Goal: Task Accomplishment & Management: Use online tool/utility

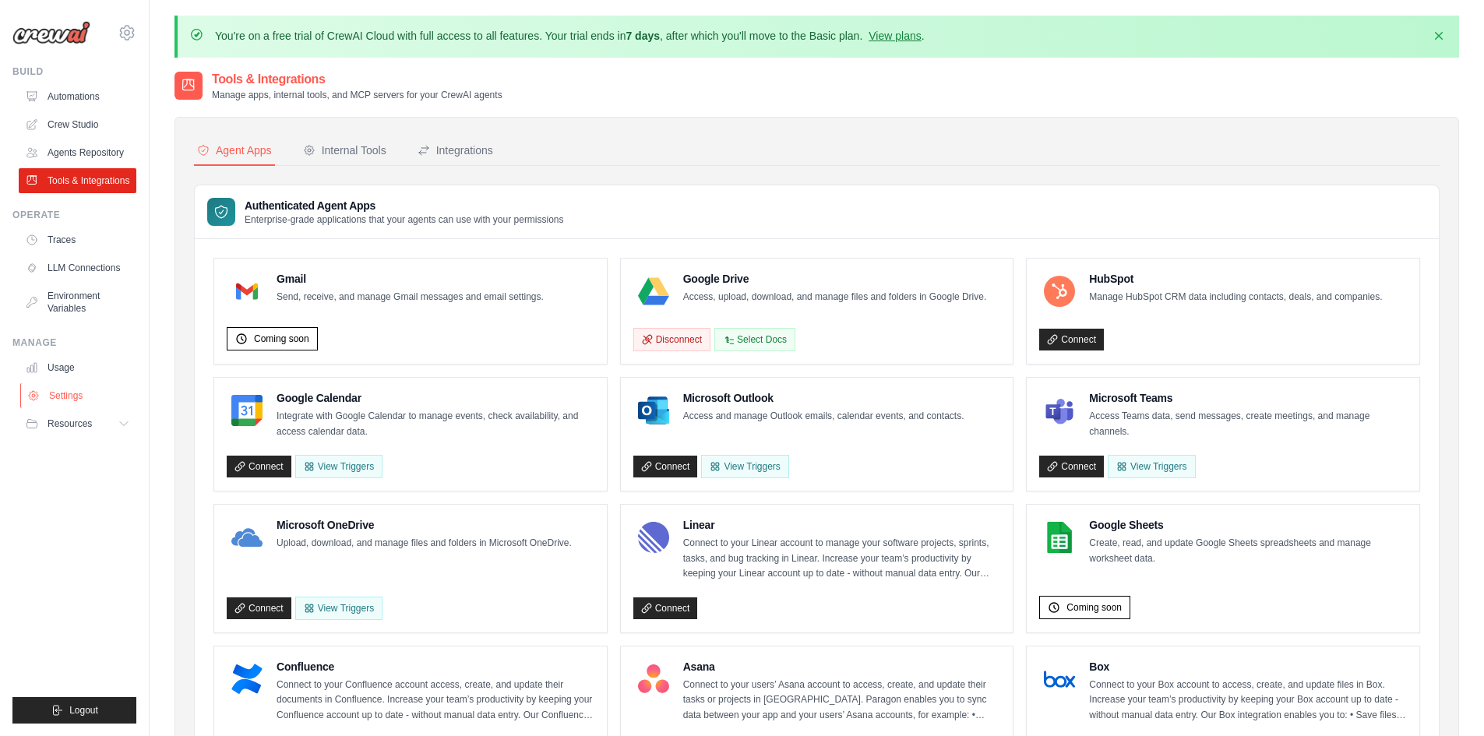
click at [74, 386] on link "Settings" at bounding box center [79, 395] width 118 height 25
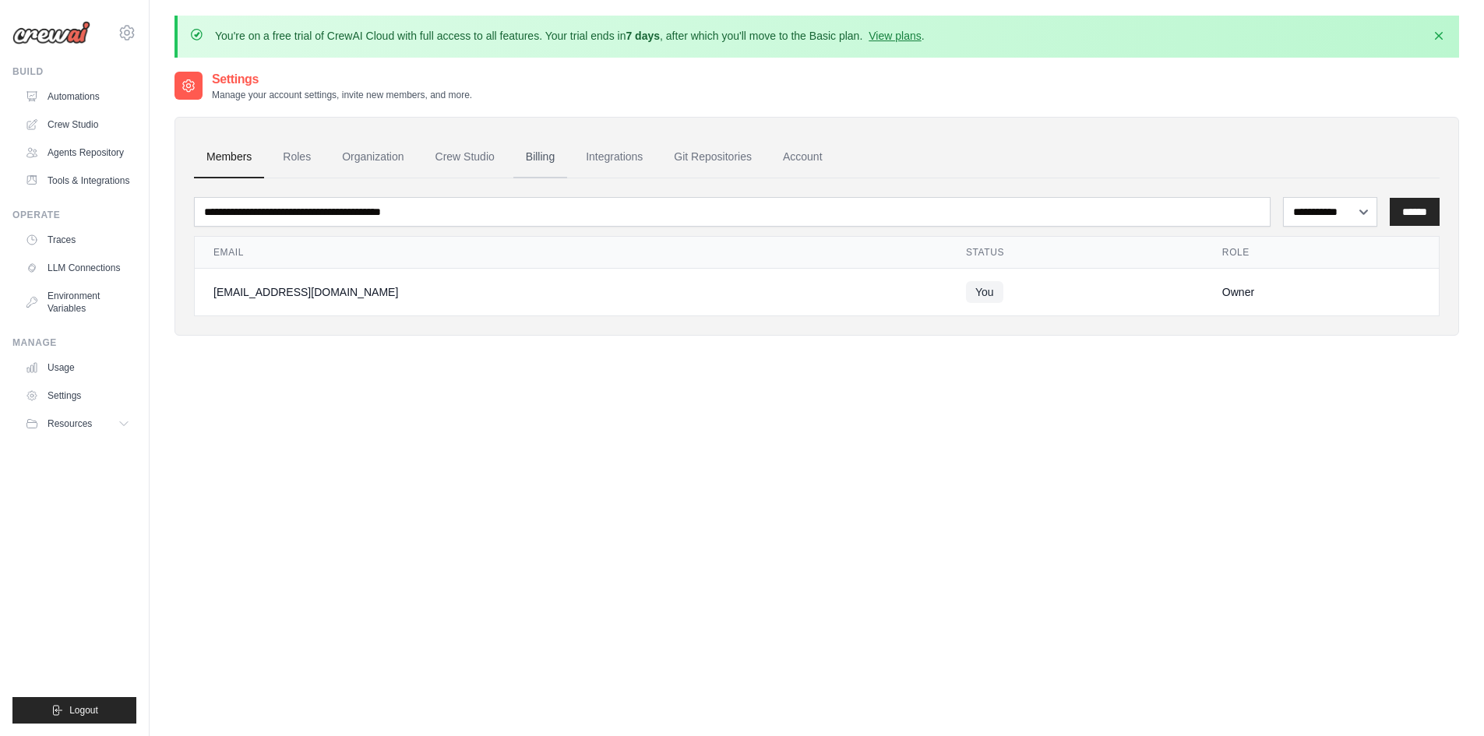
click at [524, 153] on link "Billing" at bounding box center [540, 157] width 54 height 42
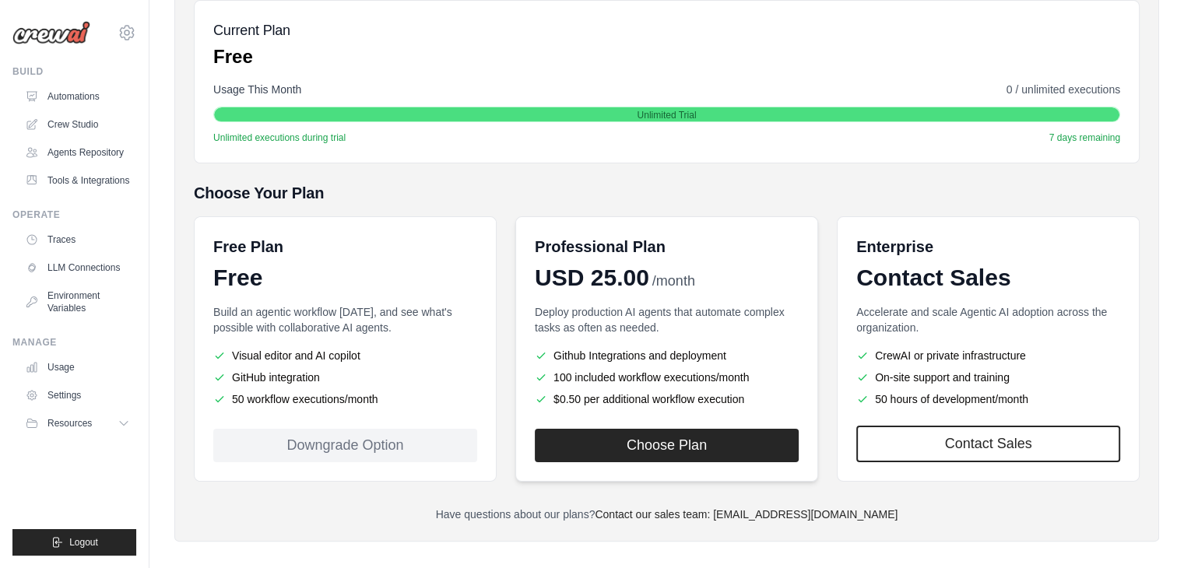
scroll to position [246, 0]
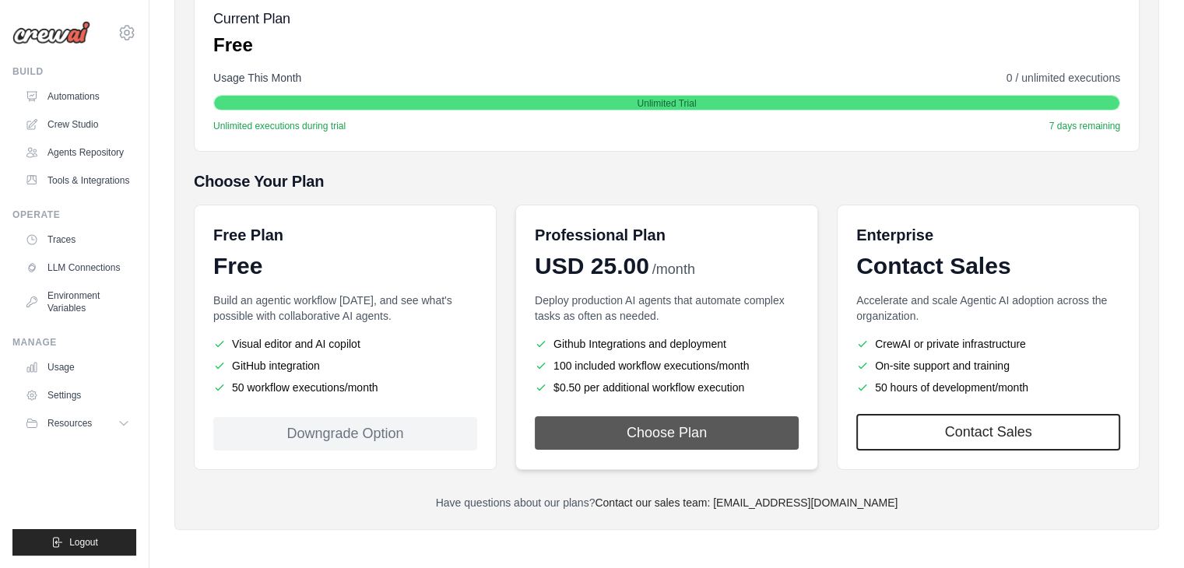
click at [600, 421] on button "Choose Plan" at bounding box center [667, 433] width 264 height 33
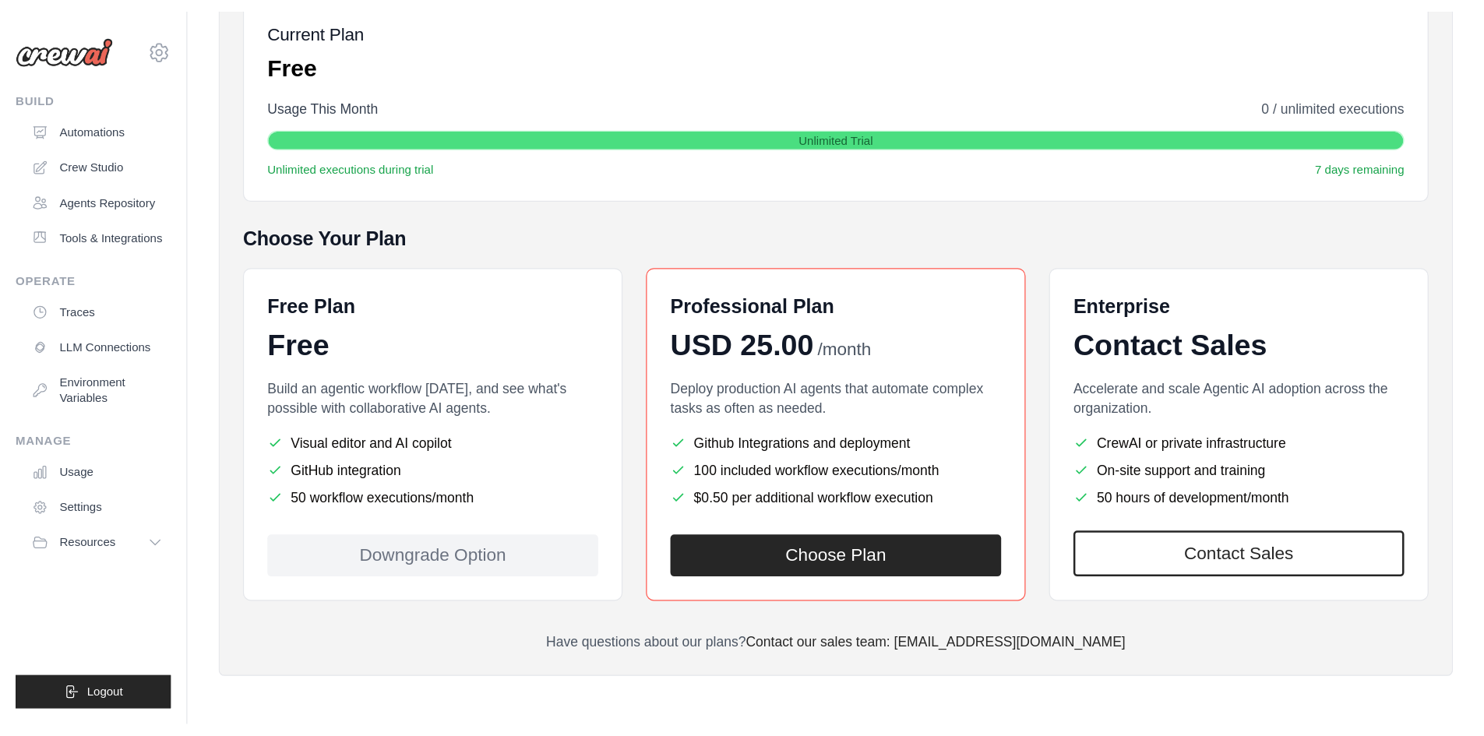
scroll to position [86, 0]
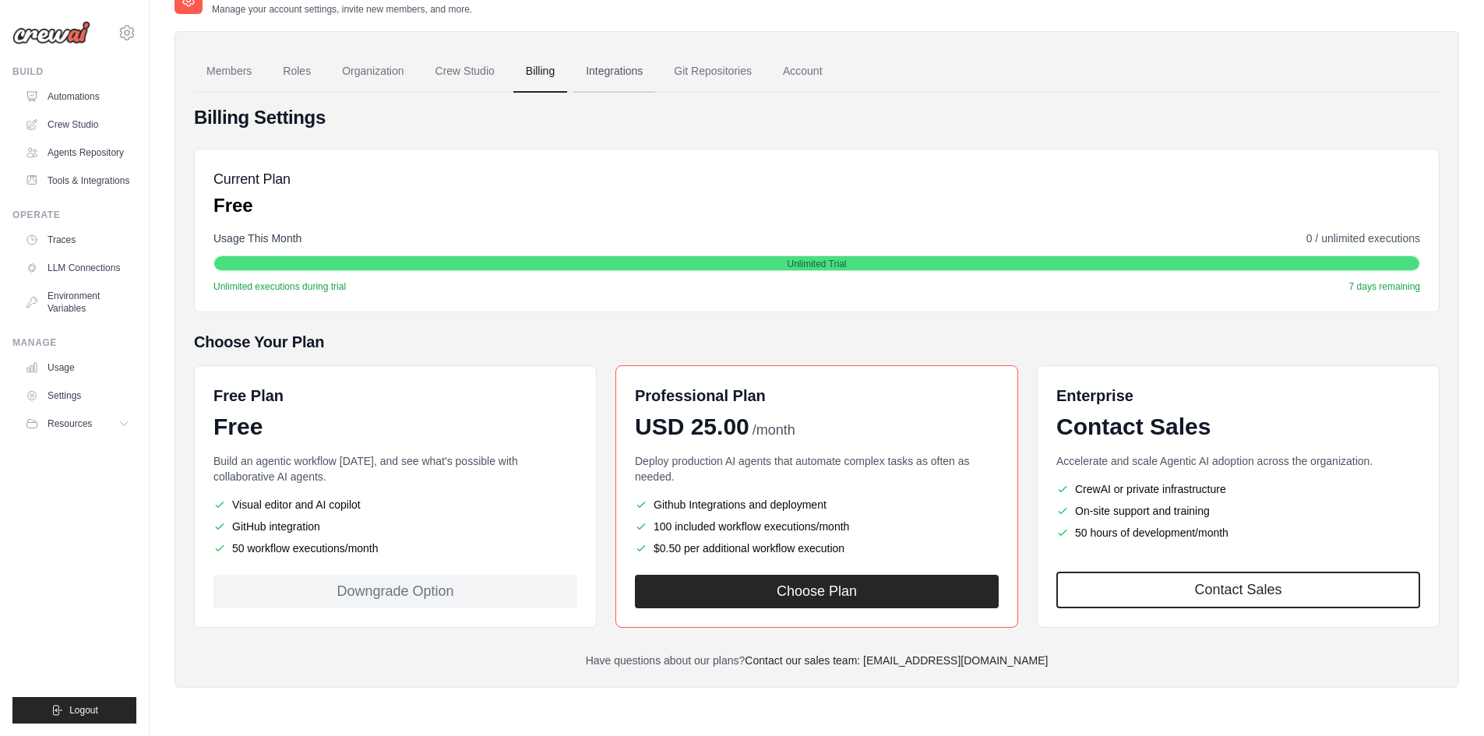
click at [646, 58] on link "Integrations" at bounding box center [614, 72] width 82 height 42
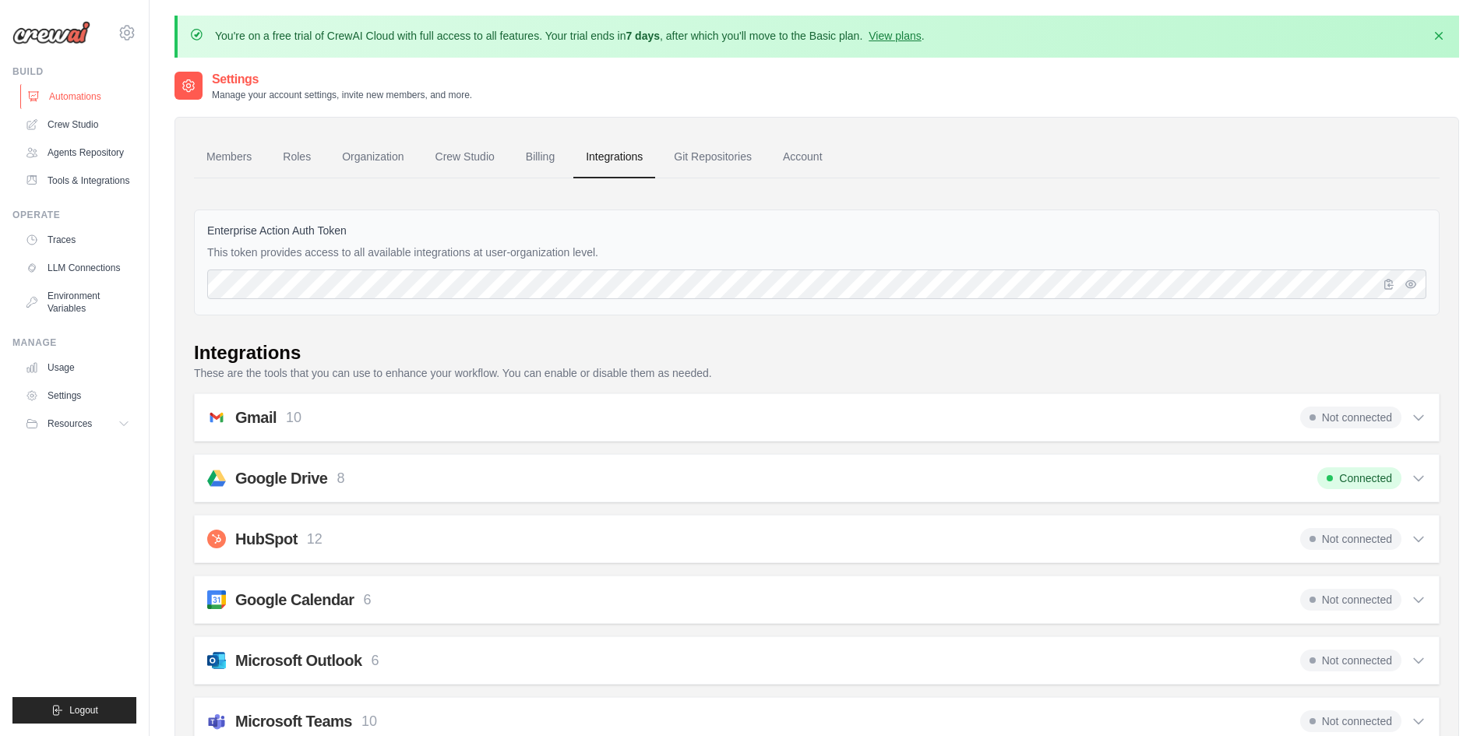
click at [89, 100] on link "Automations" at bounding box center [79, 96] width 118 height 25
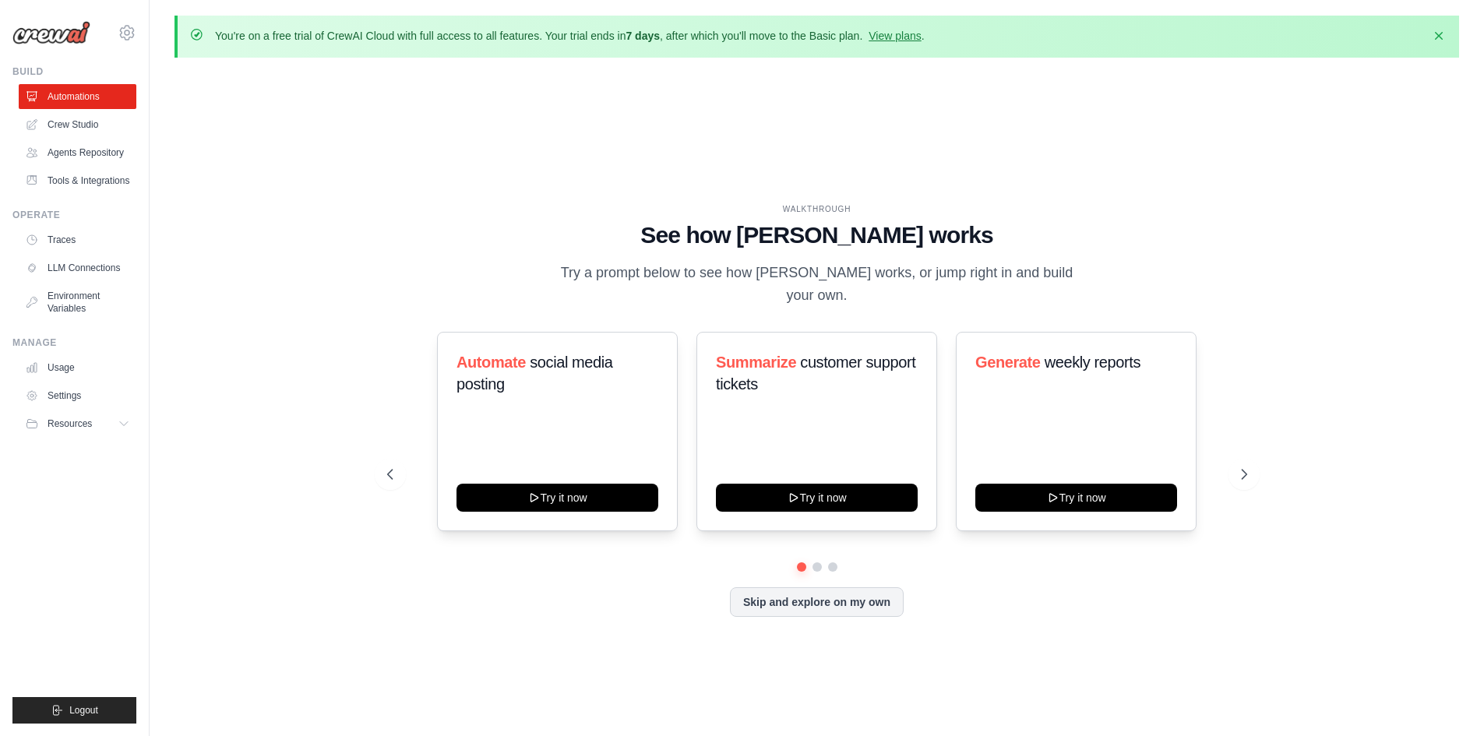
click at [372, 333] on div "WALKTHROUGH See how CrewAI works Try a prompt below to see how CrewAI works, or…" at bounding box center [816, 422] width 897 height 439
click at [1444, 38] on icon "button" at bounding box center [1439, 35] width 16 height 16
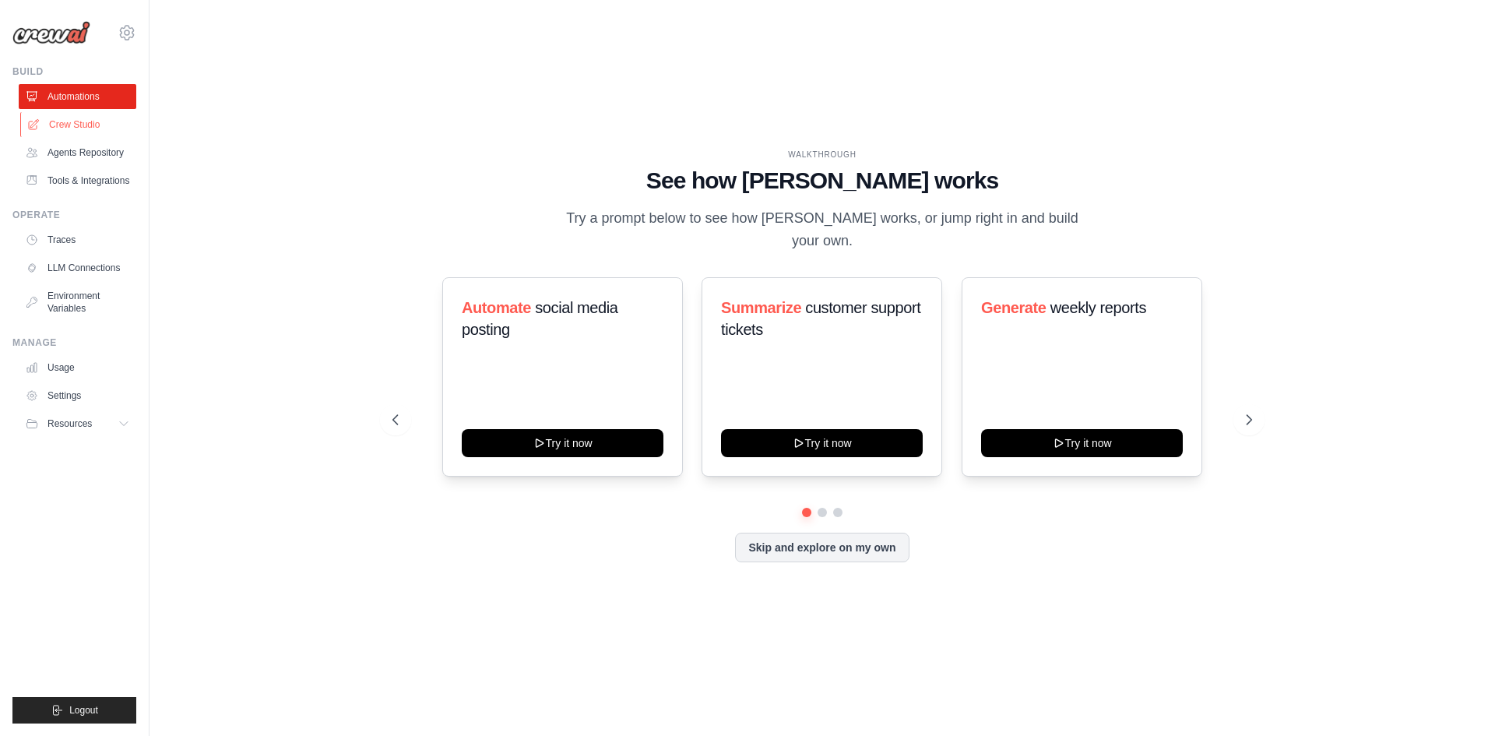
click at [116, 123] on link "Crew Studio" at bounding box center [79, 124] width 118 height 25
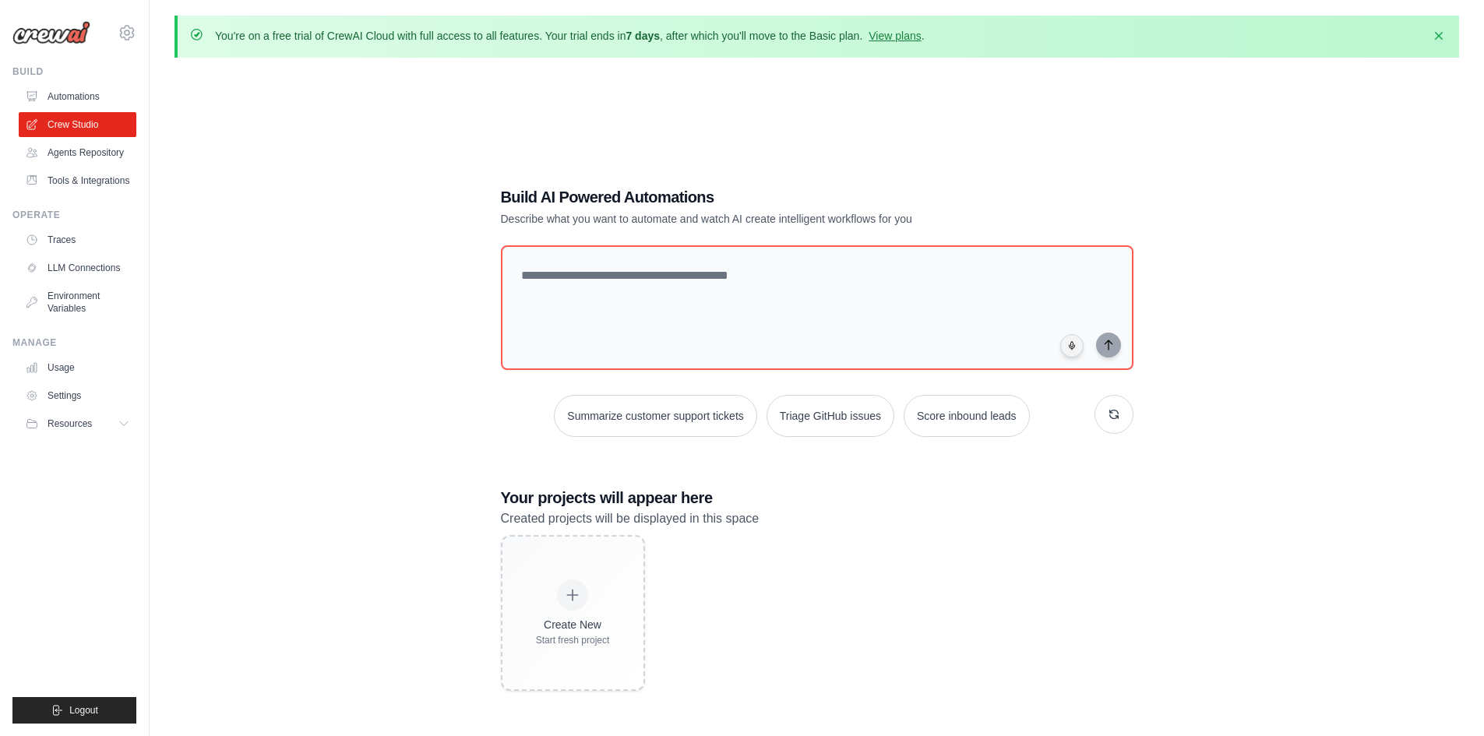
click at [906, 223] on p "Describe what you want to automate and watch AI create intelligent workflows fo…" at bounding box center [762, 219] width 523 height 16
click at [931, 171] on div "Build AI Powered Automations Describe what you want to automate and watch AI cr…" at bounding box center [817, 438] width 670 height 554
click at [1018, 338] on textarea at bounding box center [816, 308] width 639 height 126
click at [1046, 225] on div "Build AI Powered Automations Describe what you want to automate and watch AI cr…" at bounding box center [817, 438] width 670 height 554
click at [905, 285] on textarea at bounding box center [816, 308] width 639 height 126
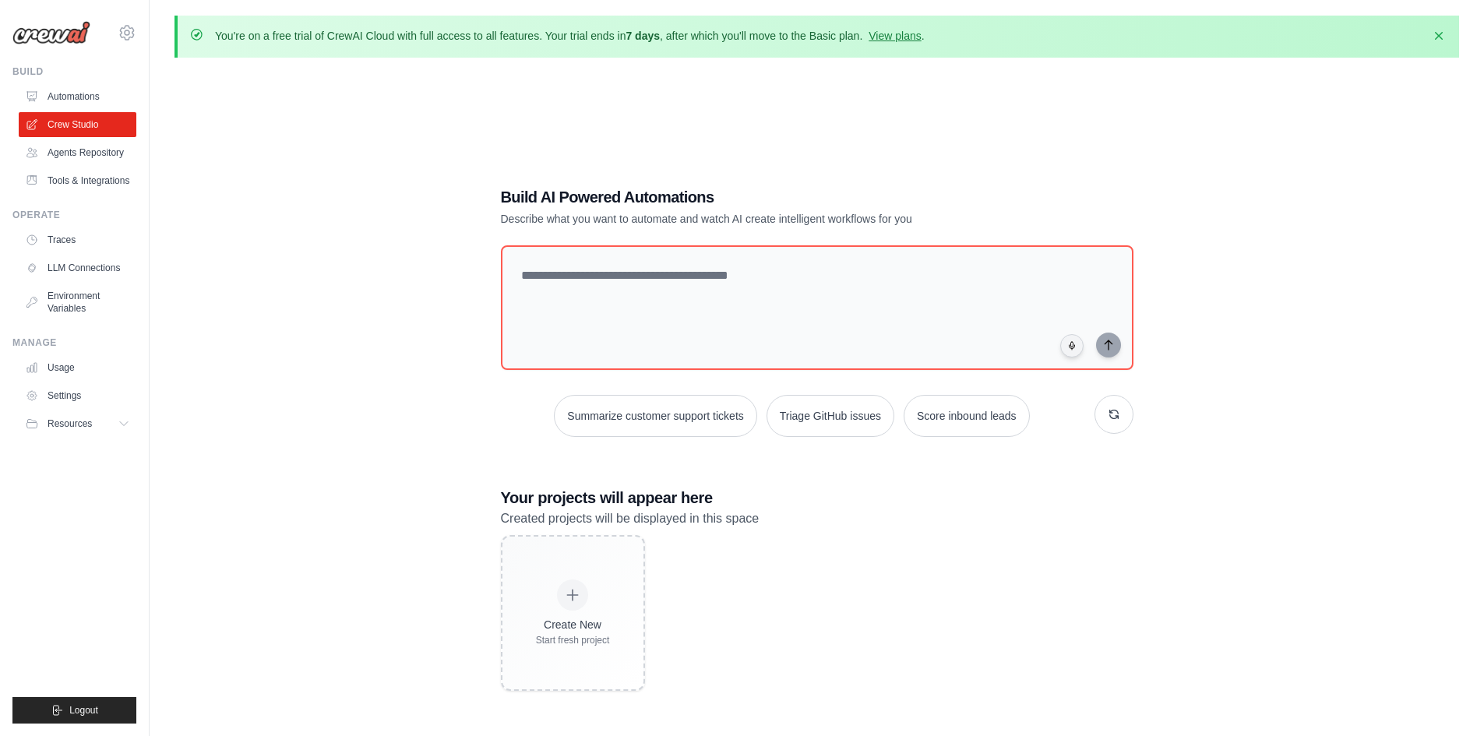
click at [941, 209] on div "Build AI Powered Automations Describe what you want to automate and watch AI cr…" at bounding box center [762, 206] width 523 height 40
click at [1438, 32] on icon "button" at bounding box center [1439, 35] width 16 height 16
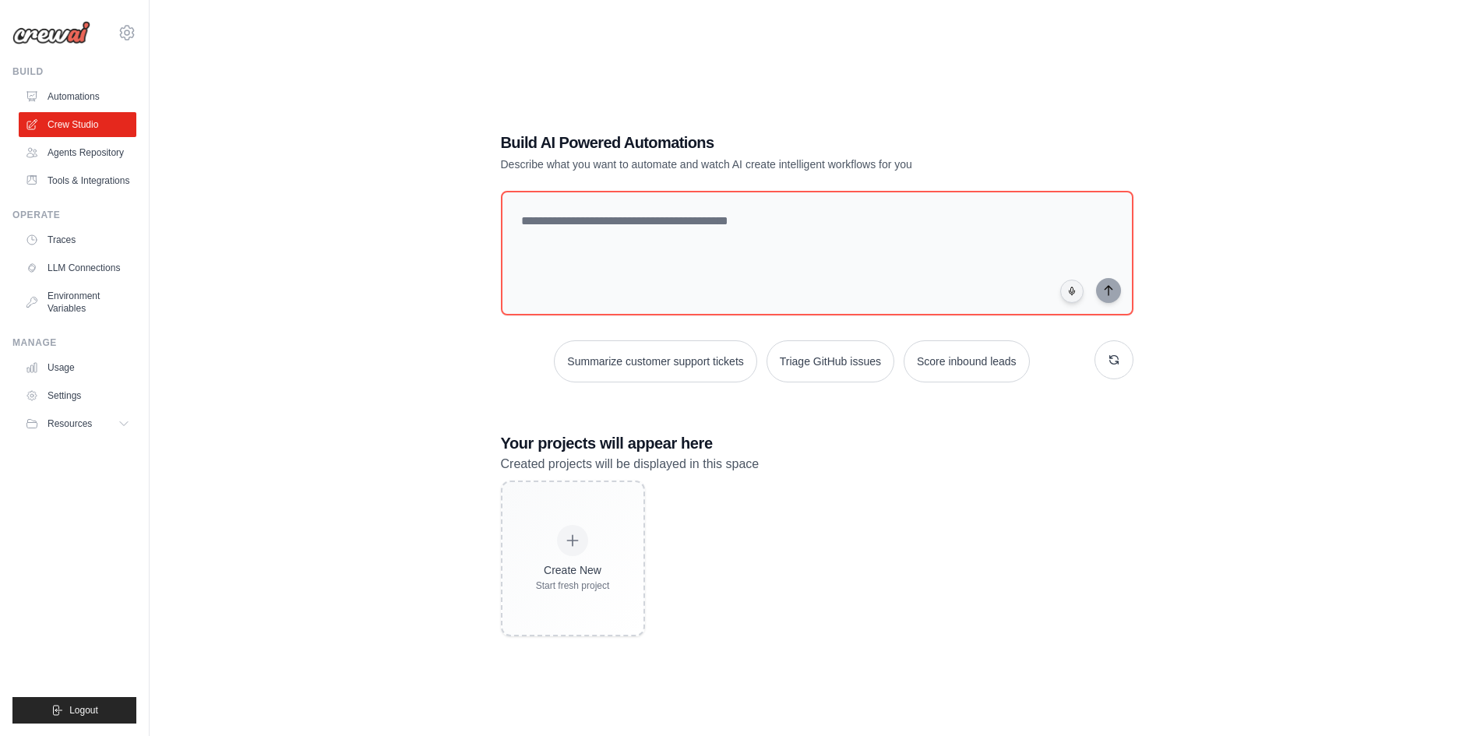
click at [1408, 72] on div "Build AI Powered Automations Describe what you want to automate and watch AI cr…" at bounding box center [816, 384] width 1284 height 736
click at [45, 402] on link "Settings" at bounding box center [79, 395] width 118 height 25
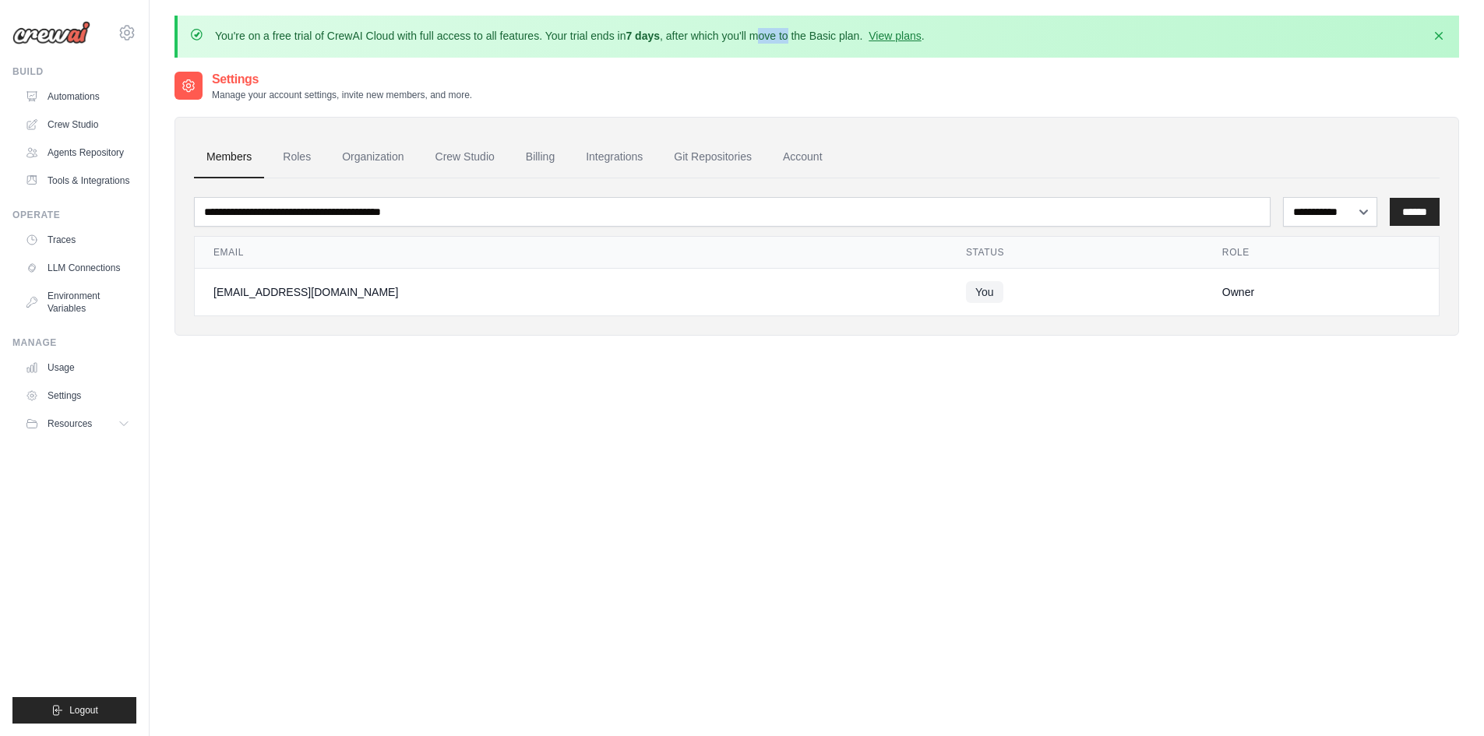
drag, startPoint x: 761, startPoint y: 14, endPoint x: 794, endPoint y: 14, distance: 32.7
click at [792, 21] on main "You're on a free trial of CrewAI Cloud with full access to all features. Your t…" at bounding box center [817, 411] width 1334 height 822
click at [132, 30] on icon at bounding box center [127, 32] width 14 height 13
click at [192, 94] on span "Settings" at bounding box center [193, 97] width 123 height 16
click at [798, 159] on link "Account" at bounding box center [802, 157] width 65 height 42
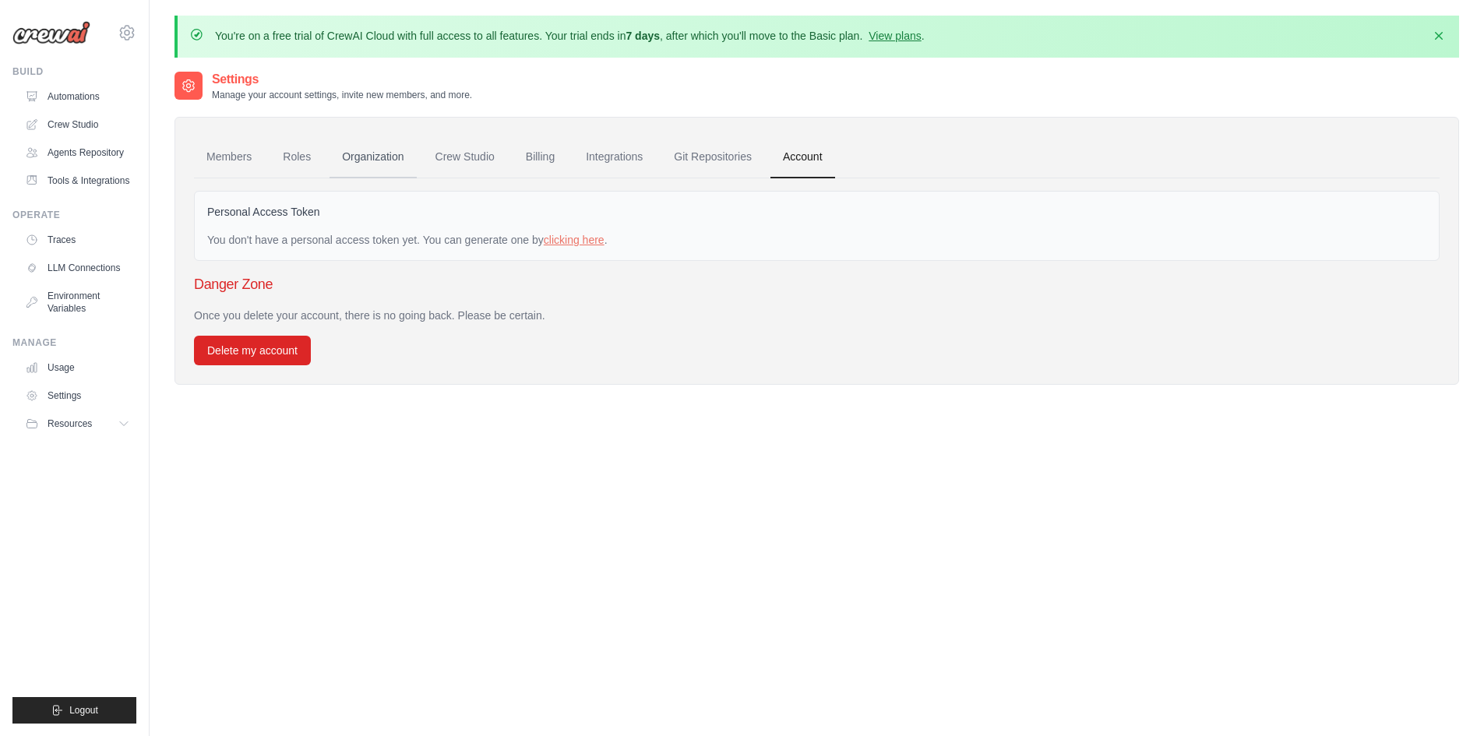
click at [357, 149] on link "Organization" at bounding box center [372, 157] width 86 height 42
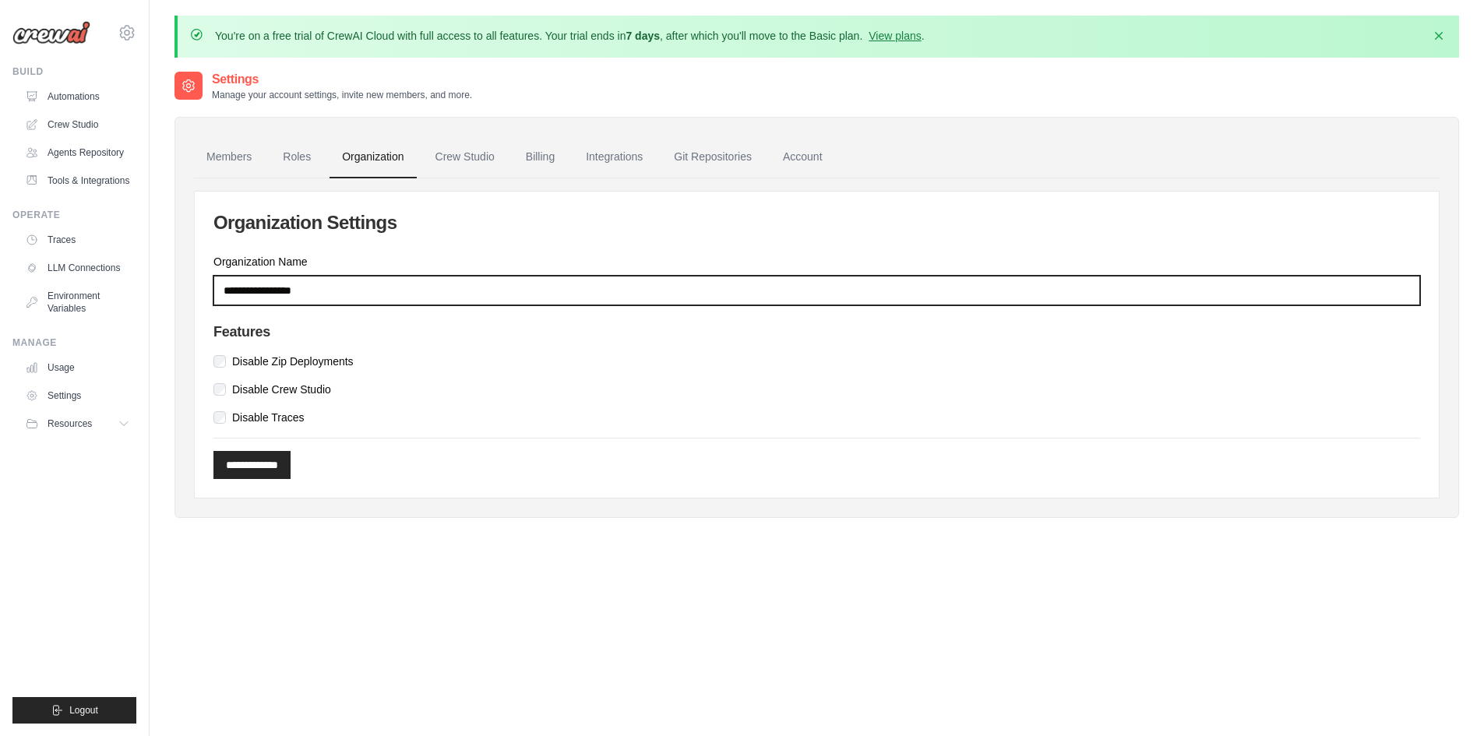
click at [347, 285] on input "Organization Name" at bounding box center [816, 291] width 1206 height 30
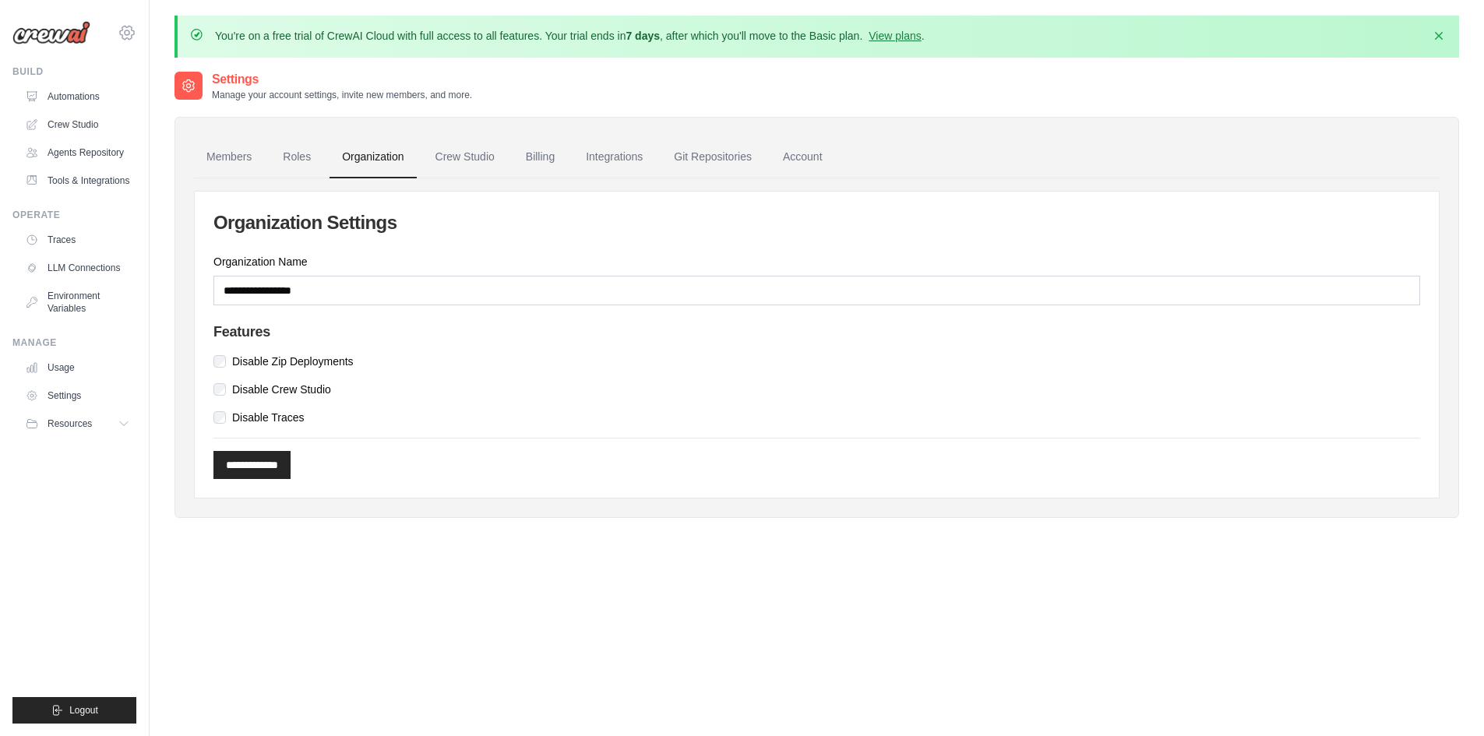
click at [125, 31] on icon at bounding box center [127, 32] width 5 height 5
click at [212, 59] on div "[EMAIL_ADDRESS][DOMAIN_NAME]" at bounding box center [191, 60] width 123 height 16
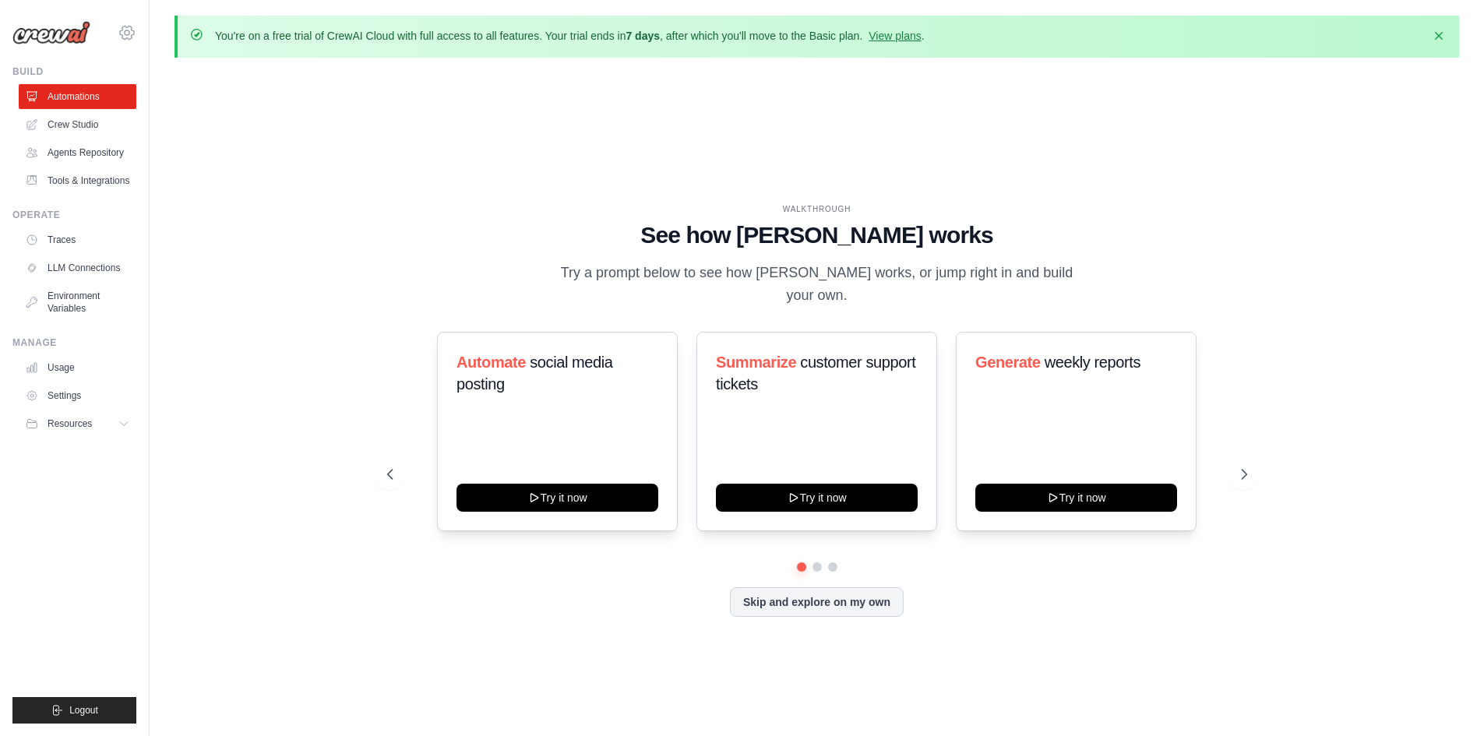
click at [131, 31] on icon at bounding box center [127, 32] width 19 height 19
click at [72, 389] on link "Settings" at bounding box center [79, 395] width 118 height 25
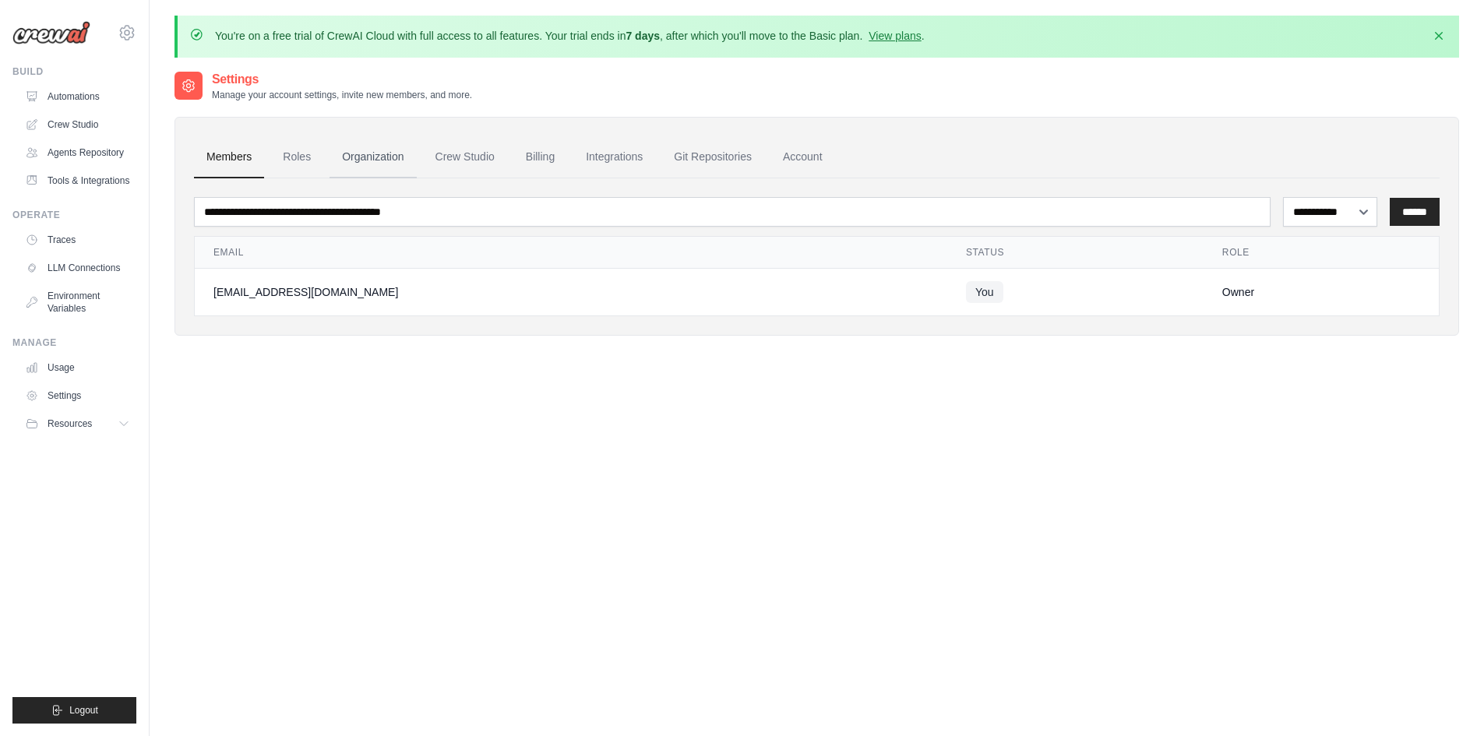
click at [370, 153] on link "Organization" at bounding box center [372, 157] width 86 height 42
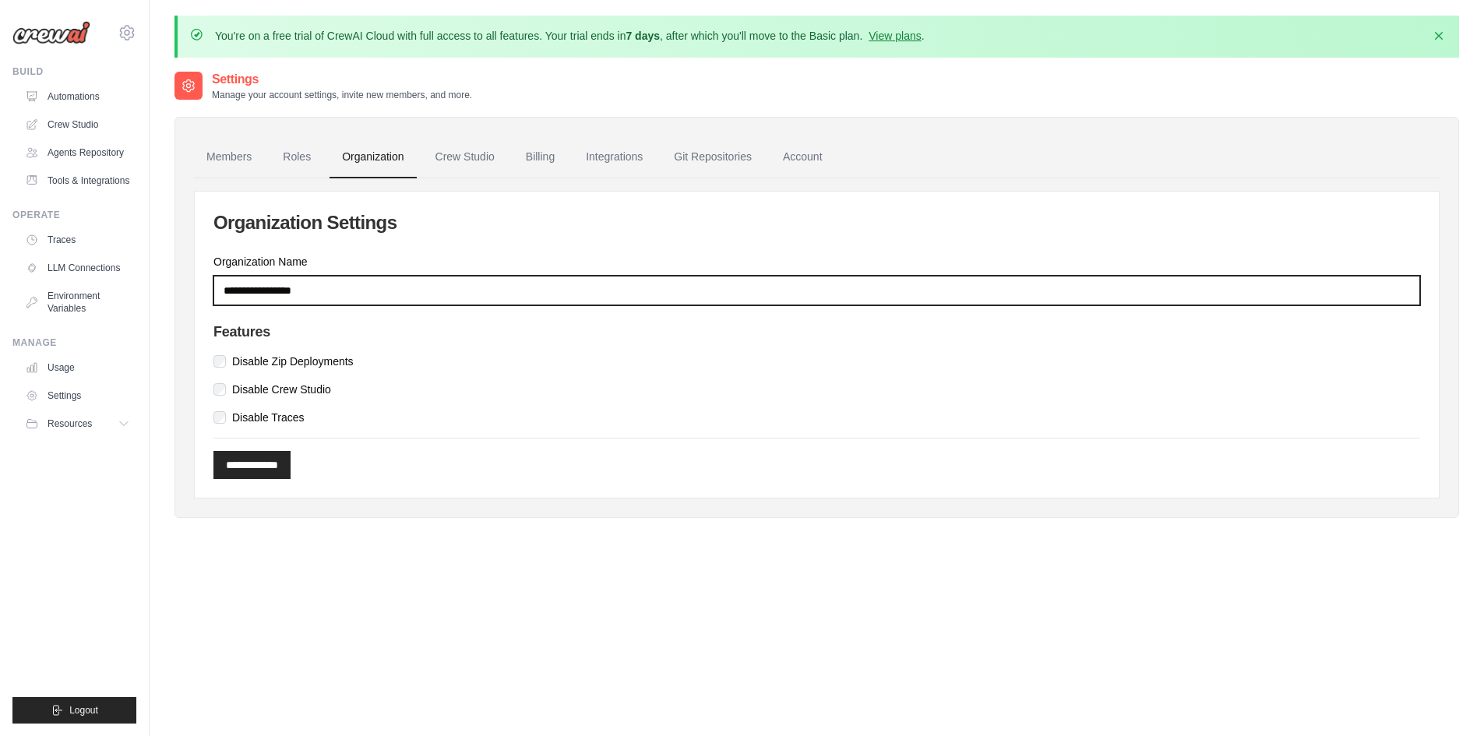
click at [343, 284] on input "Organization Name" at bounding box center [816, 291] width 1206 height 30
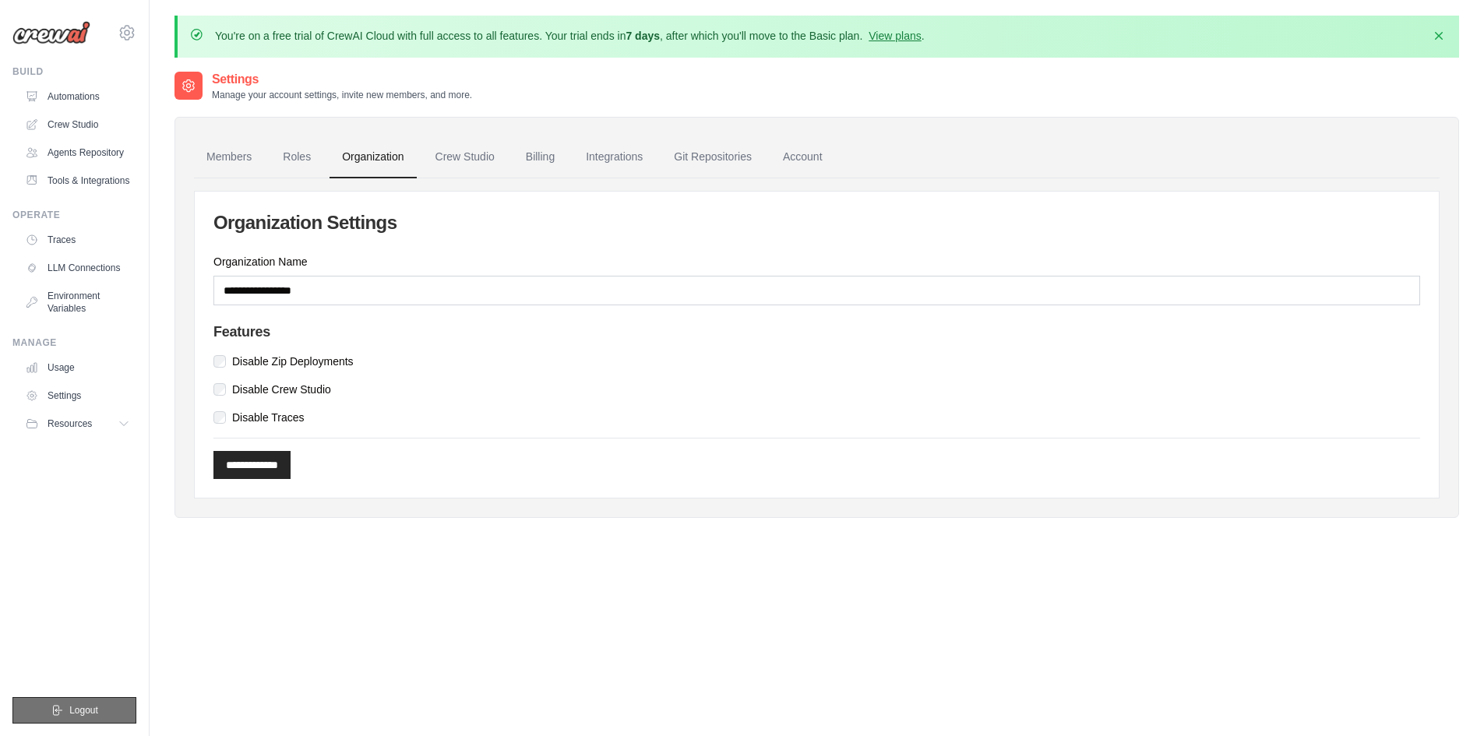
click at [90, 723] on button "Logout" at bounding box center [74, 710] width 124 height 26
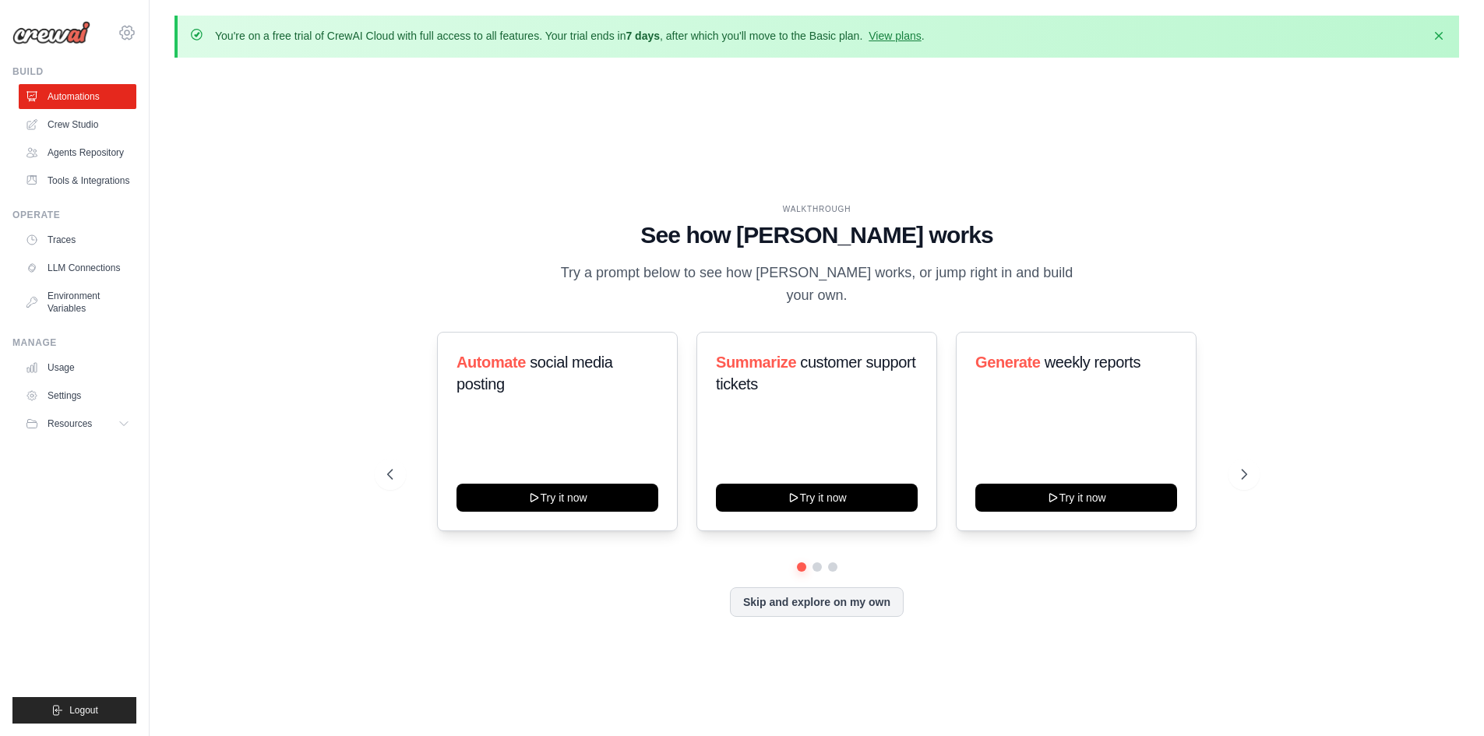
click at [126, 38] on icon at bounding box center [127, 32] width 19 height 19
click at [178, 93] on span "Ambev - SAZ" at bounding box center [194, 97] width 123 height 16
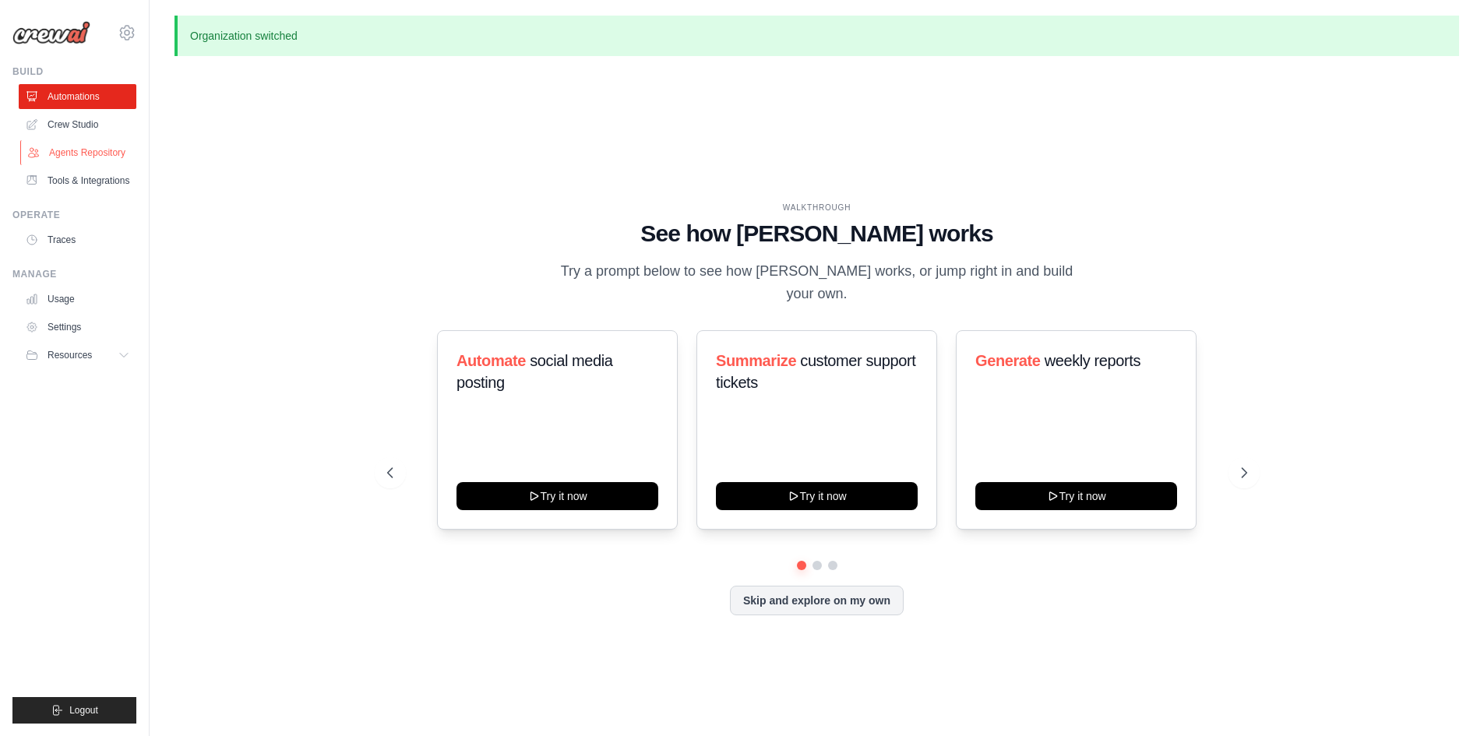
click at [122, 152] on link "Agents Repository" at bounding box center [79, 152] width 118 height 25
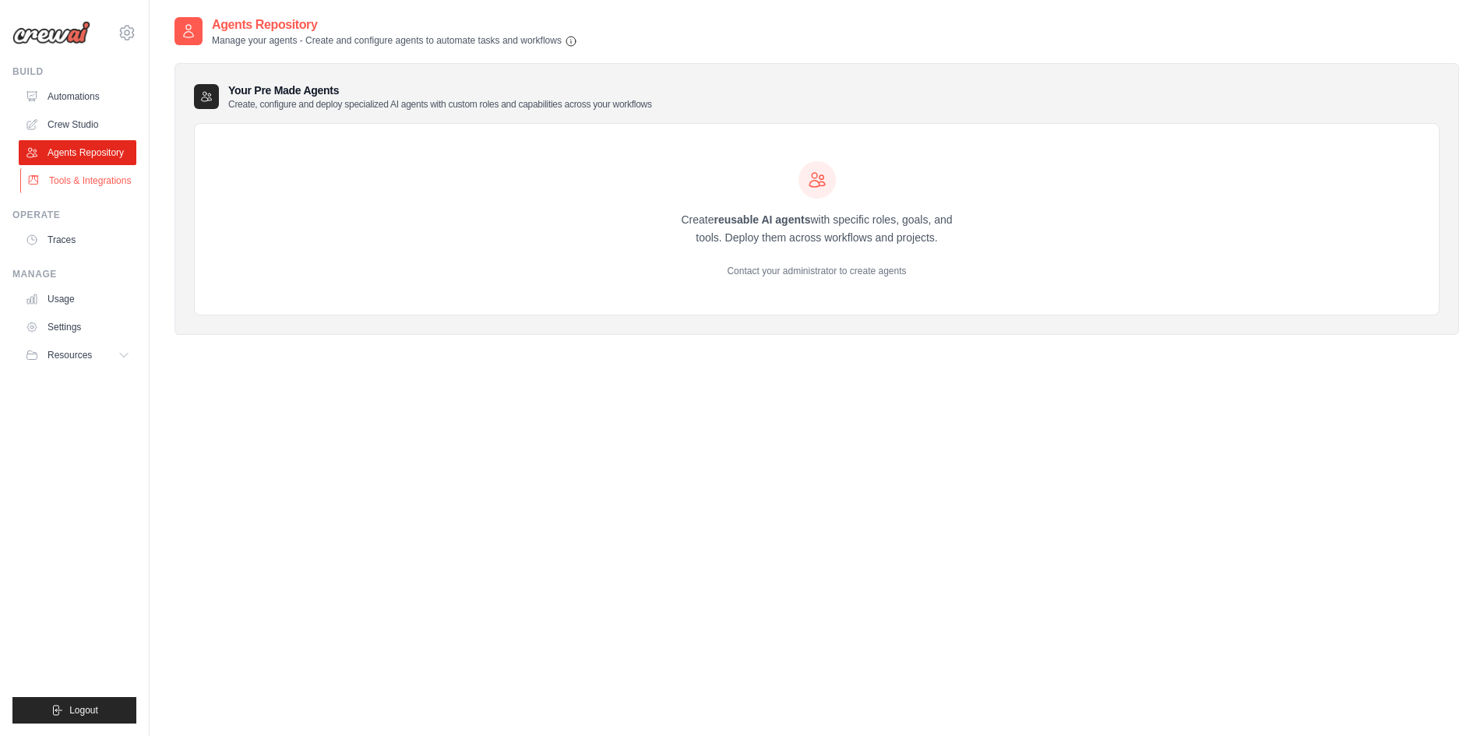
click at [124, 171] on link "Tools & Integrations" at bounding box center [79, 180] width 118 height 25
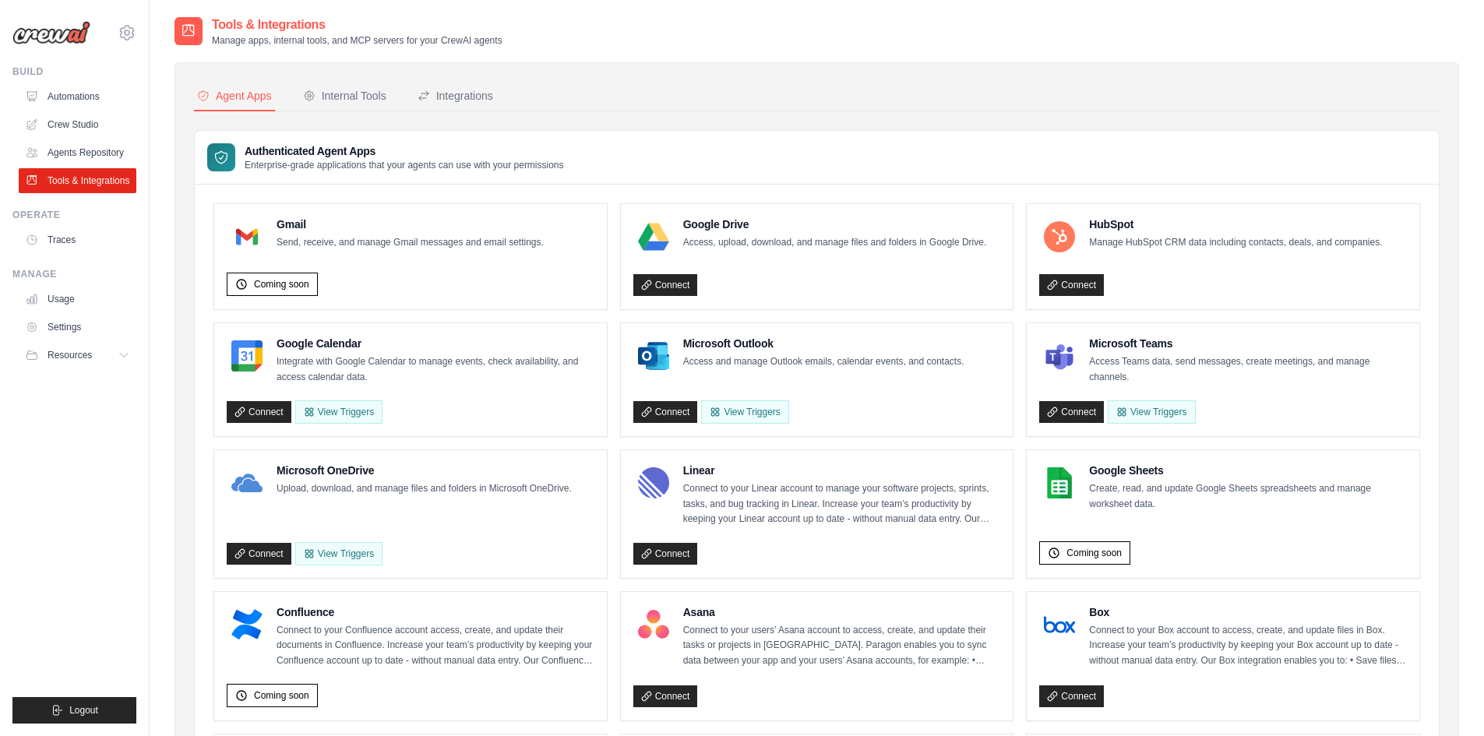
click at [121, 33] on icon at bounding box center [127, 32] width 19 height 19
click at [895, 326] on div "Microsoft Outlook Access and manage Outlook emails, calendar events, and contac…" at bounding box center [817, 379] width 392 height 113
click at [911, 230] on h4 "Google Drive" at bounding box center [835, 224] width 304 height 16
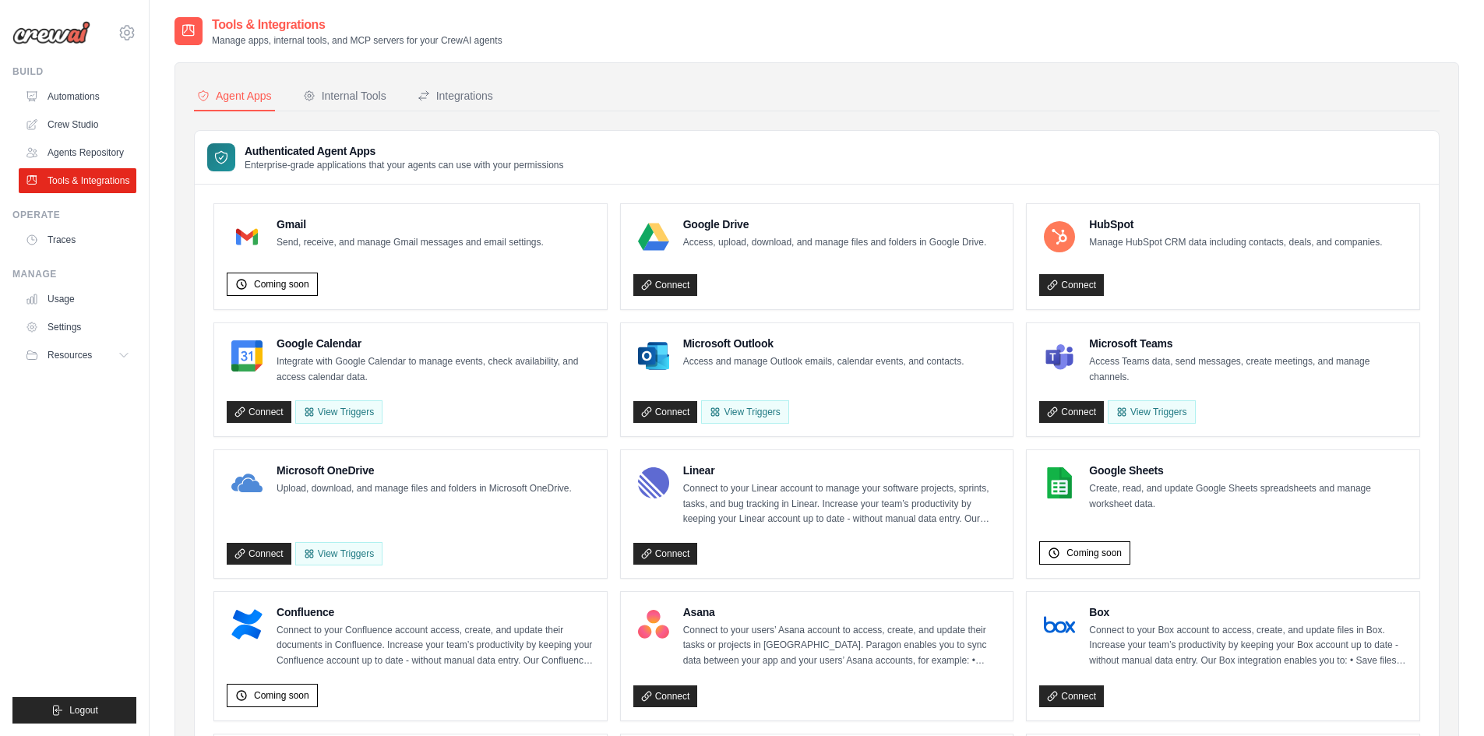
click at [903, 251] on div "Google Drive Access, upload, download, and manage files and folders in Google D…" at bounding box center [810, 236] width 354 height 40
click at [903, 241] on p "Access, upload, download, and manage files and folders in Google Drive." at bounding box center [835, 243] width 304 height 16
click at [449, 351] on div "Google Calendar Integrate with Google Calendar to manage events, check availabi…" at bounding box center [435, 360] width 318 height 49
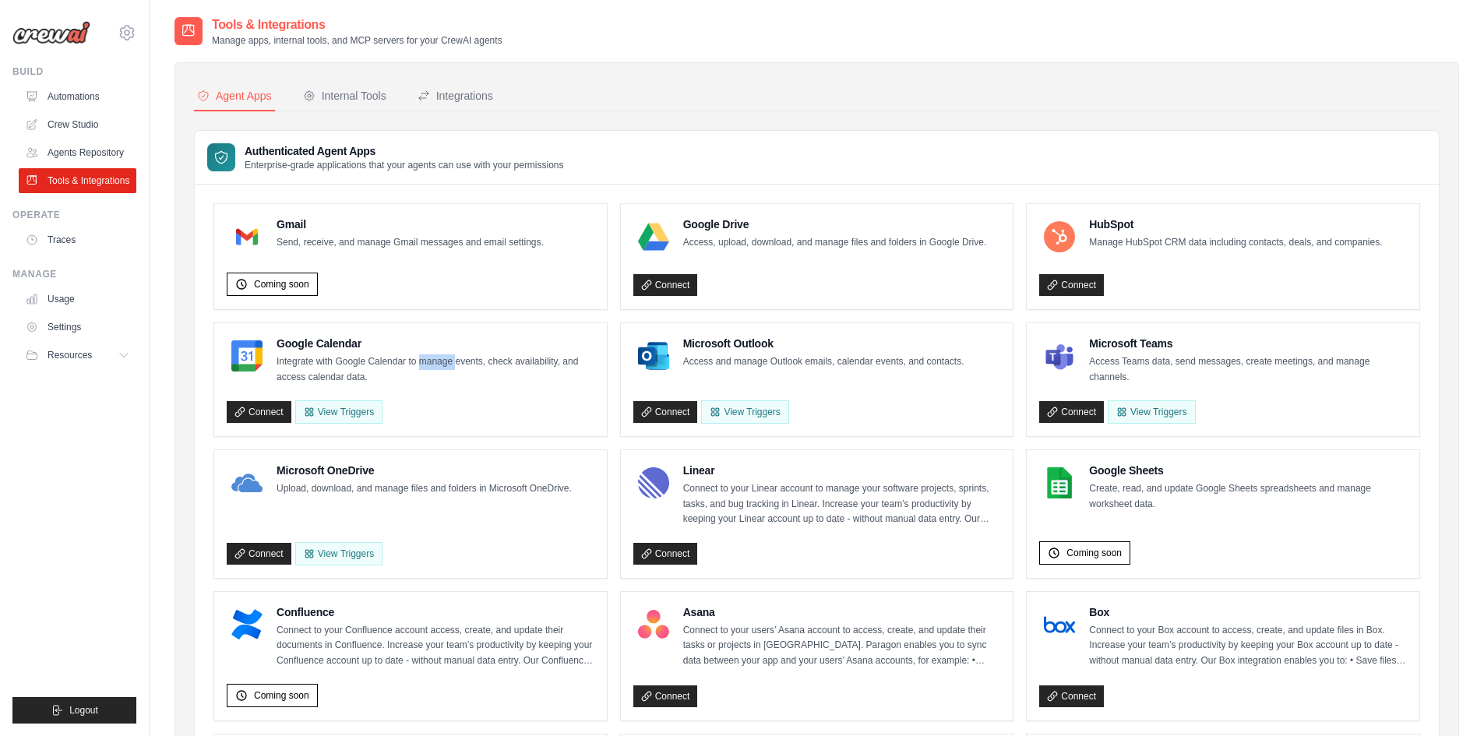
click at [449, 351] on div "Google Calendar Integrate with Google Calendar to manage events, check availabi…" at bounding box center [435, 360] width 318 height 49
click at [423, 484] on p "Upload, download, and manage files and folders in Microsoft OneDrive." at bounding box center [423, 489] width 295 height 16
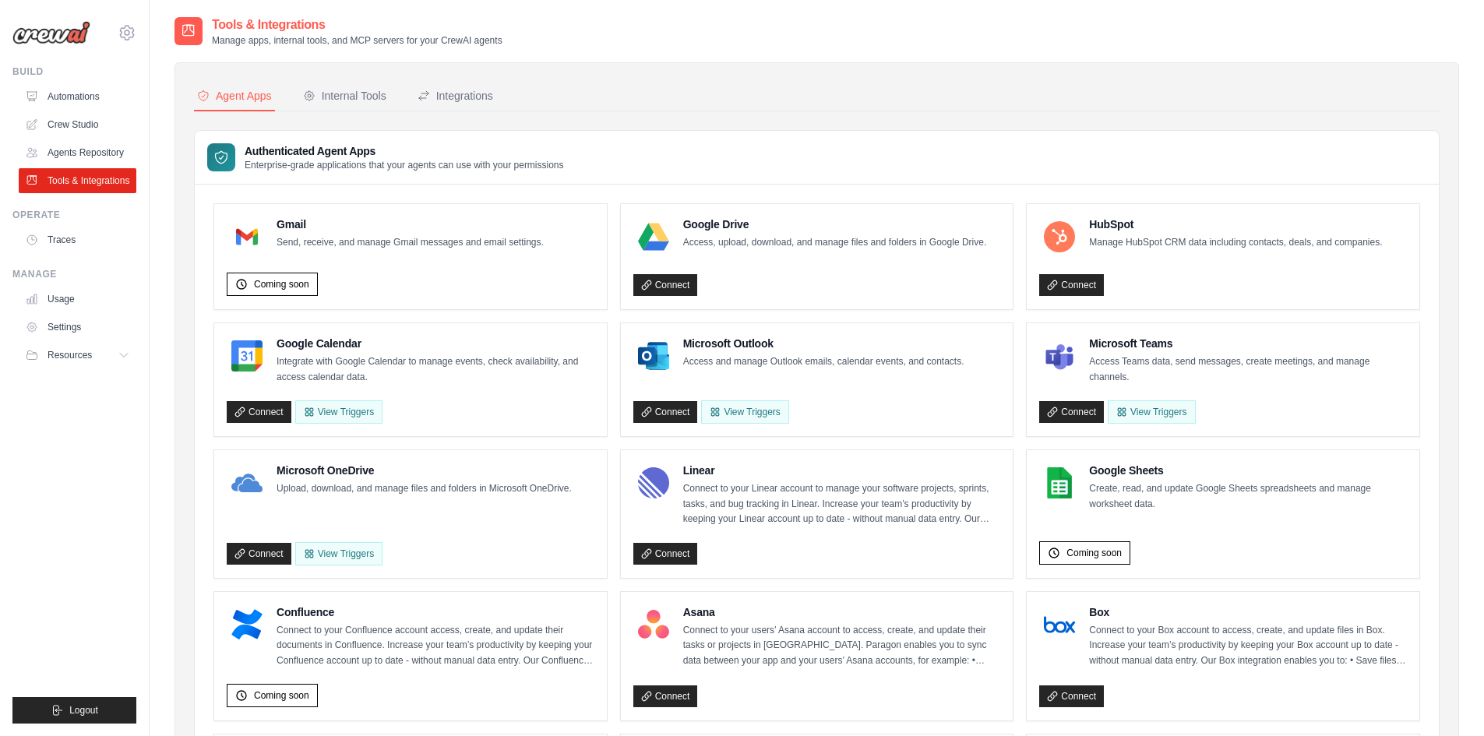
click at [336, 473] on h4 "Microsoft OneDrive" at bounding box center [423, 471] width 295 height 16
drag, startPoint x: 791, startPoint y: 442, endPoint x: 782, endPoint y: 213, distance: 228.4
click at [364, 93] on div "Internal Tools" at bounding box center [344, 96] width 83 height 16
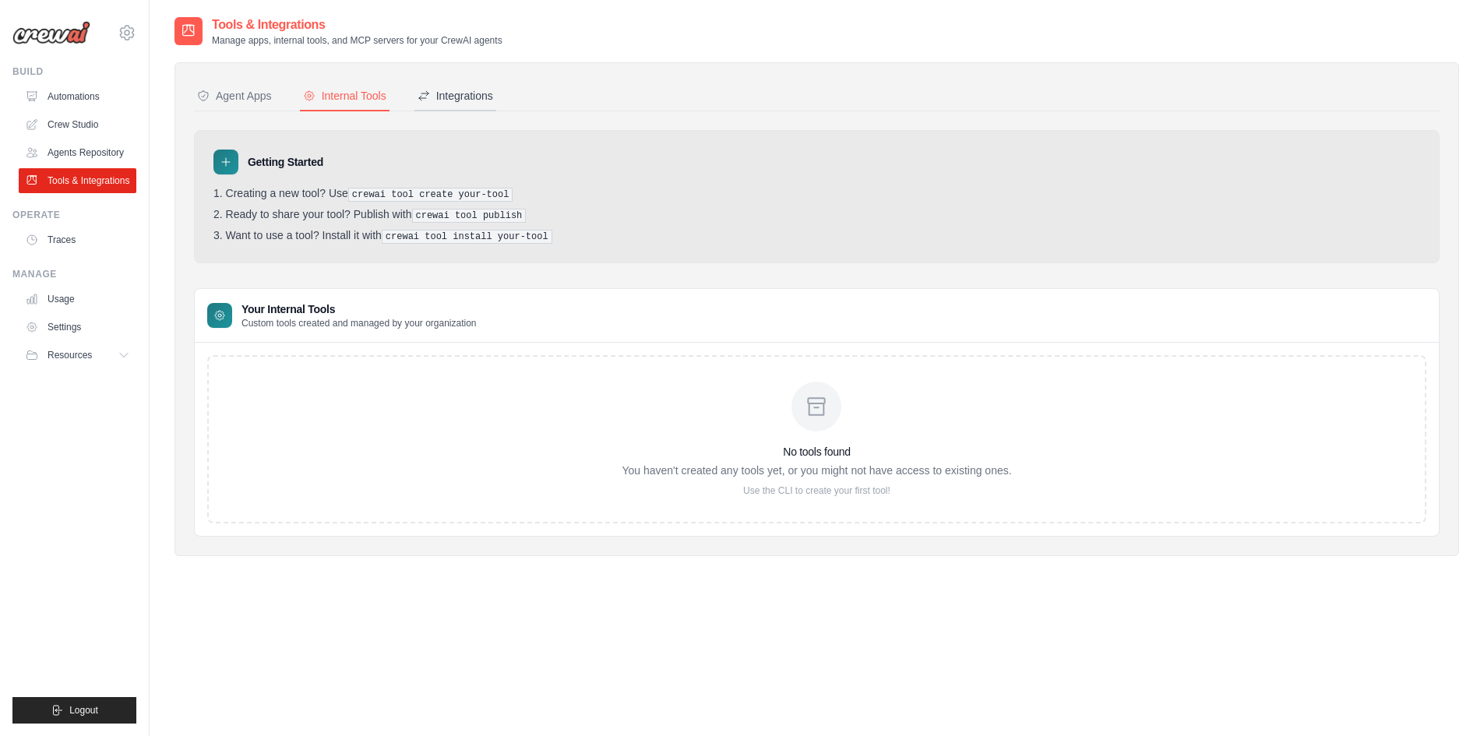
click at [424, 100] on icon at bounding box center [423, 96] width 12 height 12
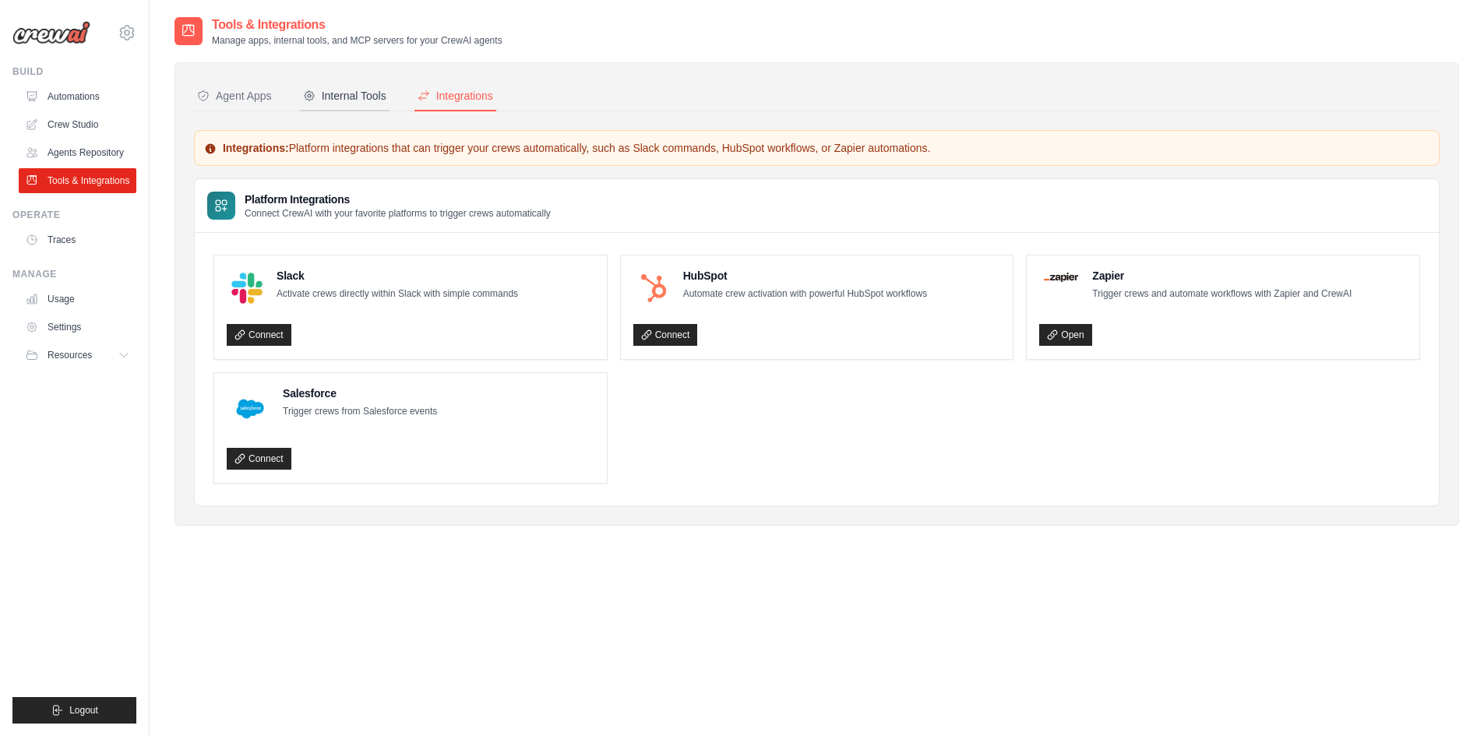
click at [366, 100] on div "Internal Tools" at bounding box center [344, 96] width 83 height 16
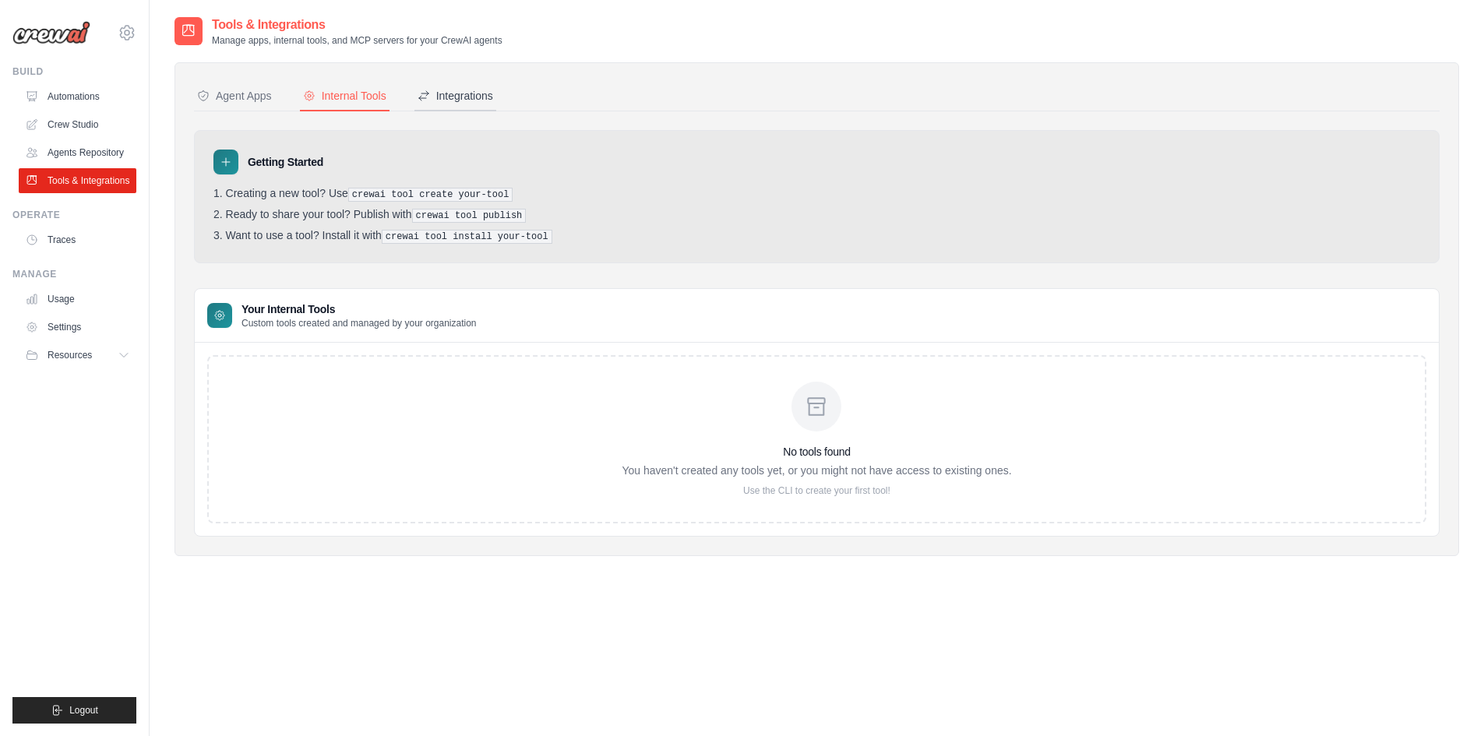
click at [427, 101] on icon at bounding box center [423, 96] width 12 height 12
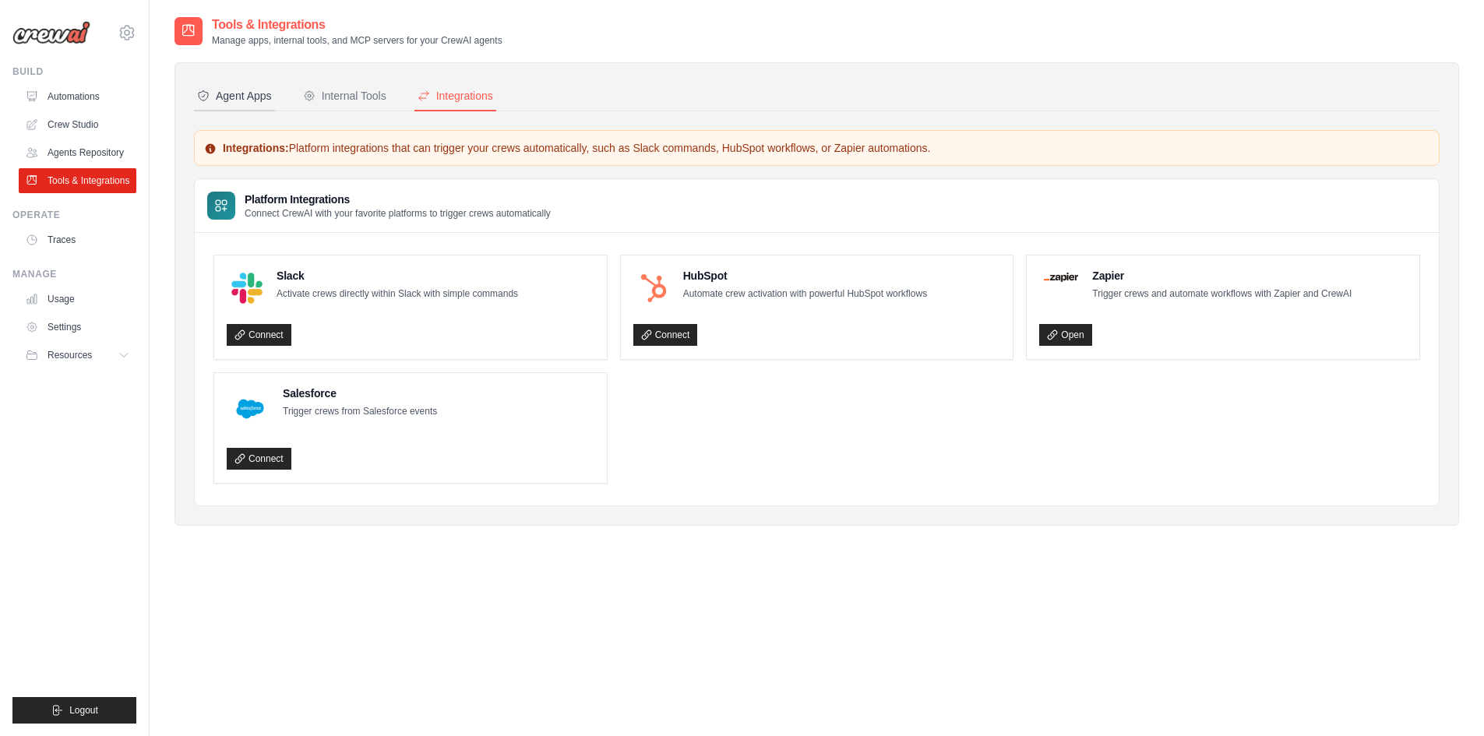
click at [269, 90] on div "Agent Apps" at bounding box center [234, 96] width 75 height 16
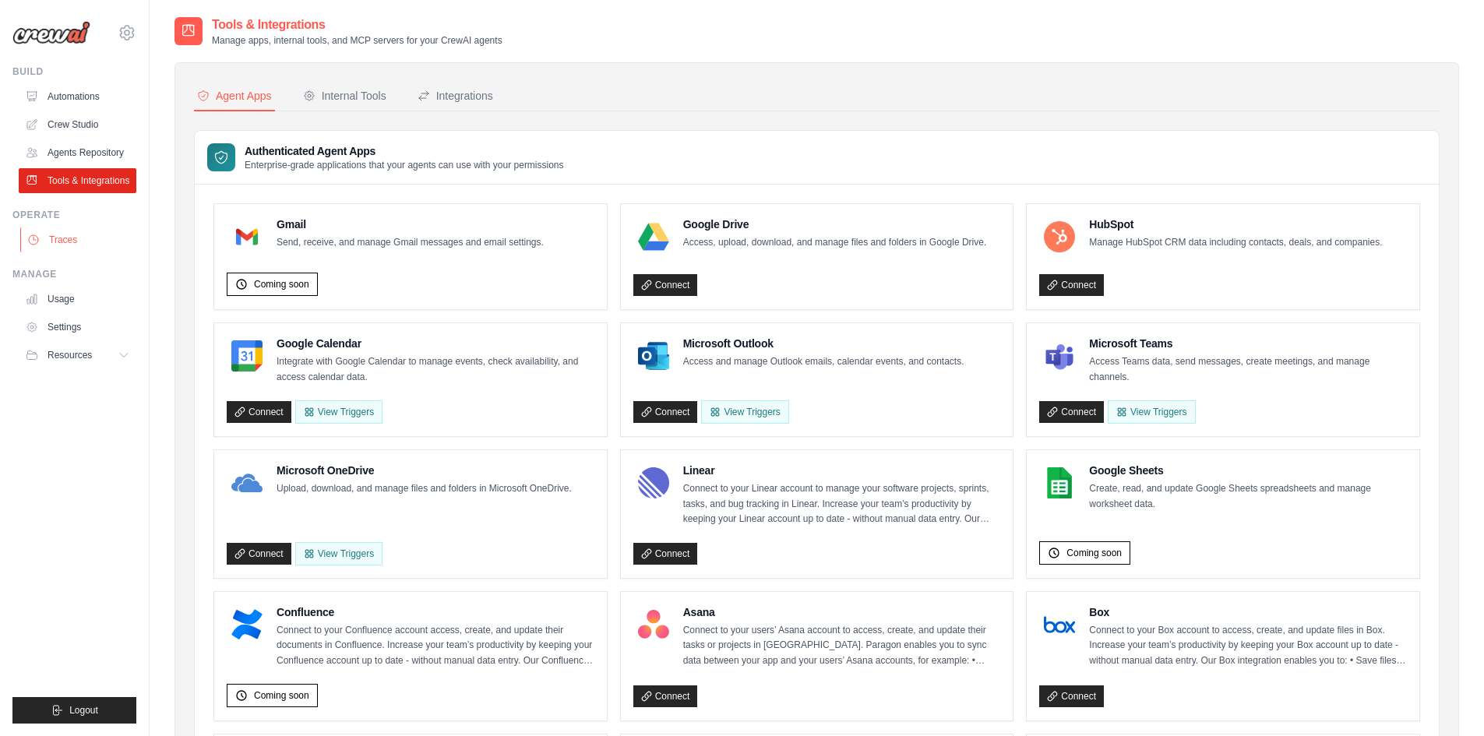
click at [78, 237] on link "Traces" at bounding box center [79, 239] width 118 height 25
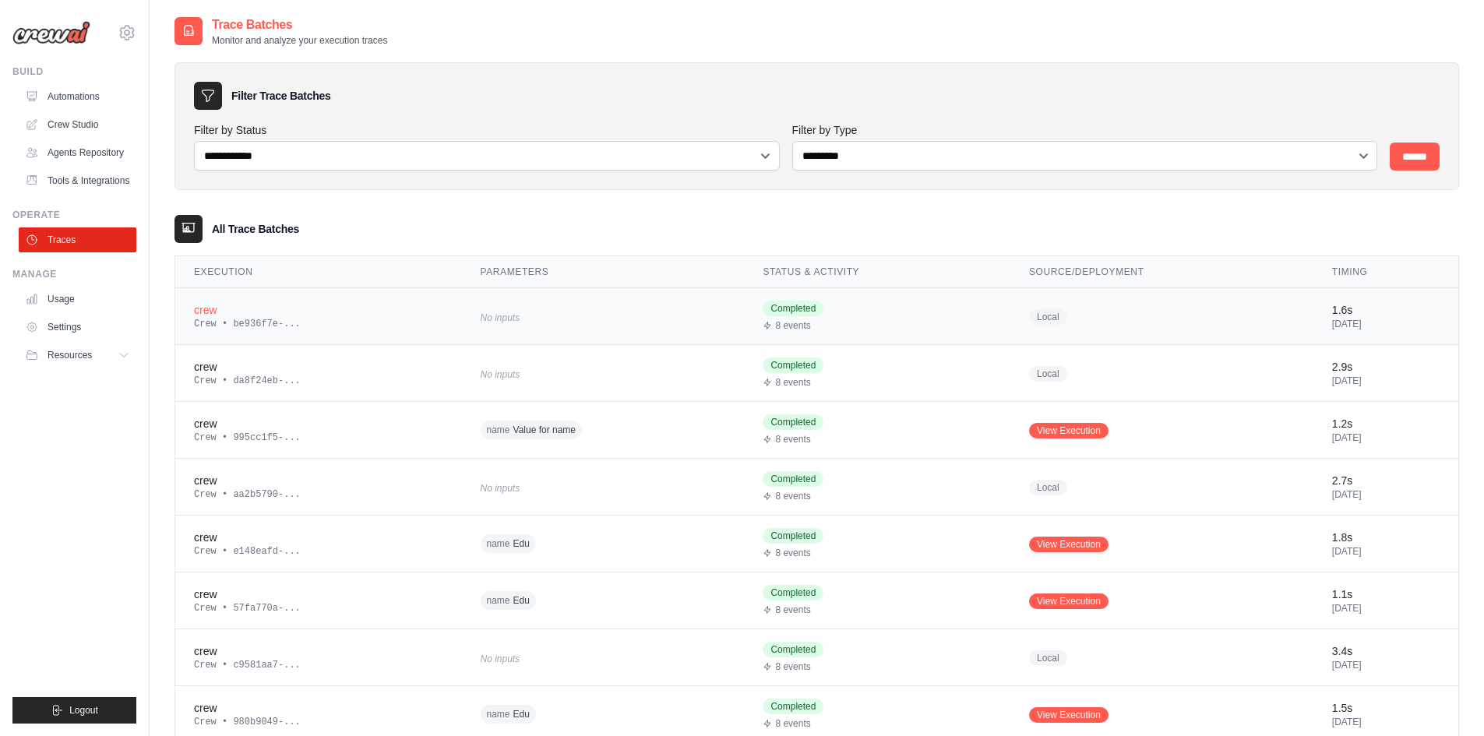
click at [832, 336] on td "Completed 8 events" at bounding box center [877, 316] width 266 height 57
click at [833, 336] on td "Completed 8 events" at bounding box center [877, 316] width 266 height 57
click at [809, 315] on div "Completed 8 events" at bounding box center [876, 316] width 229 height 31
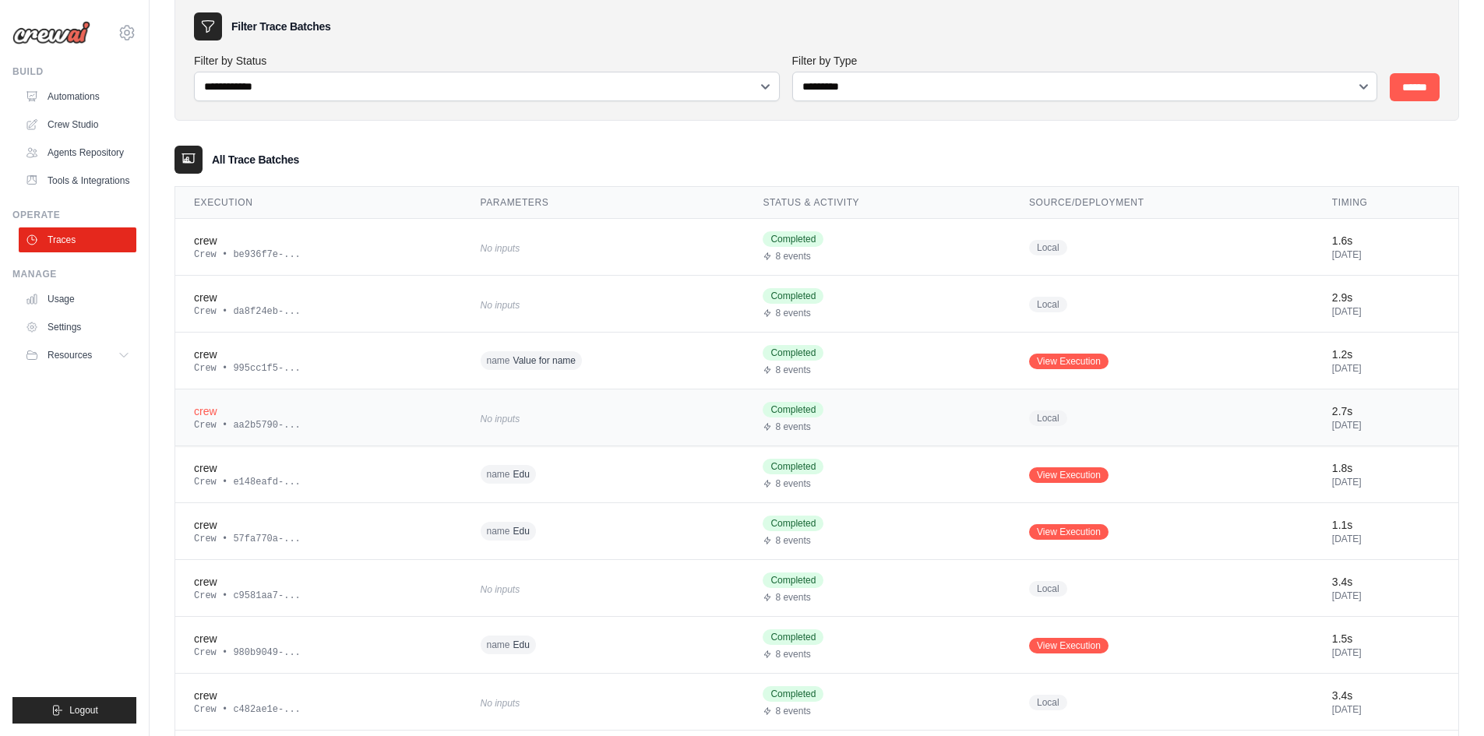
scroll to position [156, 0]
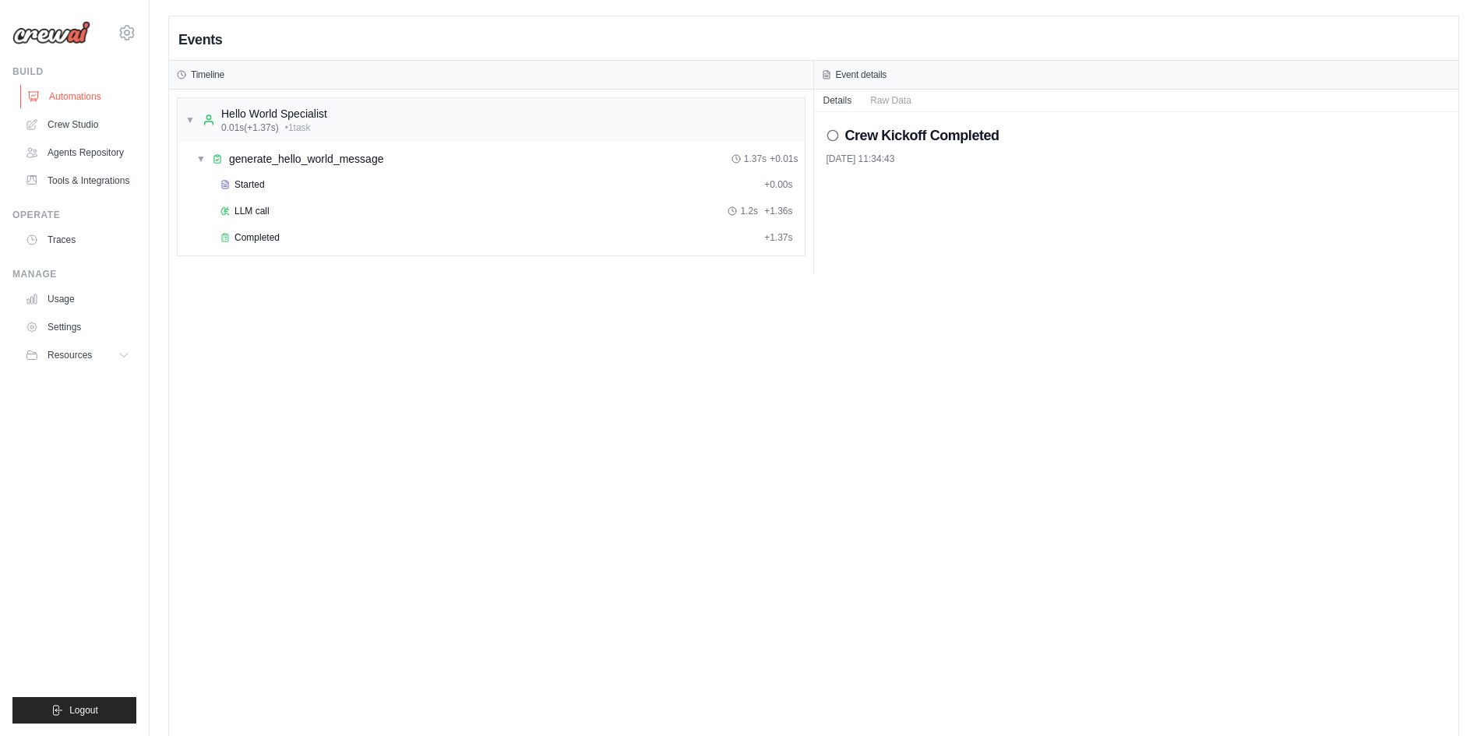
click at [102, 96] on link "Automations" at bounding box center [79, 96] width 118 height 25
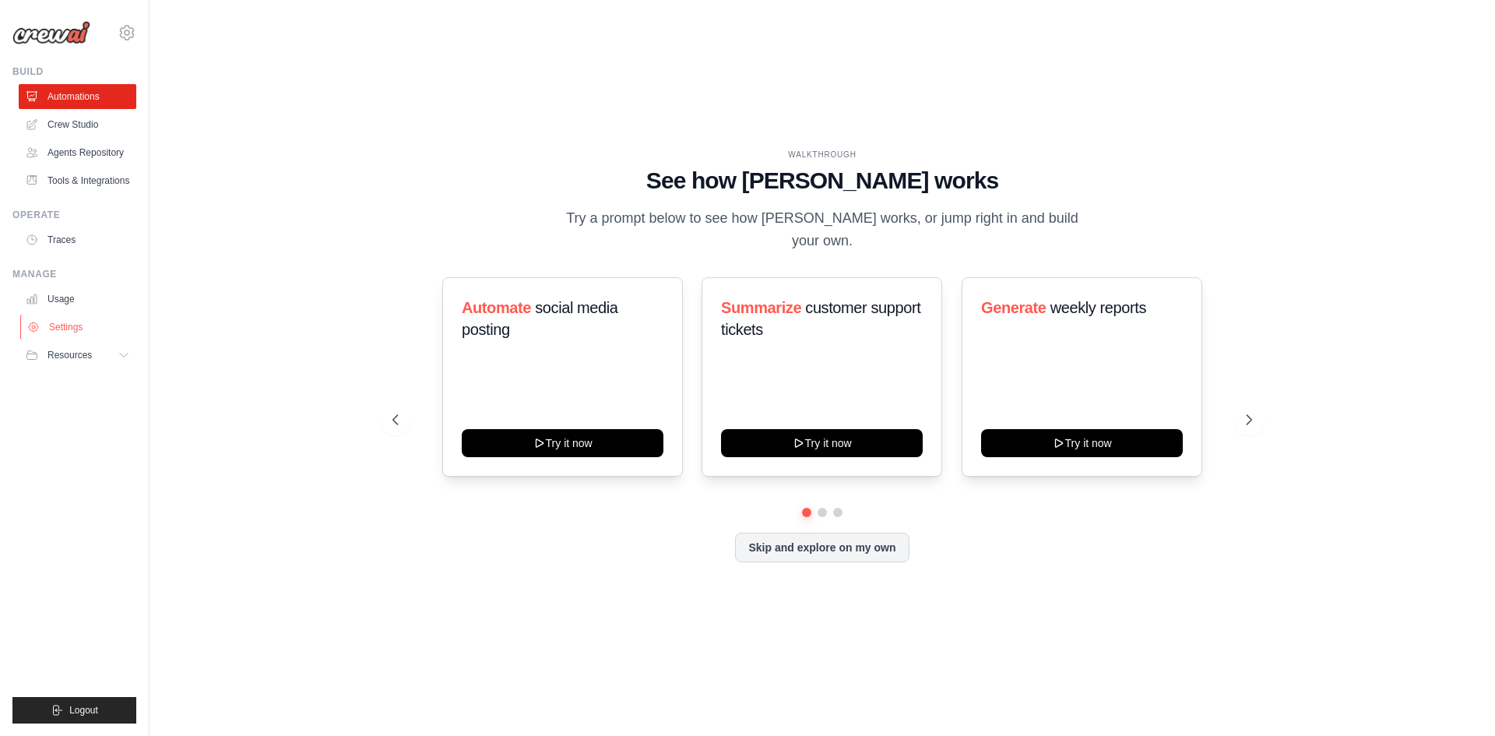
click at [100, 333] on link "Settings" at bounding box center [79, 327] width 118 height 25
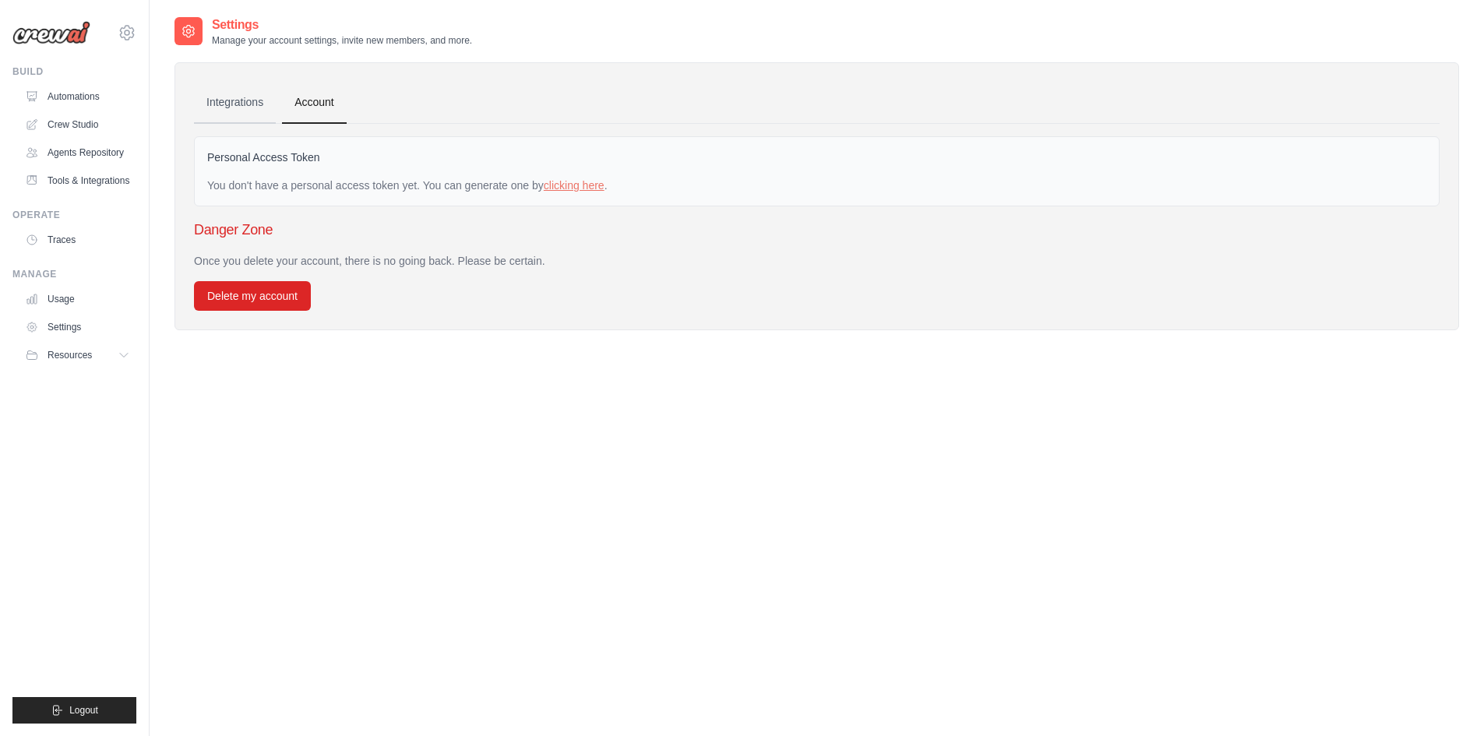
click at [261, 112] on link "Integrations" at bounding box center [235, 103] width 82 height 42
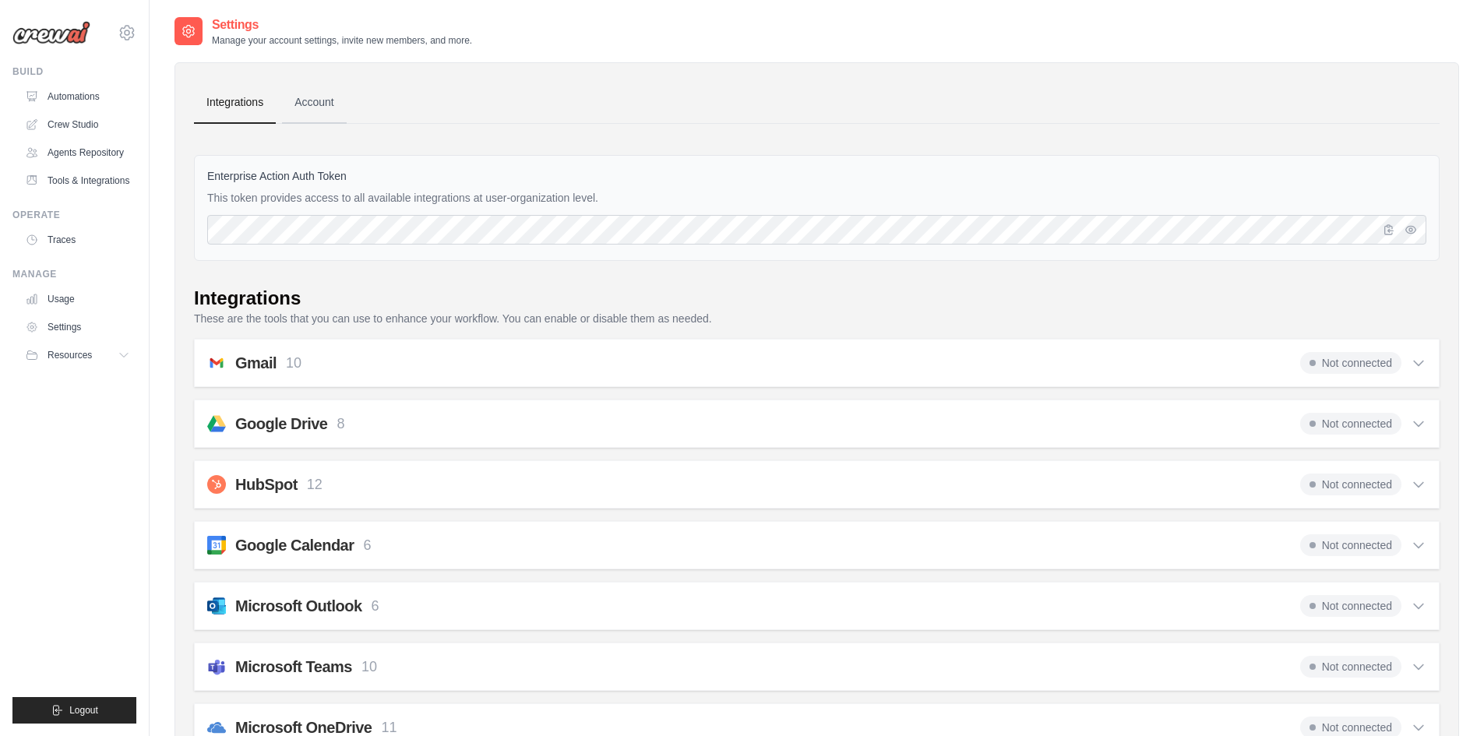
click at [308, 107] on link "Account" at bounding box center [314, 103] width 65 height 42
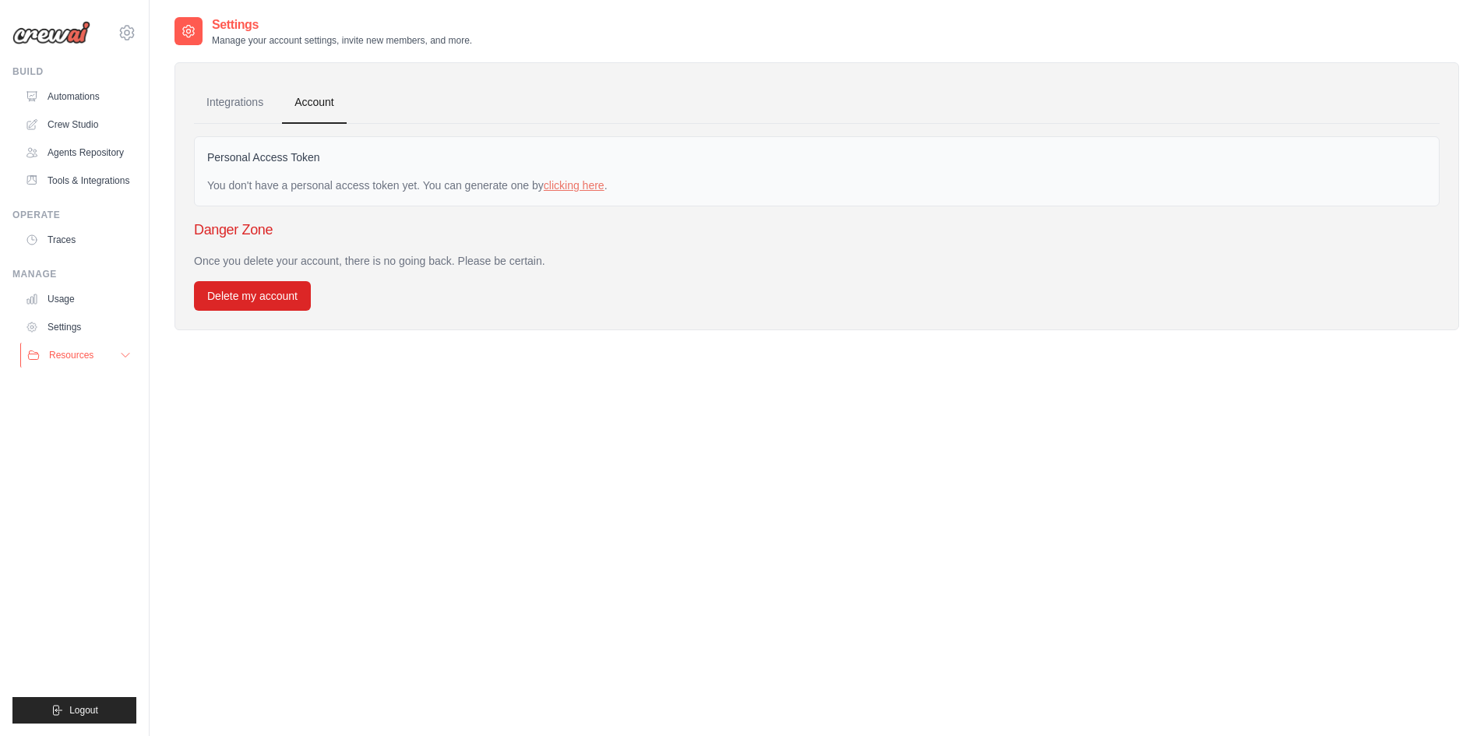
click at [91, 354] on span "Resources" at bounding box center [71, 355] width 44 height 12
click at [91, 294] on link "Usage" at bounding box center [79, 299] width 118 height 25
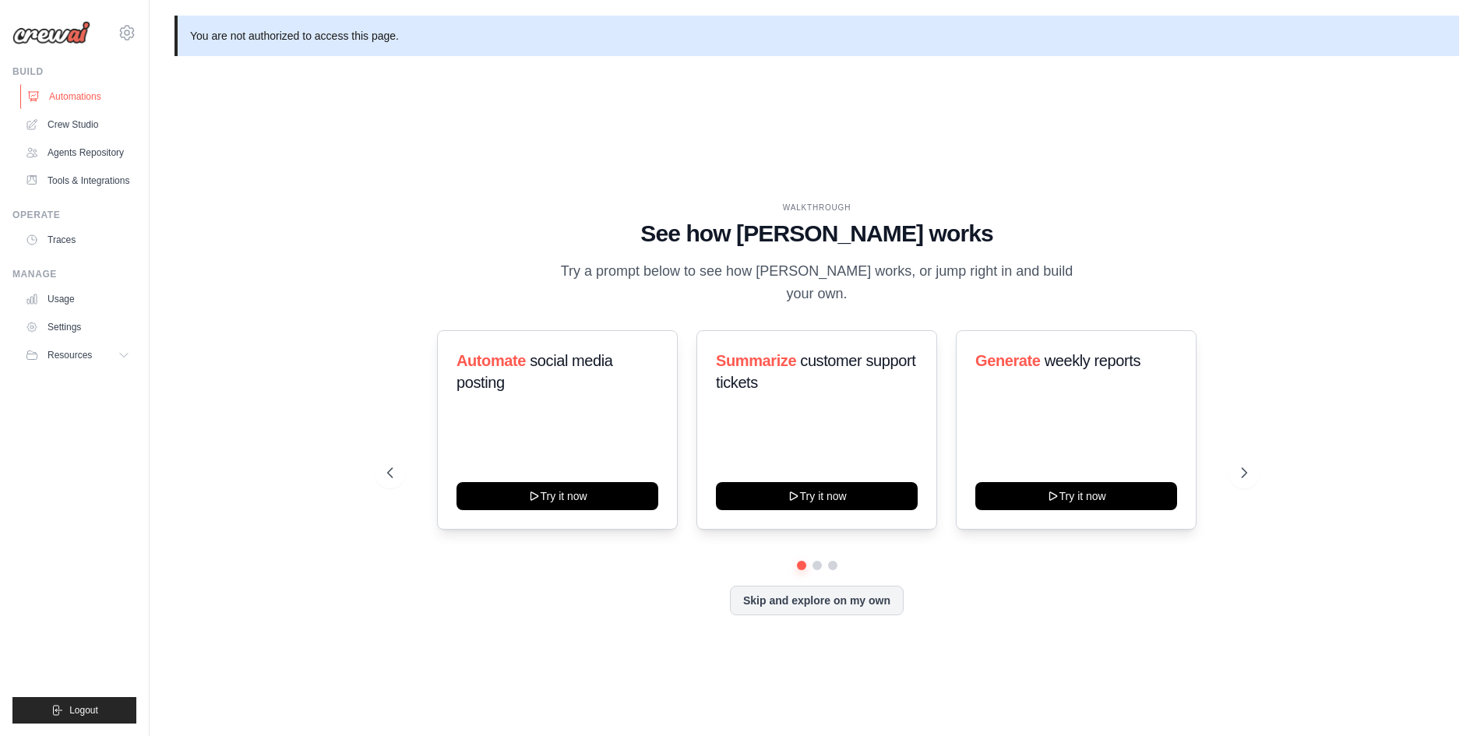
click at [98, 104] on link "Automations" at bounding box center [79, 96] width 118 height 25
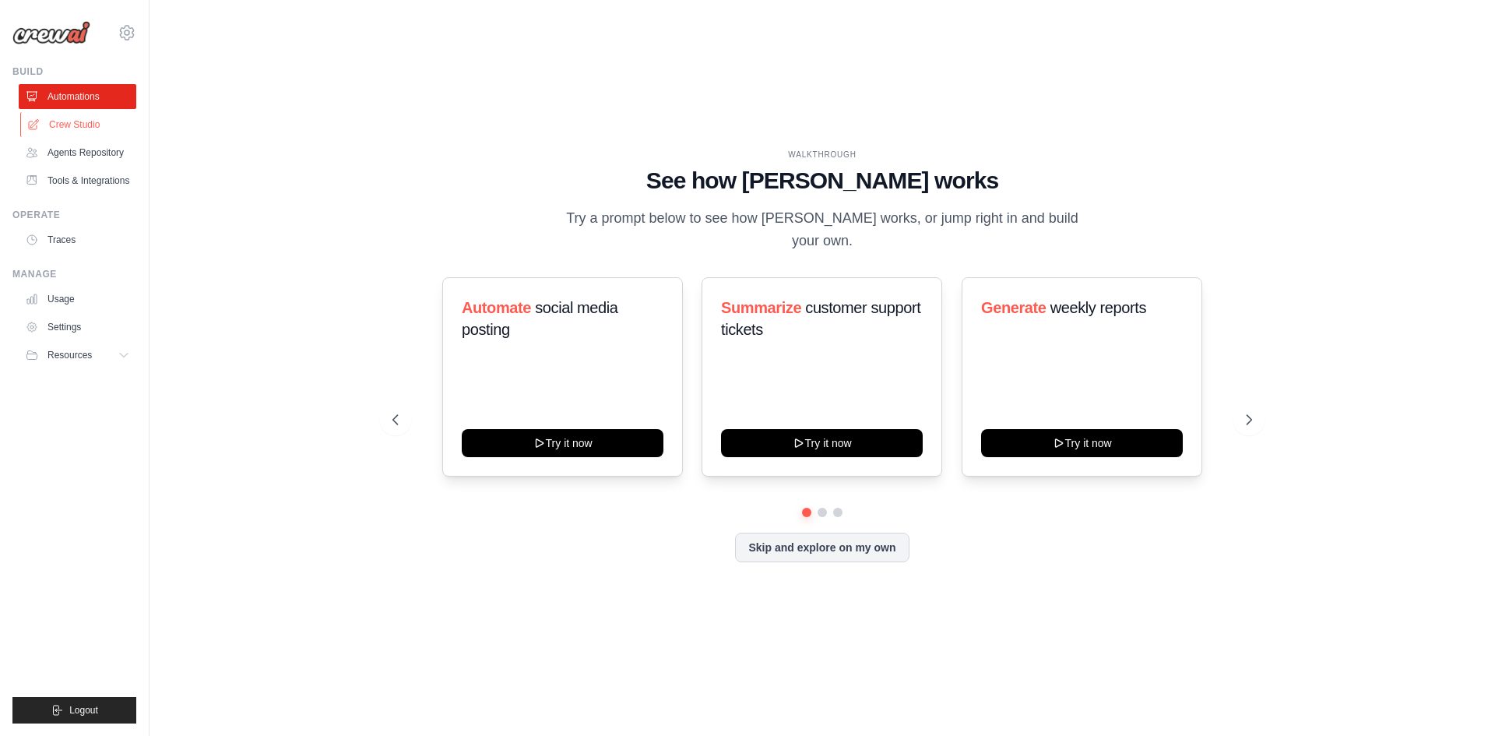
click at [112, 126] on link "Crew Studio" at bounding box center [79, 124] width 118 height 25
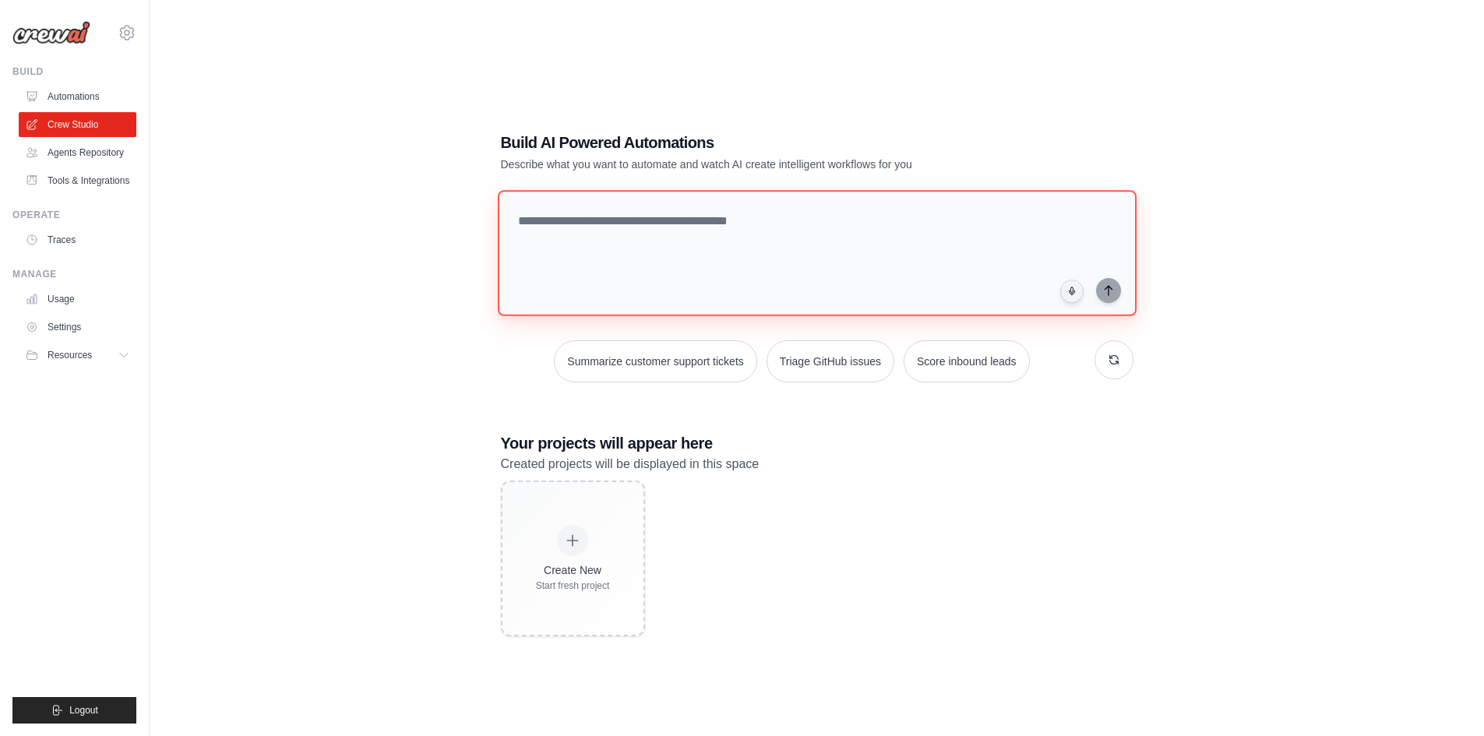
click at [962, 262] on textarea at bounding box center [816, 253] width 639 height 126
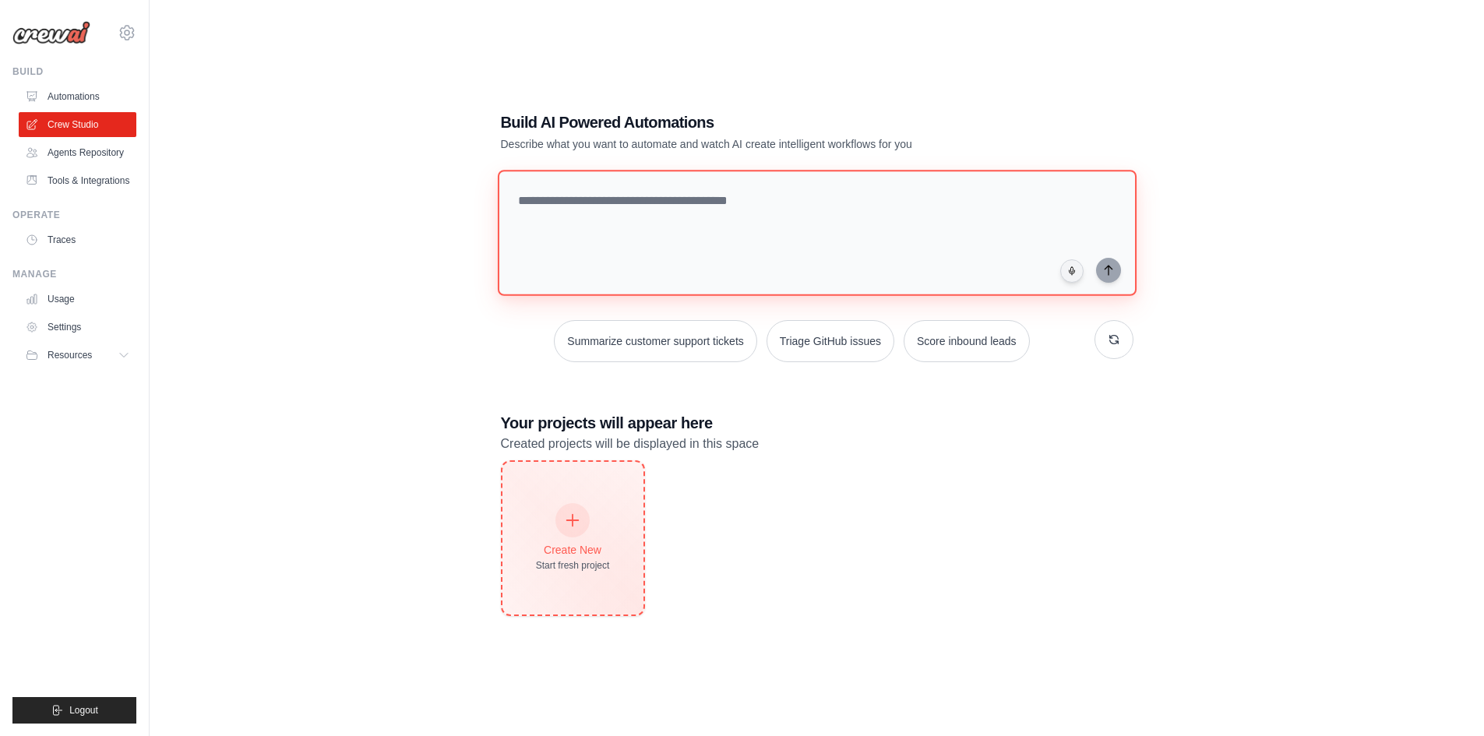
scroll to position [31, 0]
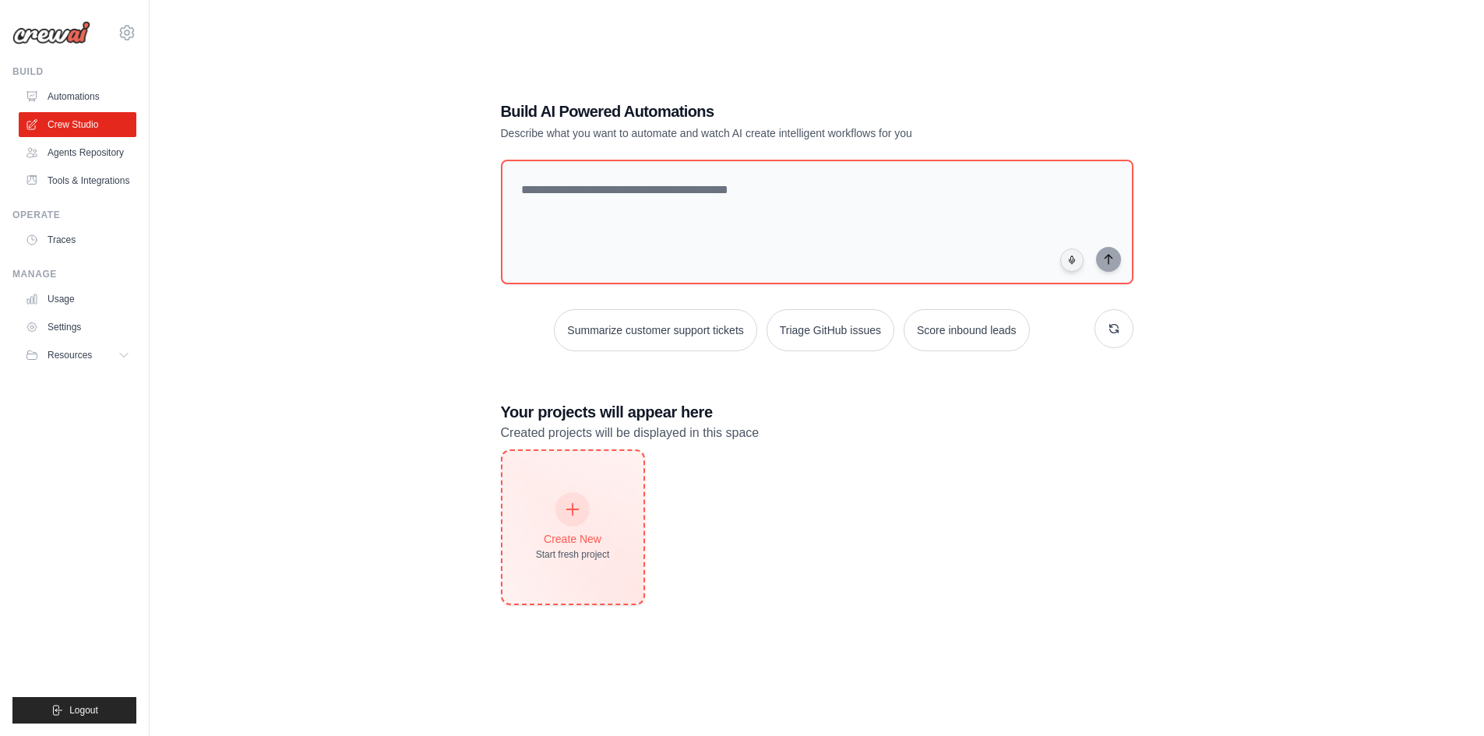
click at [596, 495] on div "Create New Start fresh project" at bounding box center [573, 527] width 74 height 67
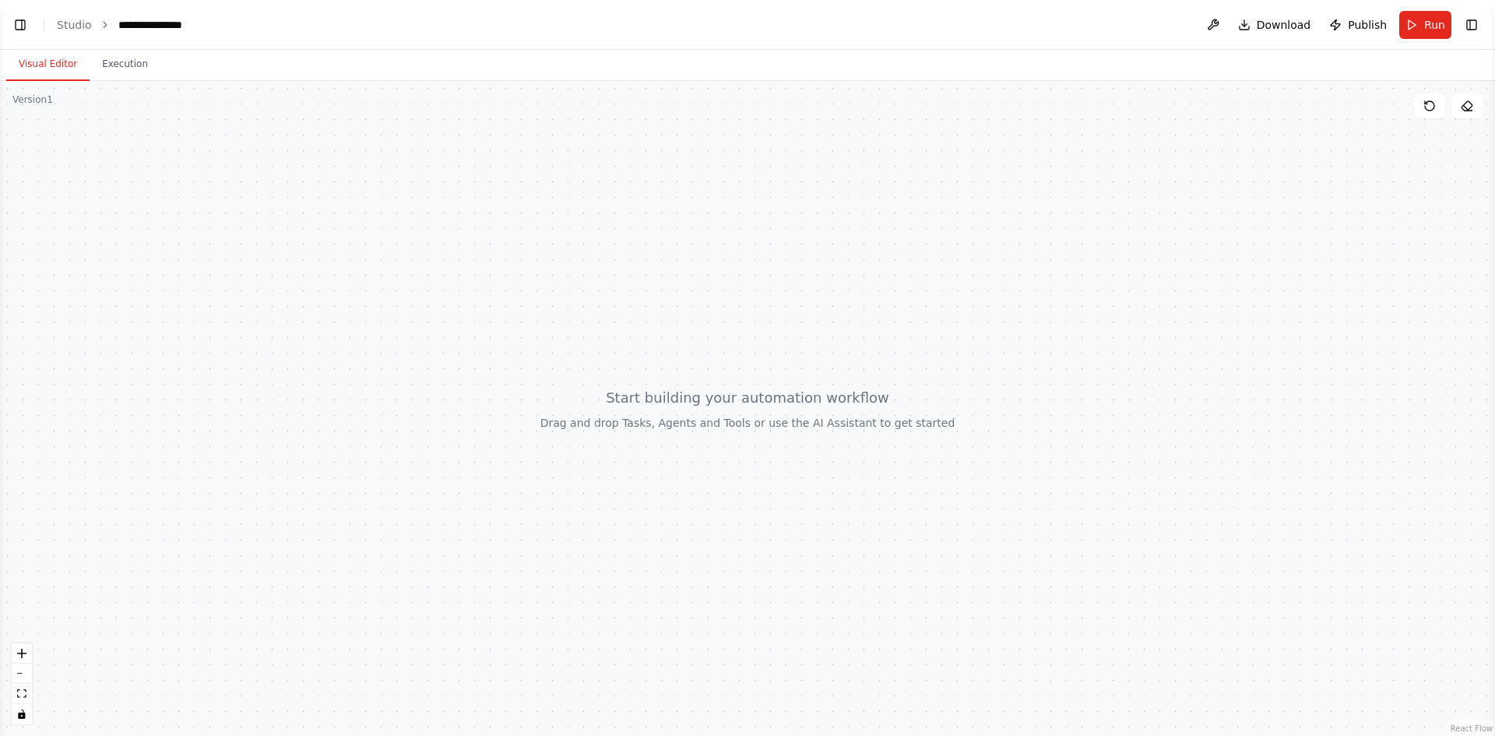
click at [88, 24] on ol "**********" at bounding box center [126, 25] width 139 height 16
click at [66, 23] on link "Studio" at bounding box center [74, 25] width 35 height 12
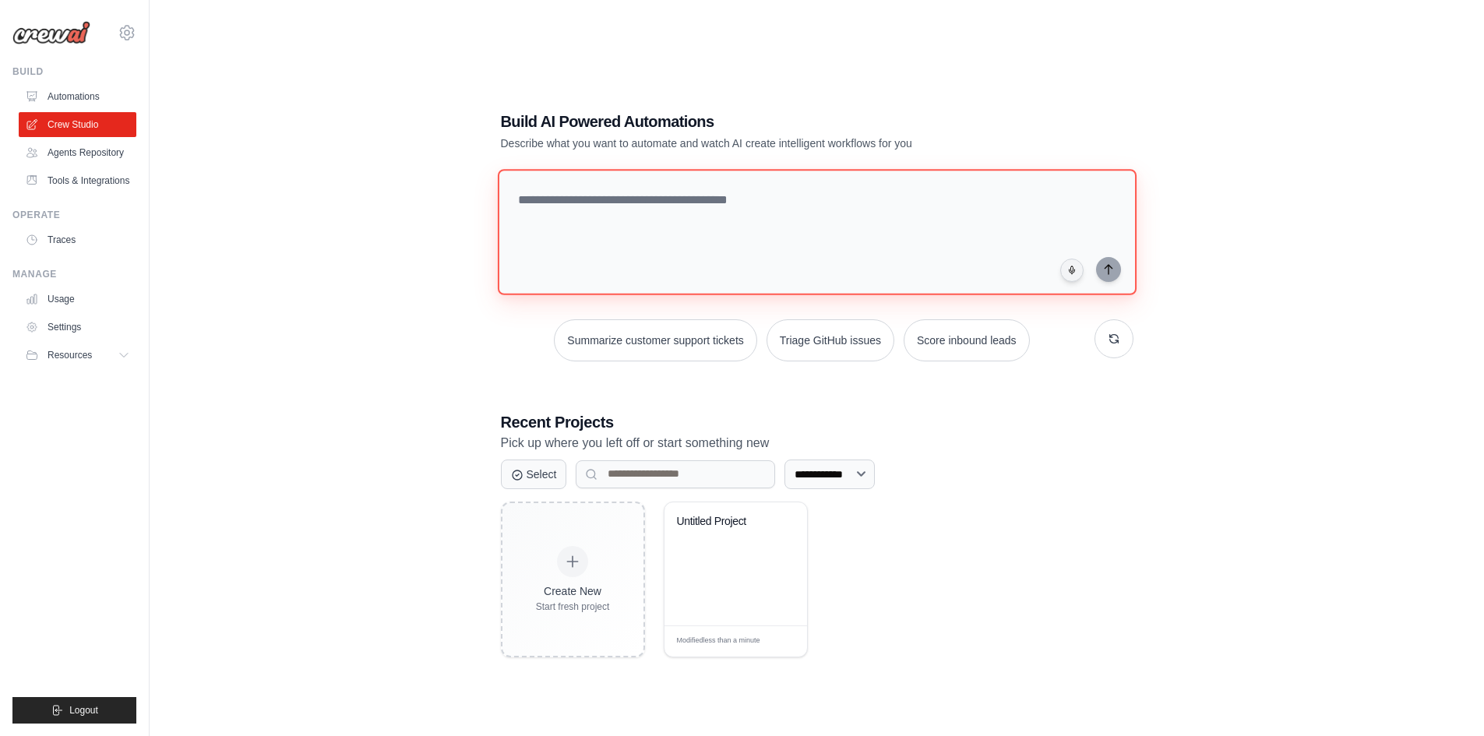
click at [737, 229] on textarea at bounding box center [816, 232] width 639 height 126
click at [367, 282] on div "**********" at bounding box center [816, 384] width 1284 height 736
click at [93, 100] on link "Automations" at bounding box center [79, 96] width 118 height 25
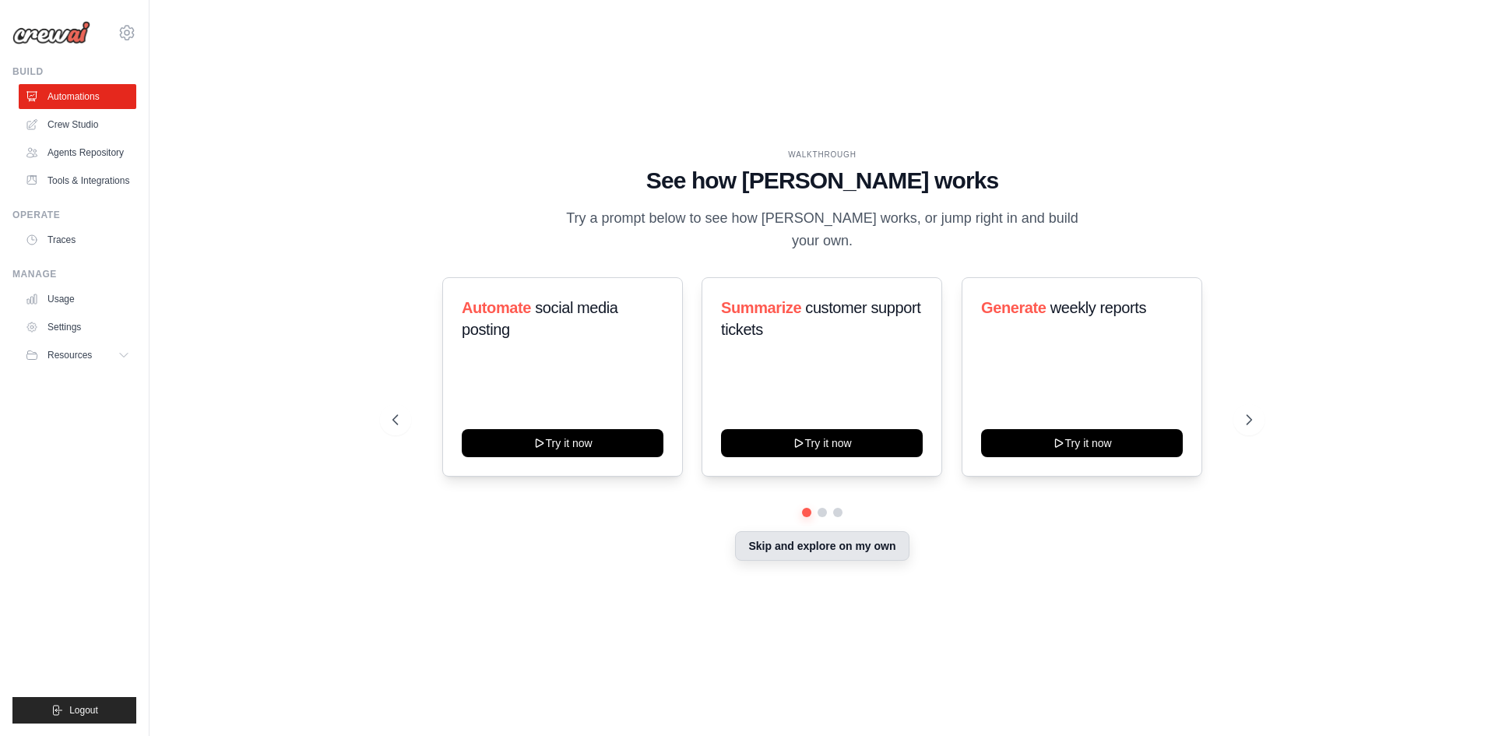
click at [769, 531] on button "Skip and explore on my own" at bounding box center [822, 546] width 174 height 30
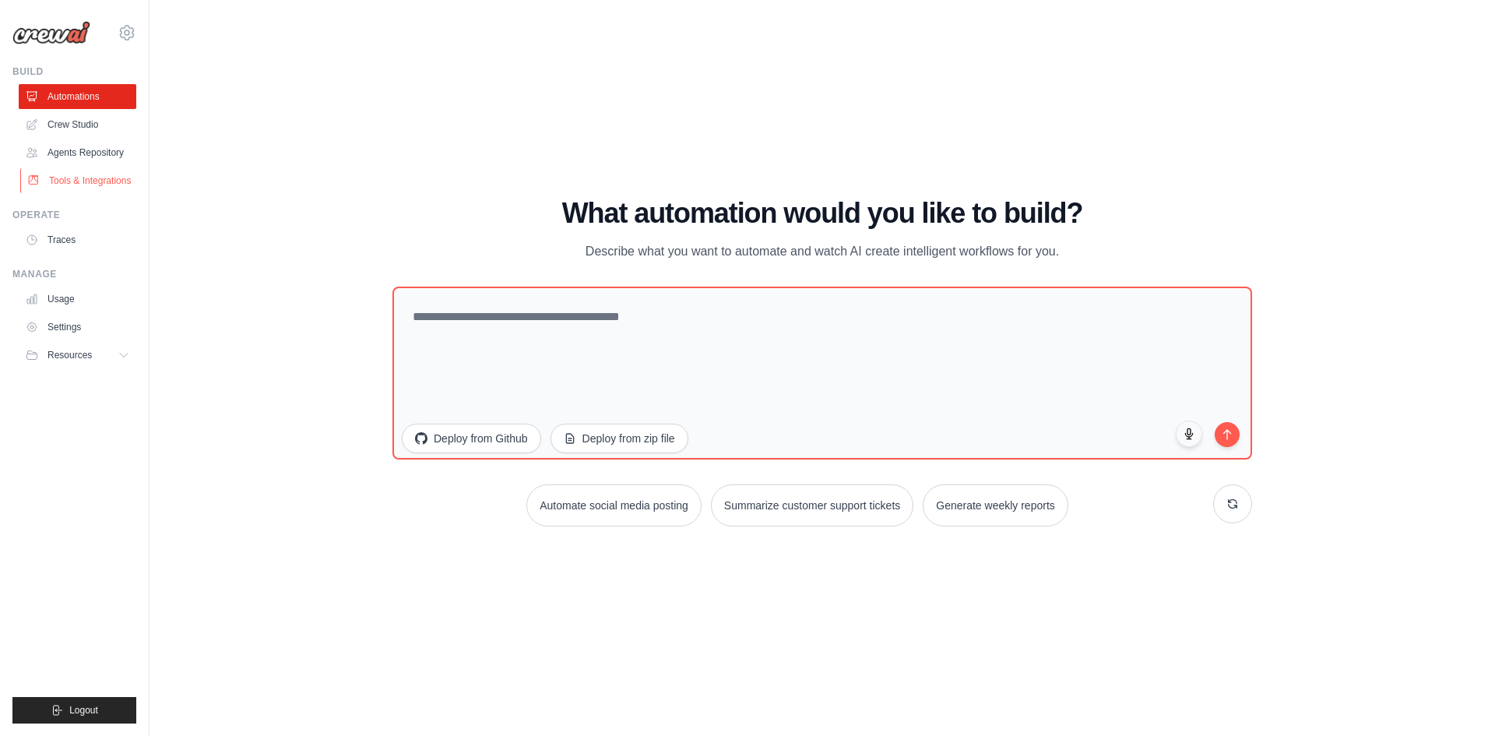
click at [112, 178] on link "Tools & Integrations" at bounding box center [79, 180] width 118 height 25
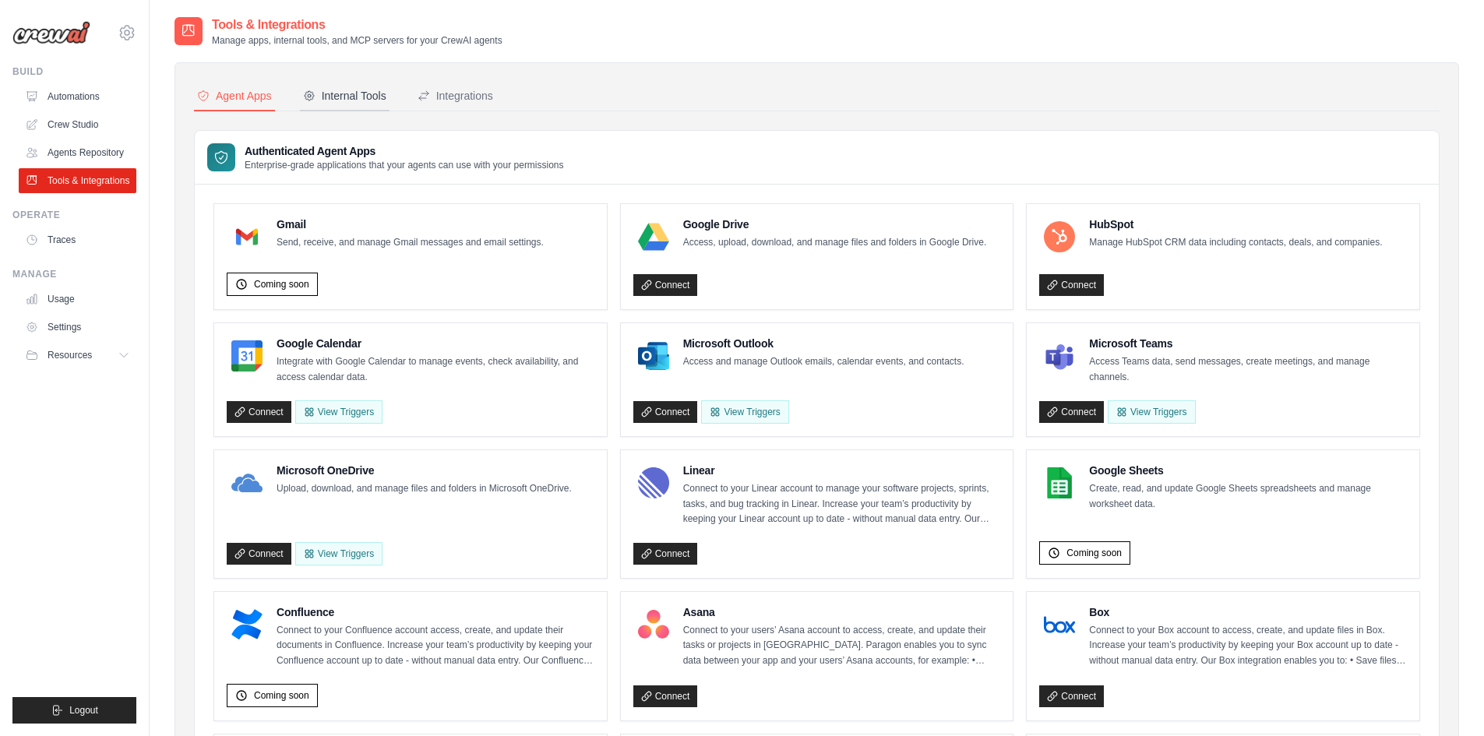
click at [361, 88] on div "Internal Tools" at bounding box center [344, 96] width 83 height 16
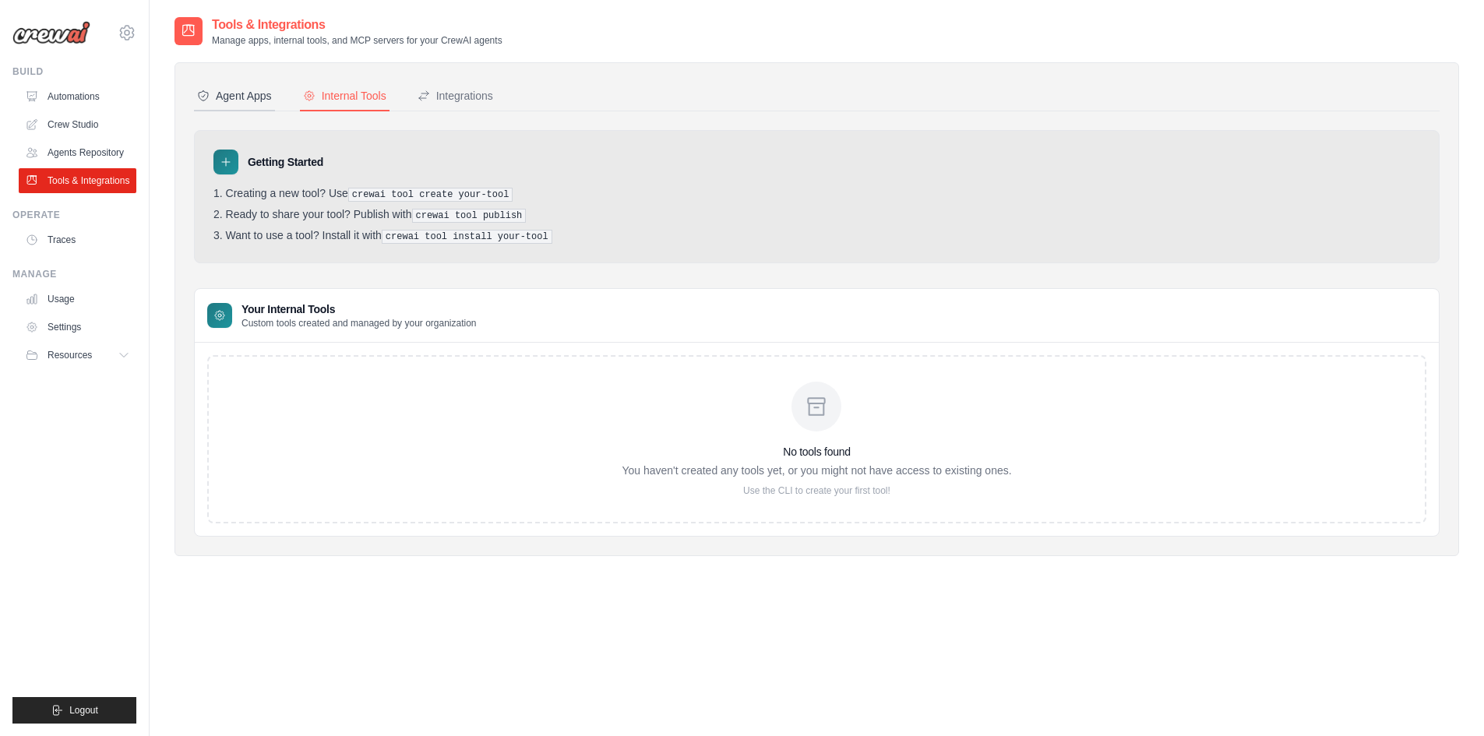
click at [255, 107] on button "Agent Apps" at bounding box center [234, 97] width 81 height 30
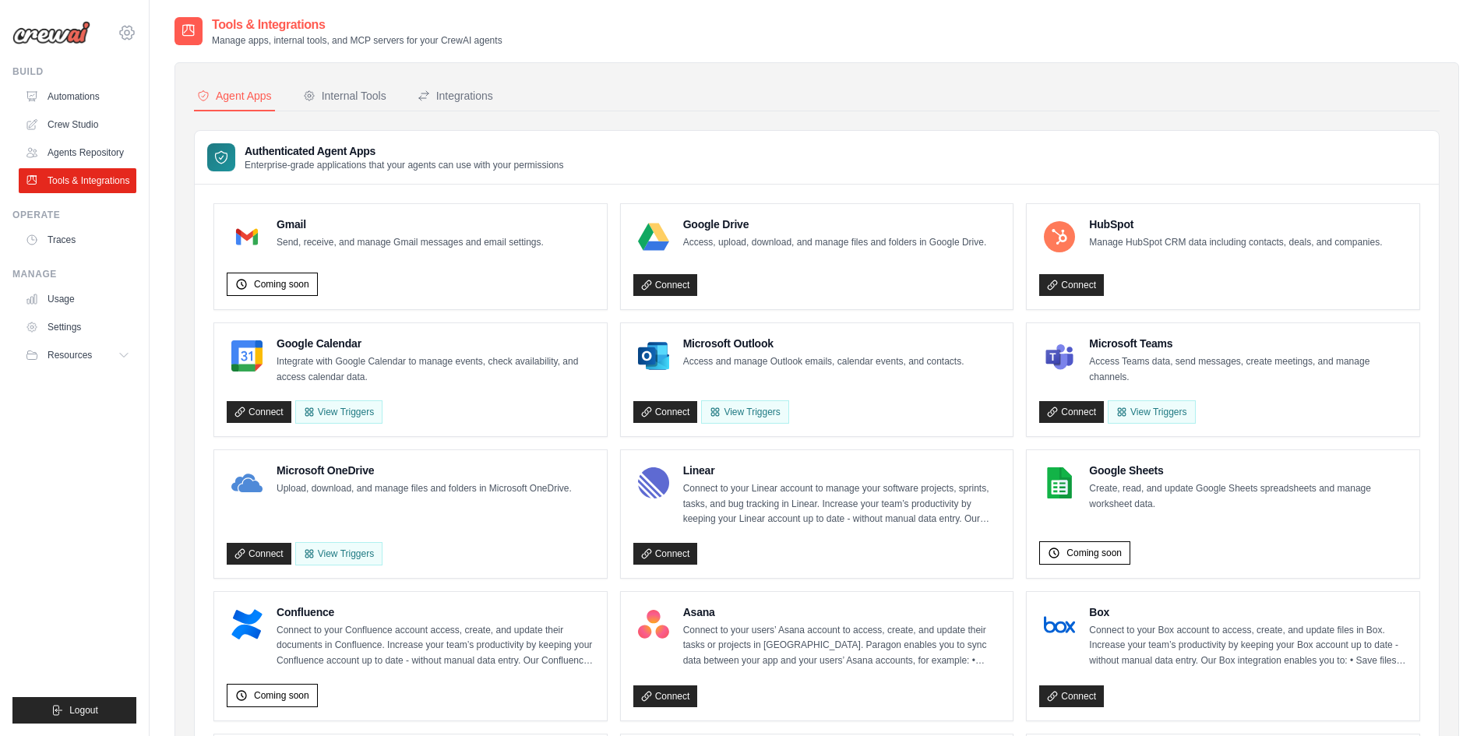
click at [131, 28] on icon at bounding box center [127, 32] width 19 height 19
click at [174, 113] on link "Your organization" at bounding box center [193, 127] width 148 height 31
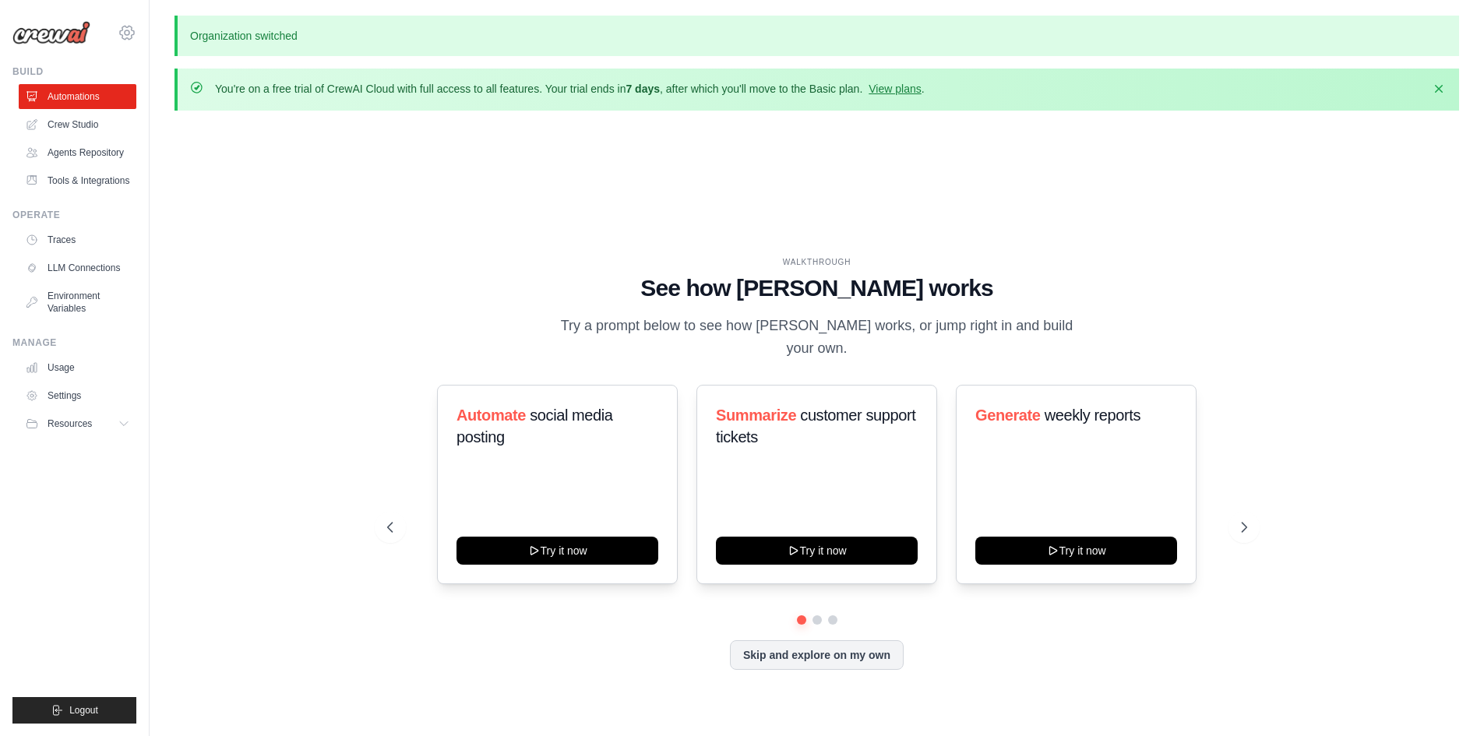
click at [122, 35] on icon at bounding box center [127, 32] width 14 height 13
click at [129, 30] on icon at bounding box center [127, 32] width 19 height 19
click at [160, 84] on link "Ambev - SAZ" at bounding box center [195, 96] width 148 height 31
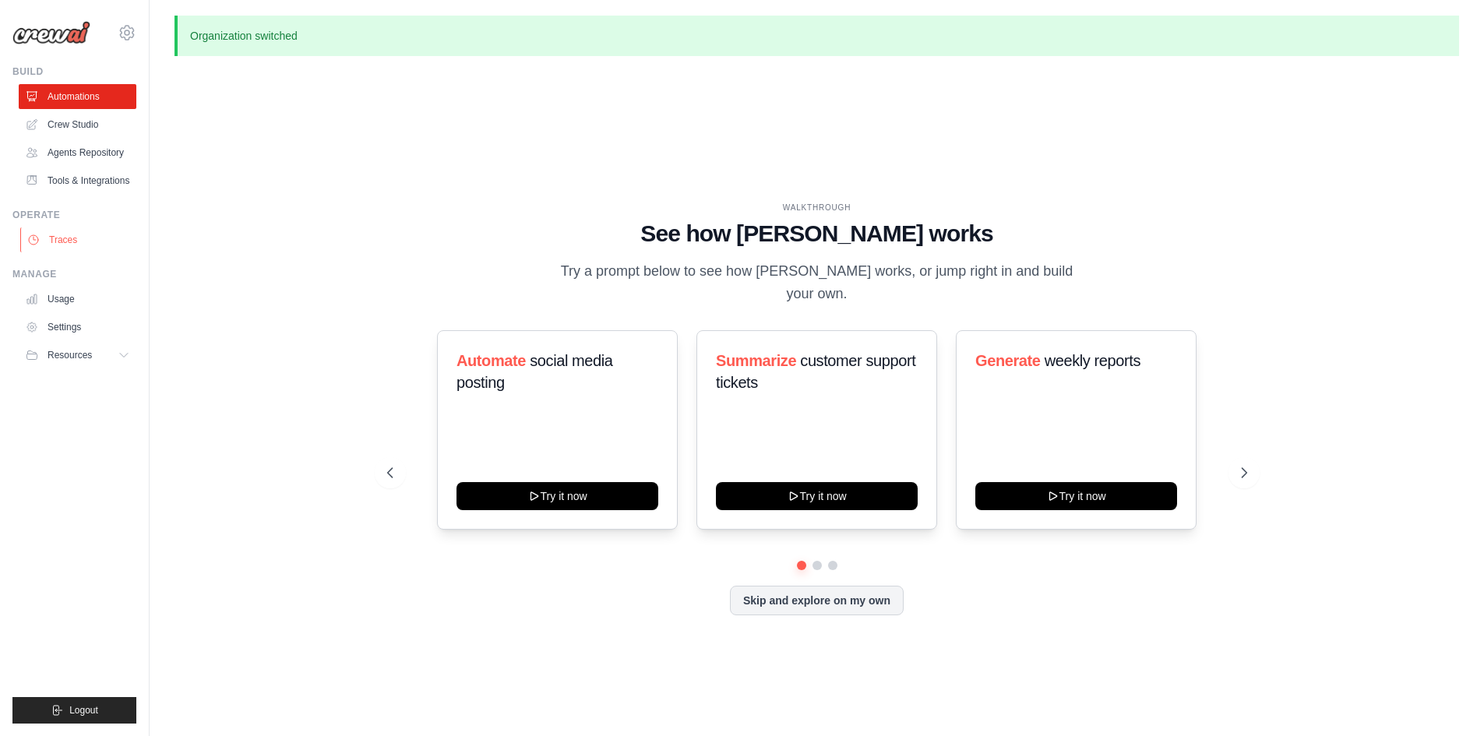
click at [65, 234] on link "Traces" at bounding box center [79, 239] width 118 height 25
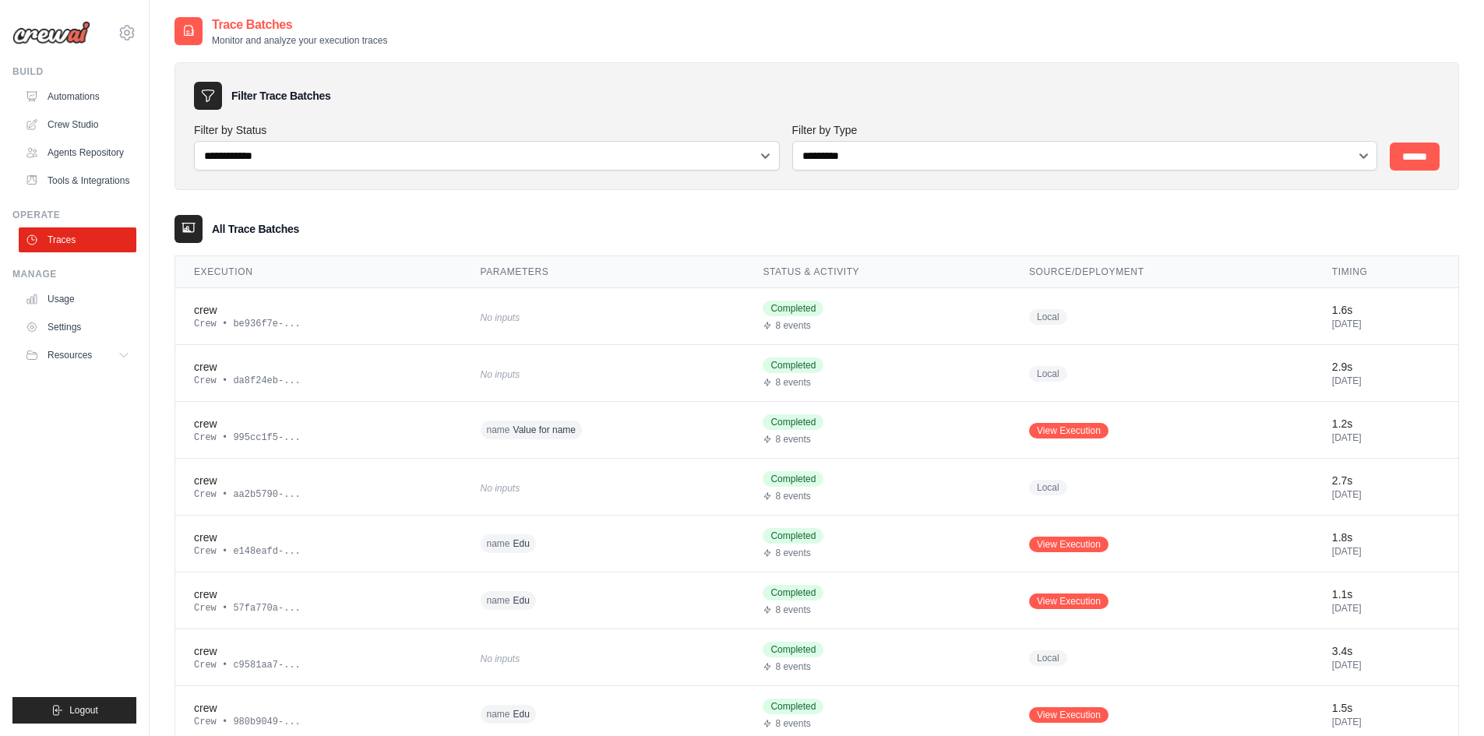
click at [96, 149] on link "Agents Repository" at bounding box center [78, 152] width 118 height 25
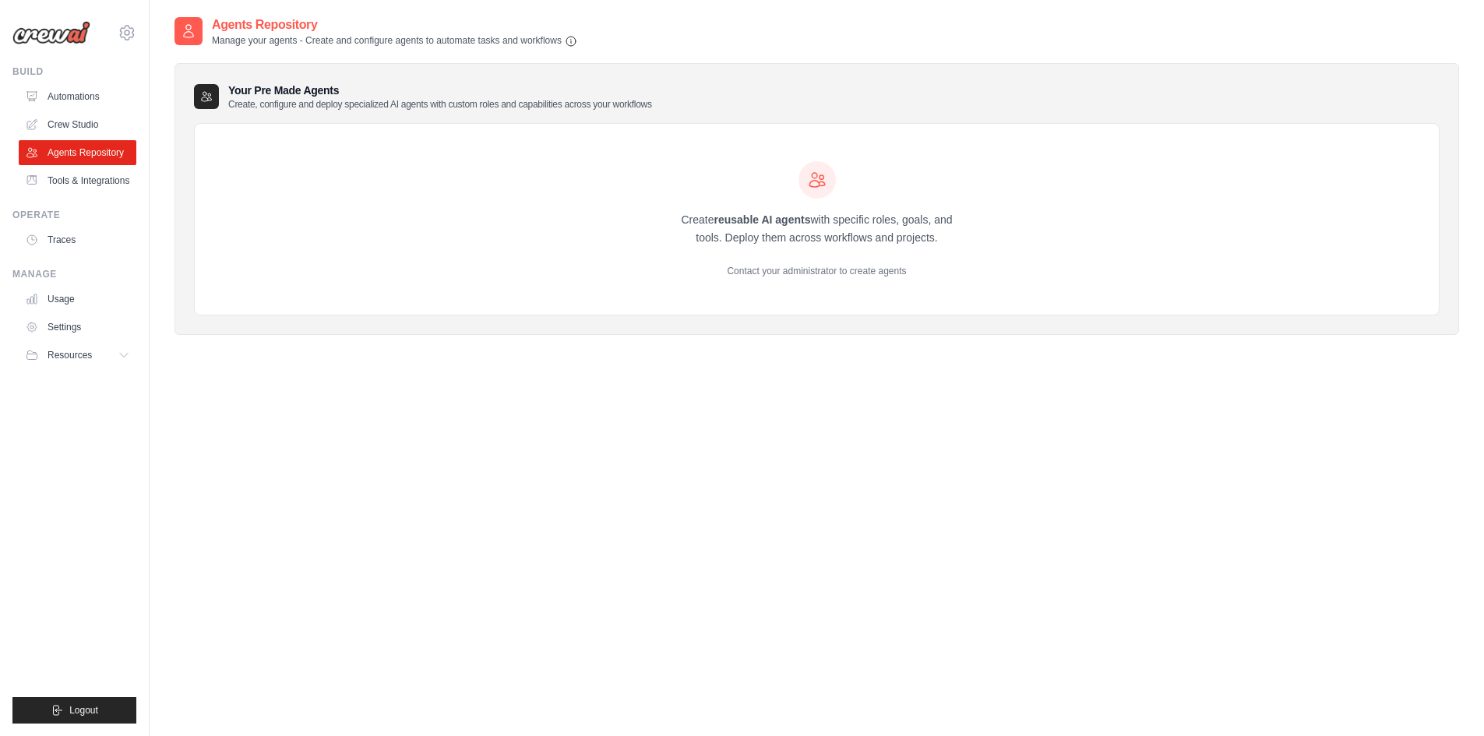
click at [287, 165] on div "Create reusable AI agents with specific roles, goals, and tools. Deploy them ac…" at bounding box center [817, 220] width 1244 height 192
click at [79, 322] on link "Settings" at bounding box center [79, 327] width 118 height 25
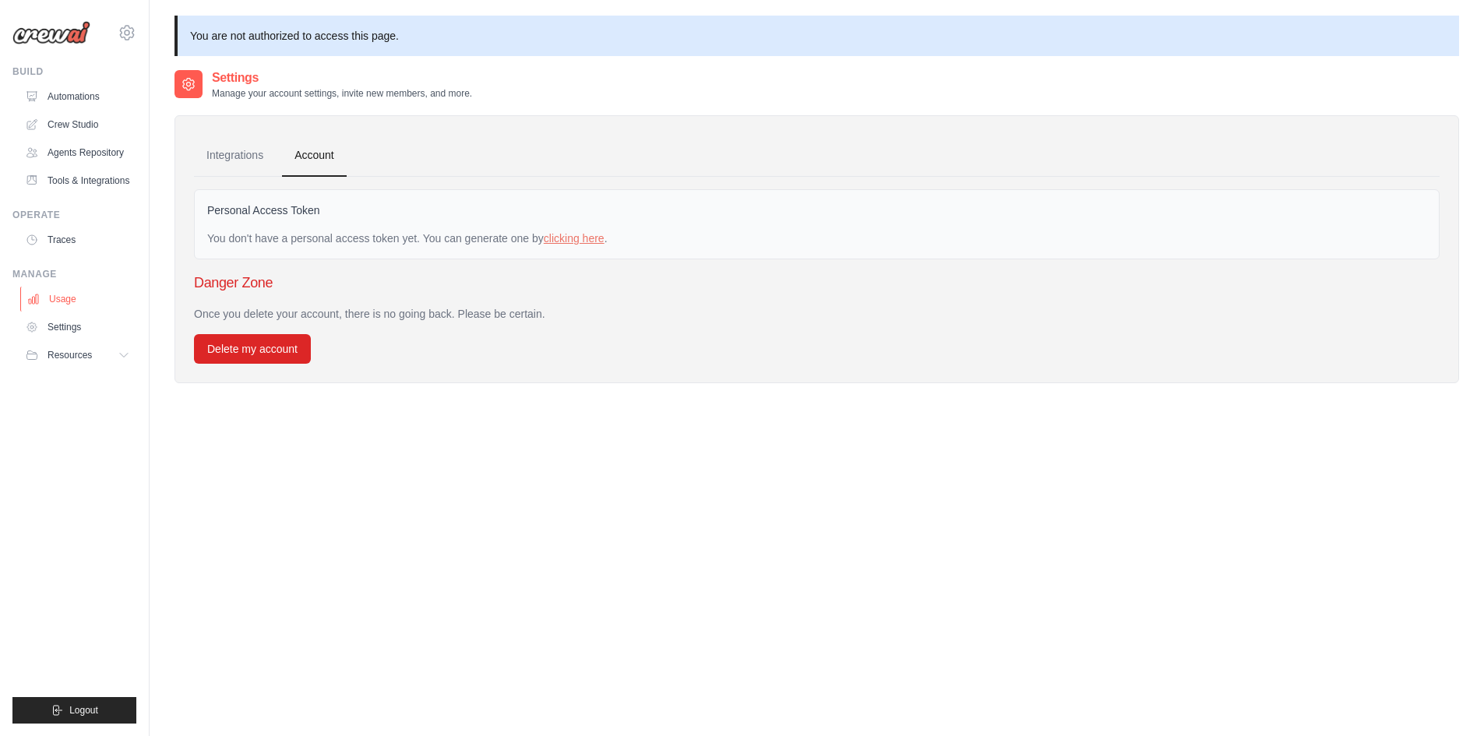
click at [96, 296] on link "Usage" at bounding box center [79, 299] width 118 height 25
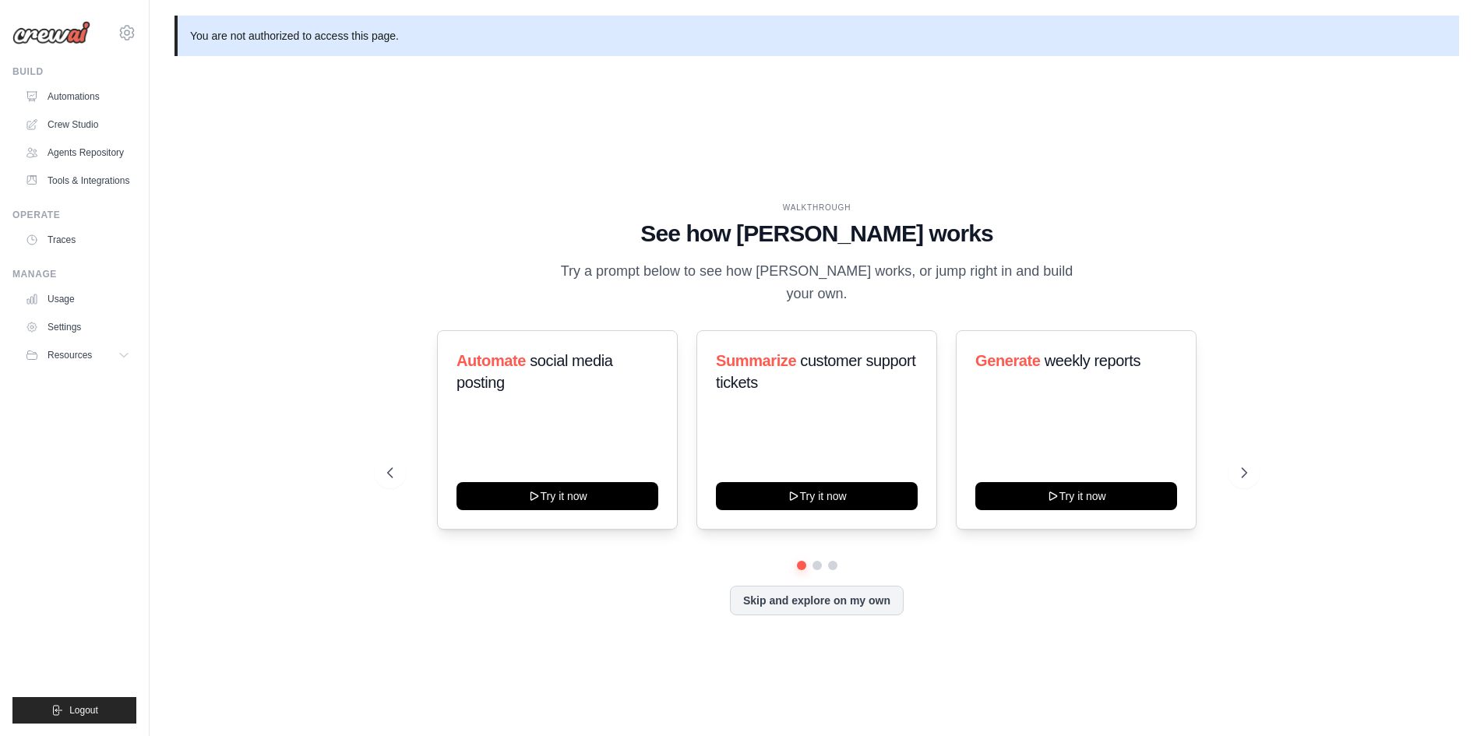
click at [117, 24] on div "brmou045135@ambev.com.br Ambev - SAZ Your organization Settings" at bounding box center [74, 25] width 124 height 50
click at [123, 30] on icon at bounding box center [127, 32] width 14 height 13
click at [186, 120] on span "Your organization" at bounding box center [193, 128] width 123 height 16
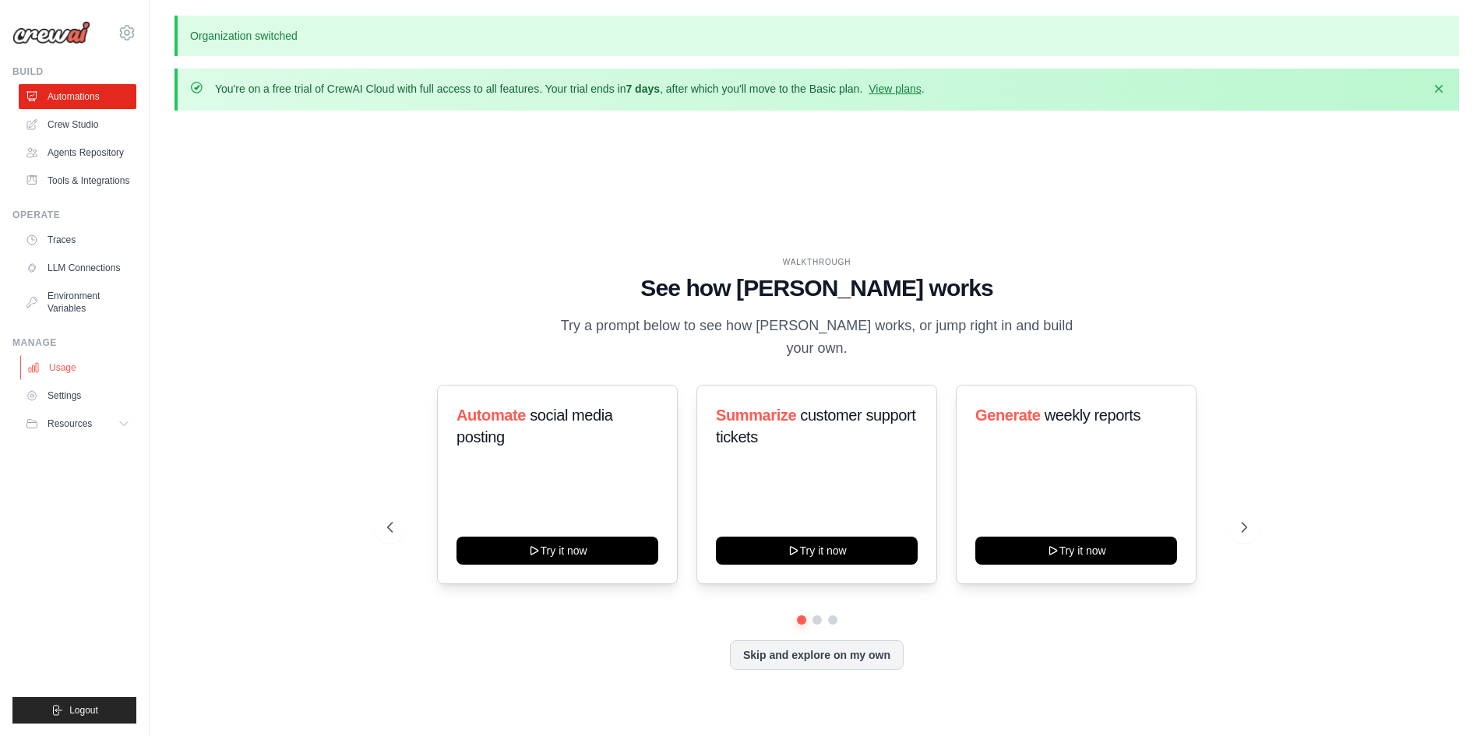
click at [92, 366] on link "Usage" at bounding box center [79, 367] width 118 height 25
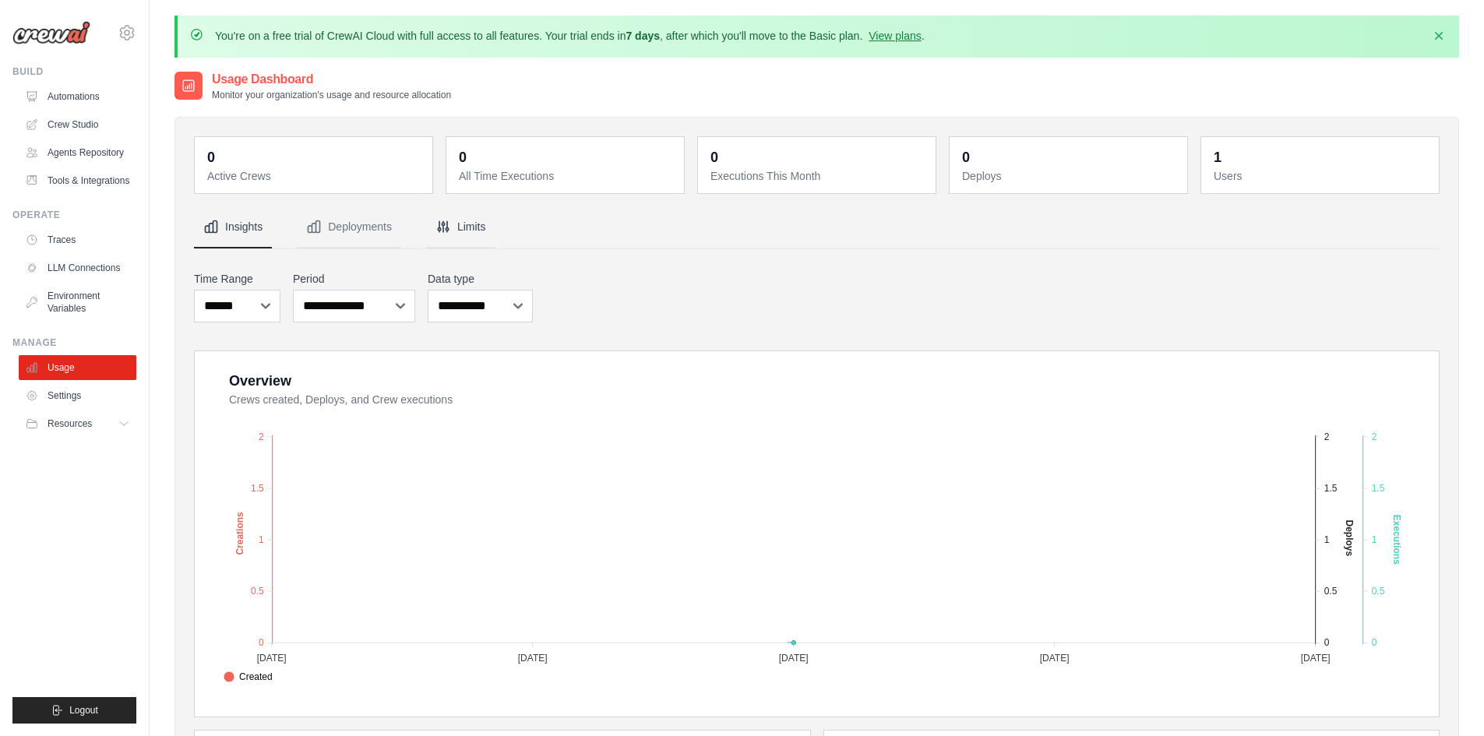
click at [449, 230] on icon "Tabs" at bounding box center [443, 227] width 16 height 16
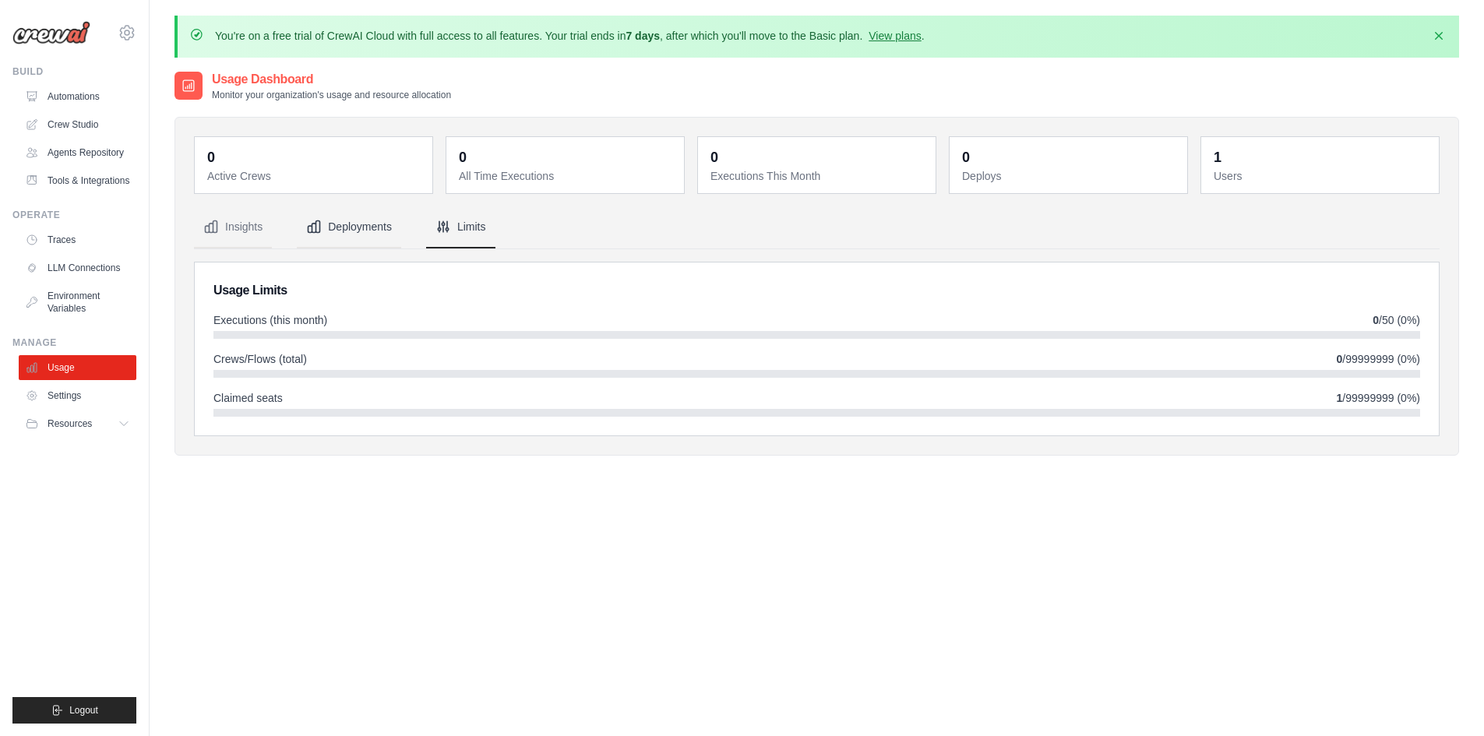
click at [345, 227] on button "Deployments" at bounding box center [349, 227] width 104 height 42
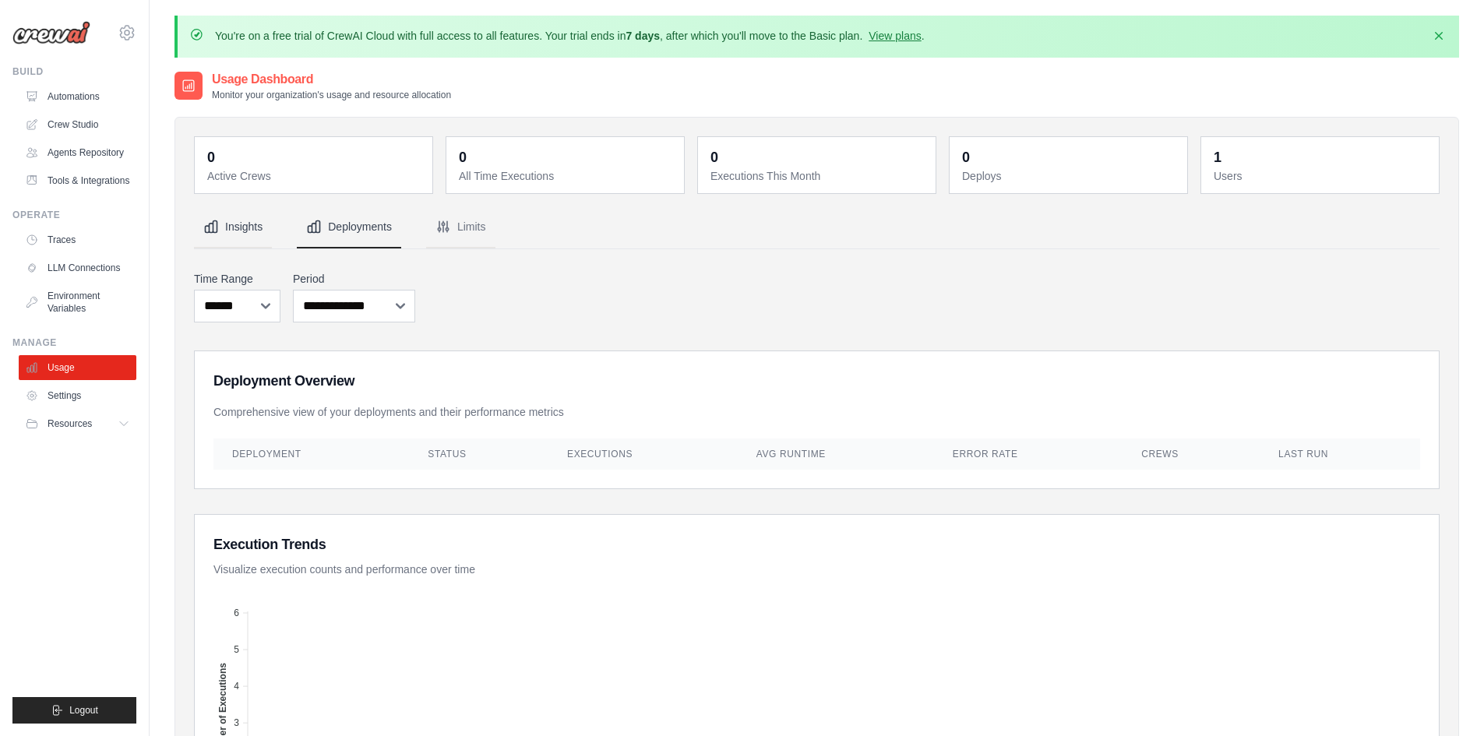
click at [234, 227] on button "Insights" at bounding box center [233, 227] width 78 height 42
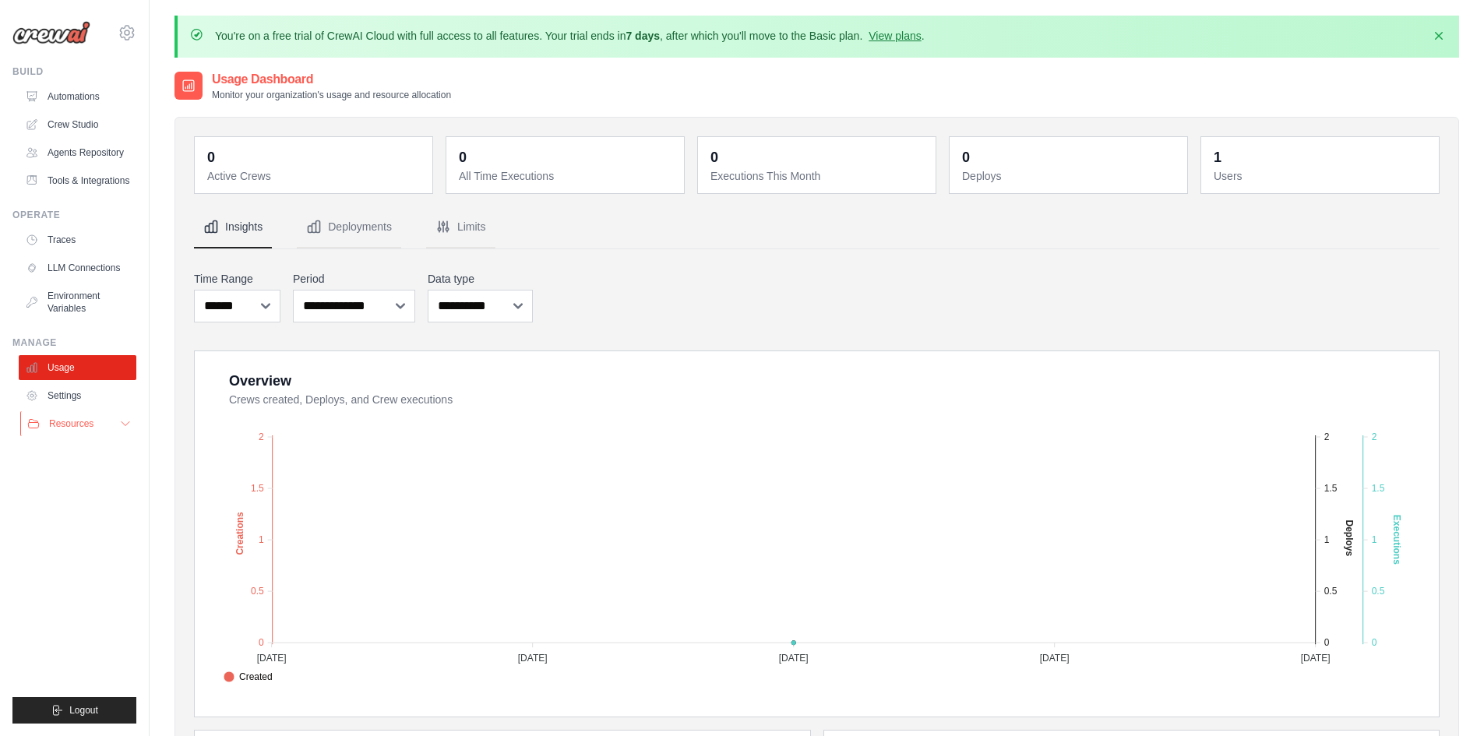
click at [126, 419] on icon at bounding box center [125, 423] width 12 height 12
click at [111, 393] on link "Settings" at bounding box center [79, 395] width 118 height 25
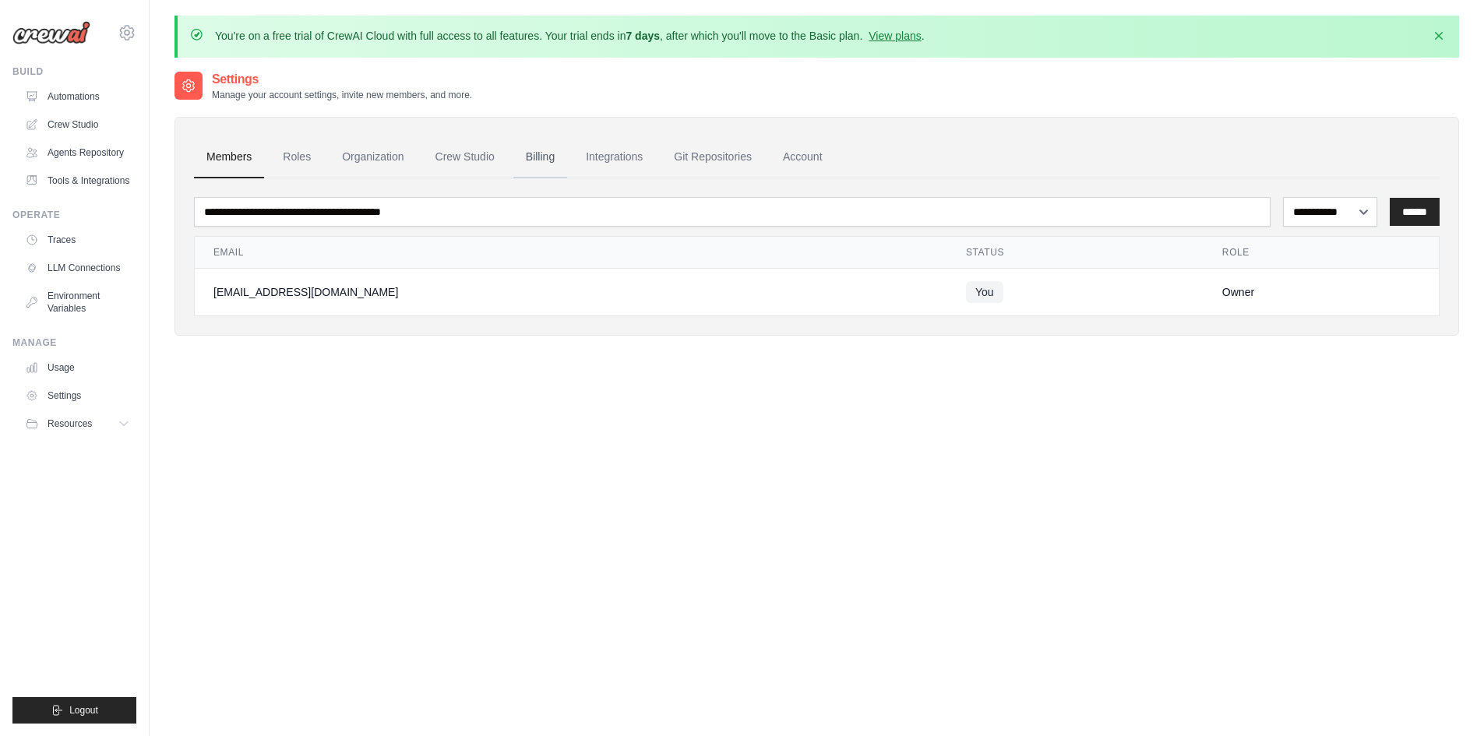
click at [539, 158] on link "Billing" at bounding box center [540, 157] width 54 height 42
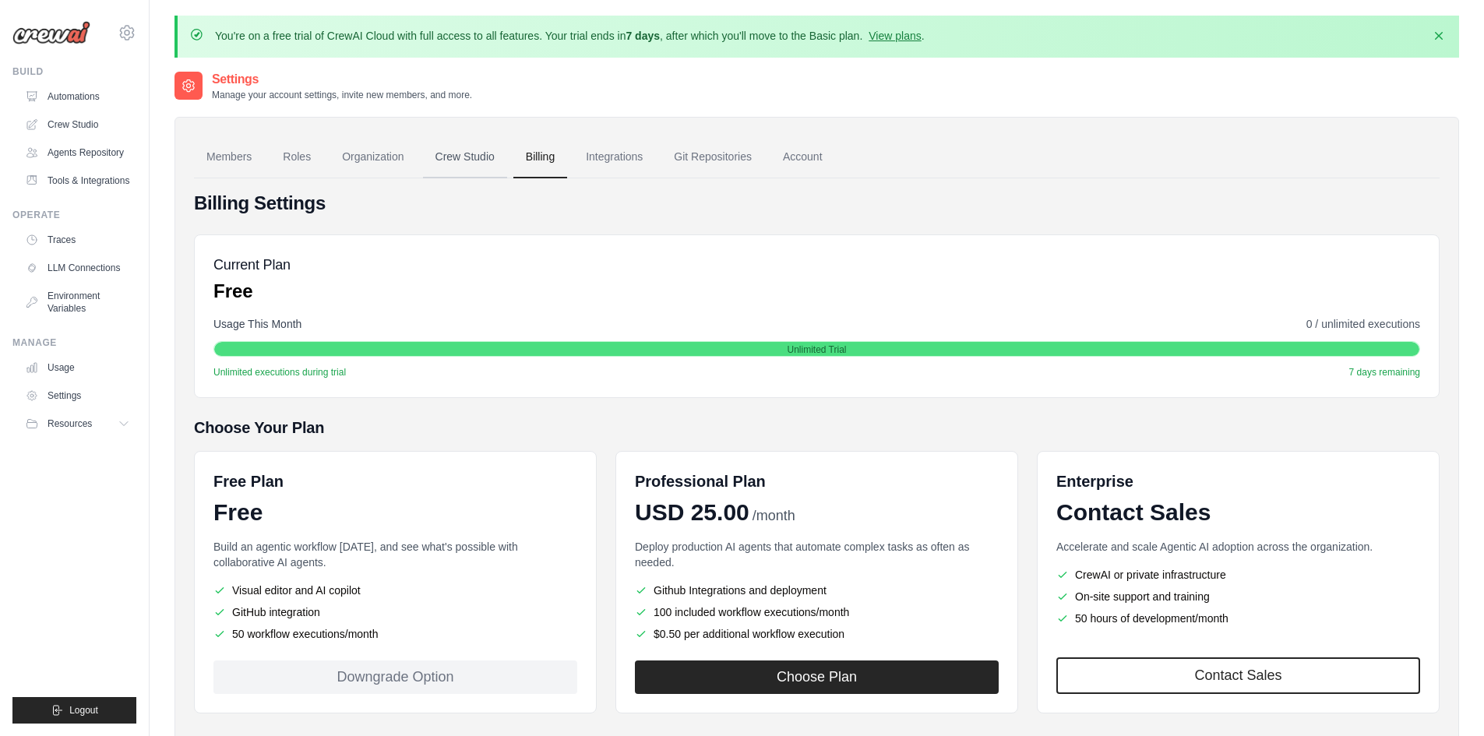
click at [442, 155] on link "Crew Studio" at bounding box center [465, 157] width 84 height 42
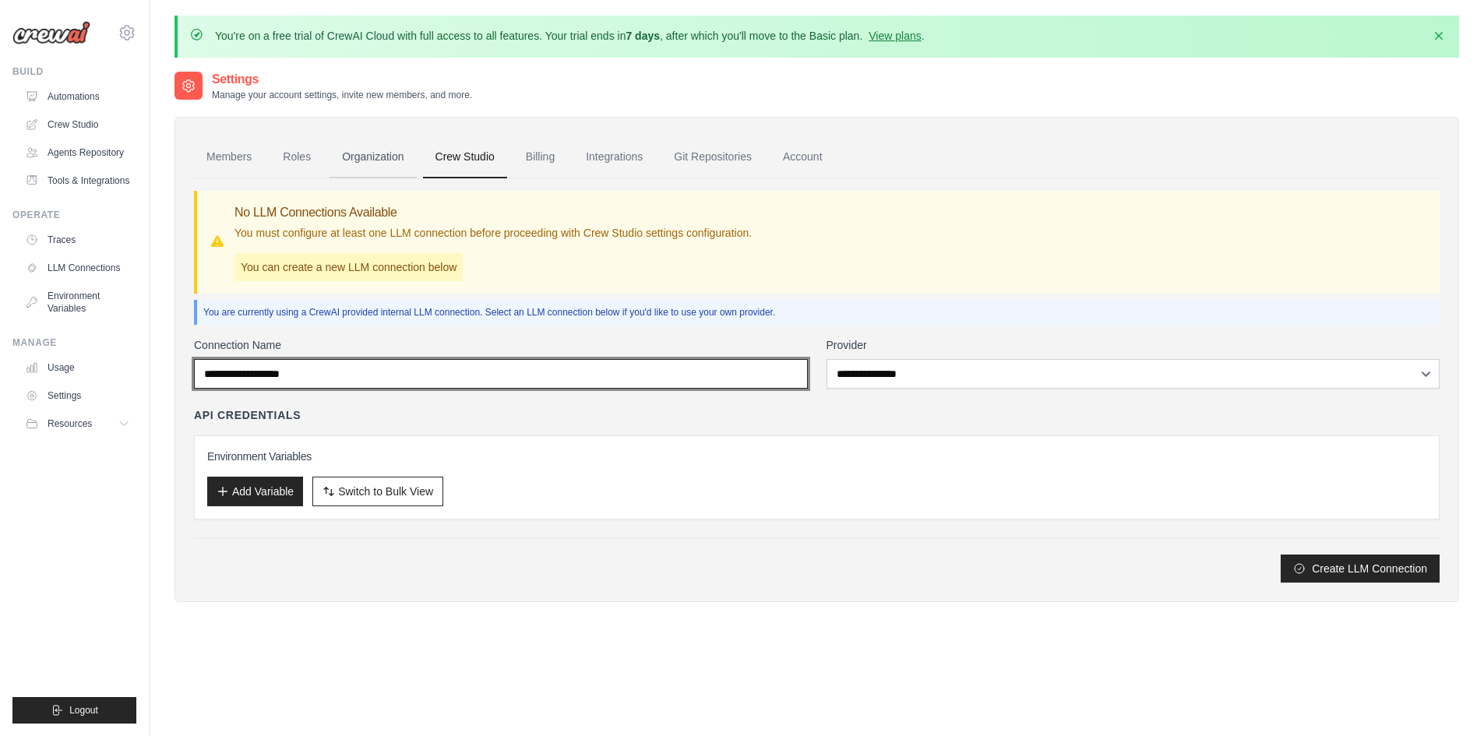
type input "*****"
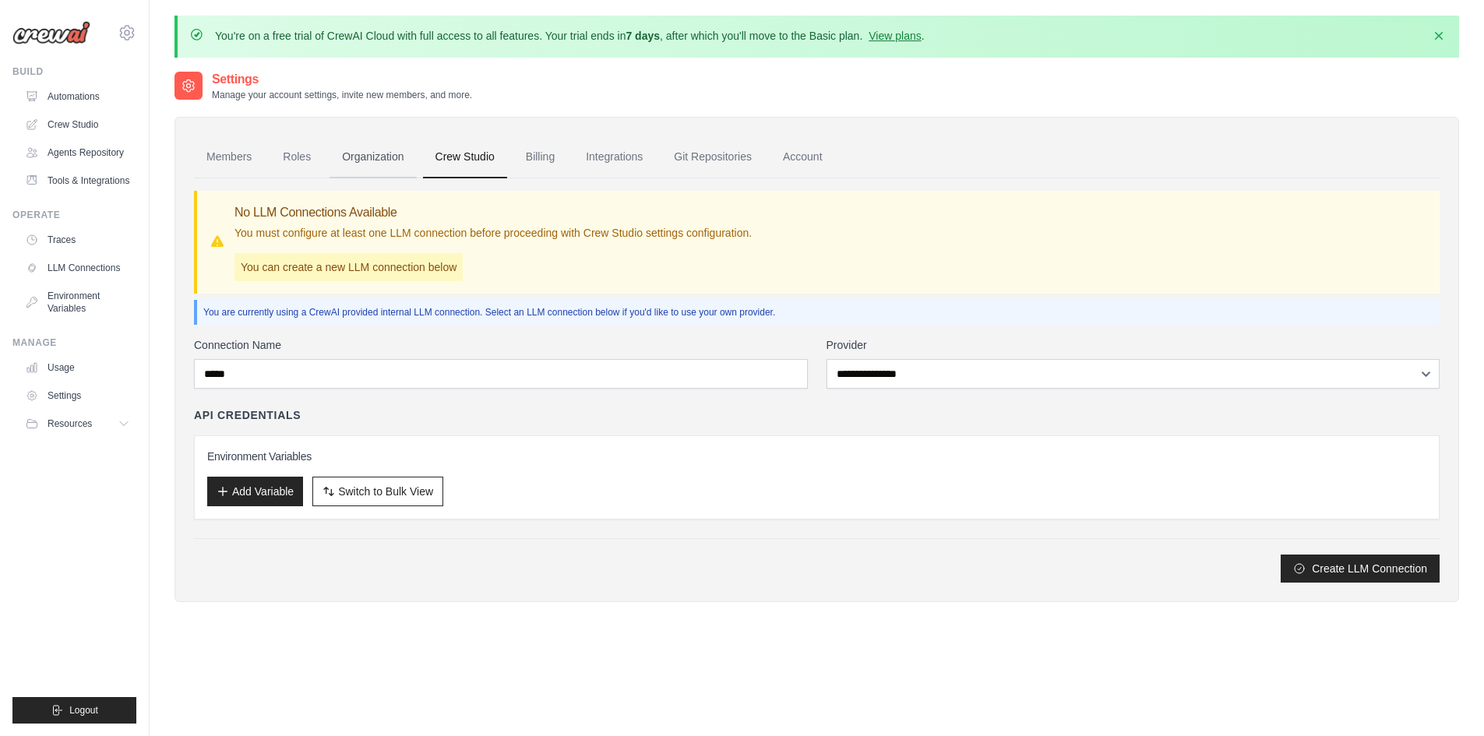
click at [374, 164] on link "Organization" at bounding box center [372, 157] width 86 height 42
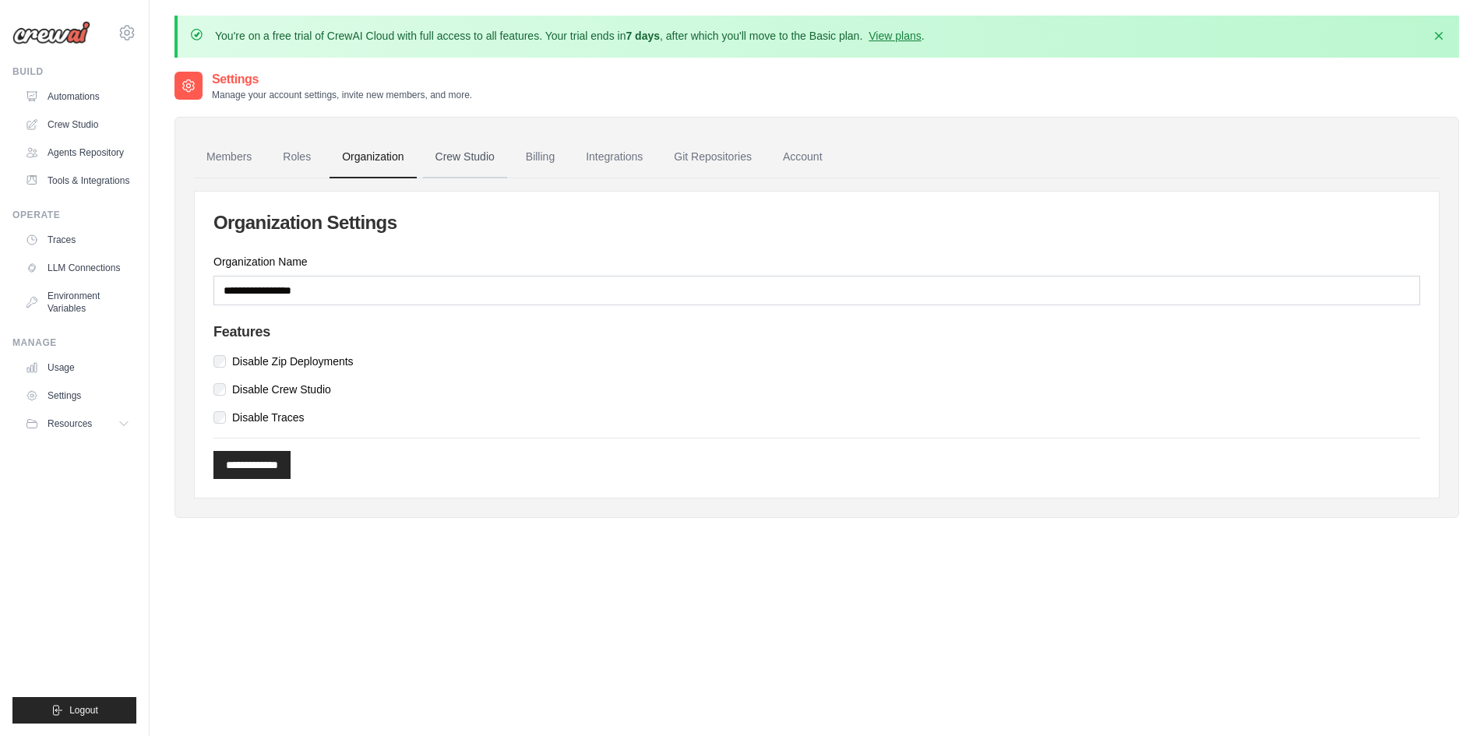
click at [439, 154] on link "Crew Studio" at bounding box center [465, 157] width 84 height 42
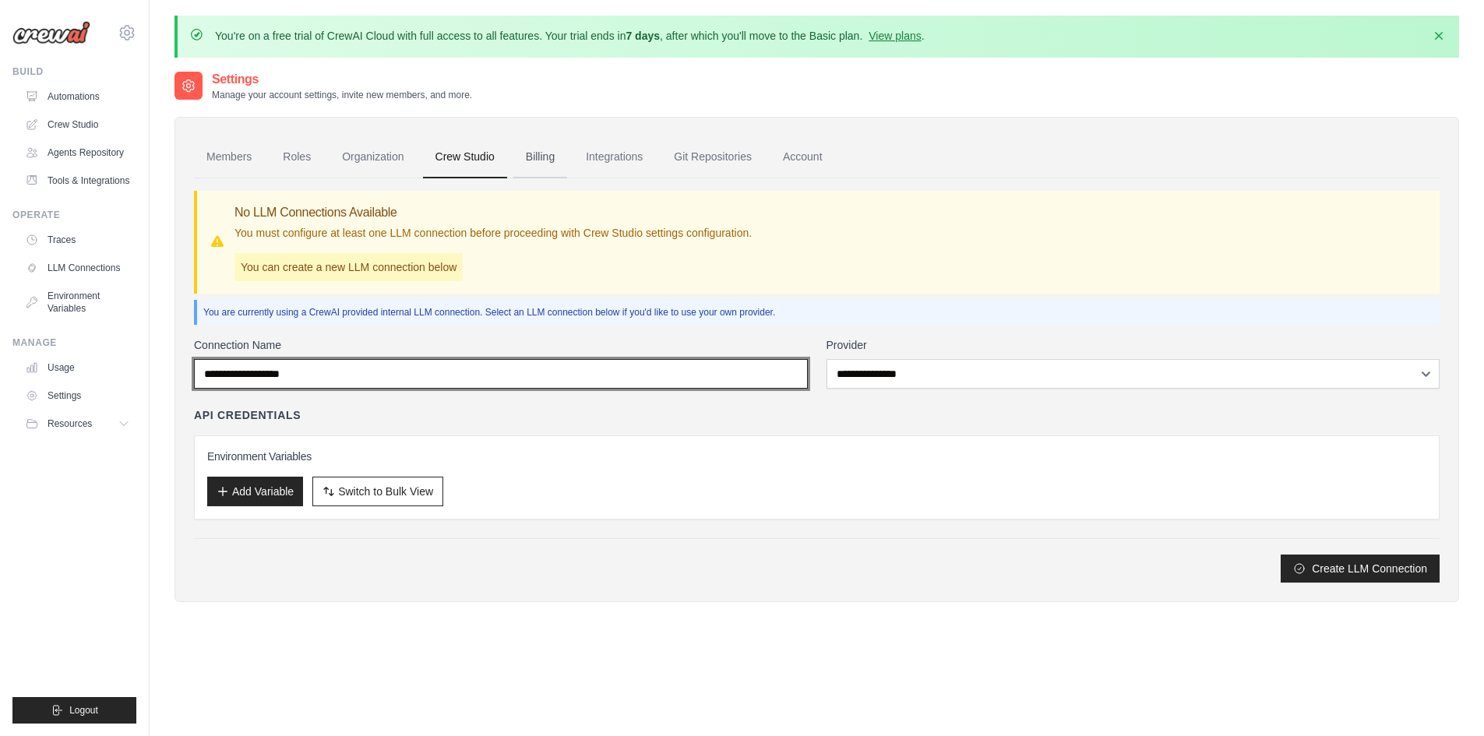
type input "*****"
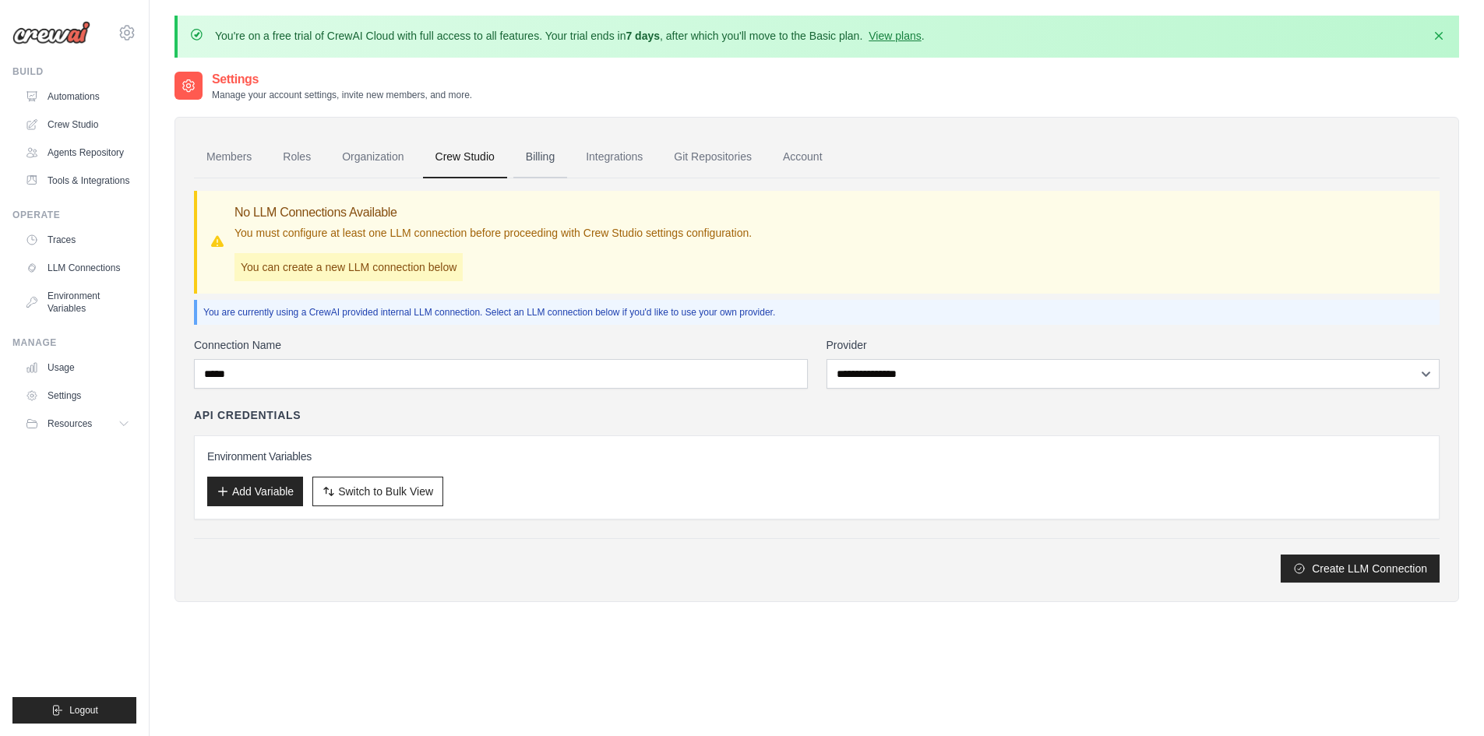
click at [533, 150] on link "Billing" at bounding box center [540, 157] width 54 height 42
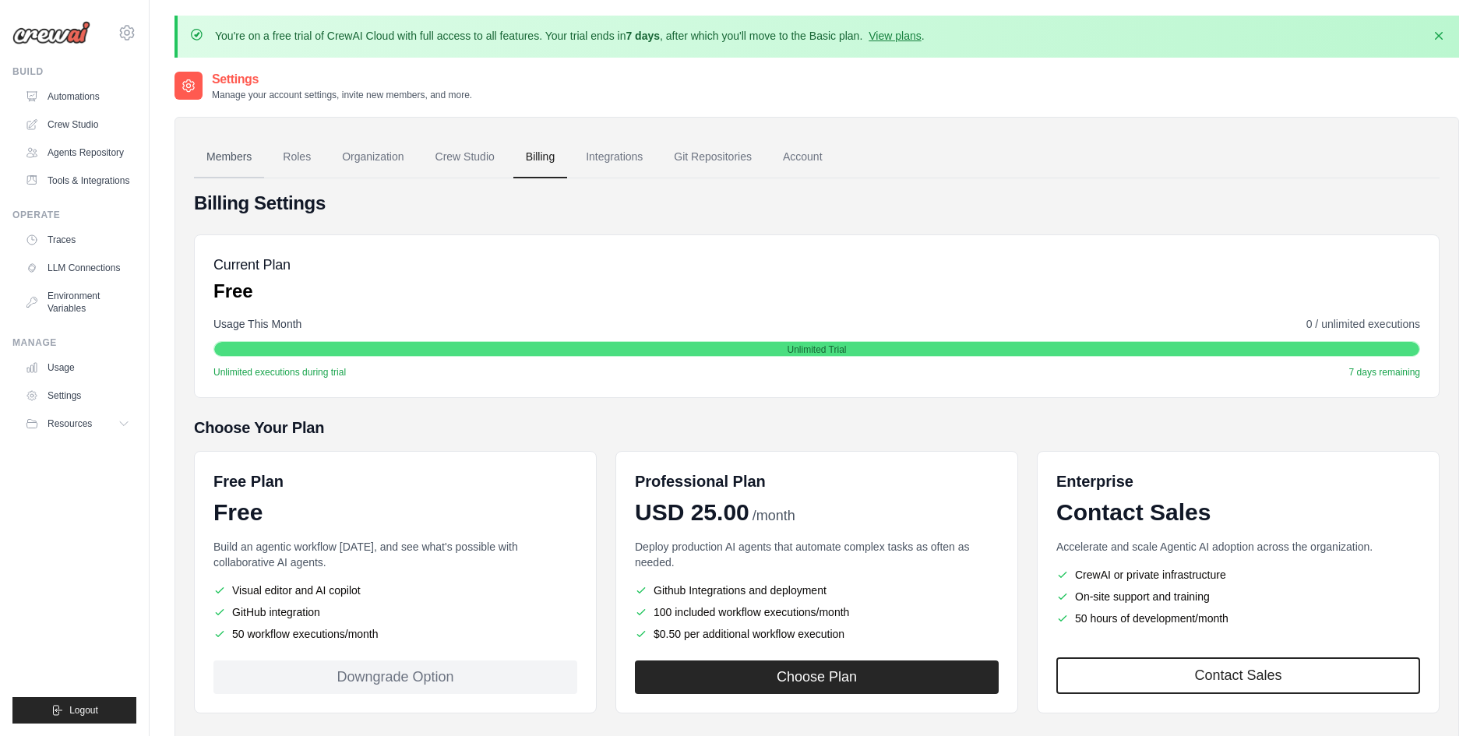
click at [232, 154] on link "Members" at bounding box center [229, 157] width 70 height 42
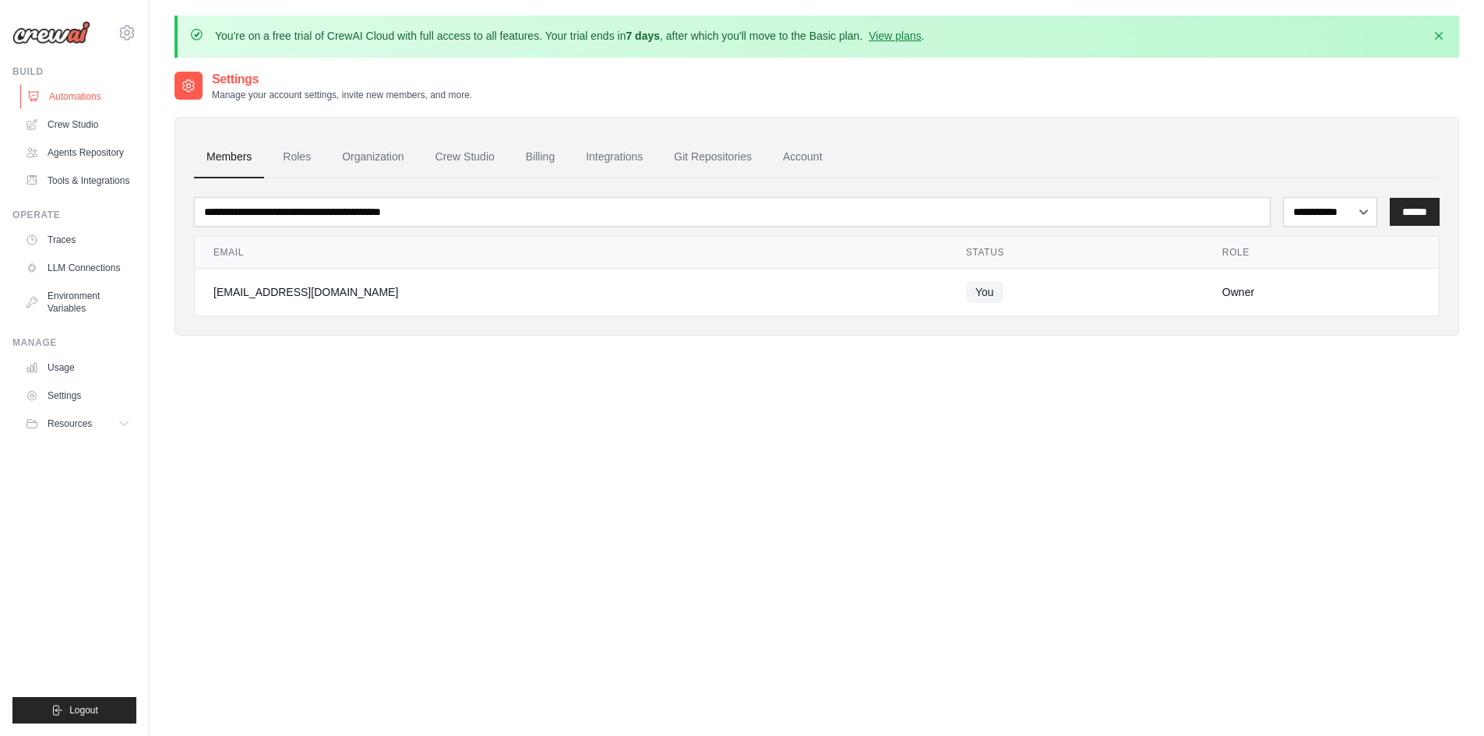
click at [93, 105] on link "Automations" at bounding box center [79, 96] width 118 height 25
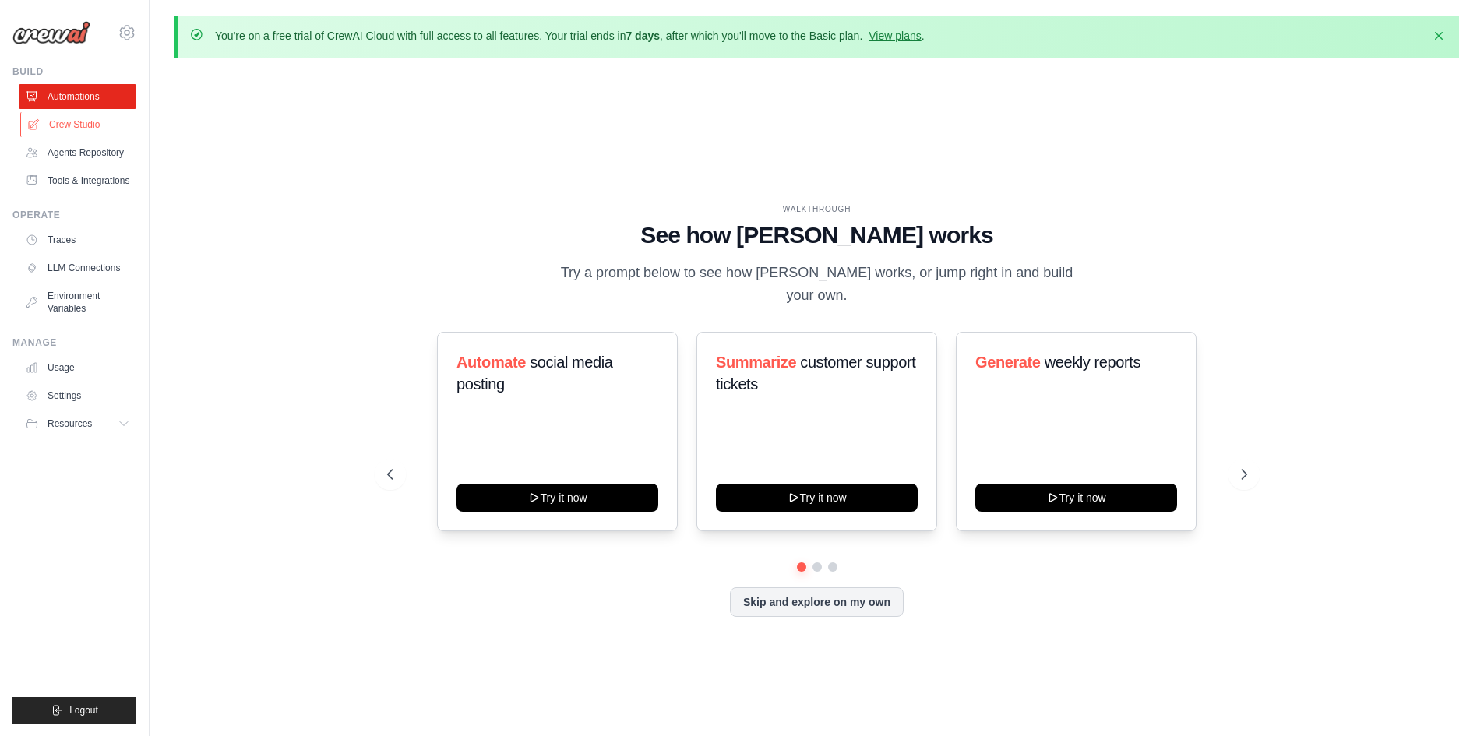
click at [86, 127] on link "Crew Studio" at bounding box center [79, 124] width 118 height 25
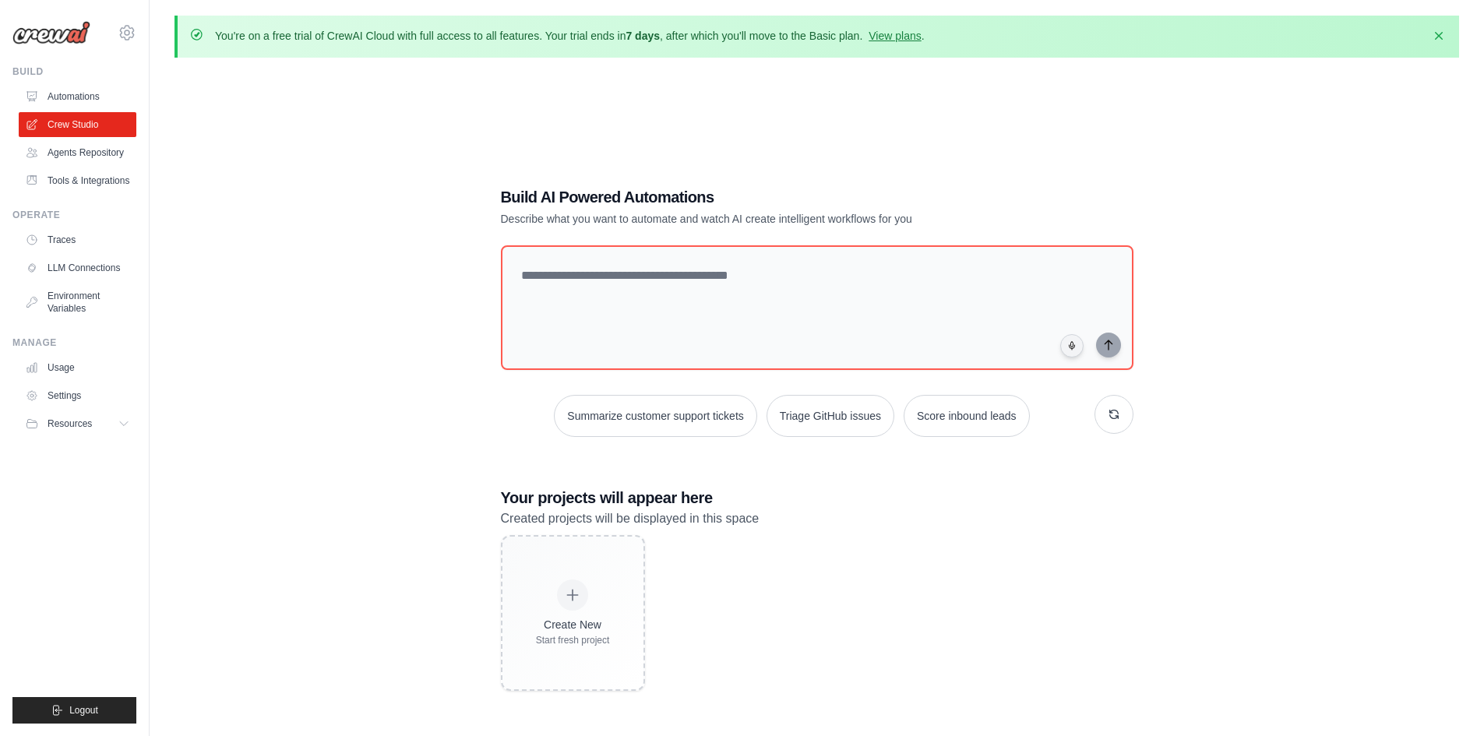
click at [478, 293] on div "Build AI Powered Automations Describe what you want to automate and watch AI cr…" at bounding box center [816, 438] width 1284 height 736
click at [112, 150] on link "Agents Repository" at bounding box center [79, 152] width 118 height 25
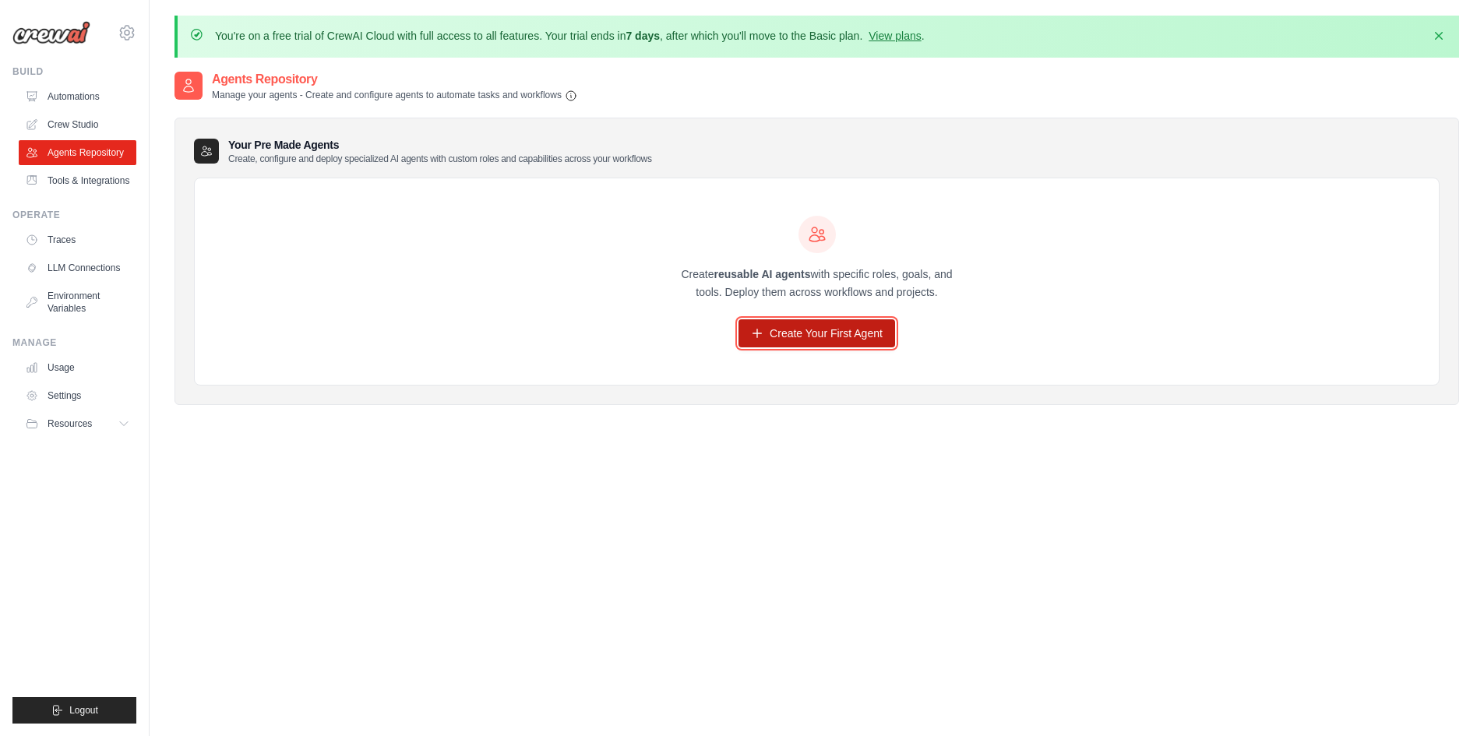
click at [878, 328] on link "Create Your First Agent" at bounding box center [816, 333] width 157 height 28
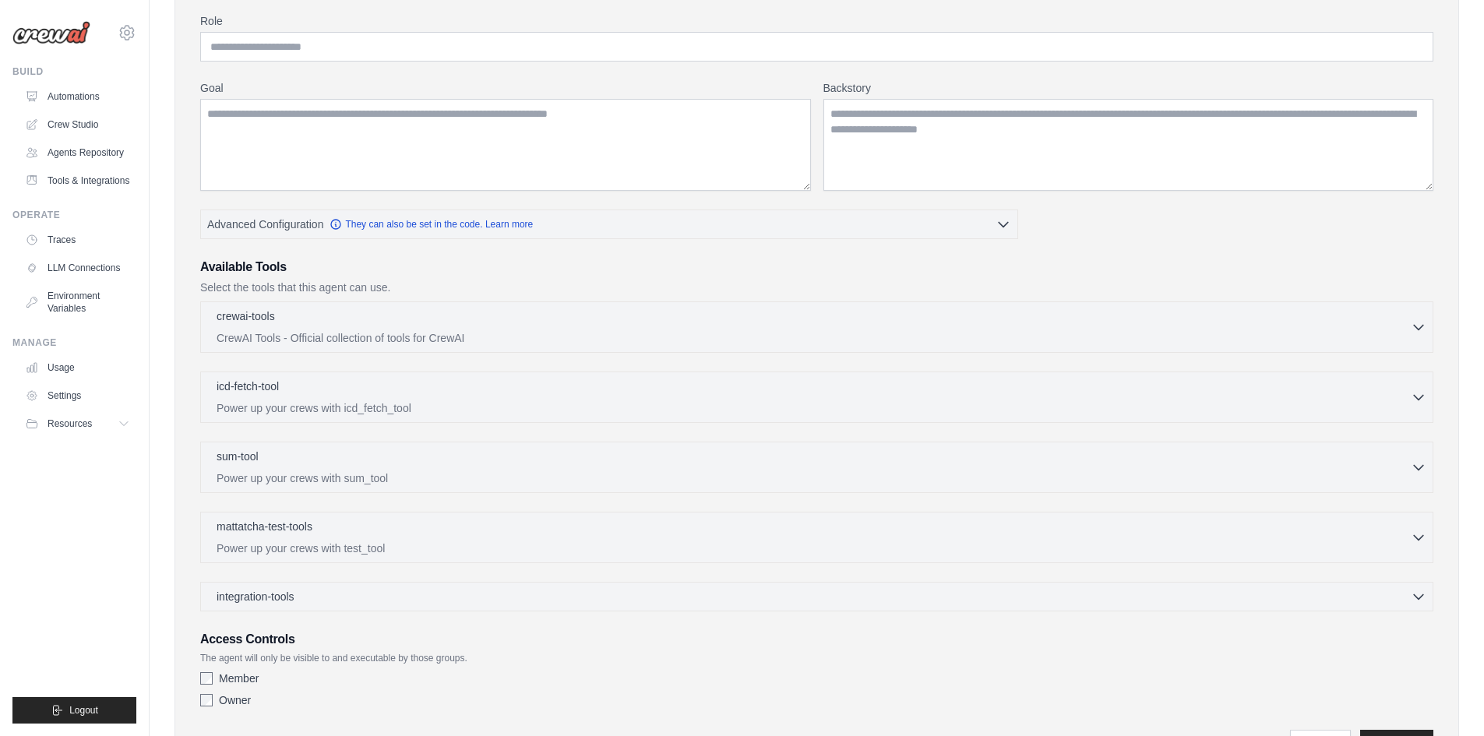
scroll to position [234, 0]
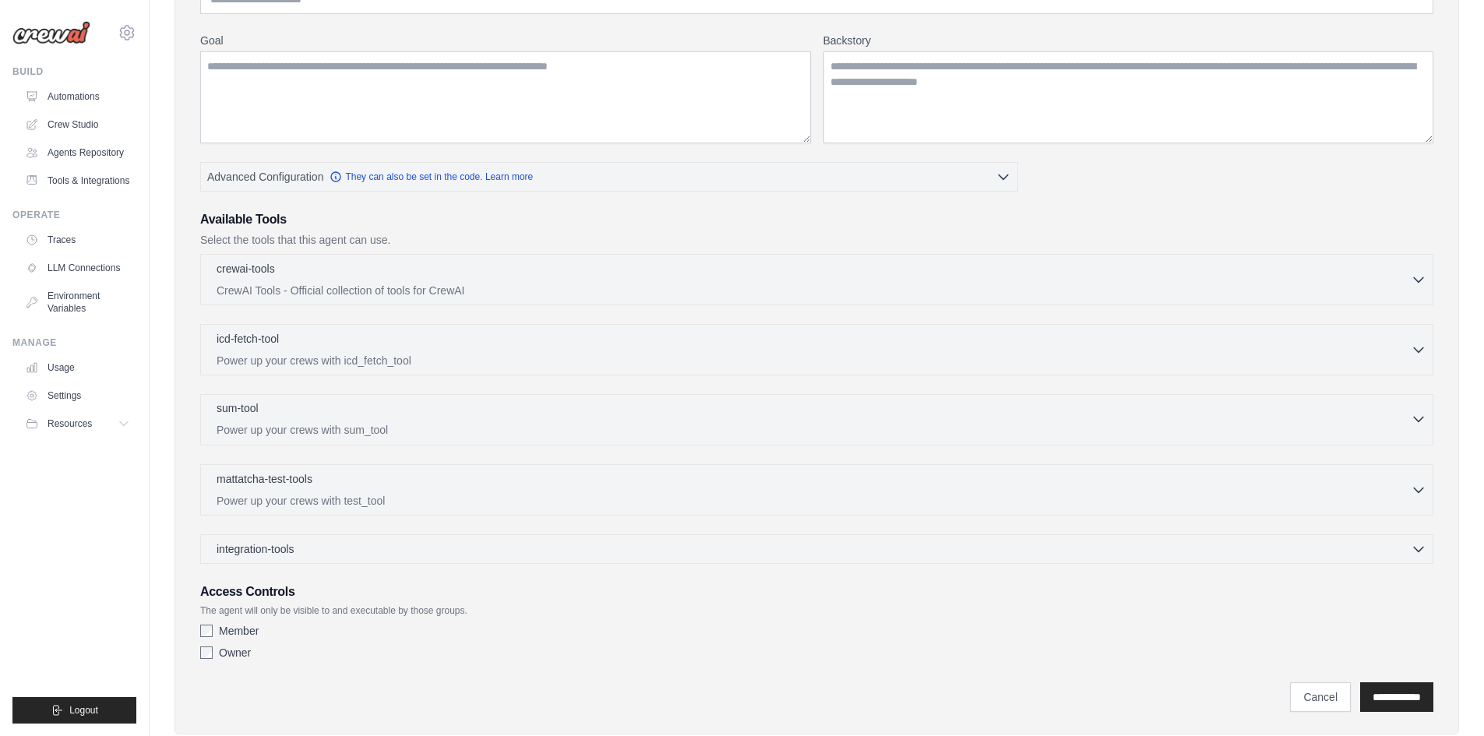
click at [489, 433] on p "Power up your crews with sum_tool" at bounding box center [813, 430] width 1194 height 16
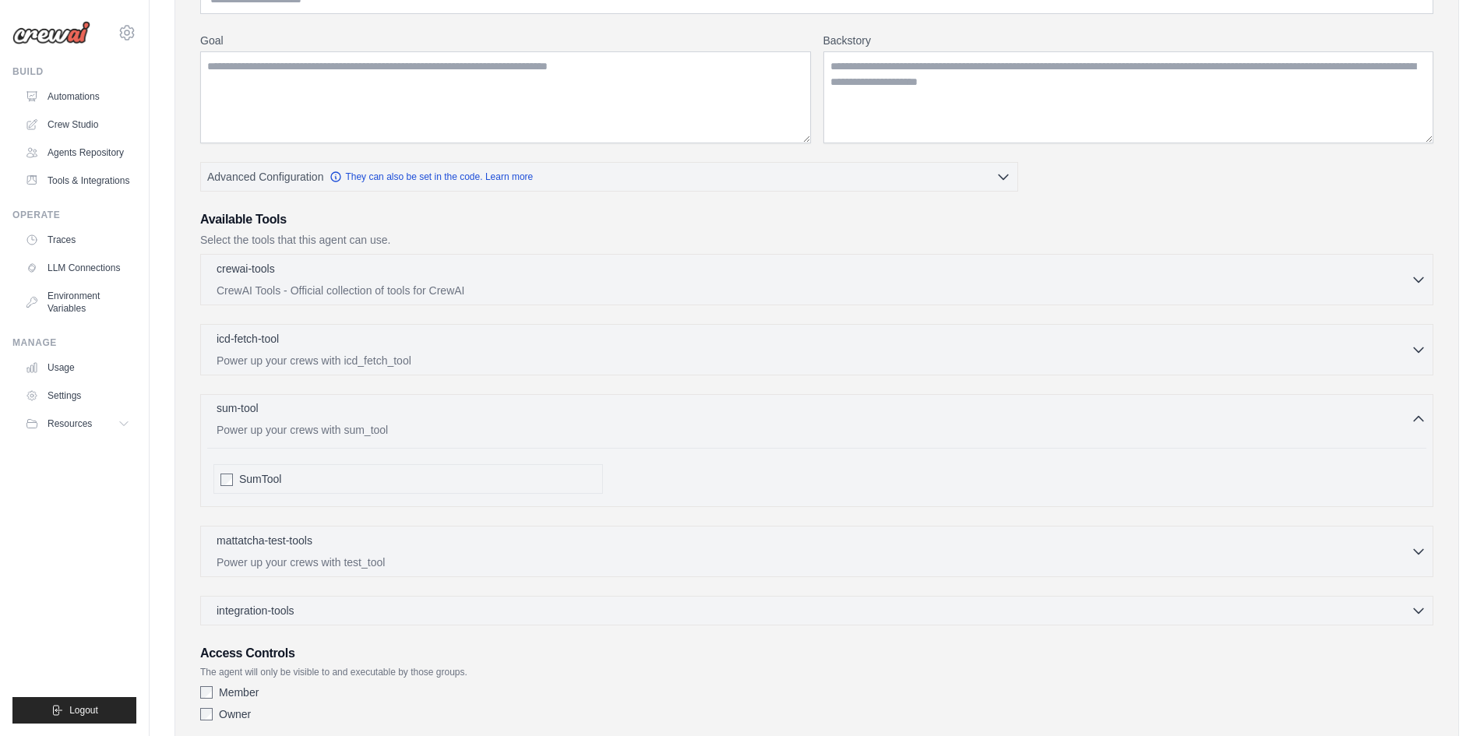
click at [486, 428] on p "Power up your crews with sum_tool" at bounding box center [813, 430] width 1194 height 16
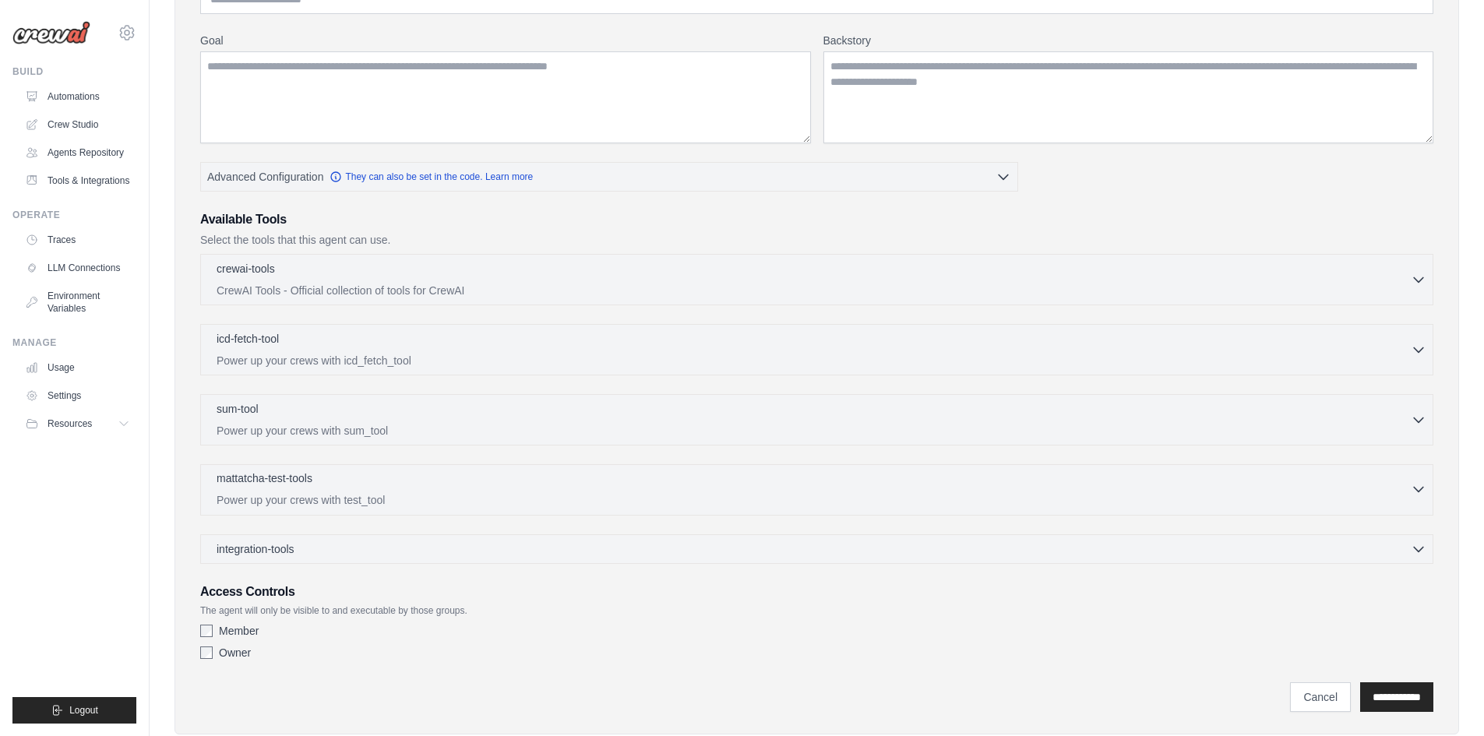
click at [490, 478] on div "mattatcha-test-tools 0 selected" at bounding box center [813, 479] width 1194 height 19
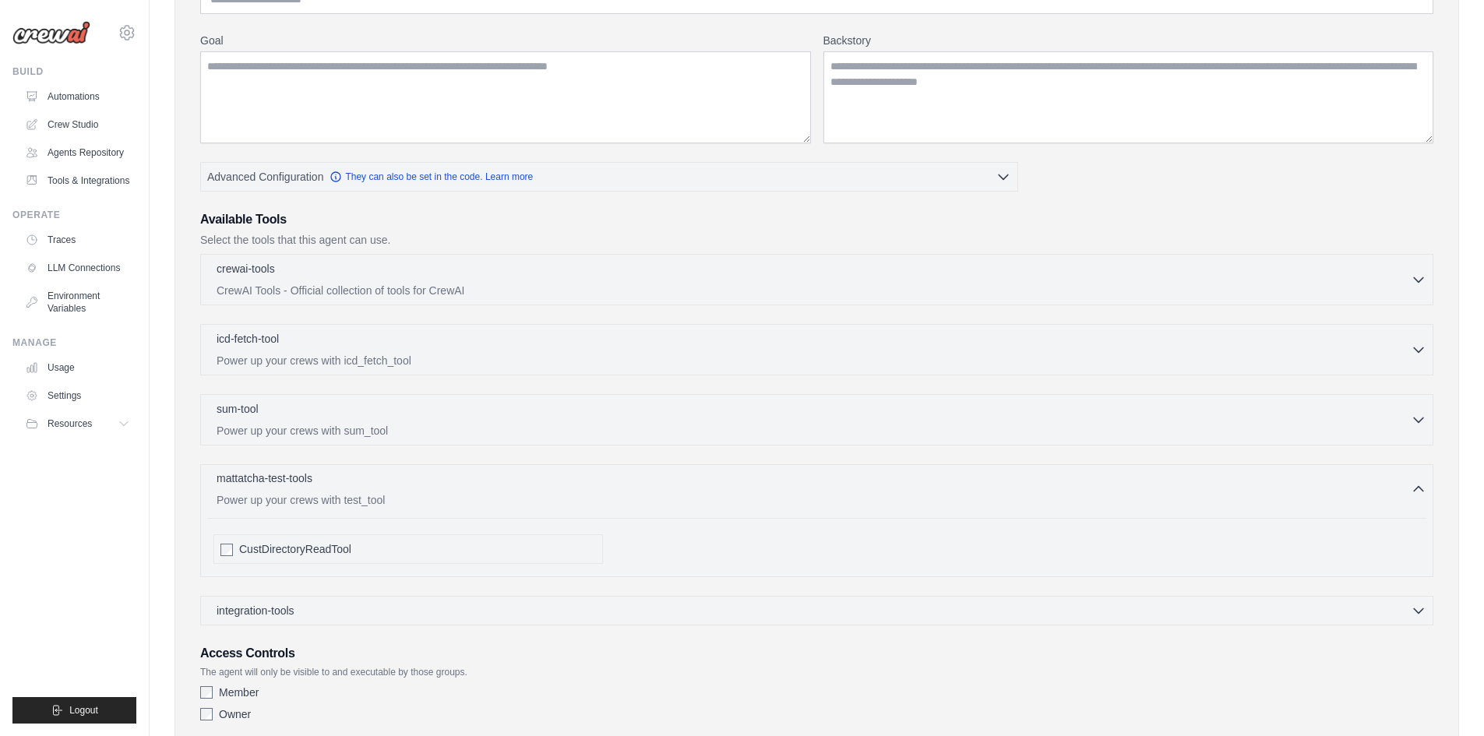
click at [490, 478] on div "mattatcha-test-tools 0 selected" at bounding box center [813, 479] width 1194 height 19
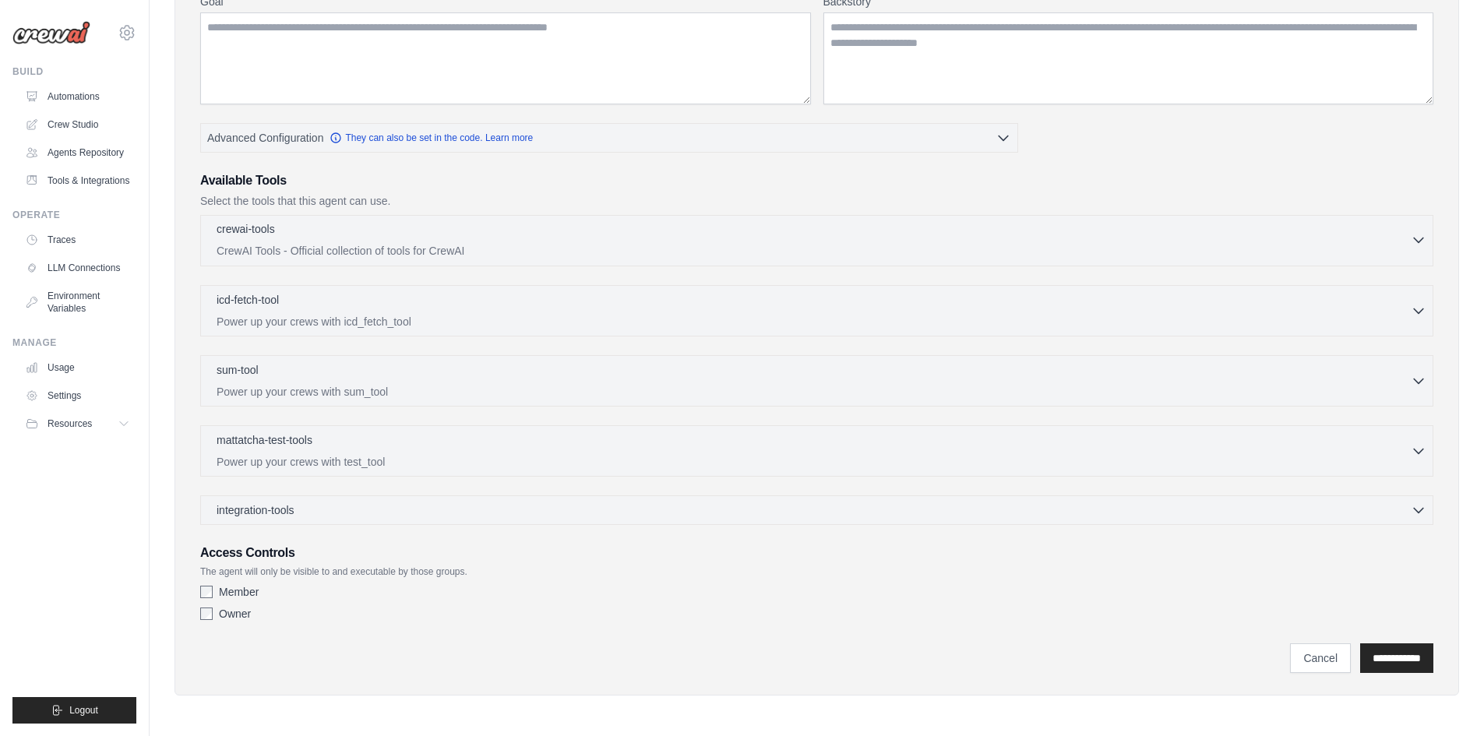
scroll to position [39, 0]
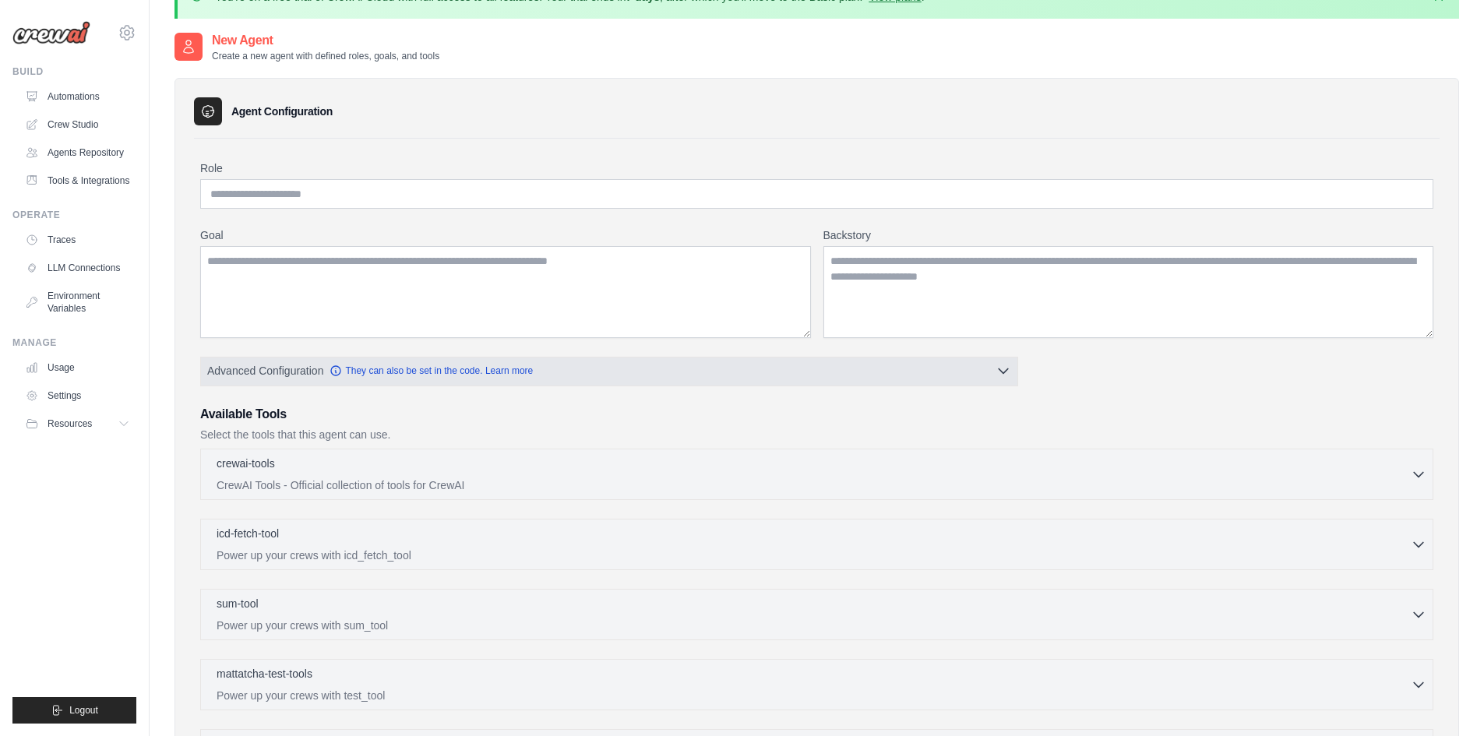
click at [554, 367] on button "Advanced Configuration They can also be set in the code. Learn more" at bounding box center [609, 371] width 816 height 28
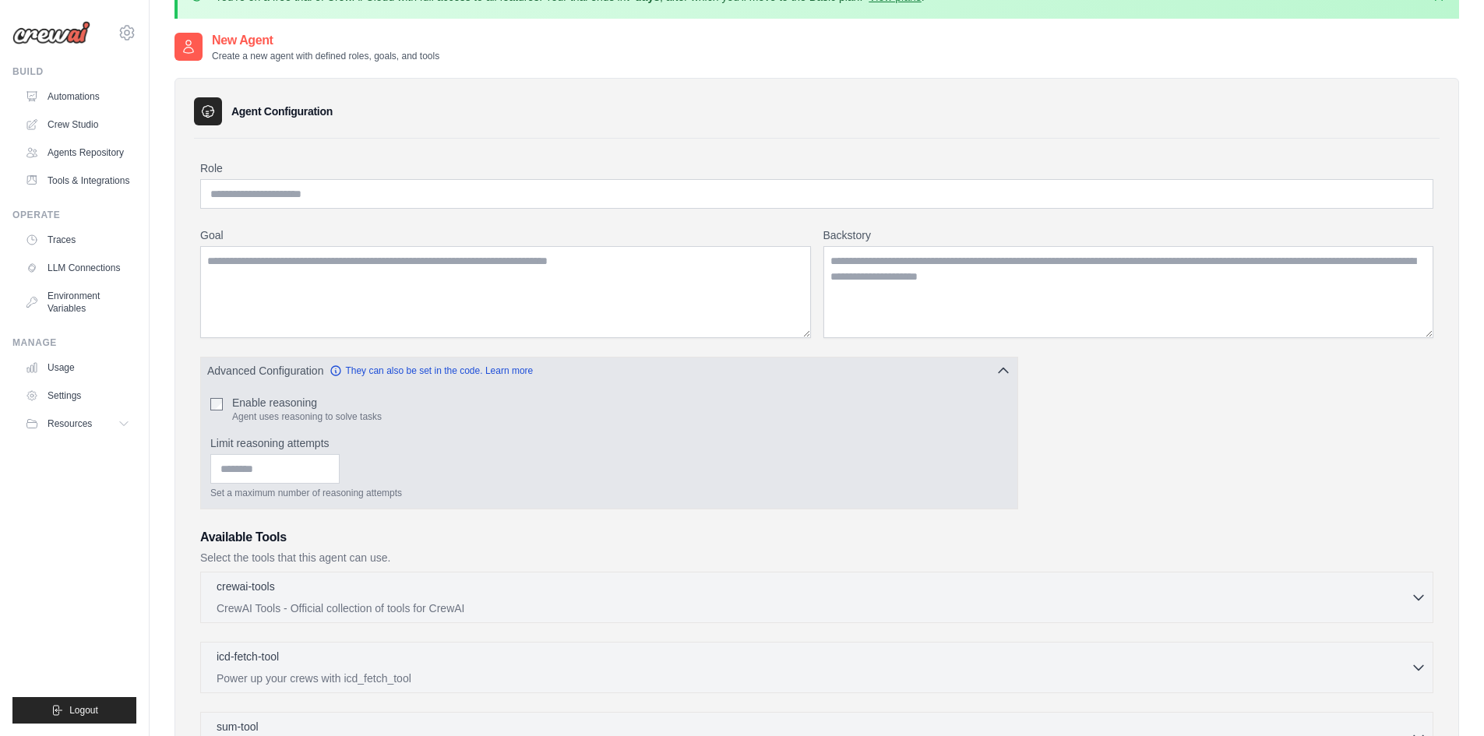
click at [554, 367] on button "Advanced Configuration They can also be set in the code. Learn more" at bounding box center [609, 371] width 816 height 28
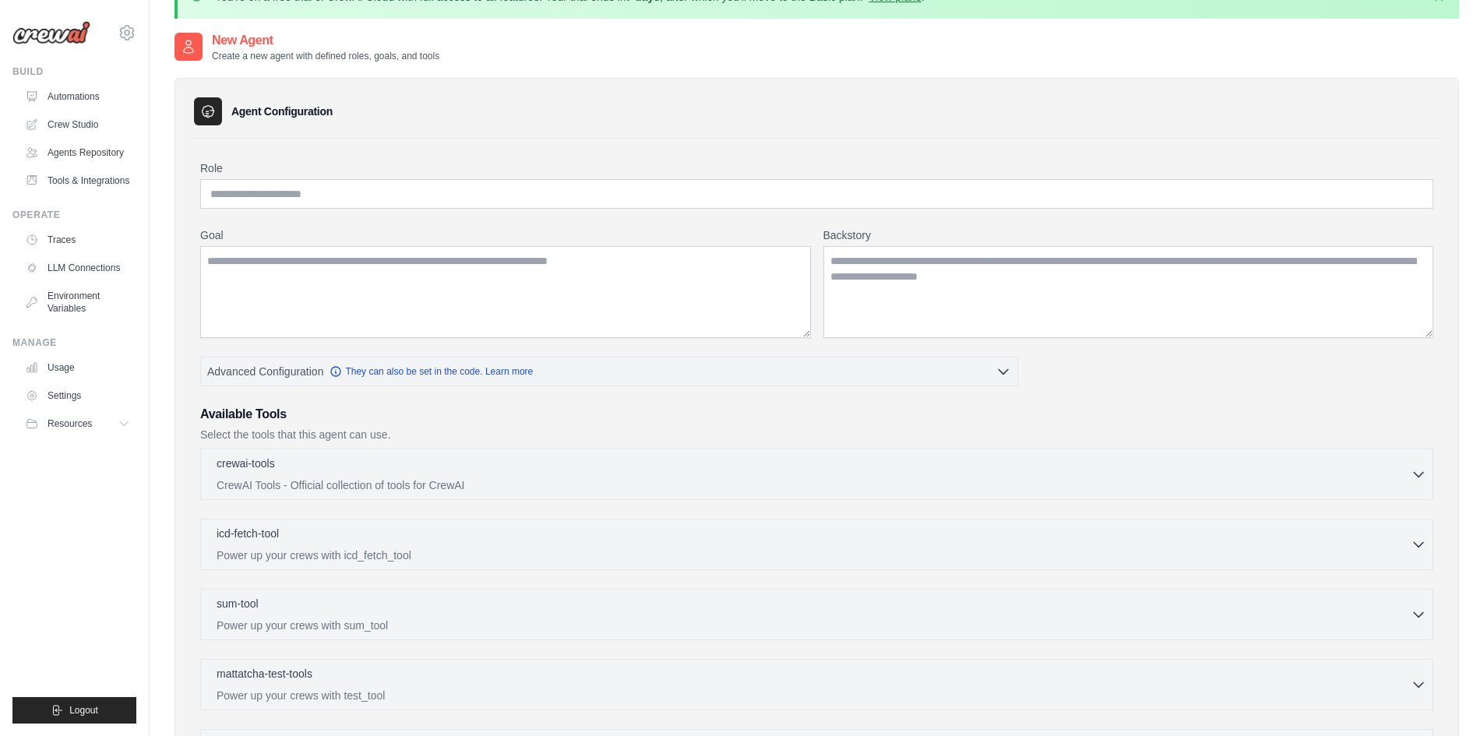
drag, startPoint x: 128, startPoint y: 48, endPoint x: 120, endPoint y: 44, distance: 9.1
click at [128, 48] on div "[EMAIL_ADDRESS][DOMAIN_NAME] Ambev - SAZ Your organization Settings" at bounding box center [74, 25] width 124 height 50
click at [118, 34] on div "[EMAIL_ADDRESS][DOMAIN_NAME] Ambev - SAZ Your organization Settings" at bounding box center [74, 25] width 124 height 50
click at [126, 34] on icon at bounding box center [127, 32] width 19 height 19
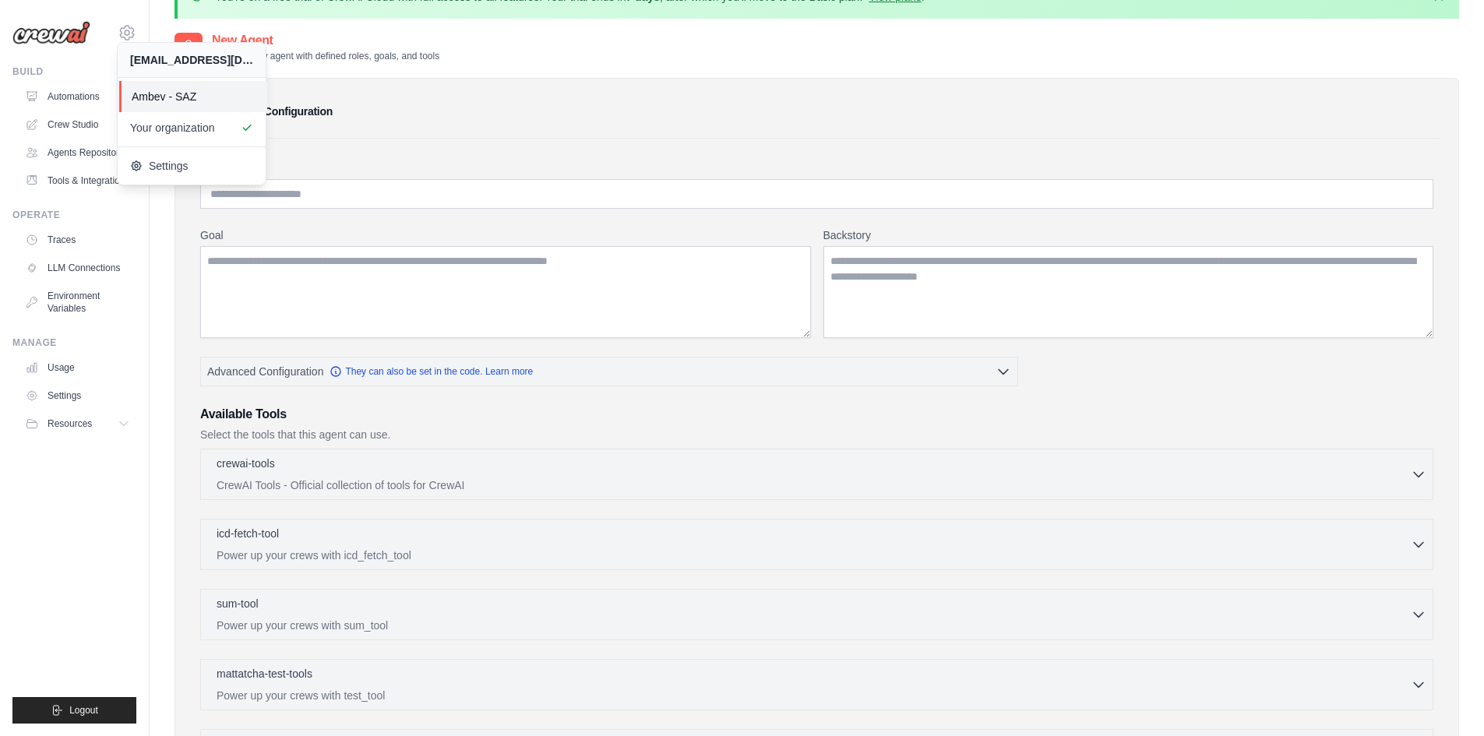
click at [165, 93] on span "Ambev - SAZ" at bounding box center [193, 97] width 123 height 16
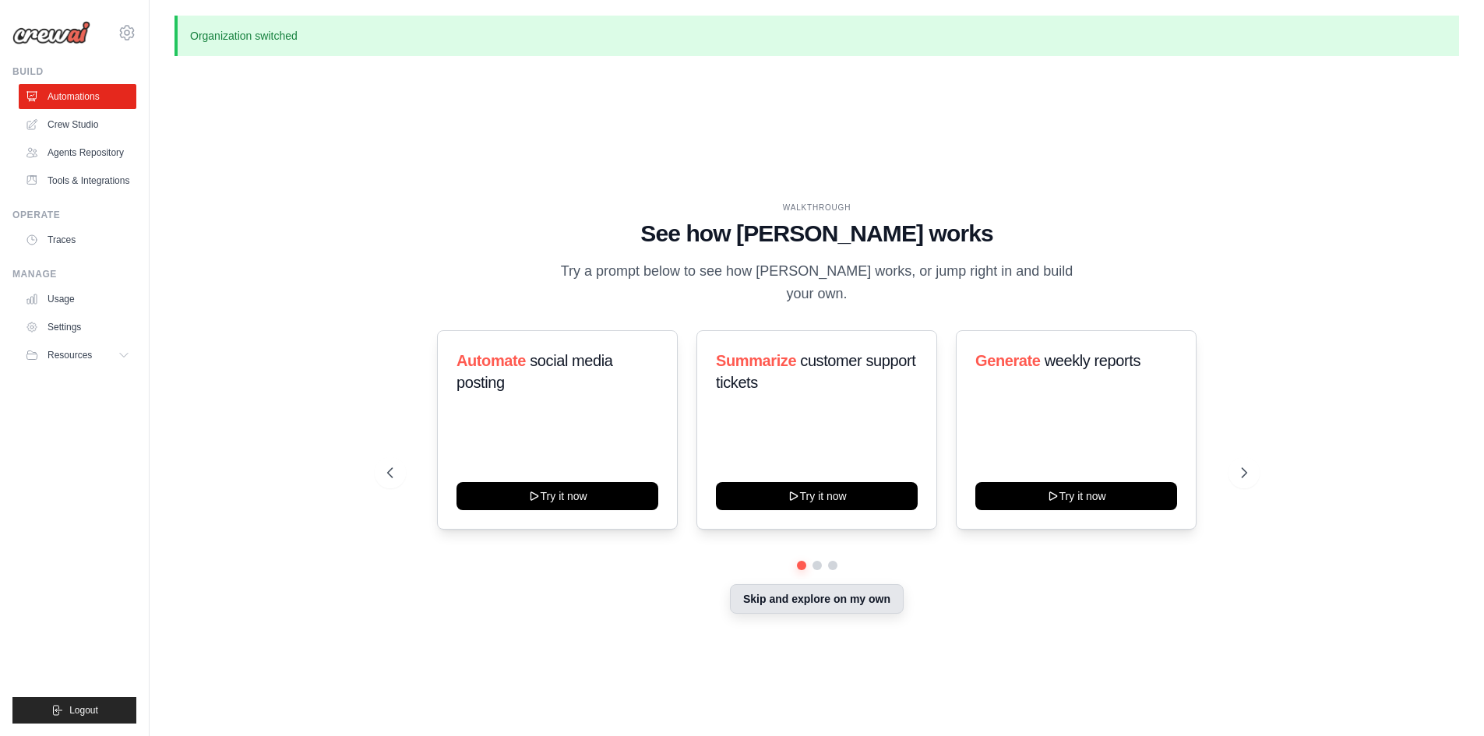
click at [823, 594] on button "Skip and explore on my own" at bounding box center [817, 599] width 174 height 30
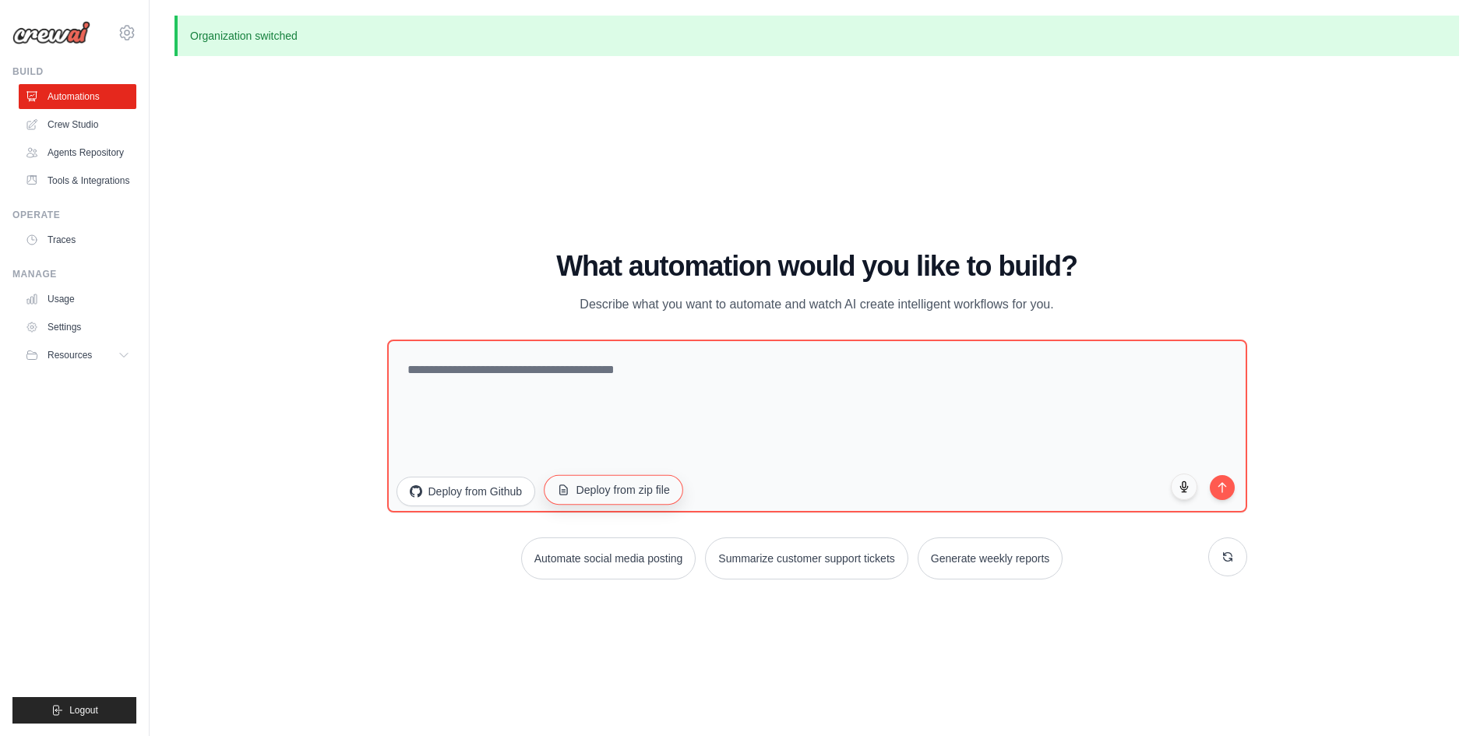
click at [614, 498] on button "Deploy from zip file" at bounding box center [613, 489] width 139 height 30
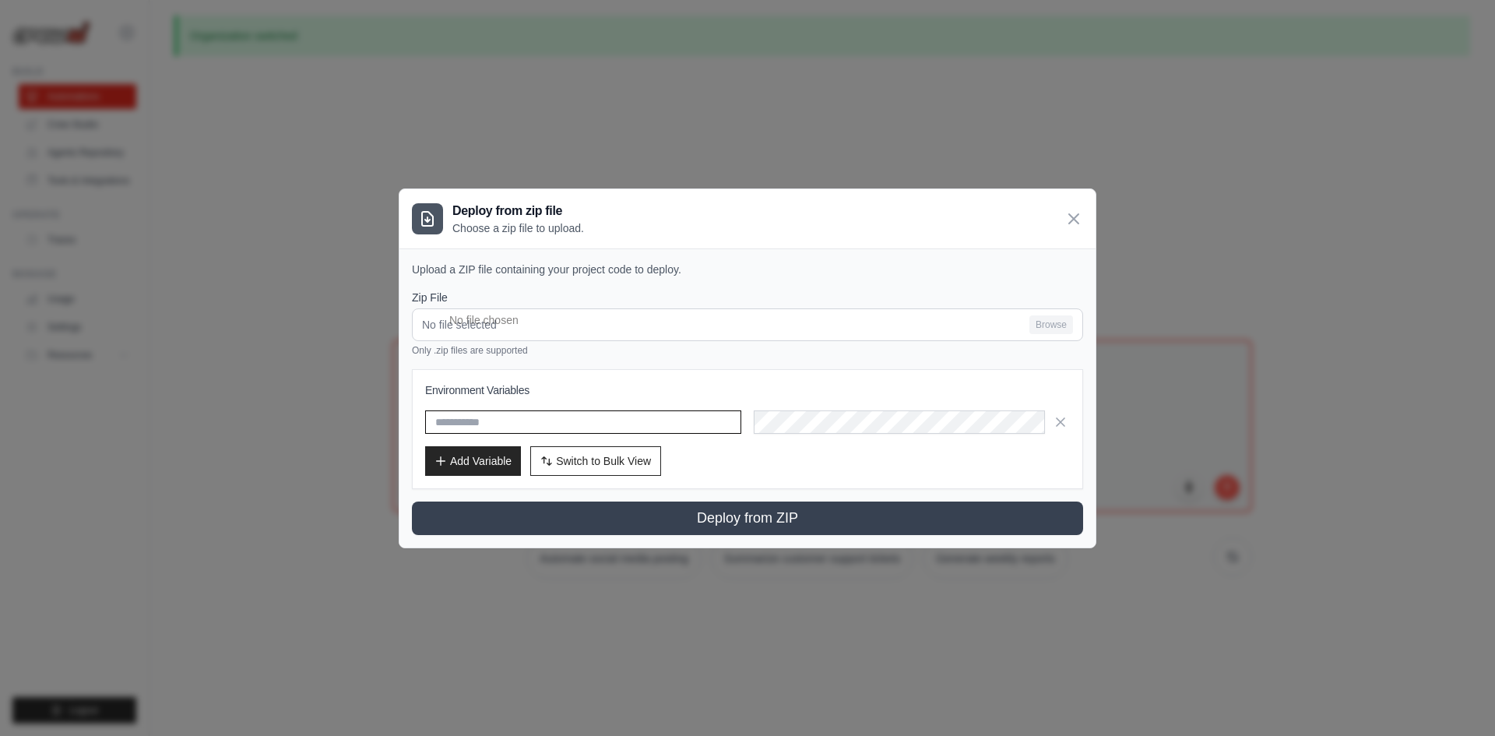
type input "*****"
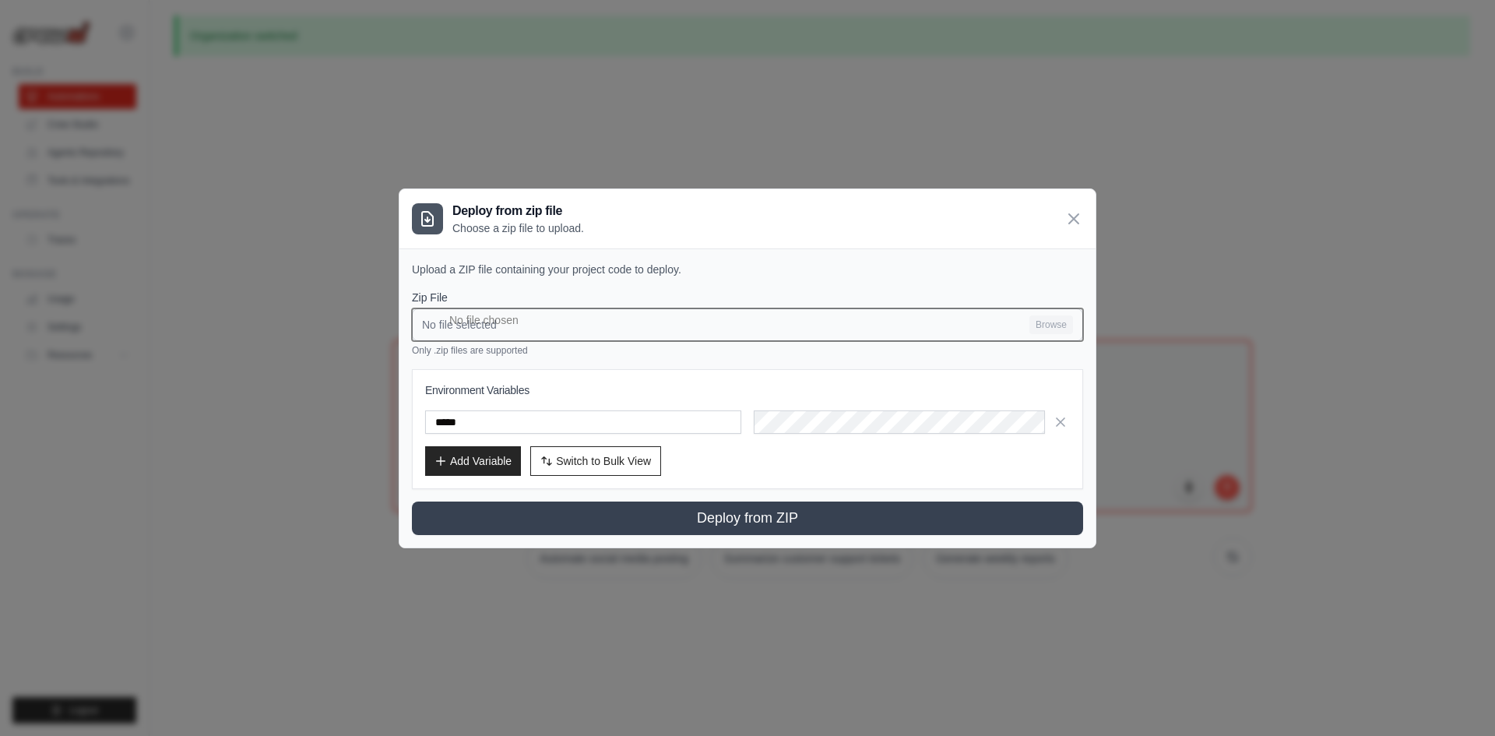
click at [1033, 321] on input "No file selected Browse" at bounding box center [747, 324] width 671 height 33
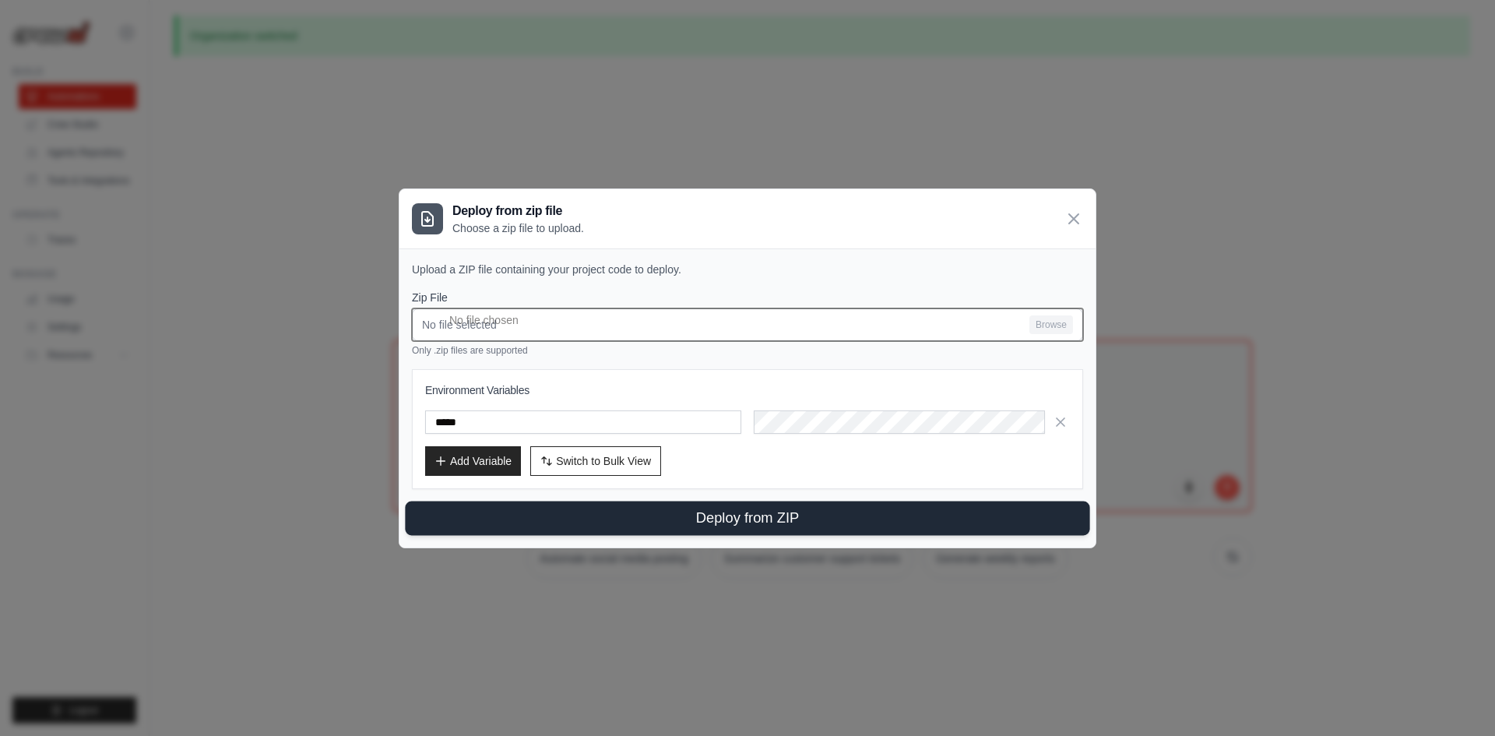
type input "**********"
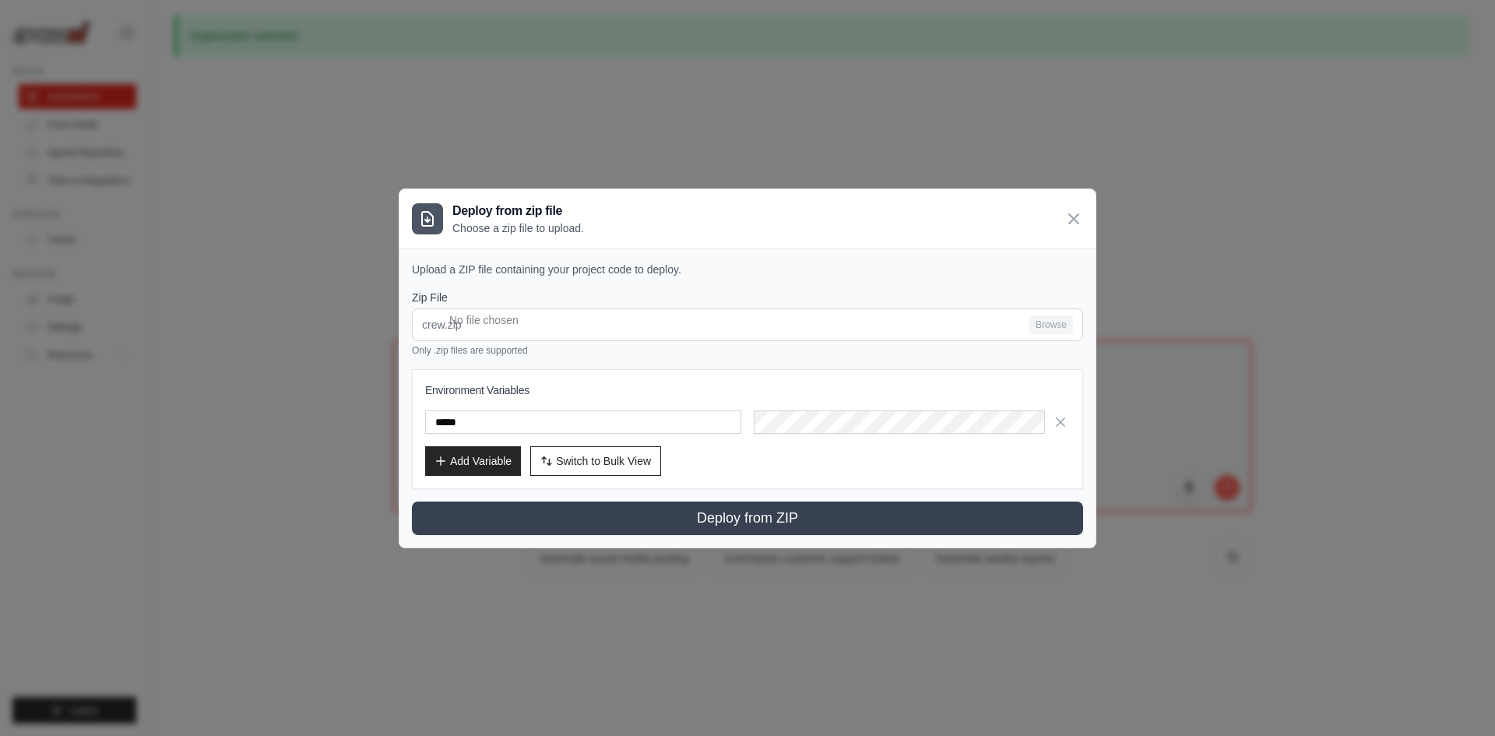
drag, startPoint x: 492, startPoint y: 397, endPoint x: 502, endPoint y: 403, distance: 11.2
click at [492, 396] on h3 "Environment Variables" at bounding box center [747, 390] width 645 height 16
click at [511, 406] on div "Environment Variables ***** Add Variable Switch to Bulk View Switch to Table Vi…" at bounding box center [747, 428] width 645 height 93
click at [529, 421] on input "*****" at bounding box center [583, 421] width 316 height 23
paste input "**********"
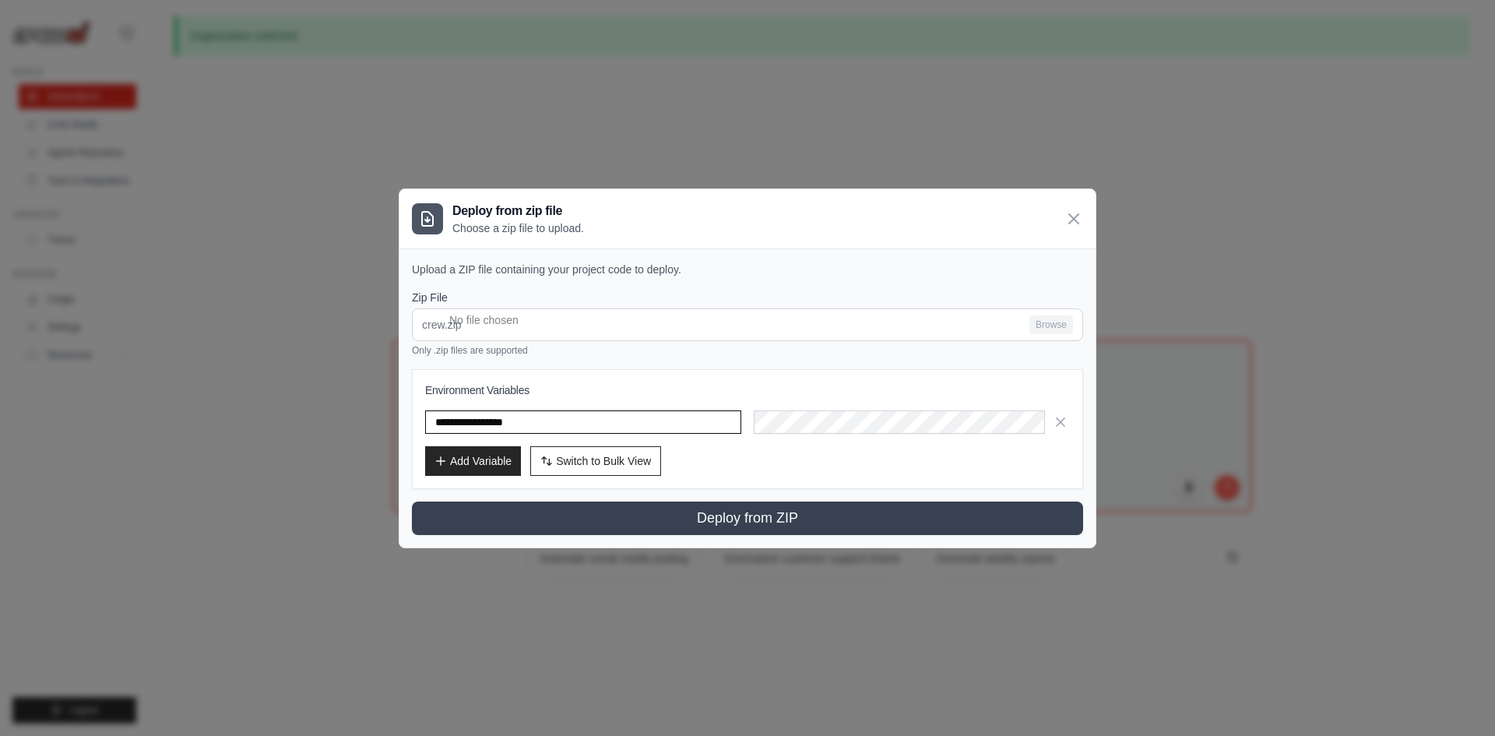
type input "**********"
click at [889, 398] on div "**********" at bounding box center [747, 428] width 645 height 93
click at [790, 441] on div "**********" at bounding box center [747, 428] width 645 height 93
click at [478, 463] on button "Add Variable" at bounding box center [473, 460] width 96 height 30
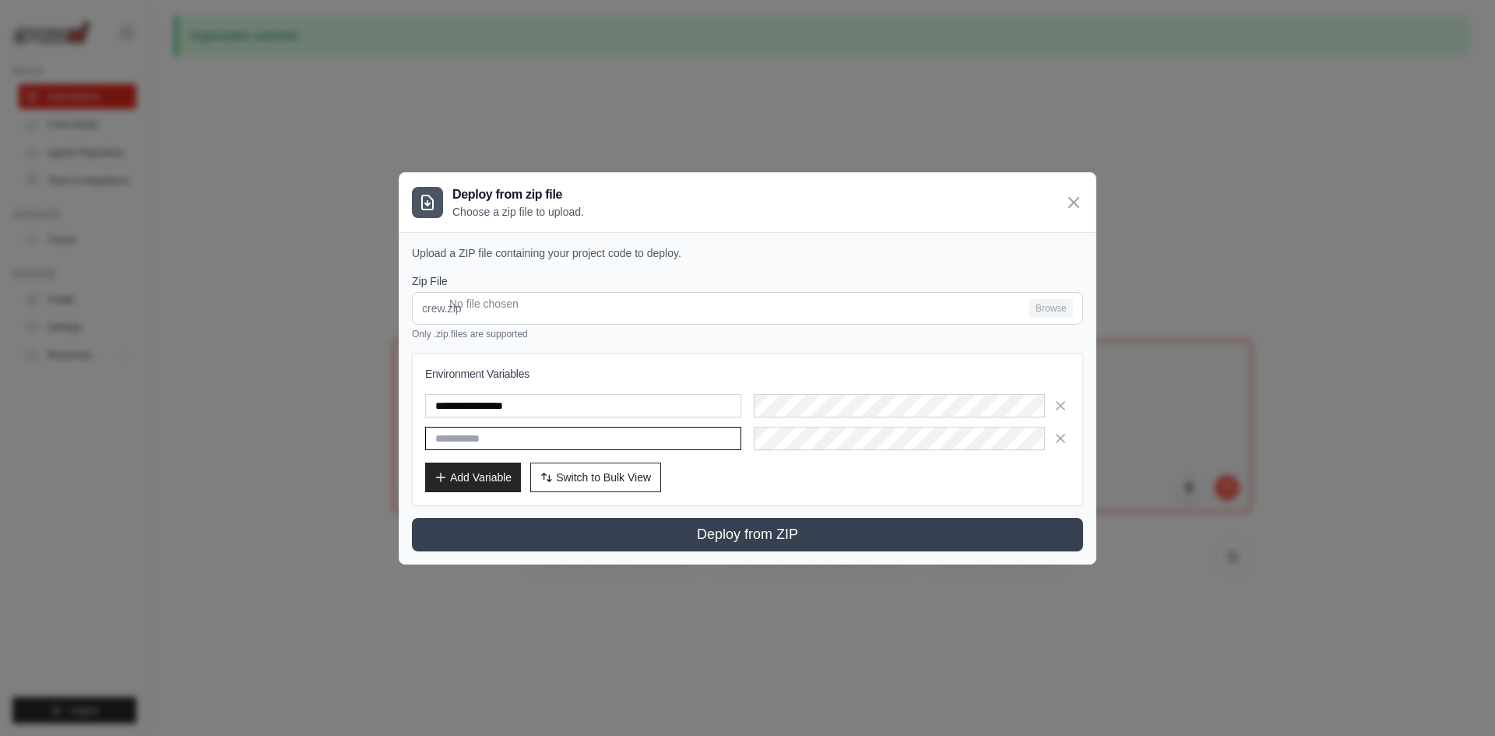
click at [618, 445] on input "text" at bounding box center [583, 438] width 316 height 23
paste input "******"
type input "*****"
click at [717, 461] on div "**********" at bounding box center [747, 429] width 645 height 126
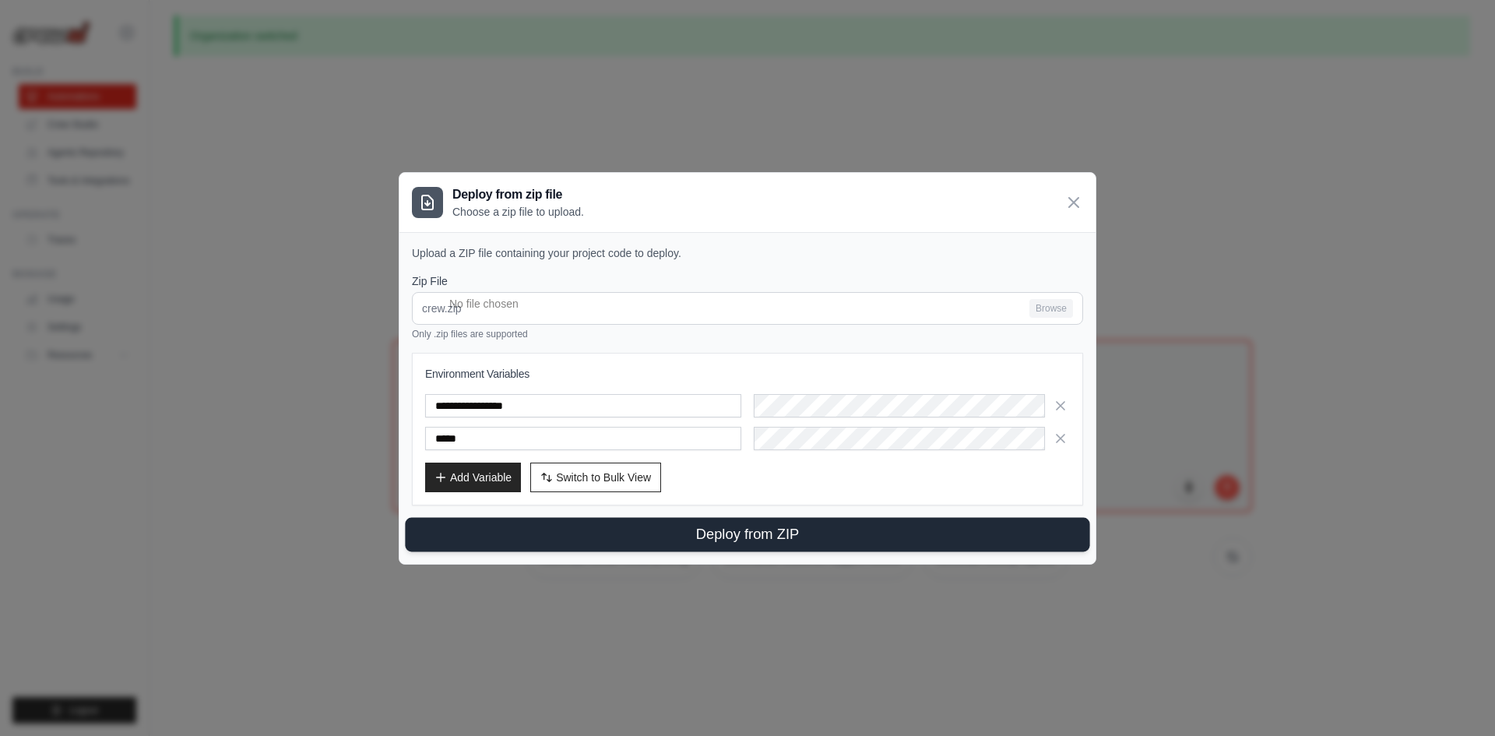
click at [780, 538] on button "Deploy from ZIP" at bounding box center [747, 534] width 685 height 34
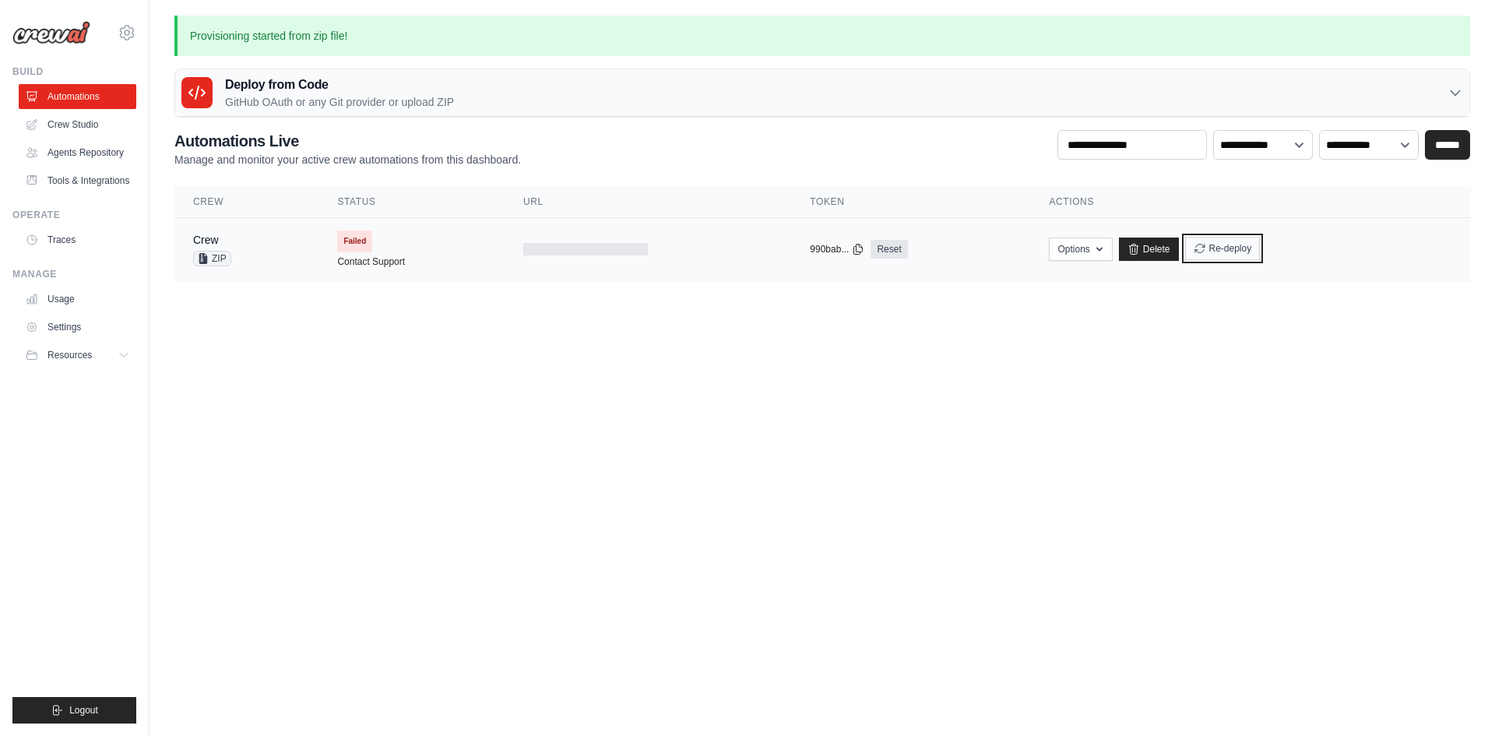
click at [1225, 245] on button "Re-deploy" at bounding box center [1223, 248] width 76 height 23
click at [505, 230] on td at bounding box center [648, 249] width 287 height 63
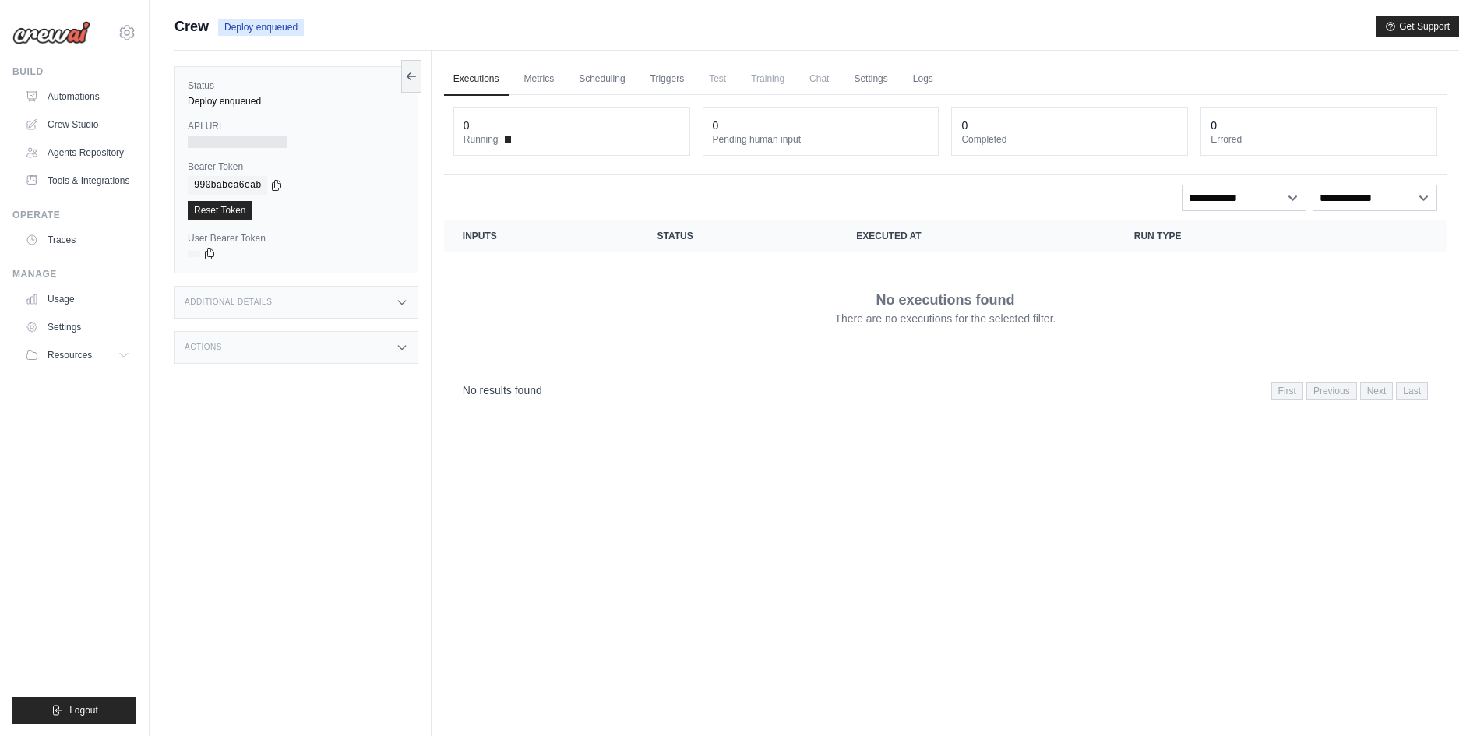
click at [273, 147] on div at bounding box center [238, 142] width 100 height 12
click at [871, 75] on link "Settings" at bounding box center [870, 79] width 52 height 33
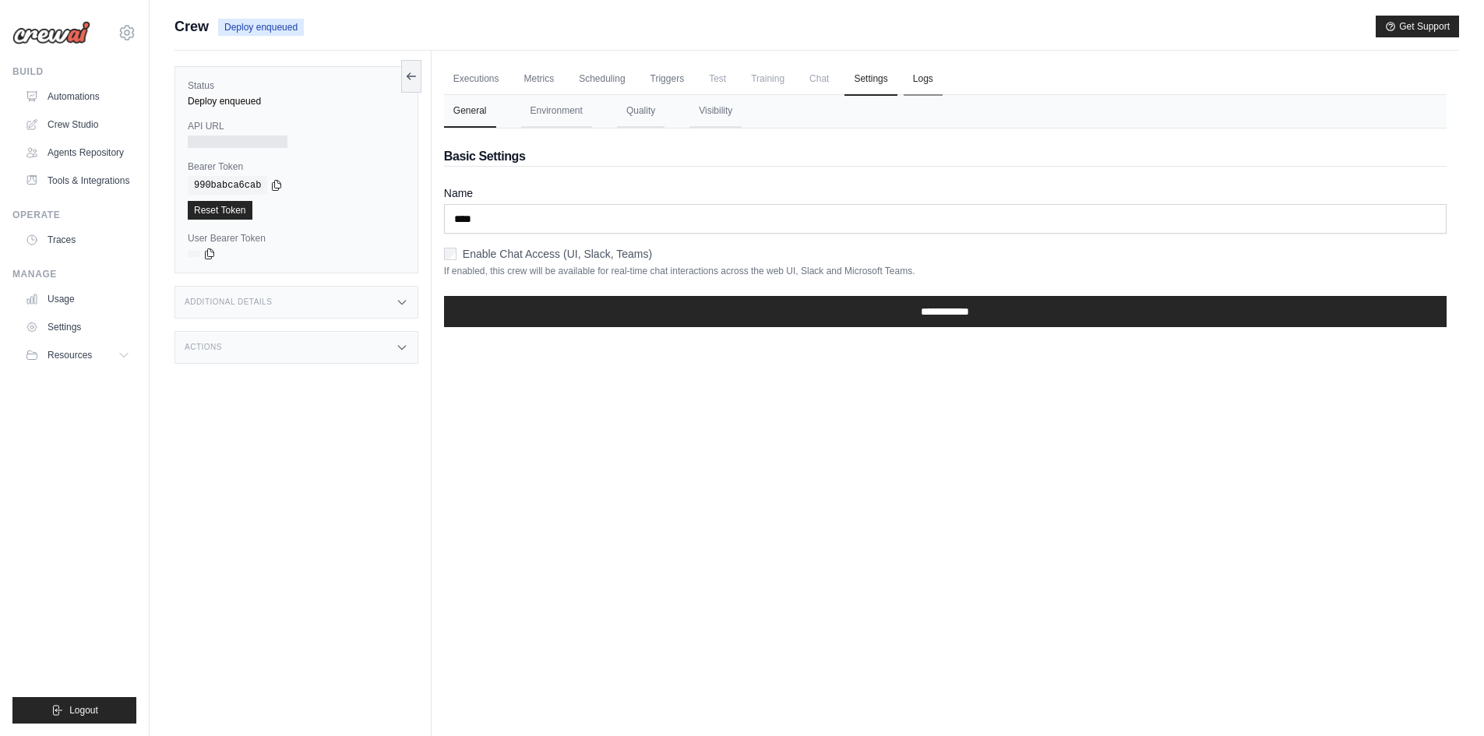
click at [922, 83] on link "Logs" at bounding box center [922, 79] width 39 height 33
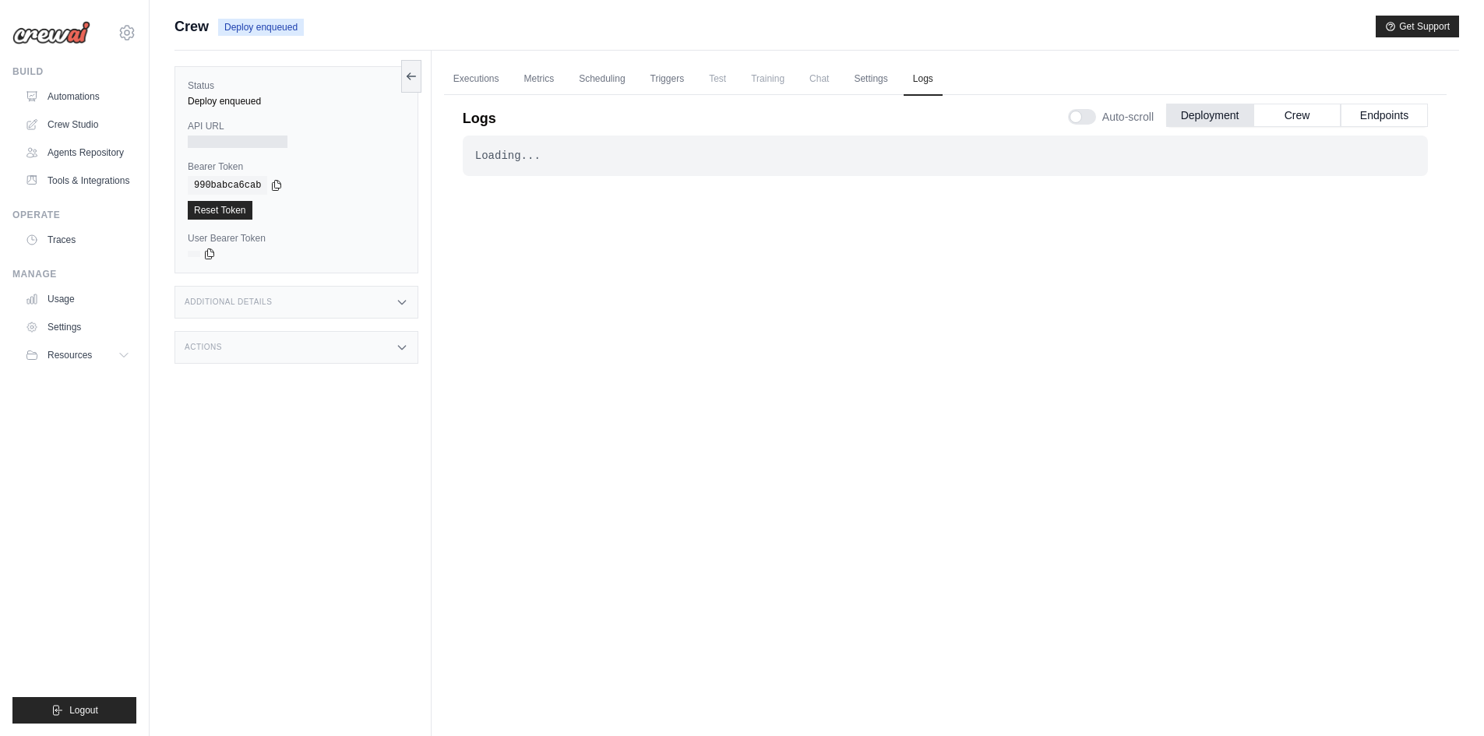
drag, startPoint x: 766, startPoint y: 77, endPoint x: 725, endPoint y: 85, distance: 41.2
click at [765, 76] on span "Training" at bounding box center [767, 78] width 52 height 31
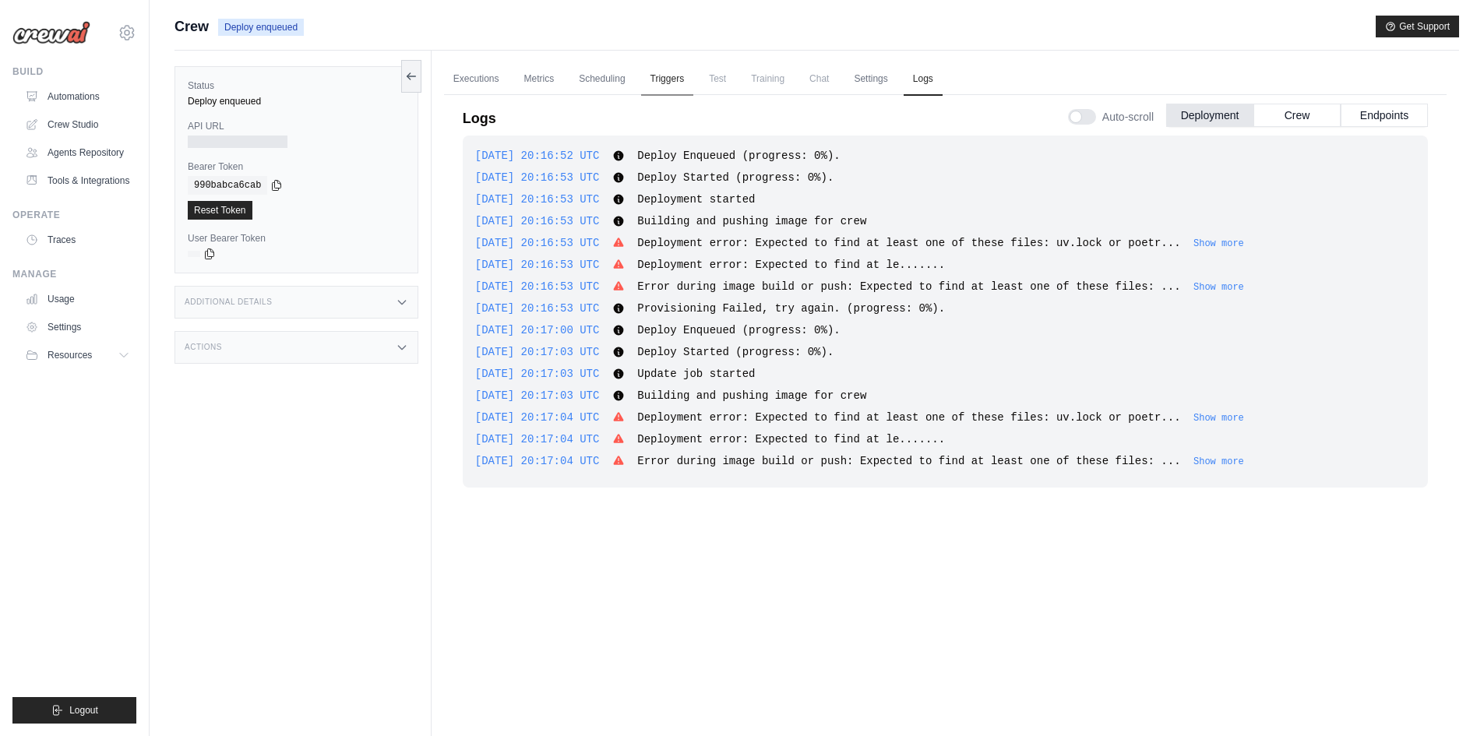
click at [681, 86] on link "Triggers" at bounding box center [667, 79] width 53 height 33
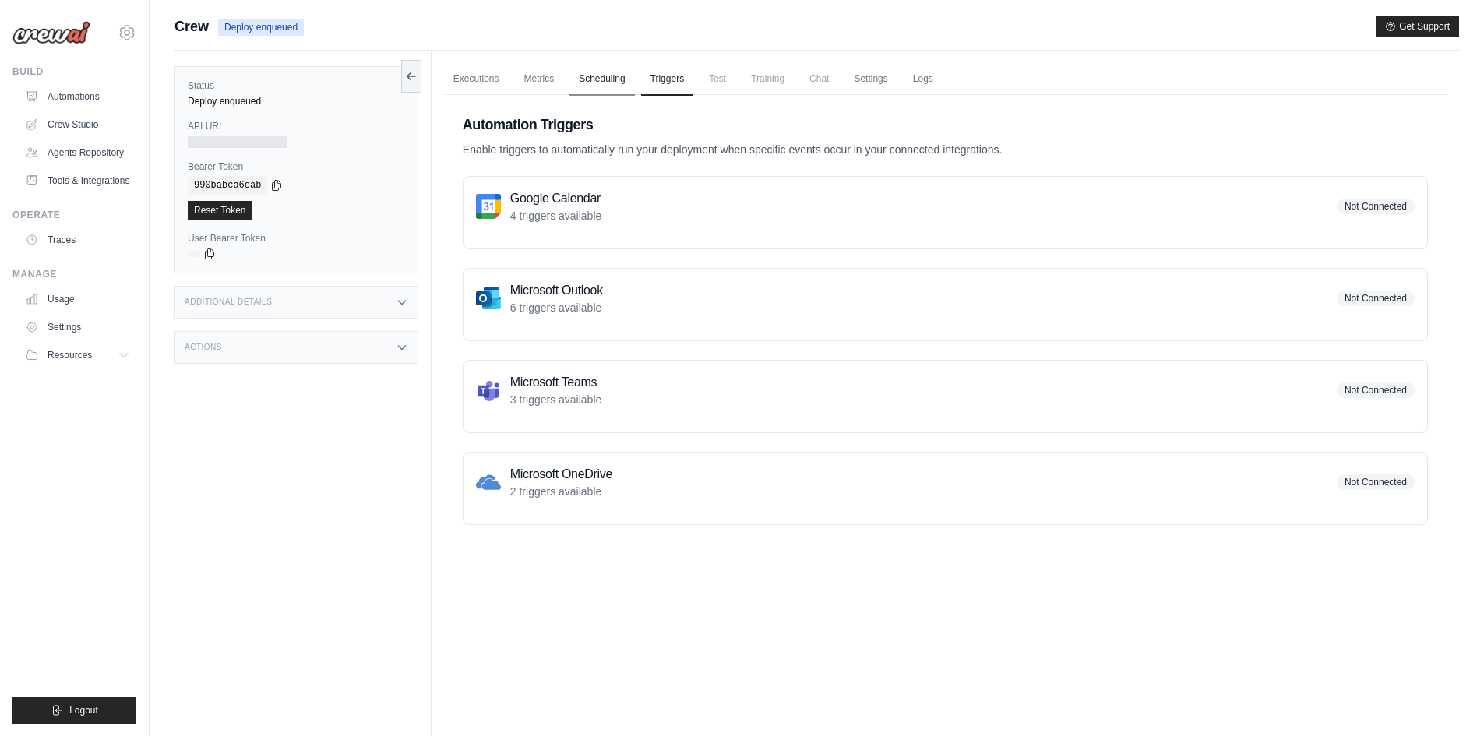
click at [595, 83] on link "Scheduling" at bounding box center [601, 79] width 65 height 33
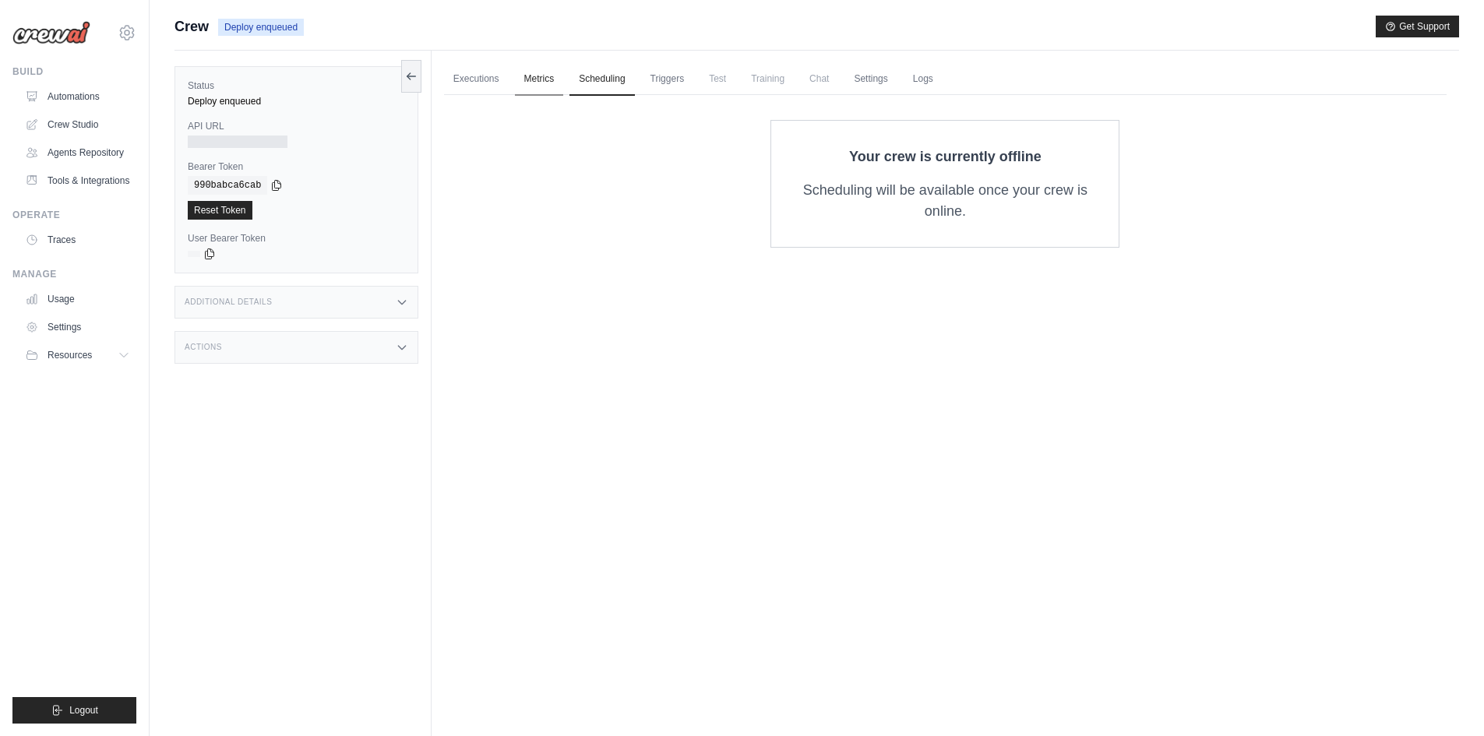
click at [556, 79] on link "Metrics" at bounding box center [539, 79] width 49 height 33
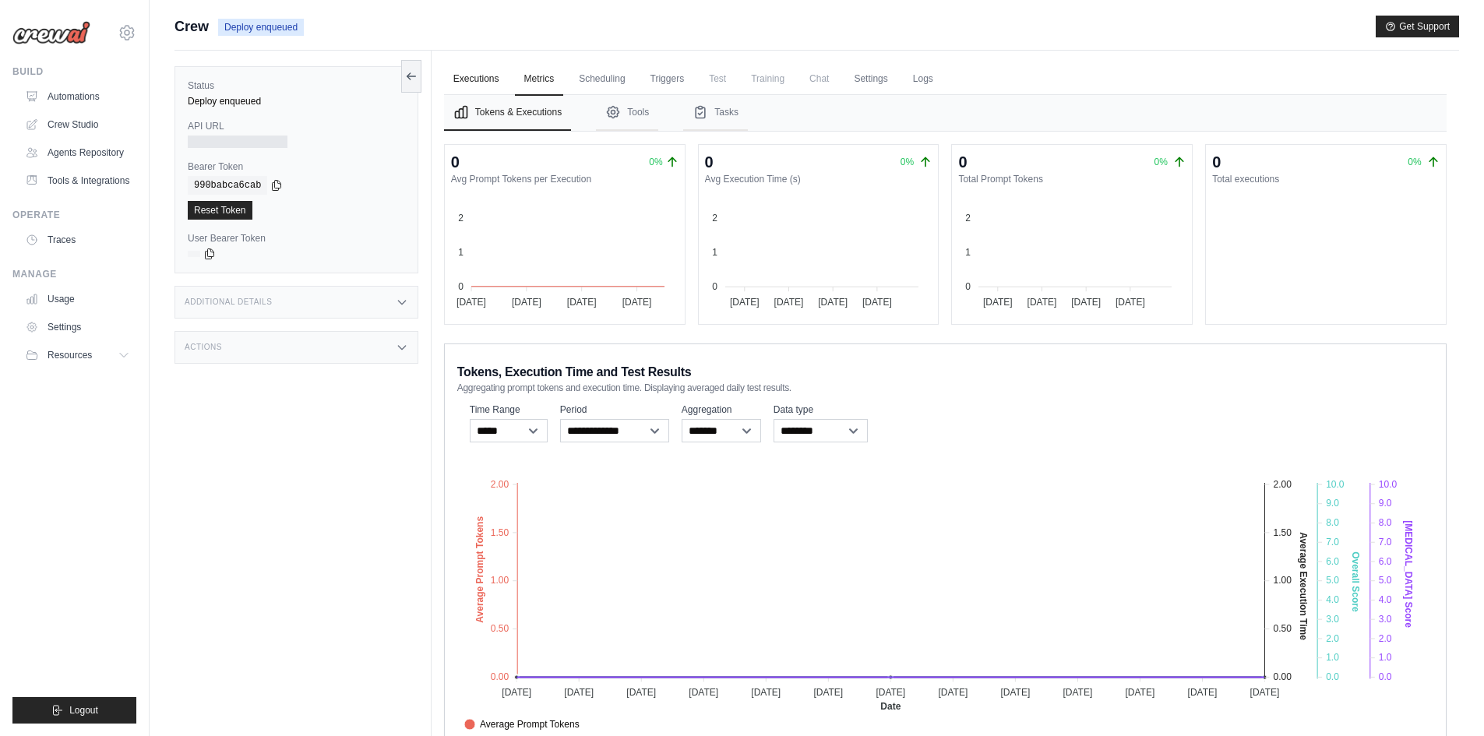
click at [487, 79] on link "Executions" at bounding box center [476, 79] width 65 height 33
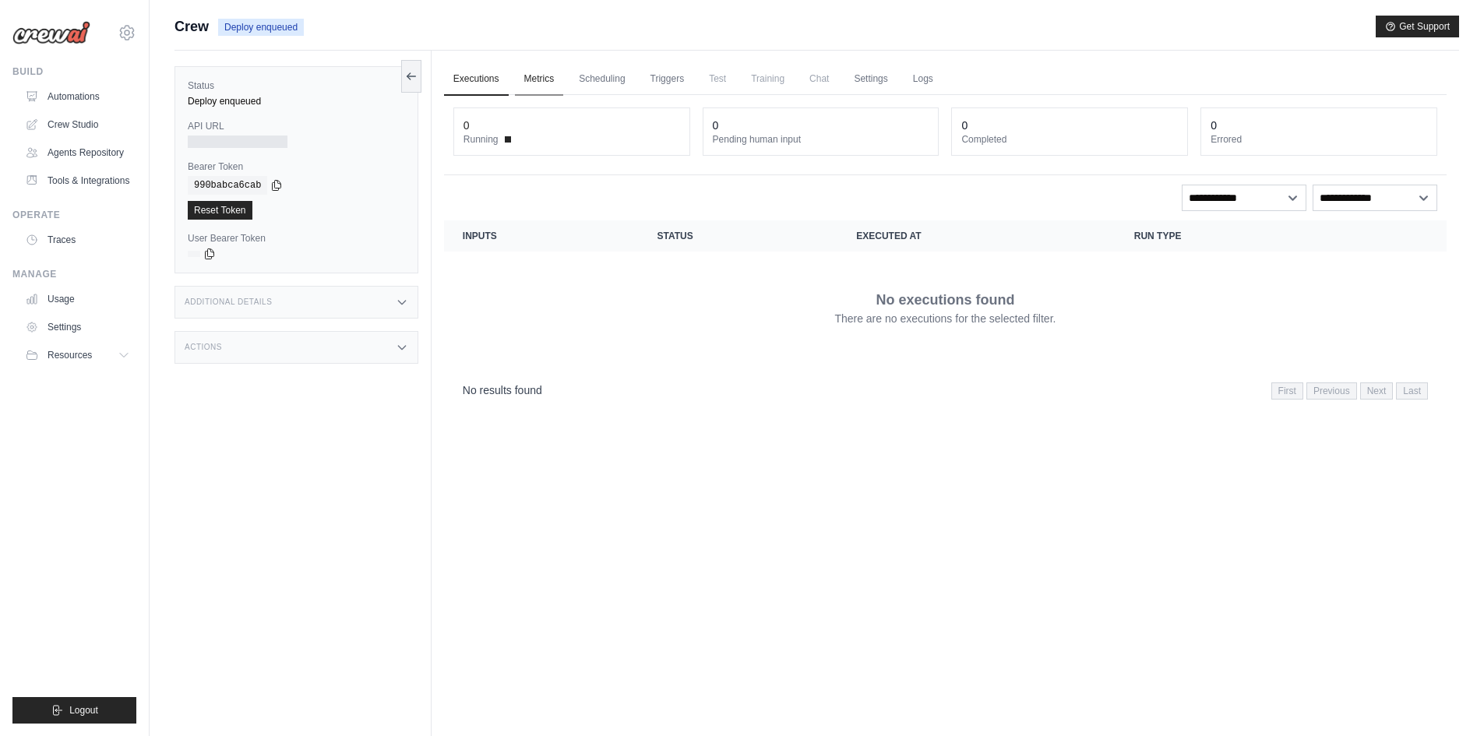
click at [547, 72] on link "Metrics" at bounding box center [539, 79] width 49 height 33
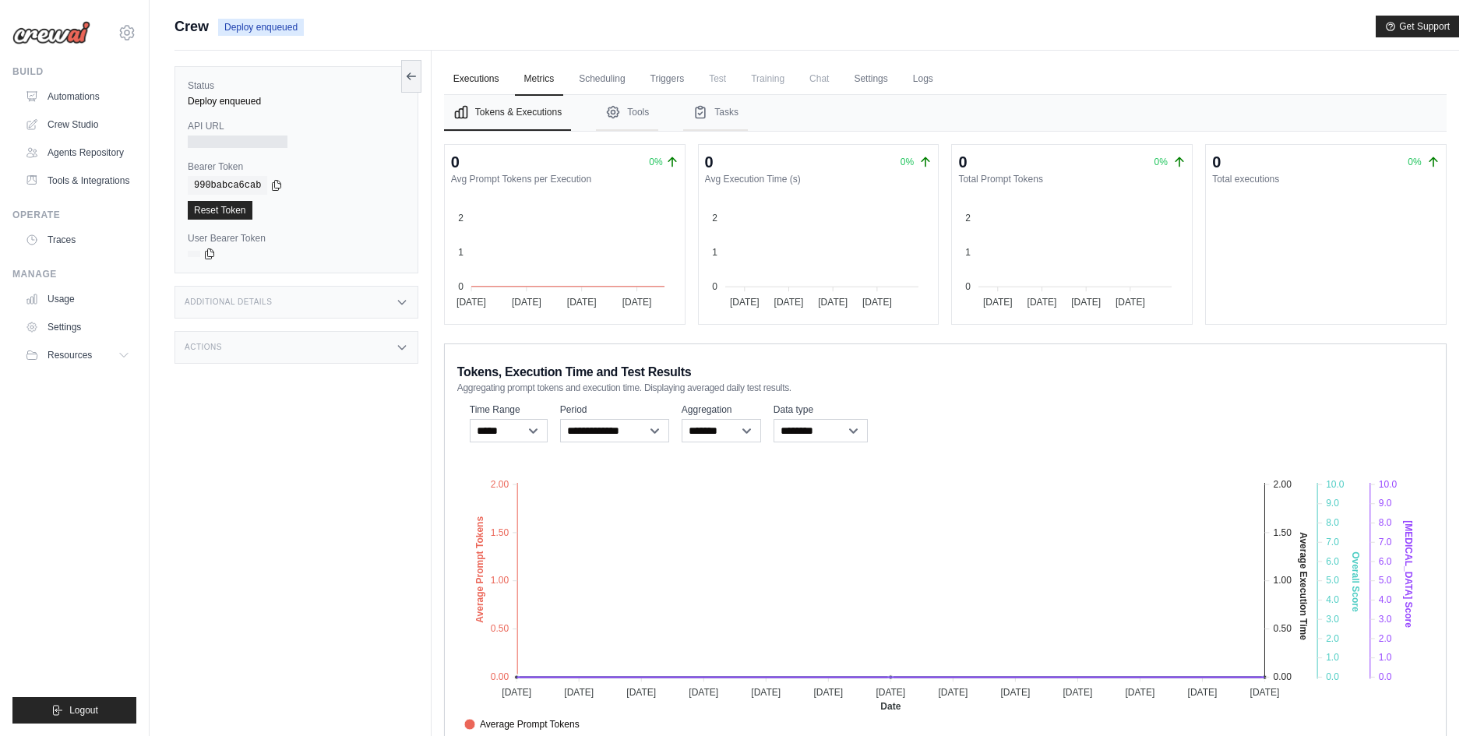
click at [495, 79] on link "Executions" at bounding box center [476, 79] width 65 height 33
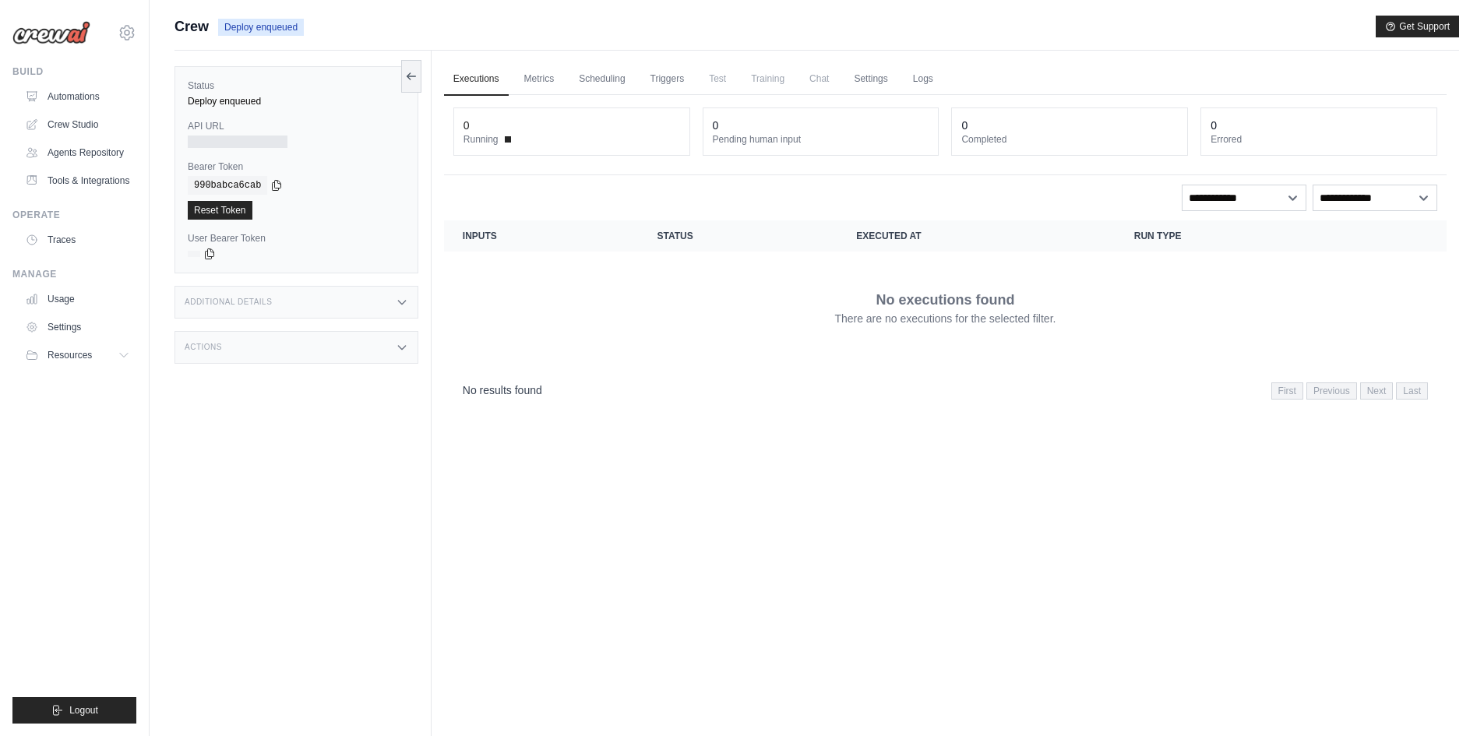
click at [101, 165] on ul "Automations Crew Studio Agents Repository Tools & Integrations" at bounding box center [78, 138] width 118 height 109
click at [104, 171] on link "Tools & Integrations" at bounding box center [79, 180] width 118 height 25
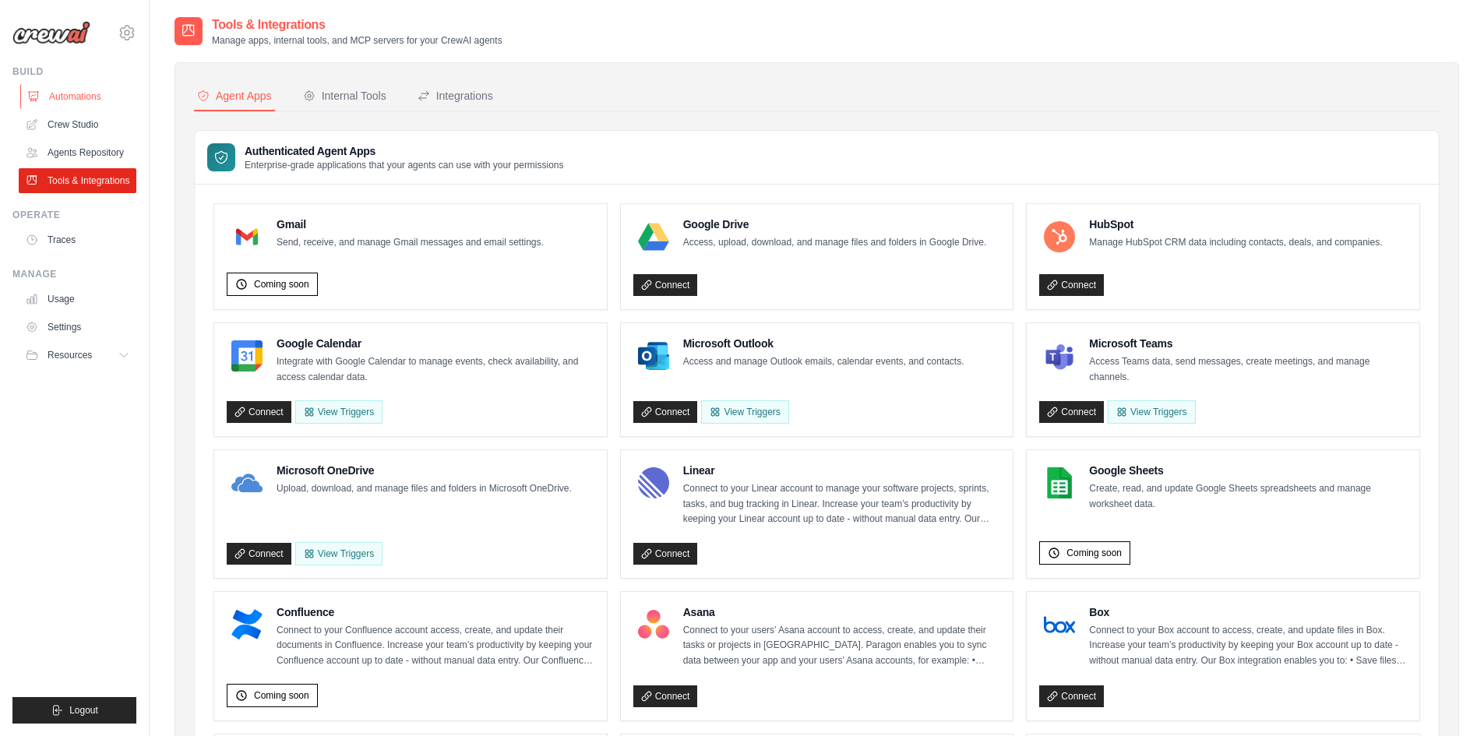
click at [97, 104] on link "Automations" at bounding box center [79, 96] width 118 height 25
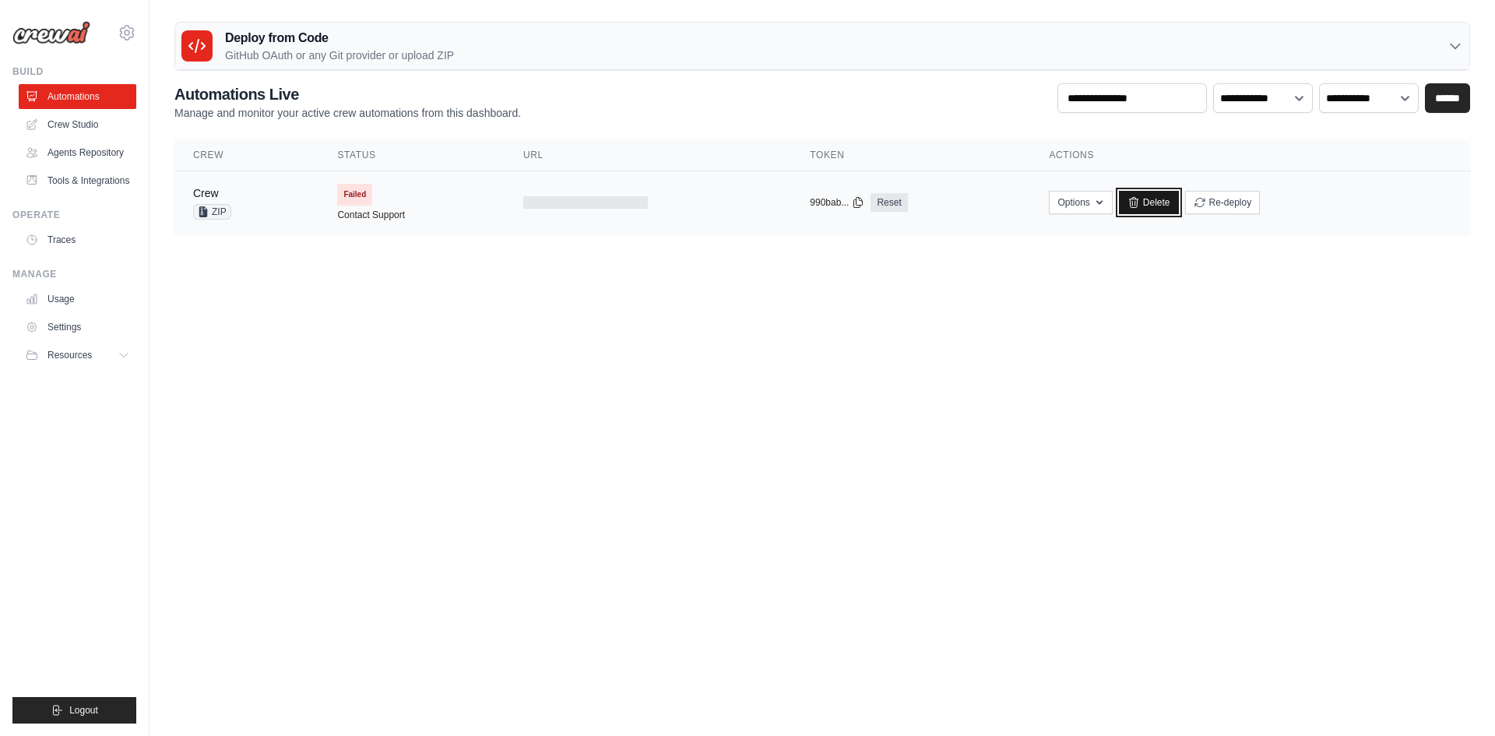
click at [1157, 194] on link "Delete" at bounding box center [1149, 202] width 60 height 23
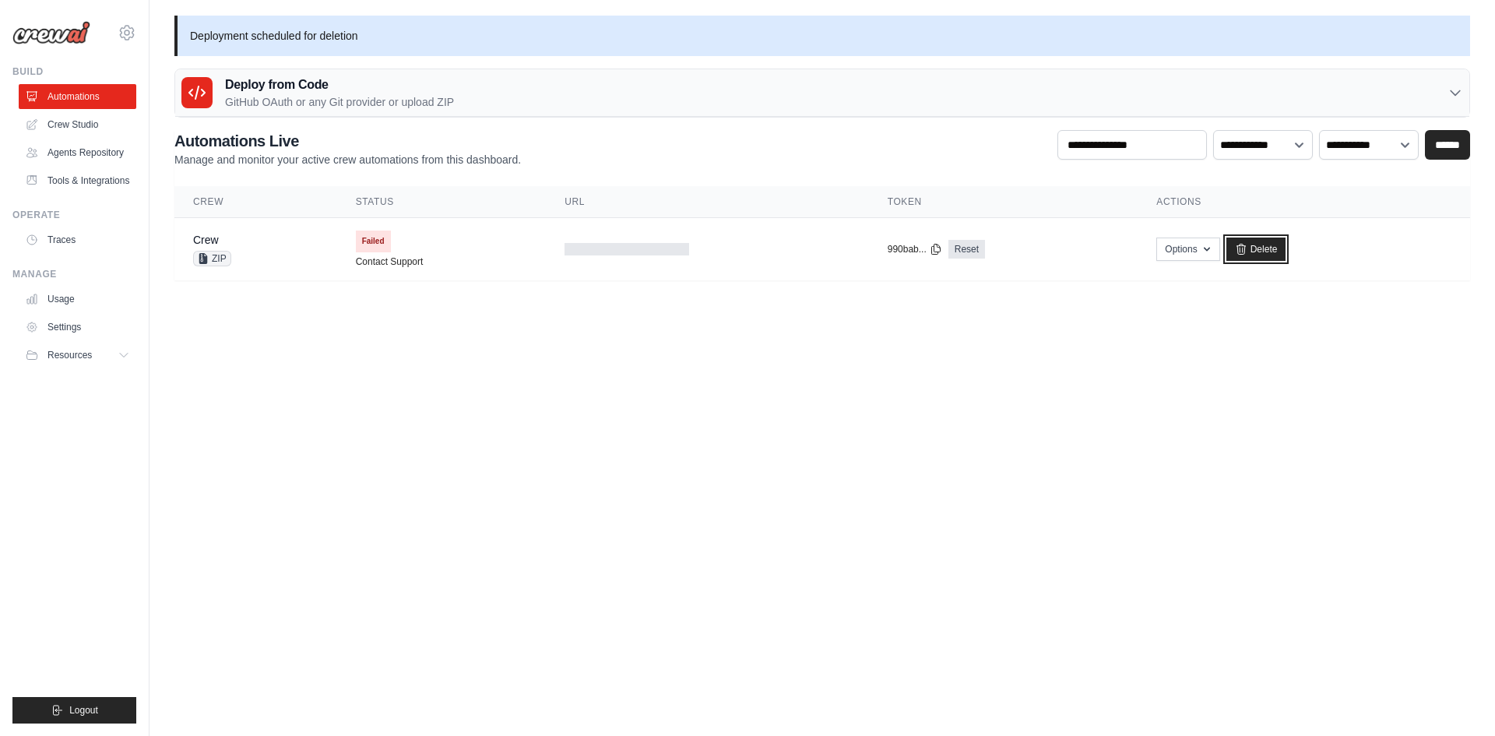
drag, startPoint x: 1278, startPoint y: 246, endPoint x: 802, endPoint y: 102, distance: 497.1
click at [1279, 246] on link "Delete" at bounding box center [1257, 249] width 60 height 23
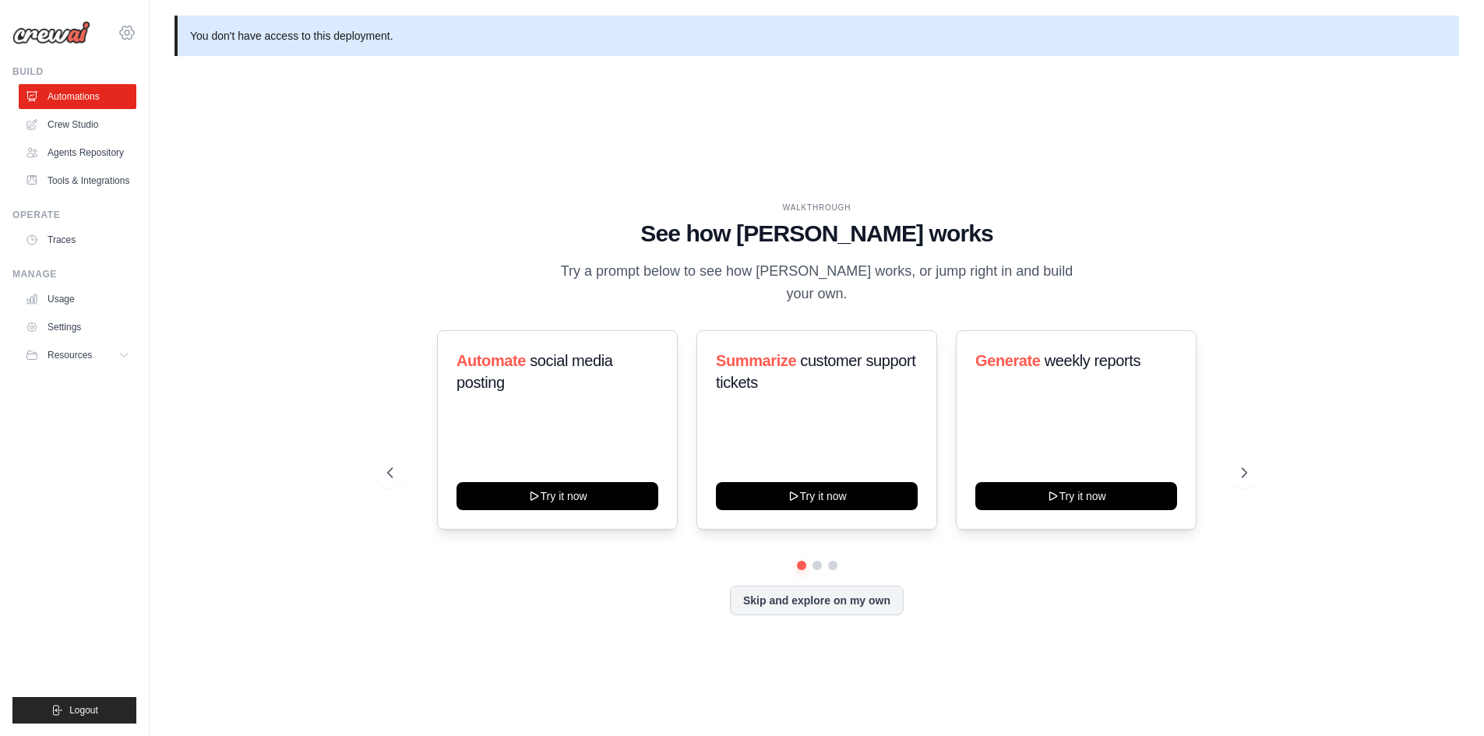
click at [126, 30] on icon at bounding box center [127, 32] width 19 height 19
click at [368, 136] on div "WALKTHROUGH See how CrewAI works Try a prompt below to see how CrewAI works, or…" at bounding box center [816, 421] width 1284 height 705
click at [78, 297] on link "Usage" at bounding box center [79, 299] width 118 height 25
click at [76, 324] on link "Settings" at bounding box center [79, 327] width 118 height 25
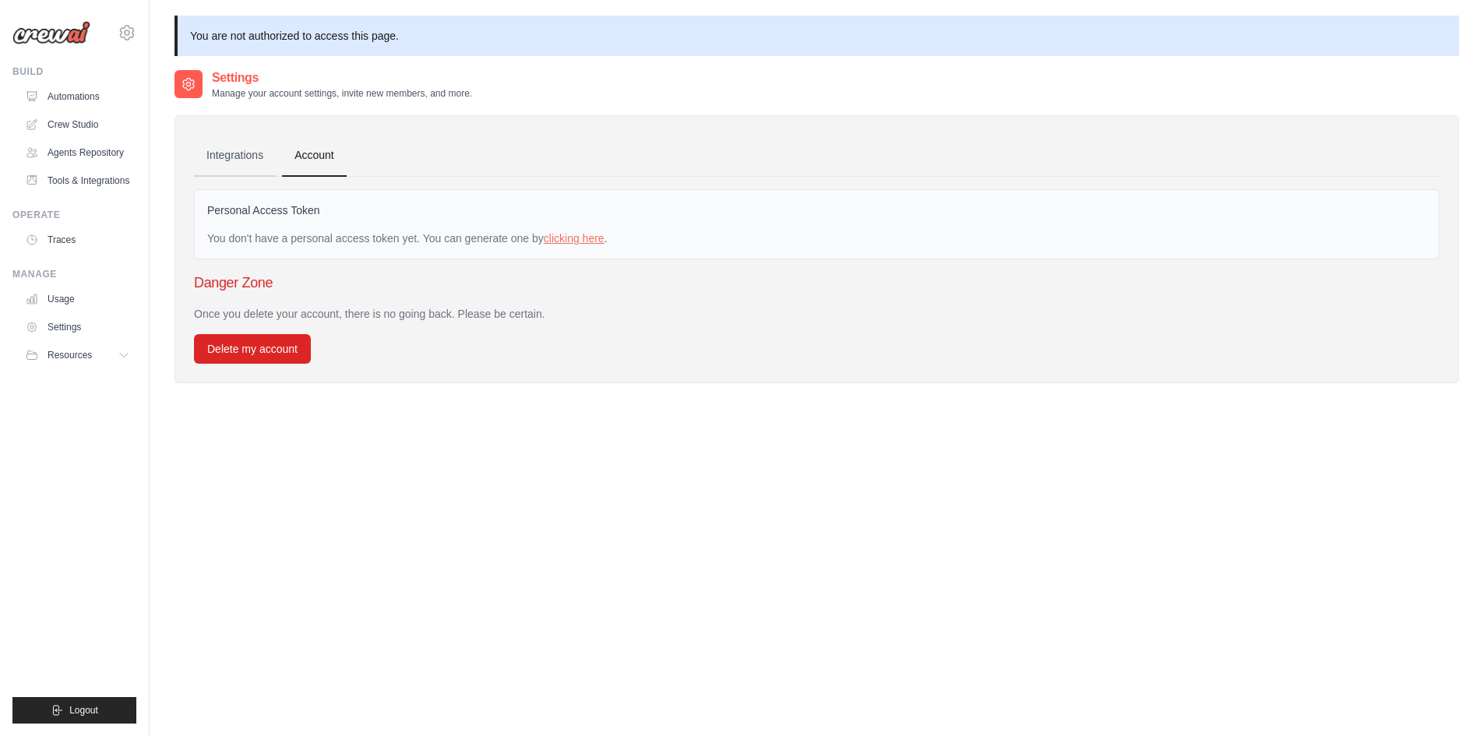
click at [267, 148] on link "Integrations" at bounding box center [235, 156] width 82 height 42
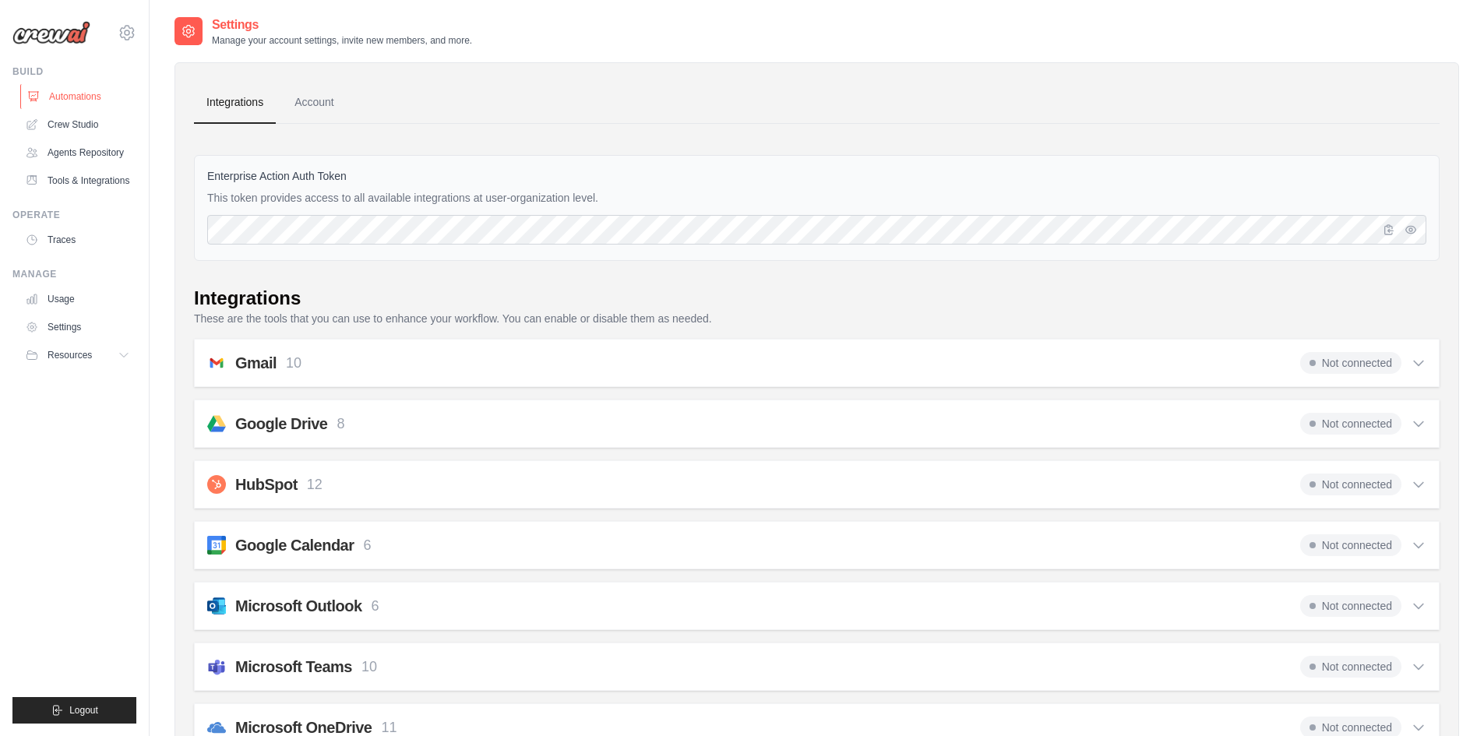
click at [92, 97] on link "Automations" at bounding box center [79, 96] width 118 height 25
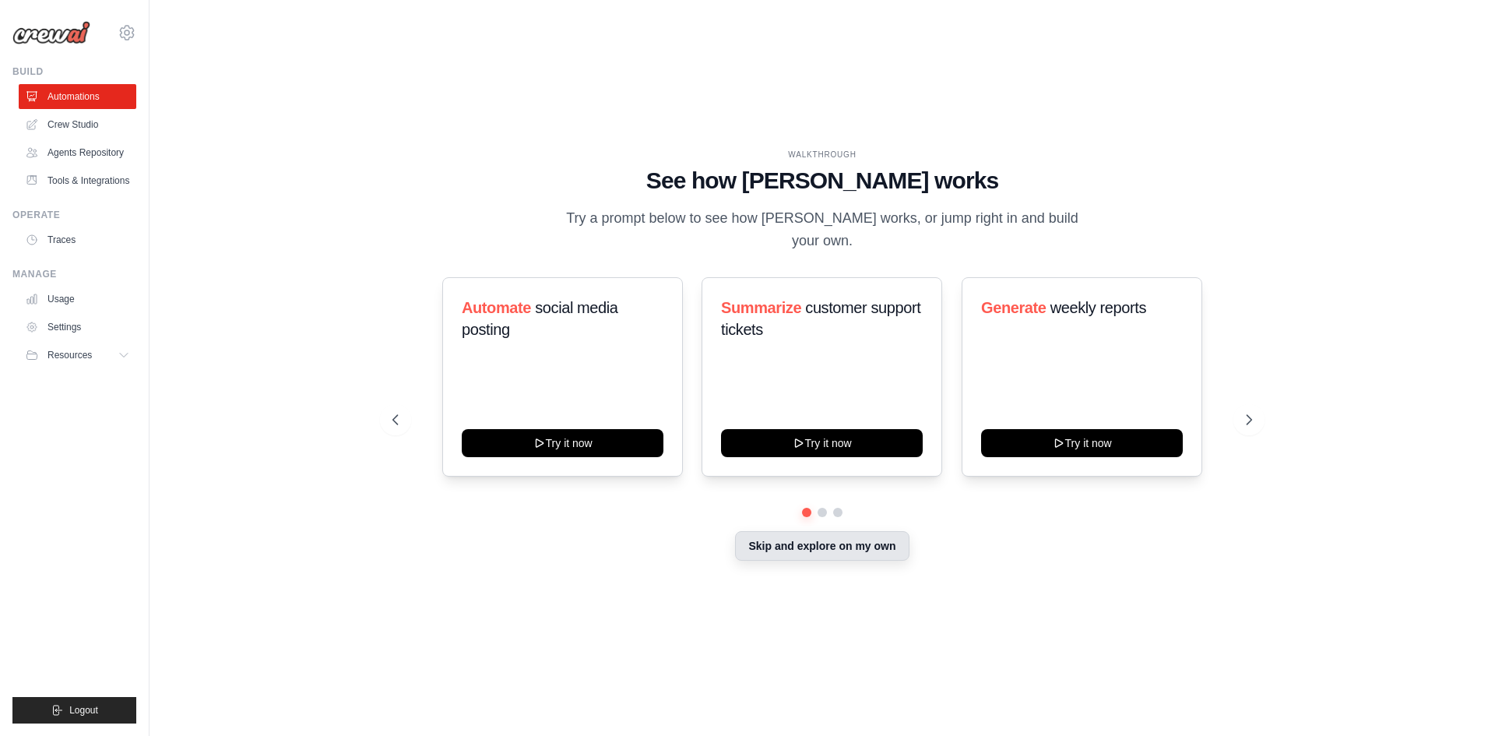
click at [786, 531] on button "Skip and explore on my own" at bounding box center [822, 546] width 174 height 30
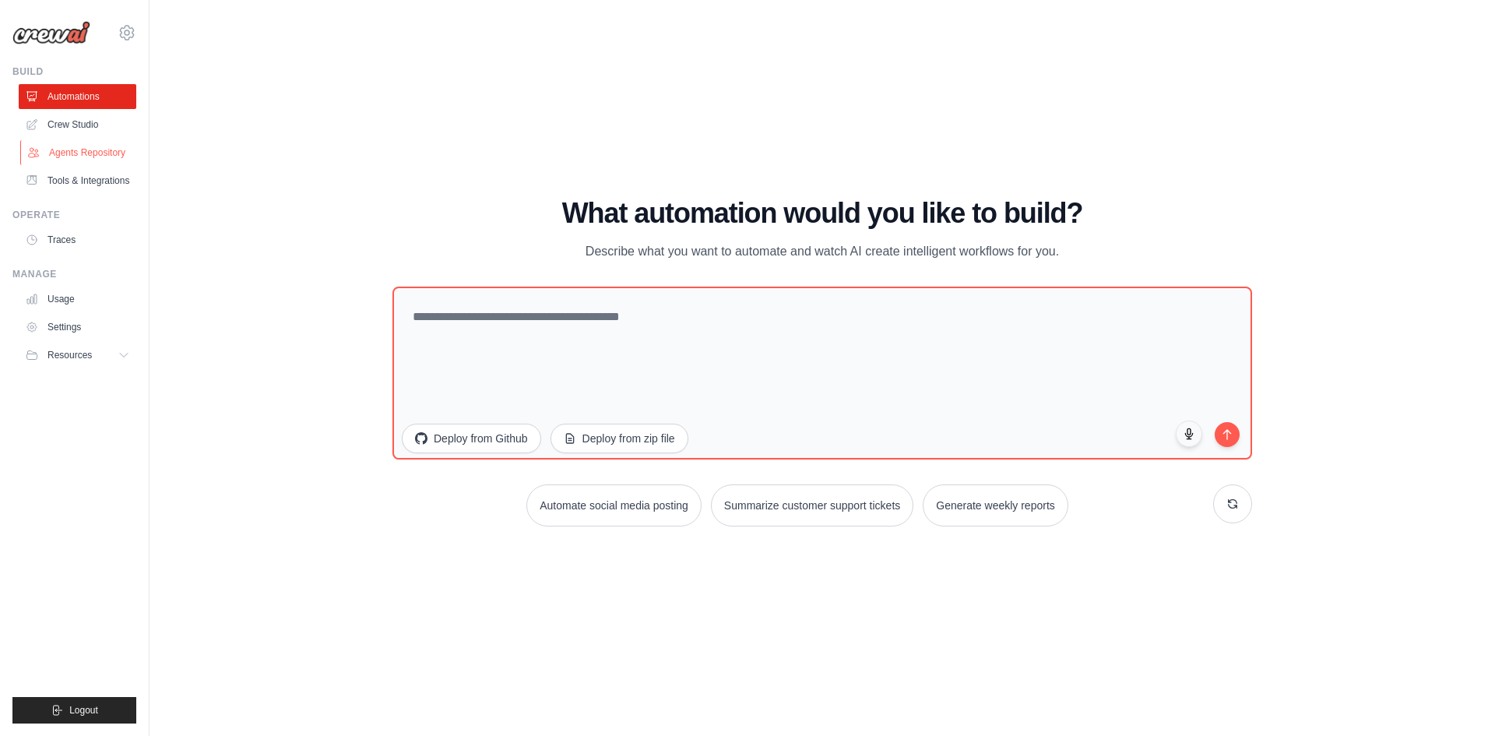
click at [104, 145] on link "Agents Repository" at bounding box center [79, 152] width 118 height 25
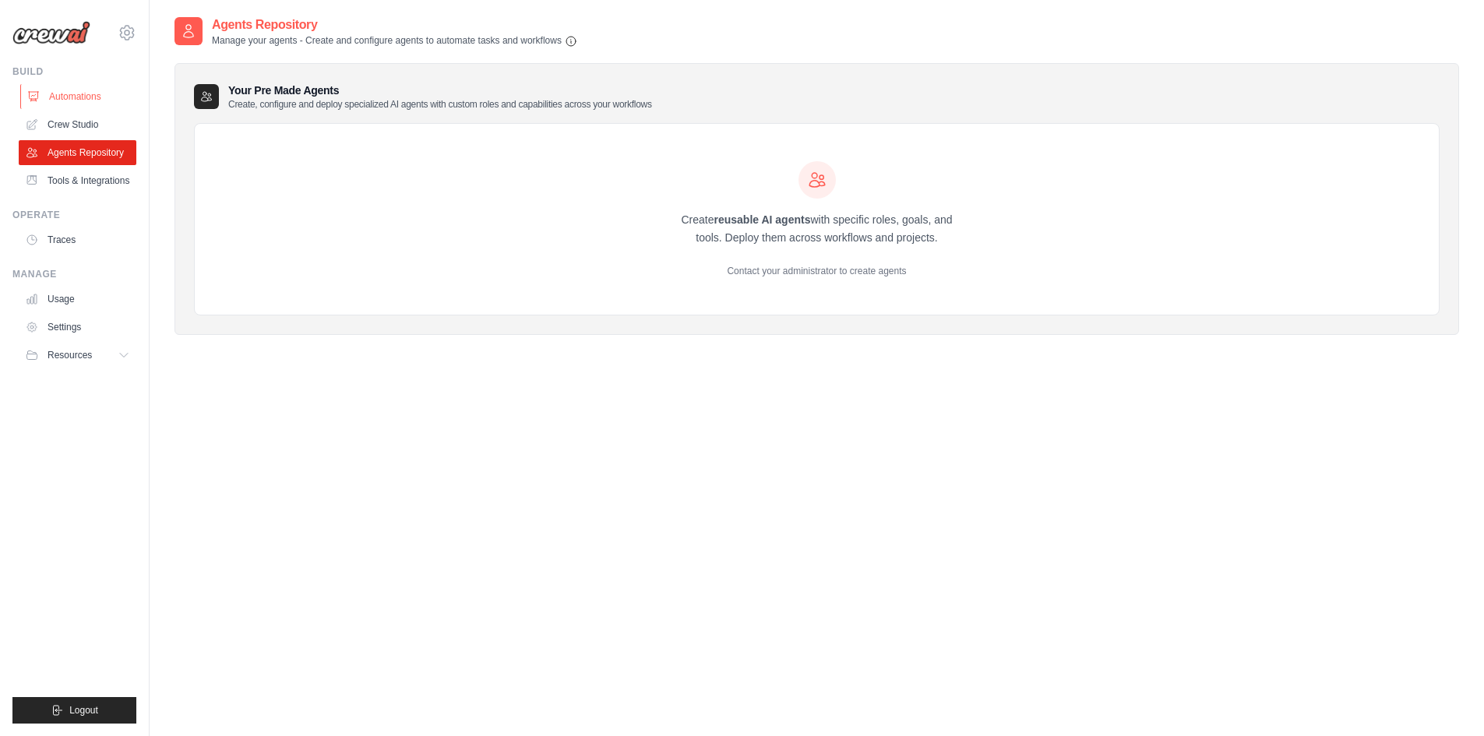
click at [90, 93] on link "Automations" at bounding box center [79, 96] width 118 height 25
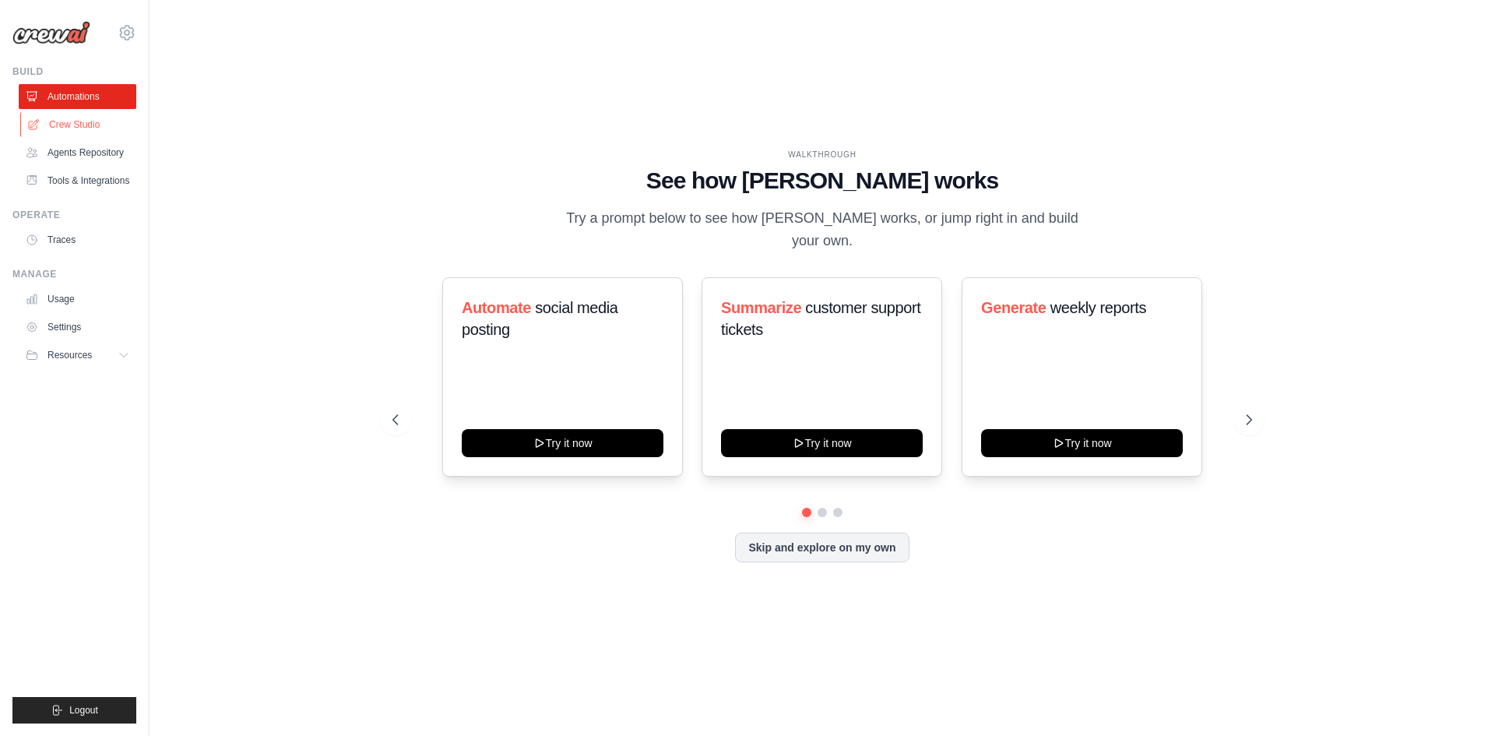
click at [115, 118] on link "Crew Studio" at bounding box center [79, 124] width 118 height 25
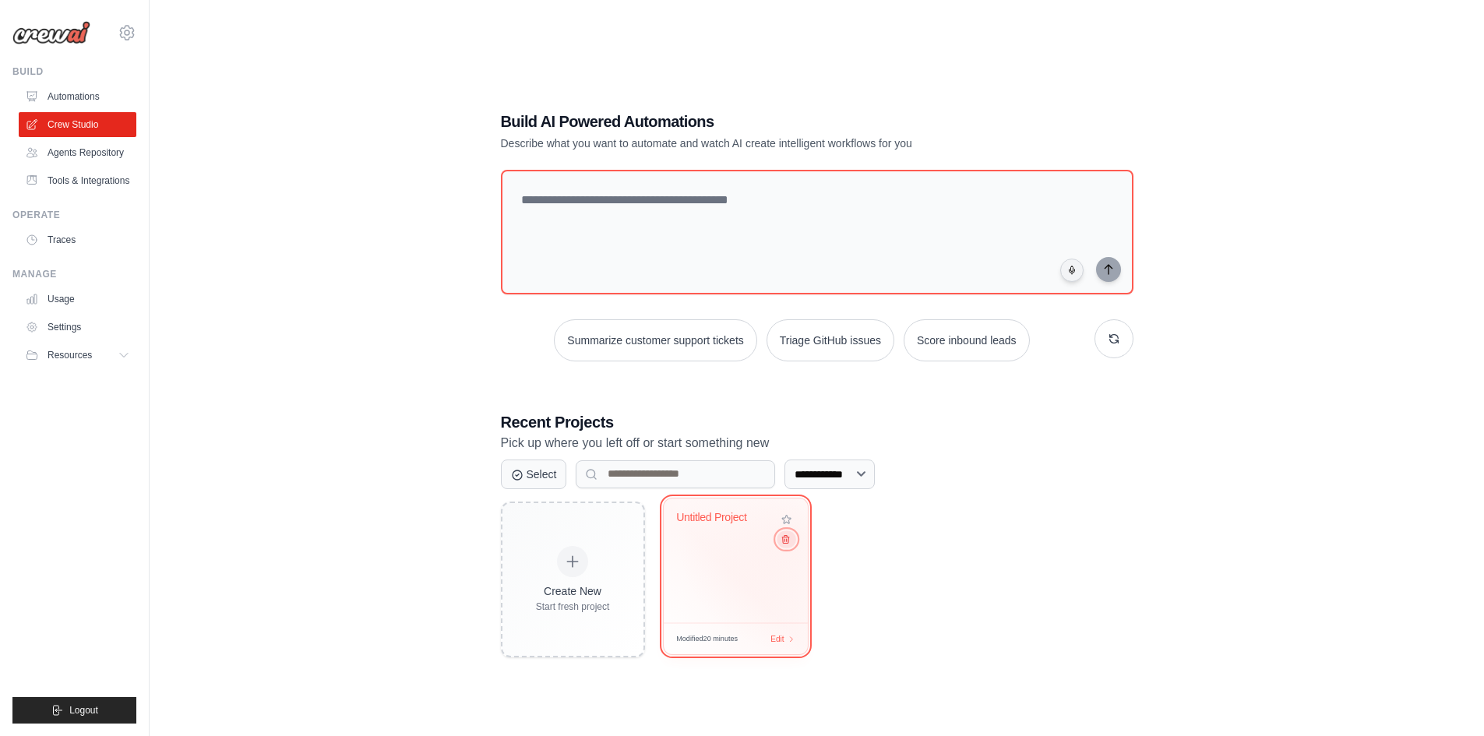
click at [793, 538] on button at bounding box center [785, 538] width 19 height 17
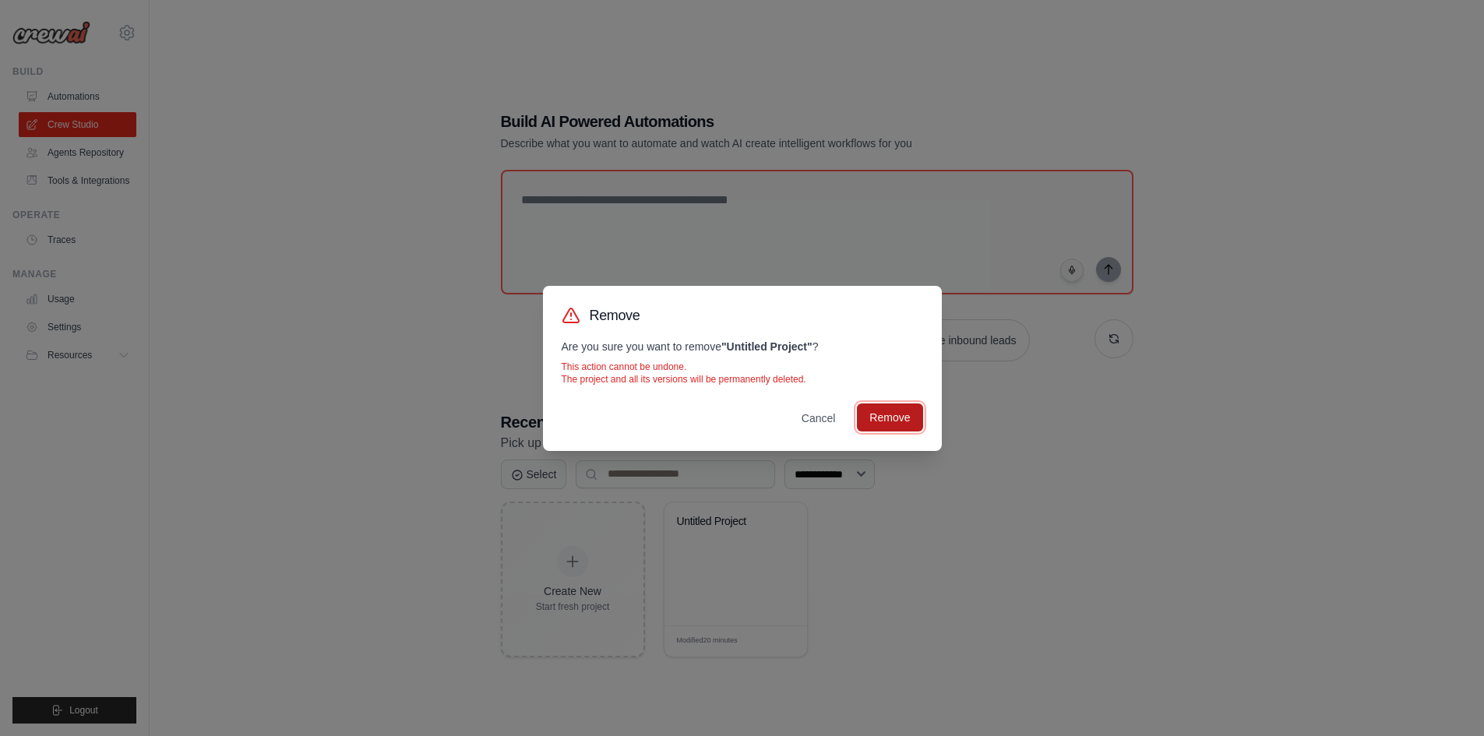
click at [900, 409] on button "Remove" at bounding box center [889, 417] width 65 height 28
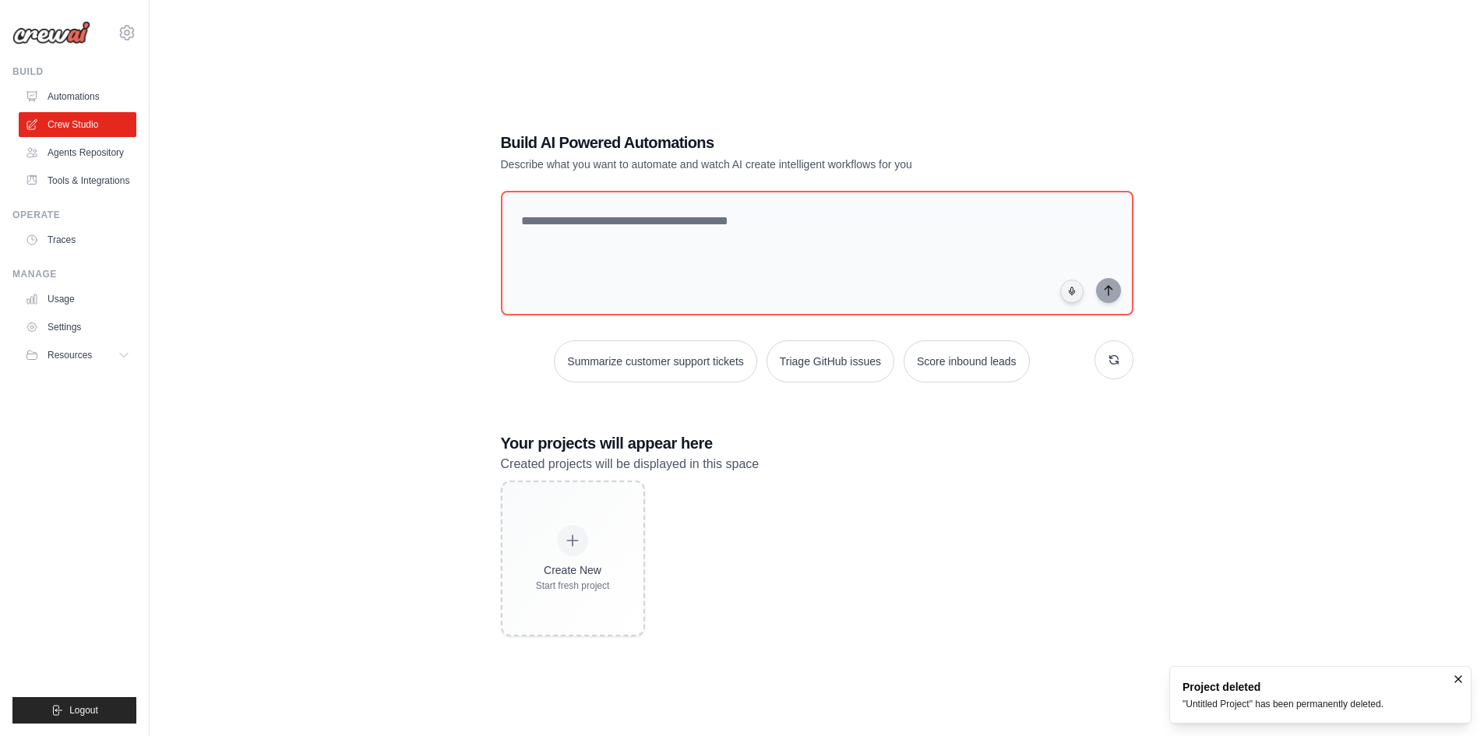
scroll to position [31, 0]
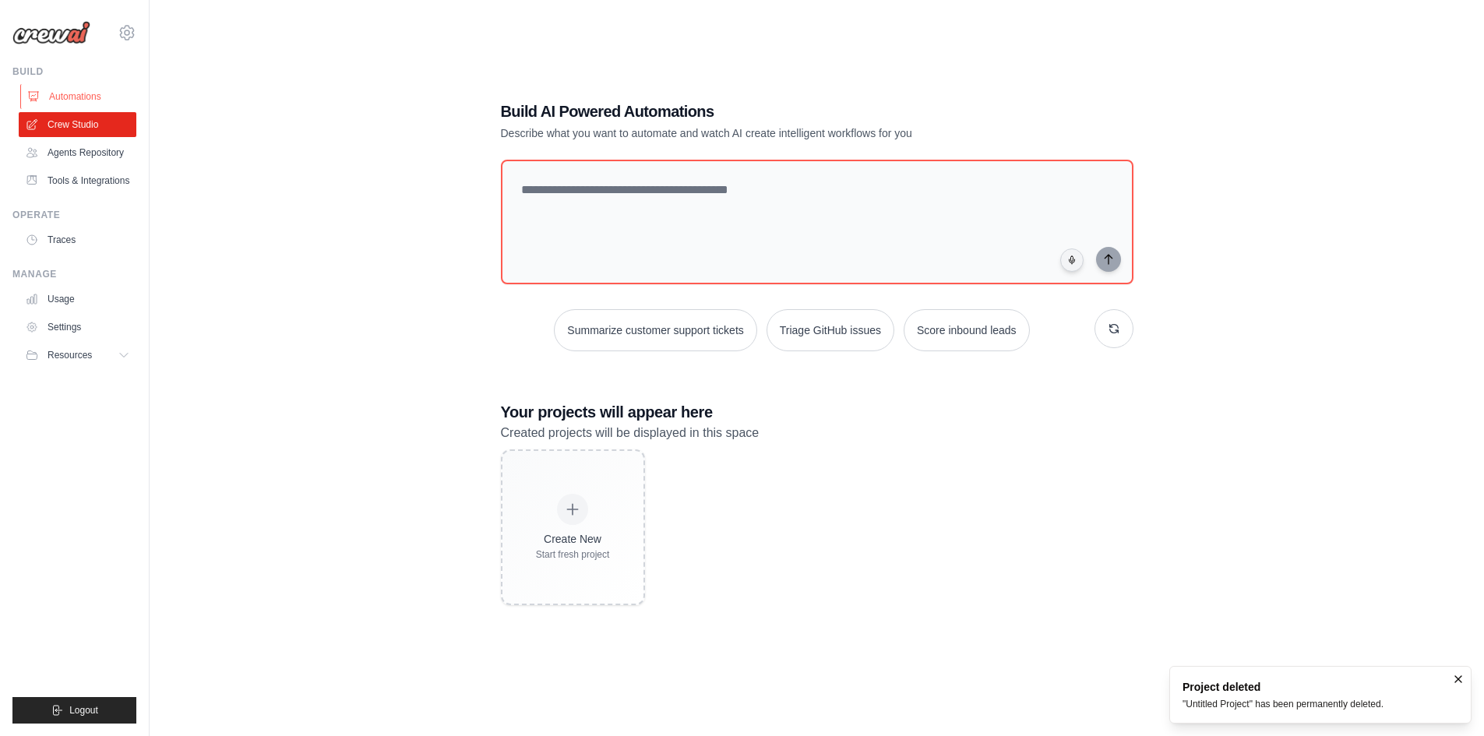
click at [110, 93] on link "Automations" at bounding box center [79, 96] width 118 height 25
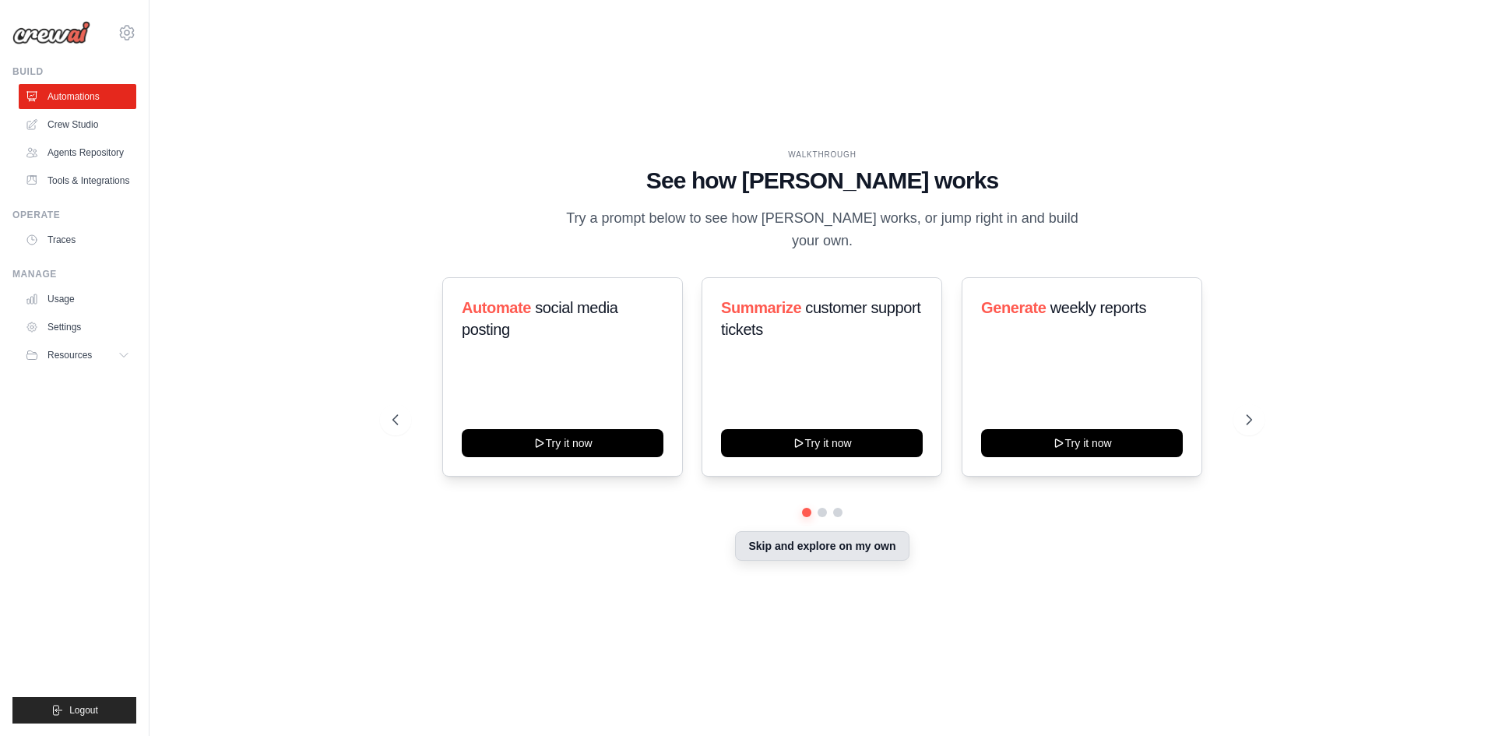
click at [877, 531] on button "Skip and explore on my own" at bounding box center [822, 546] width 174 height 30
click at [92, 135] on link "Crew Studio" at bounding box center [79, 124] width 118 height 25
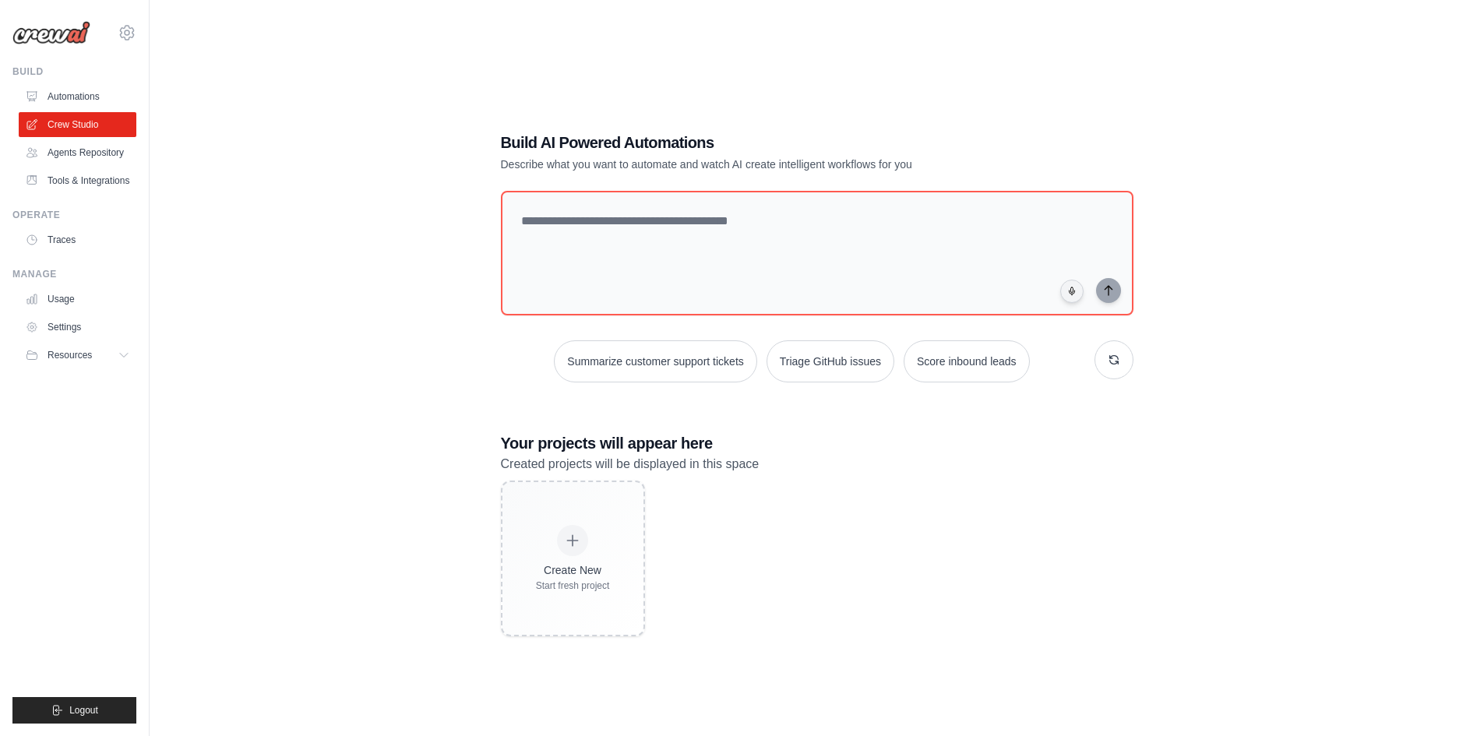
click at [89, 301] on link "Usage" at bounding box center [78, 299] width 118 height 25
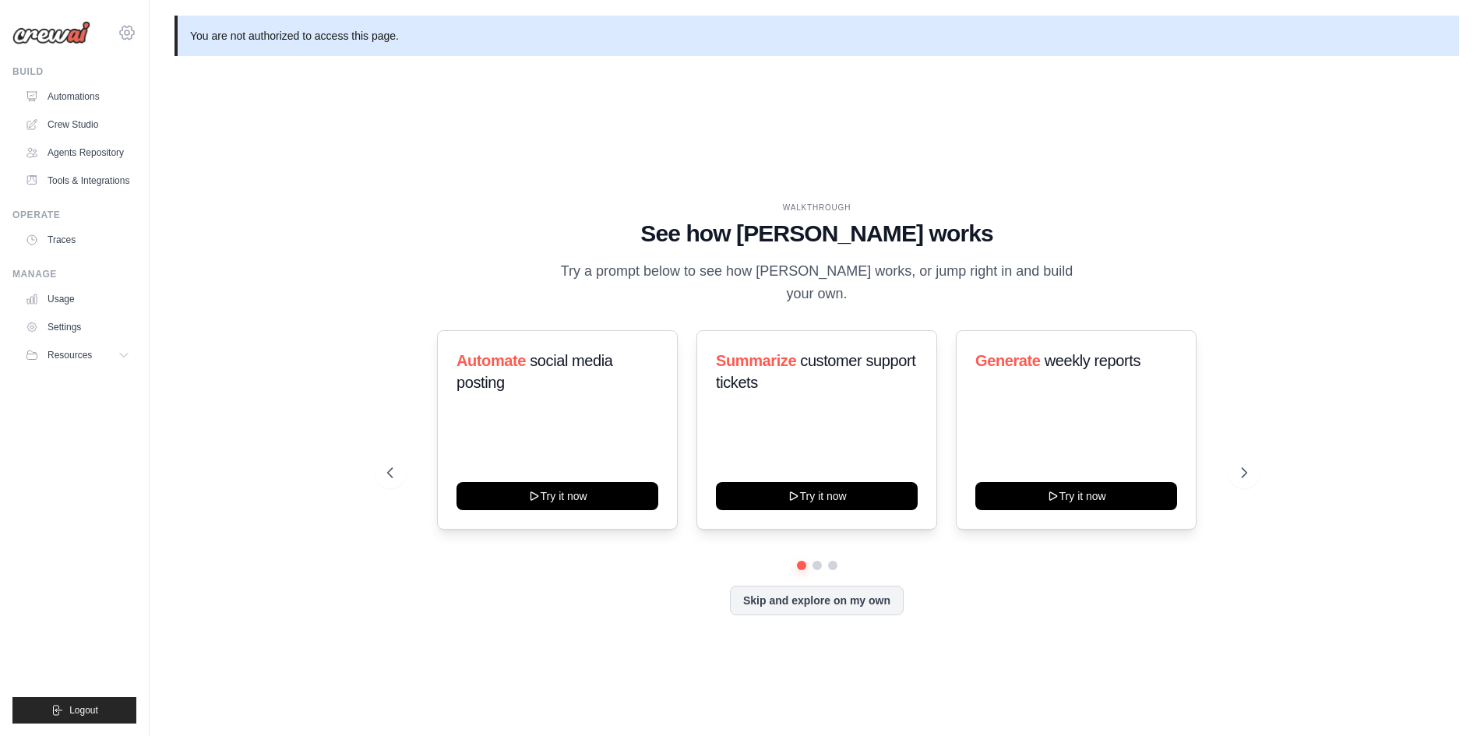
click at [118, 32] on div "[EMAIL_ADDRESS][DOMAIN_NAME] Ambev - SAZ Your organization Settings" at bounding box center [74, 25] width 124 height 50
click at [118, 32] on icon at bounding box center [127, 32] width 19 height 19
click at [179, 90] on span "Ambev - SAZ" at bounding box center [193, 97] width 123 height 16
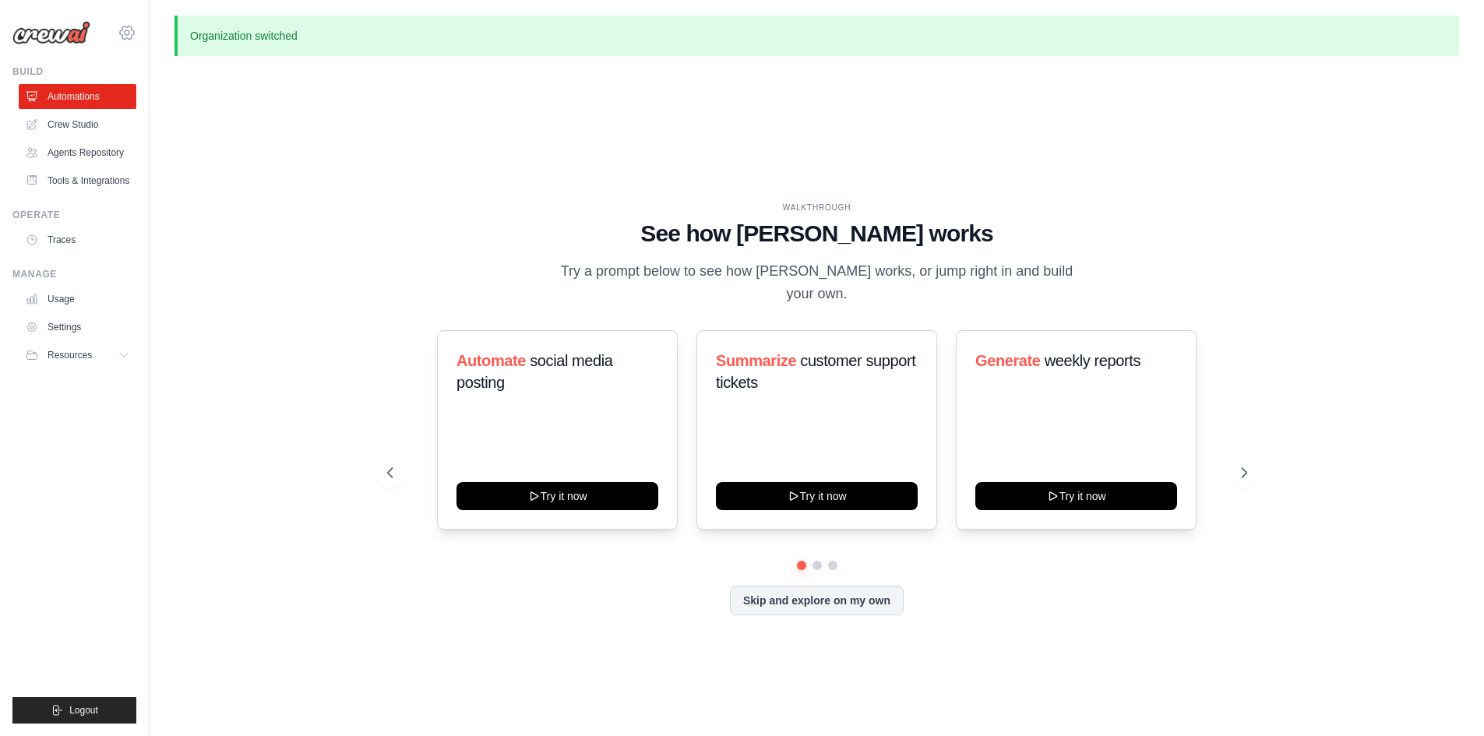
click at [123, 37] on icon at bounding box center [127, 32] width 19 height 19
click at [361, 104] on div "WALKTHROUGH See how CrewAI works Try a prompt below to see how CrewAI works, or…" at bounding box center [816, 421] width 1284 height 705
click at [834, 632] on div "WALKTHROUGH See how CrewAI works Try a prompt below to see how CrewAI works, or…" at bounding box center [816, 421] width 1284 height 705
click at [835, 601] on button "Skip and explore on my own" at bounding box center [817, 599] width 174 height 30
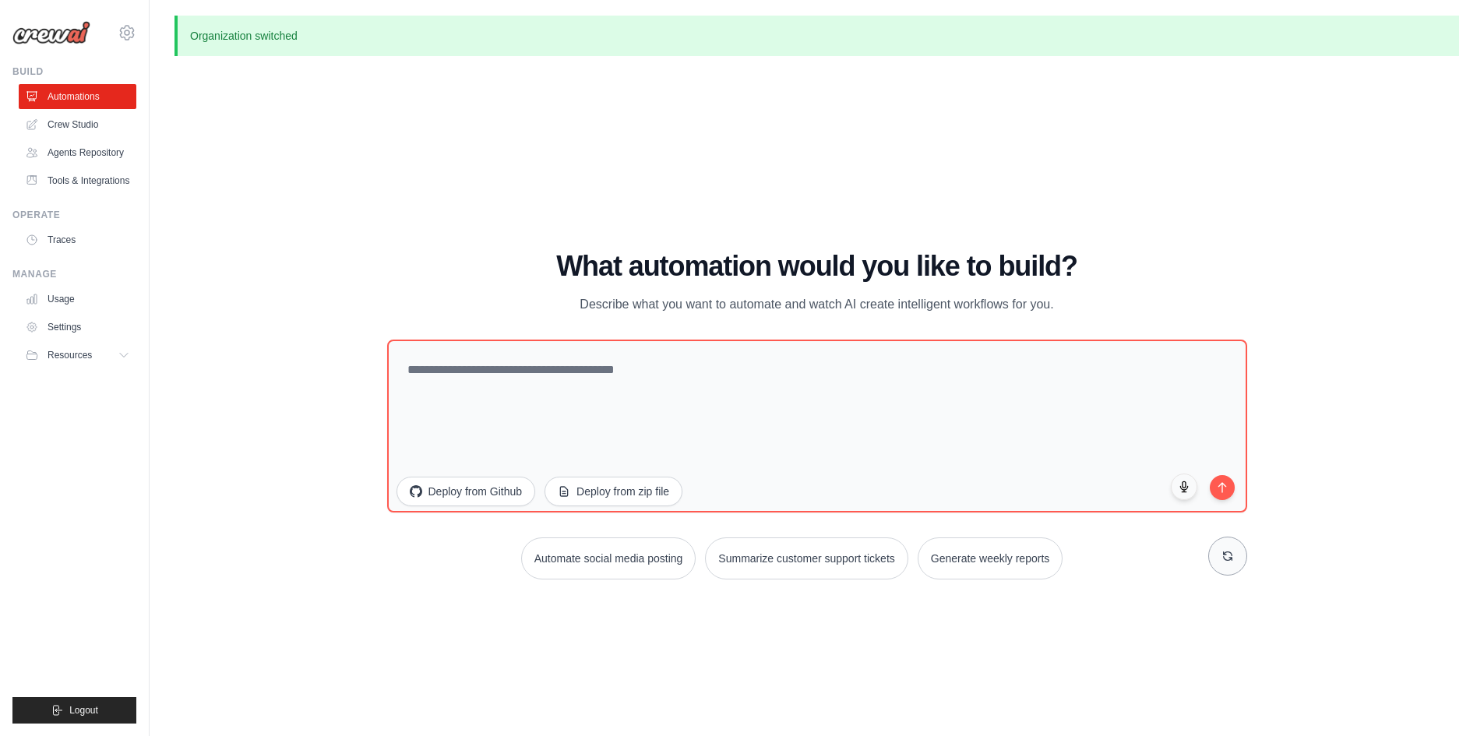
click at [1216, 548] on button at bounding box center [1227, 556] width 39 height 39
click at [83, 127] on link "Crew Studio" at bounding box center [79, 124] width 118 height 25
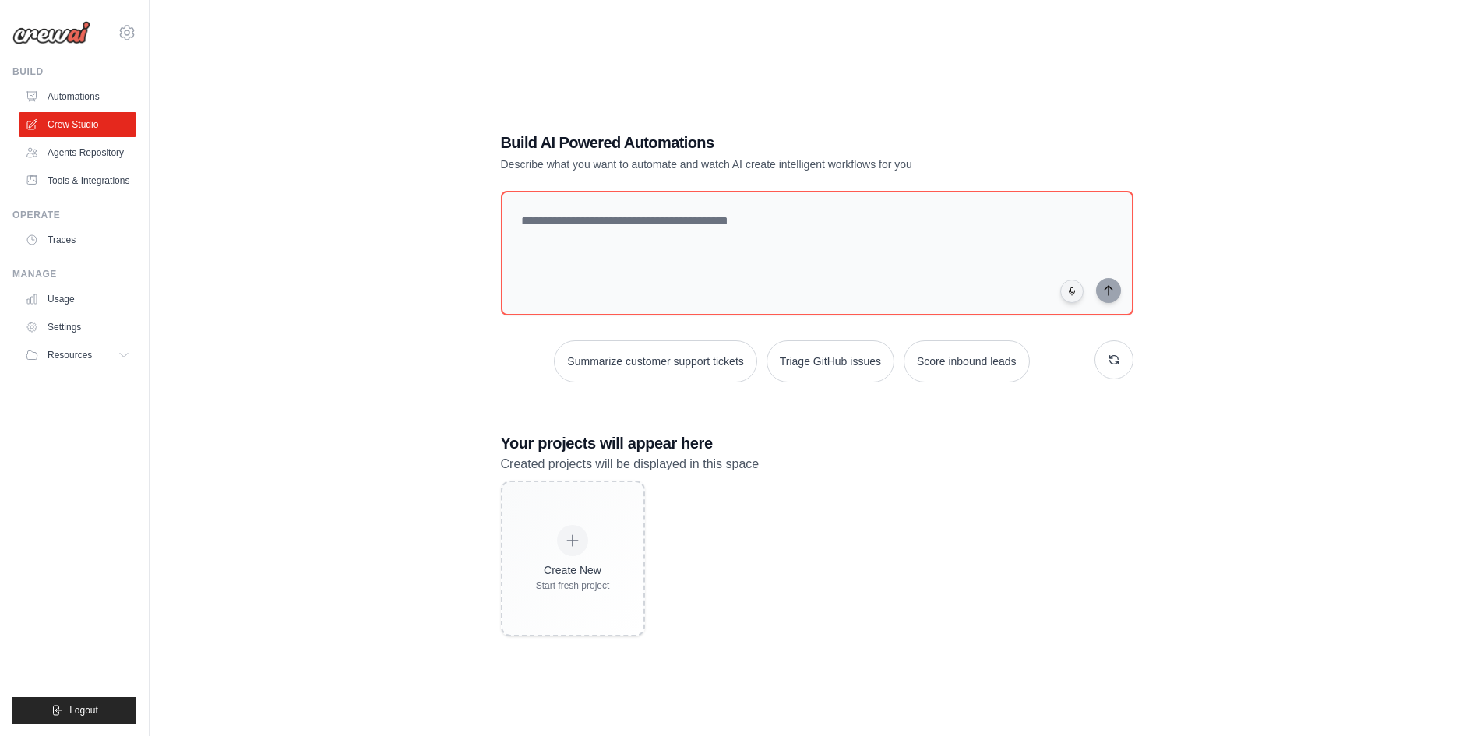
click at [95, 158] on link "Agents Repository" at bounding box center [78, 152] width 118 height 25
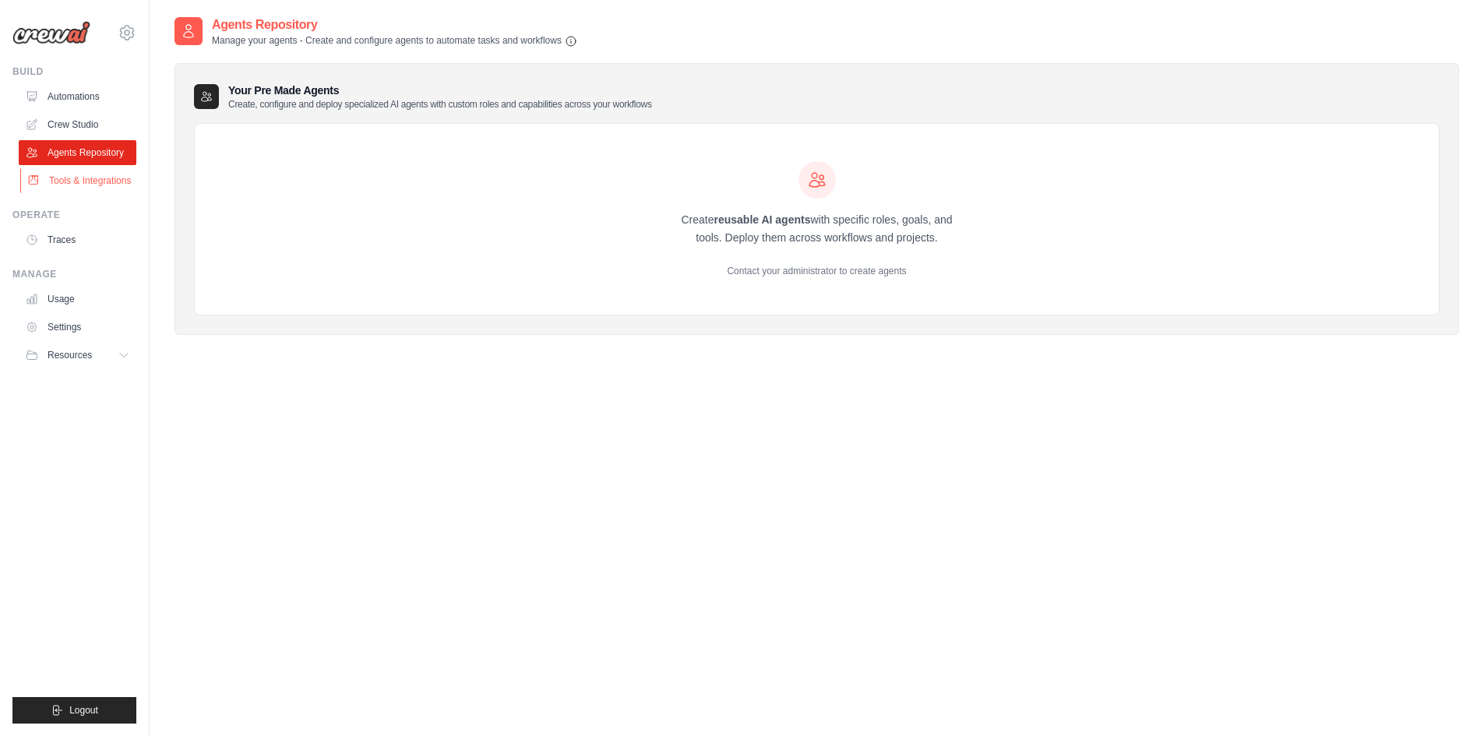
click at [107, 181] on link "Tools & Integrations" at bounding box center [79, 180] width 118 height 25
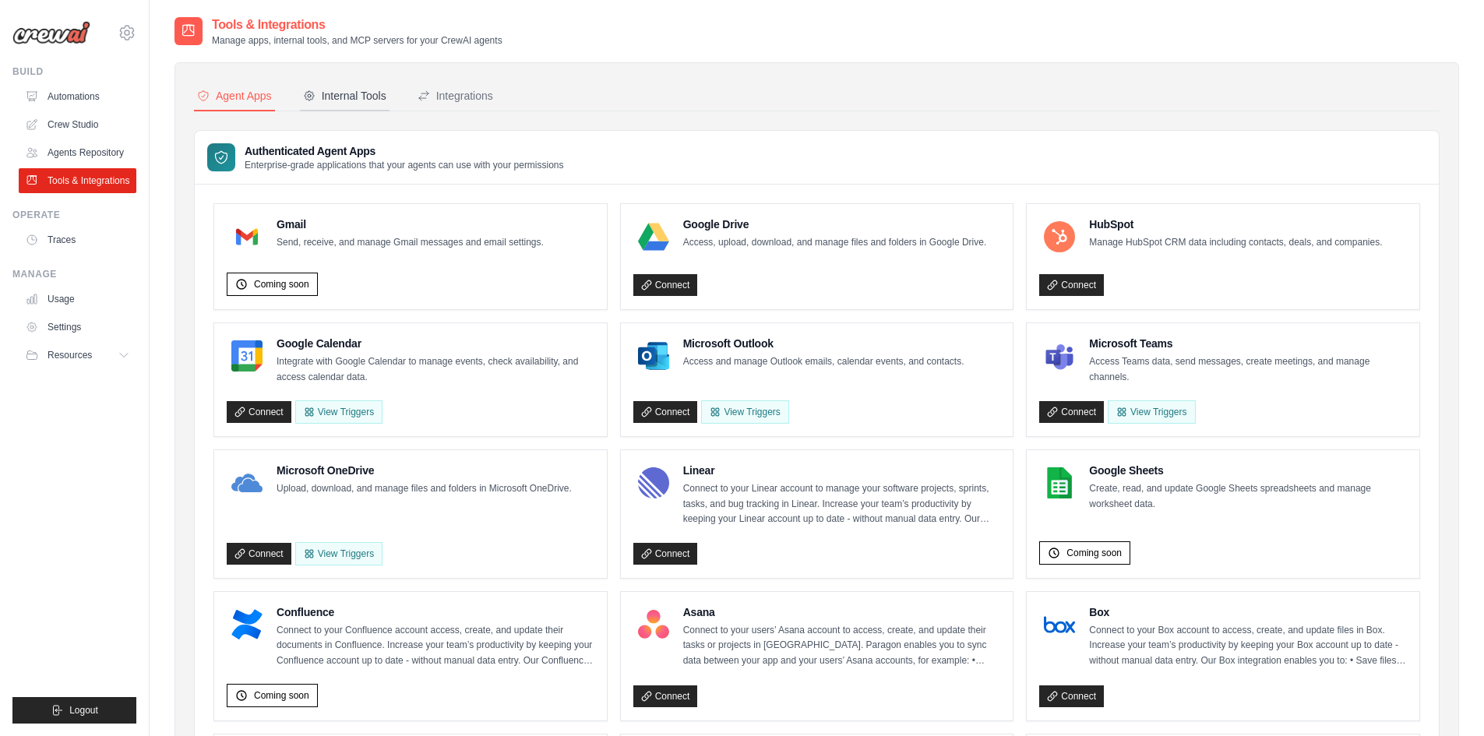
click at [350, 101] on div "Internal Tools" at bounding box center [344, 96] width 83 height 16
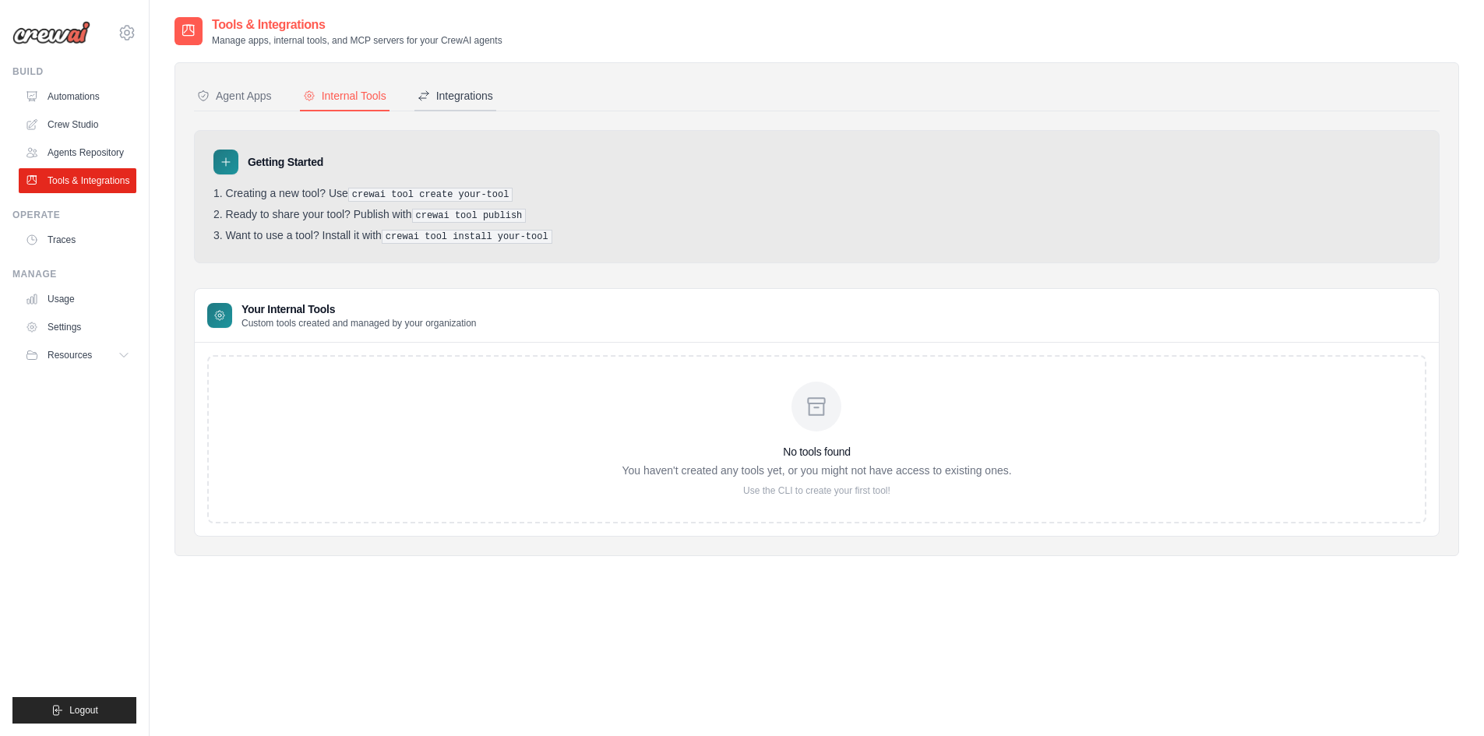
click at [468, 103] on div "Integrations" at bounding box center [455, 96] width 76 height 16
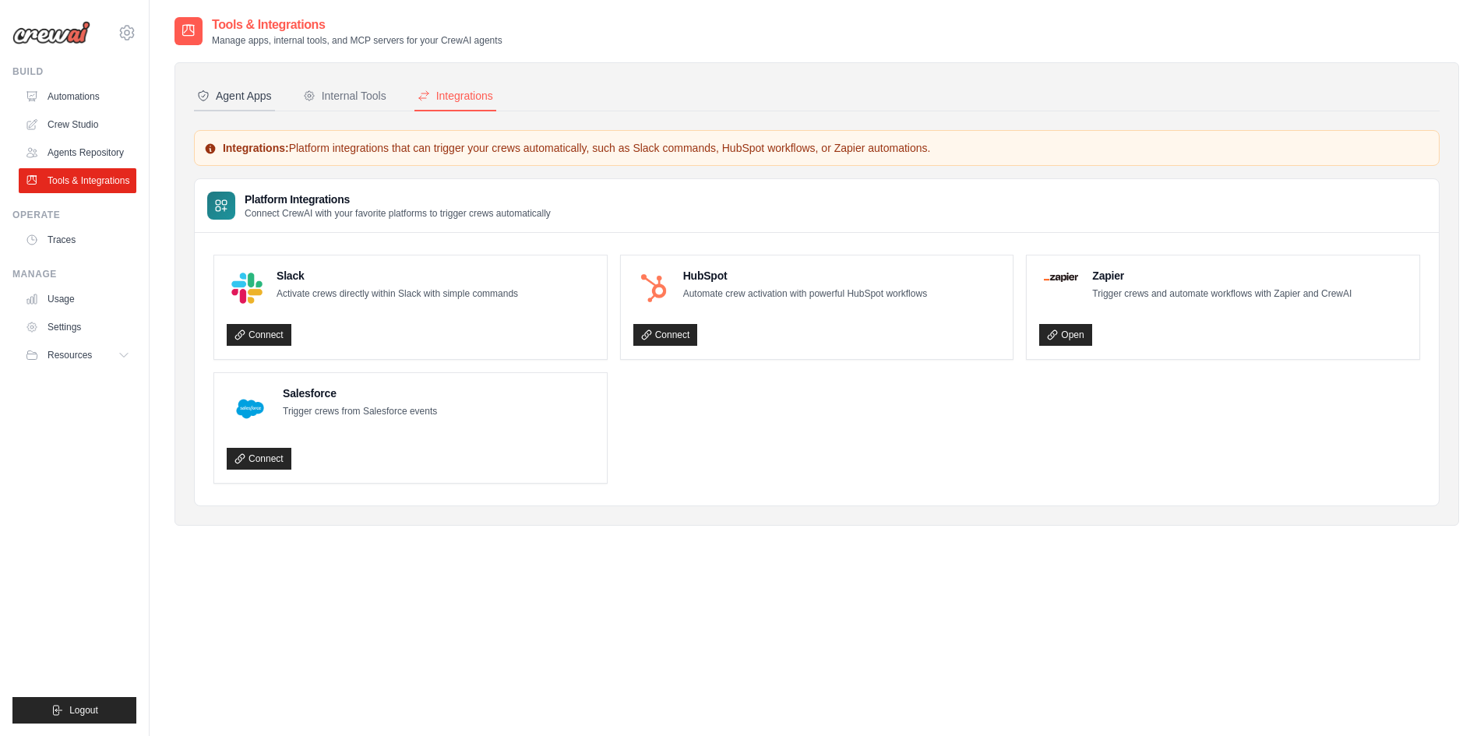
click at [212, 101] on div "Agent Apps" at bounding box center [234, 96] width 75 height 16
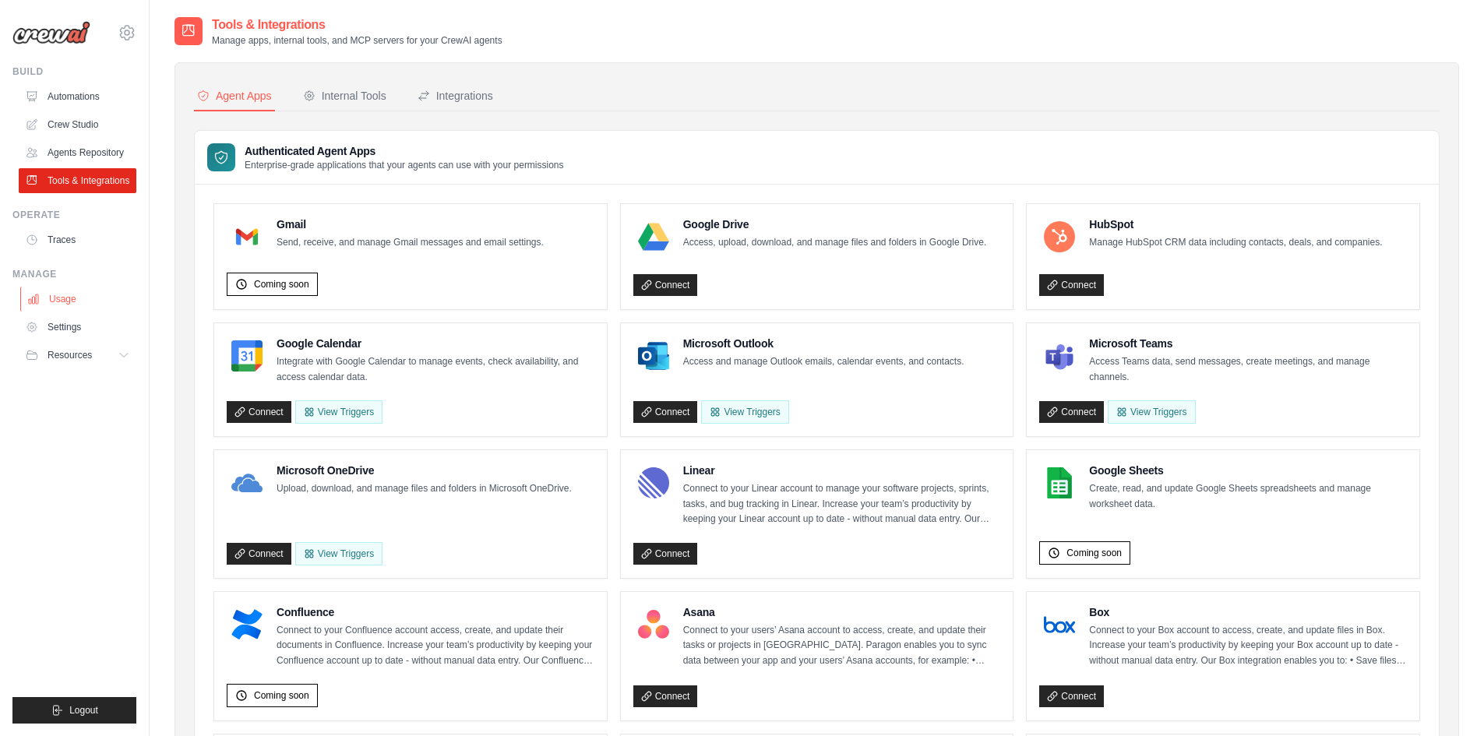
click at [99, 301] on link "Usage" at bounding box center [79, 299] width 118 height 25
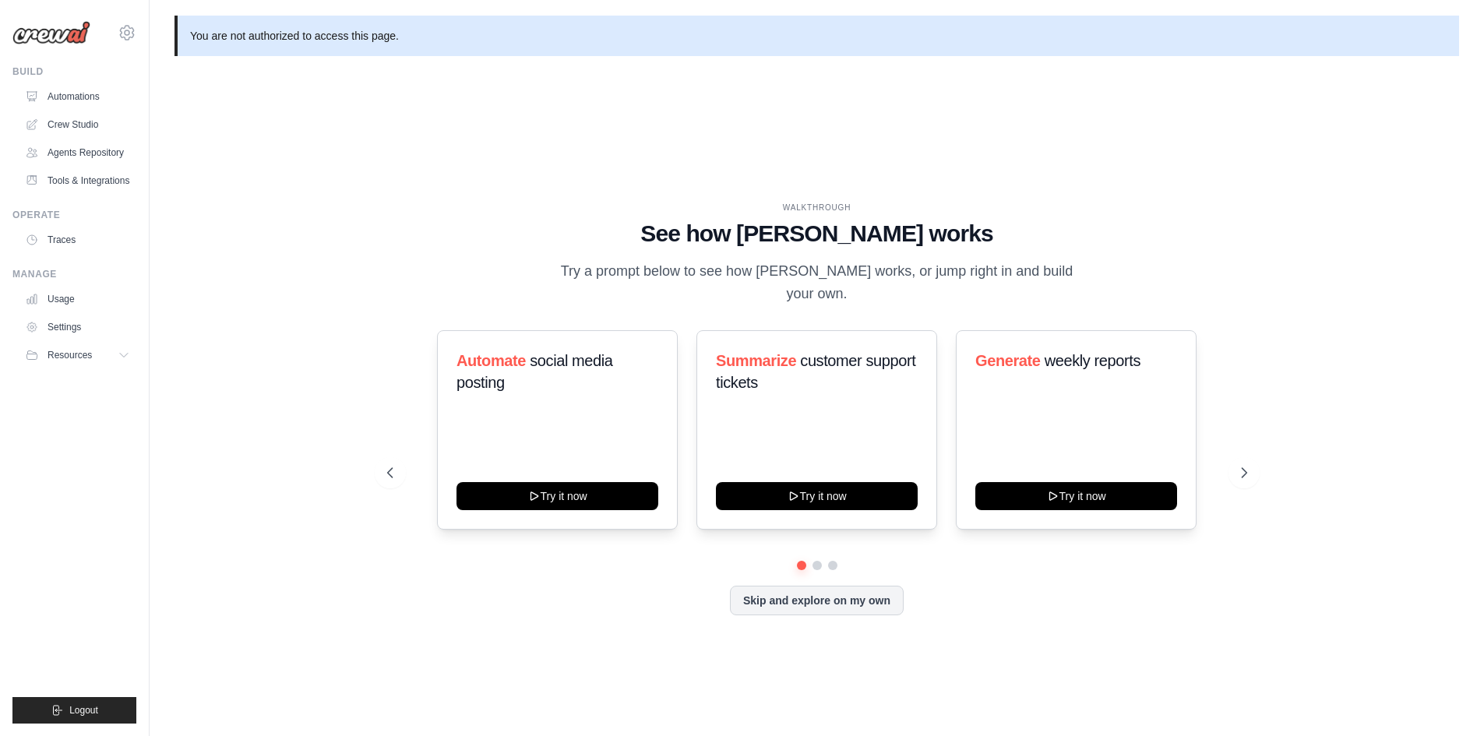
click at [90, 313] on ul "Usage Settings Resources Documentation Blog" at bounding box center [78, 327] width 118 height 81
click at [90, 324] on link "Settings" at bounding box center [79, 327] width 118 height 25
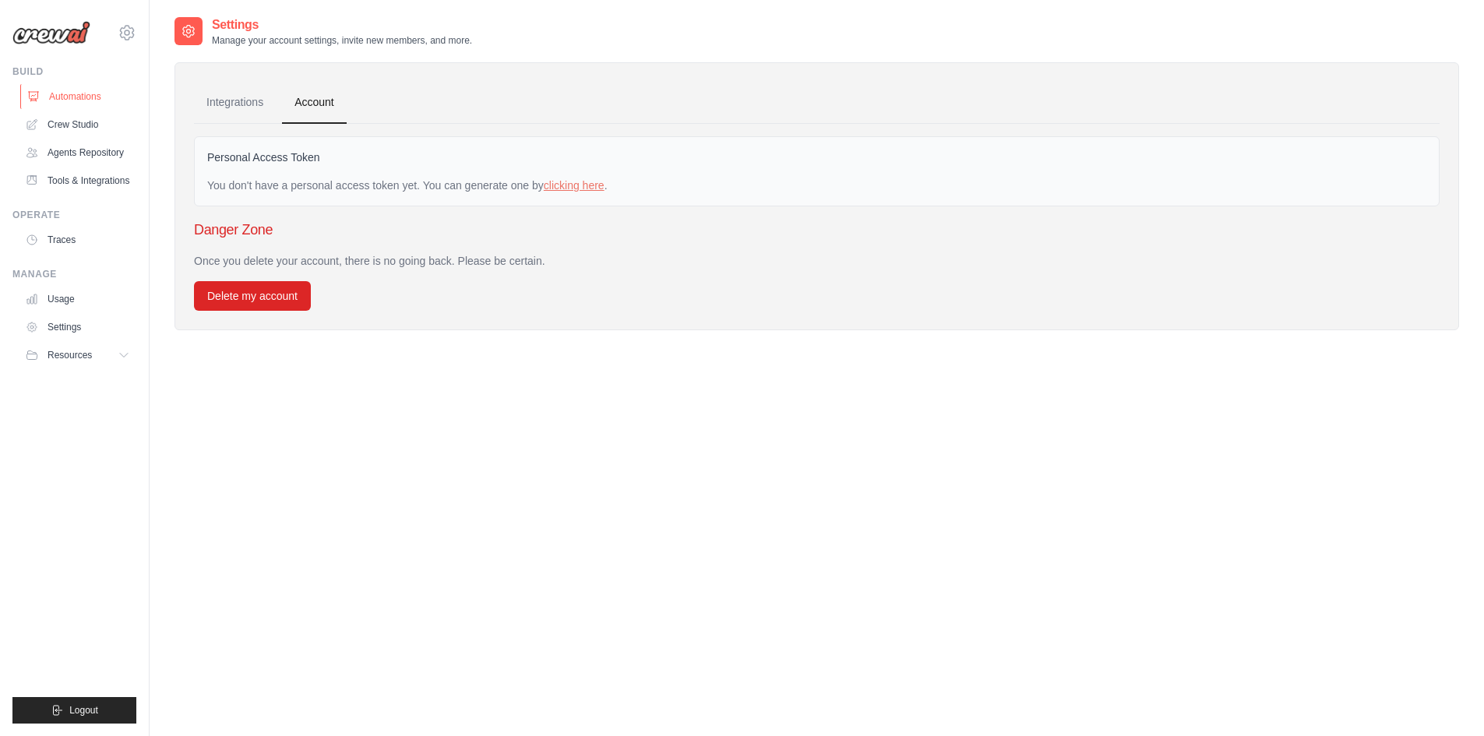
click at [94, 97] on link "Automations" at bounding box center [79, 96] width 118 height 25
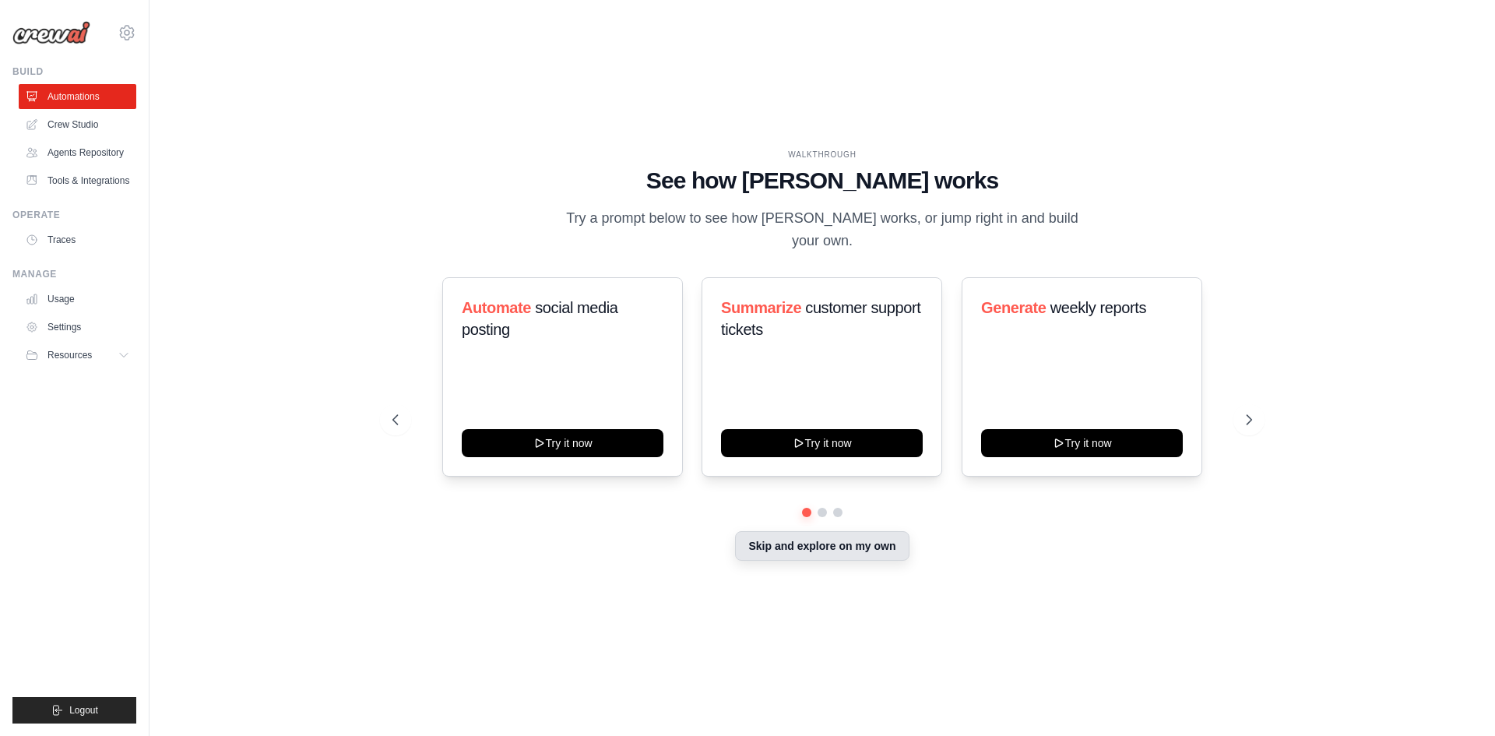
click at [847, 531] on button "Skip and explore on my own" at bounding box center [822, 546] width 174 height 30
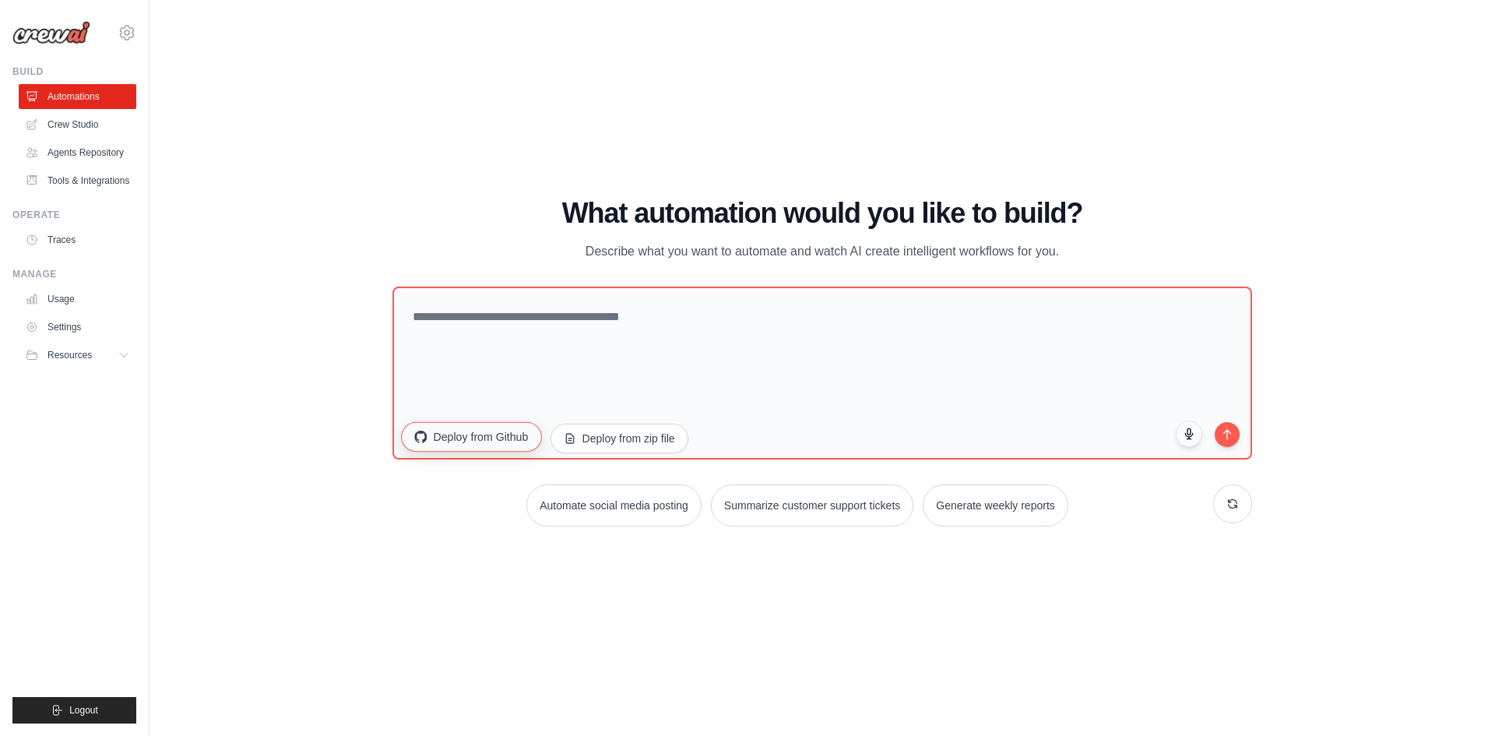
click at [495, 445] on button "Deploy from Github" at bounding box center [471, 436] width 140 height 30
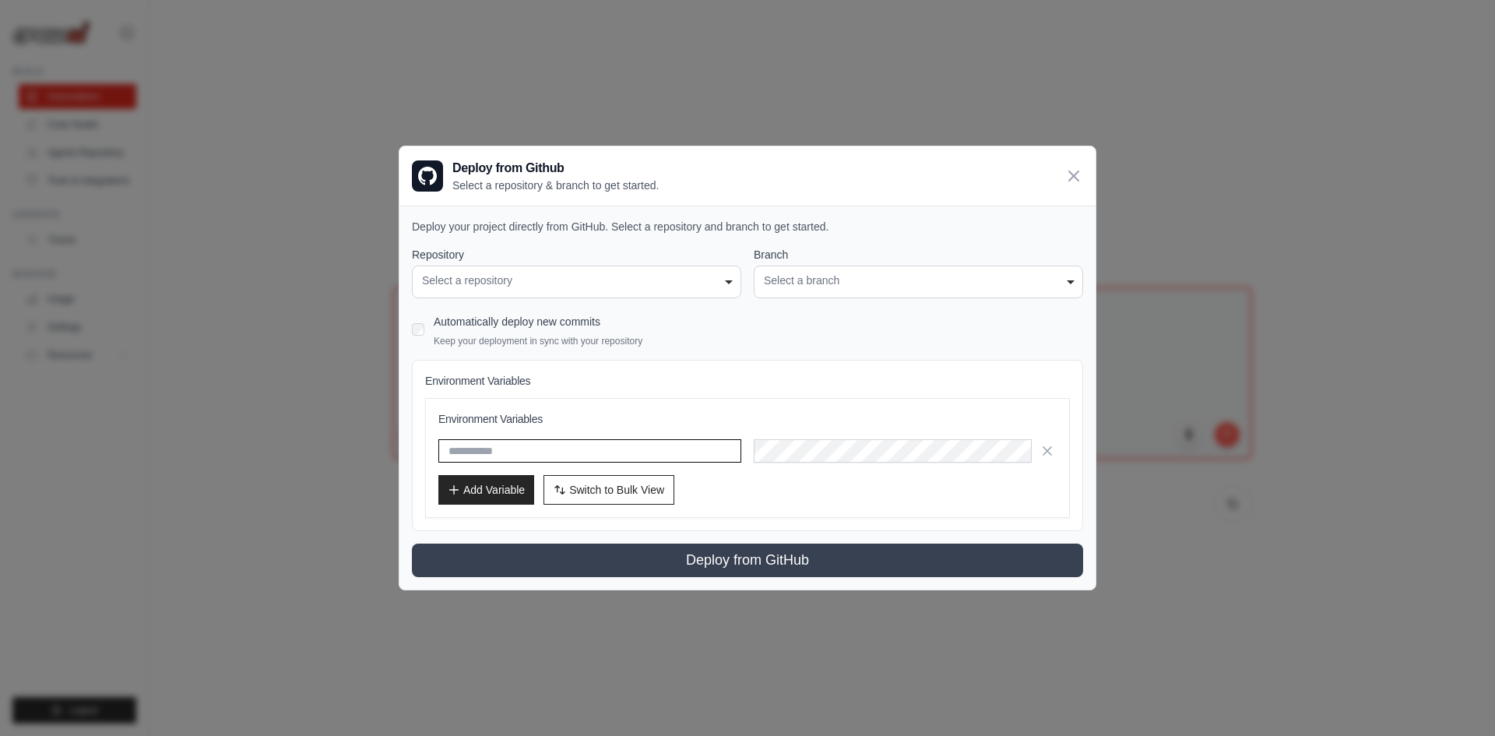
type input "**********"
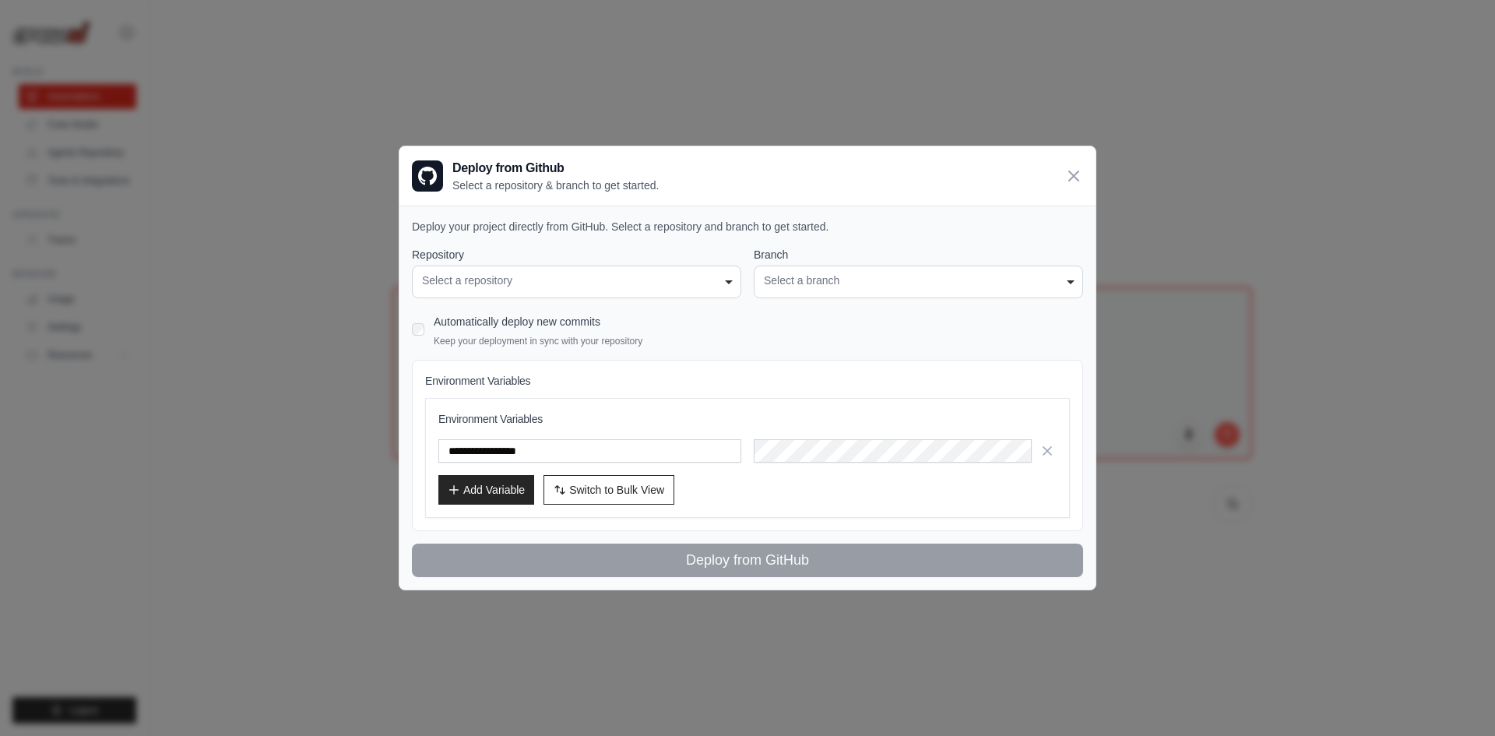
click at [568, 278] on div "Select a repository" at bounding box center [576, 281] width 309 height 16
click at [719, 257] on label "Repository" at bounding box center [576, 255] width 329 height 16
click at [0, 0] on select "**********" at bounding box center [0, 0] width 0 height 0
click at [734, 278] on div "**********" at bounding box center [576, 282] width 329 height 33
click at [723, 278] on div "Select a repository" at bounding box center [576, 281] width 309 height 16
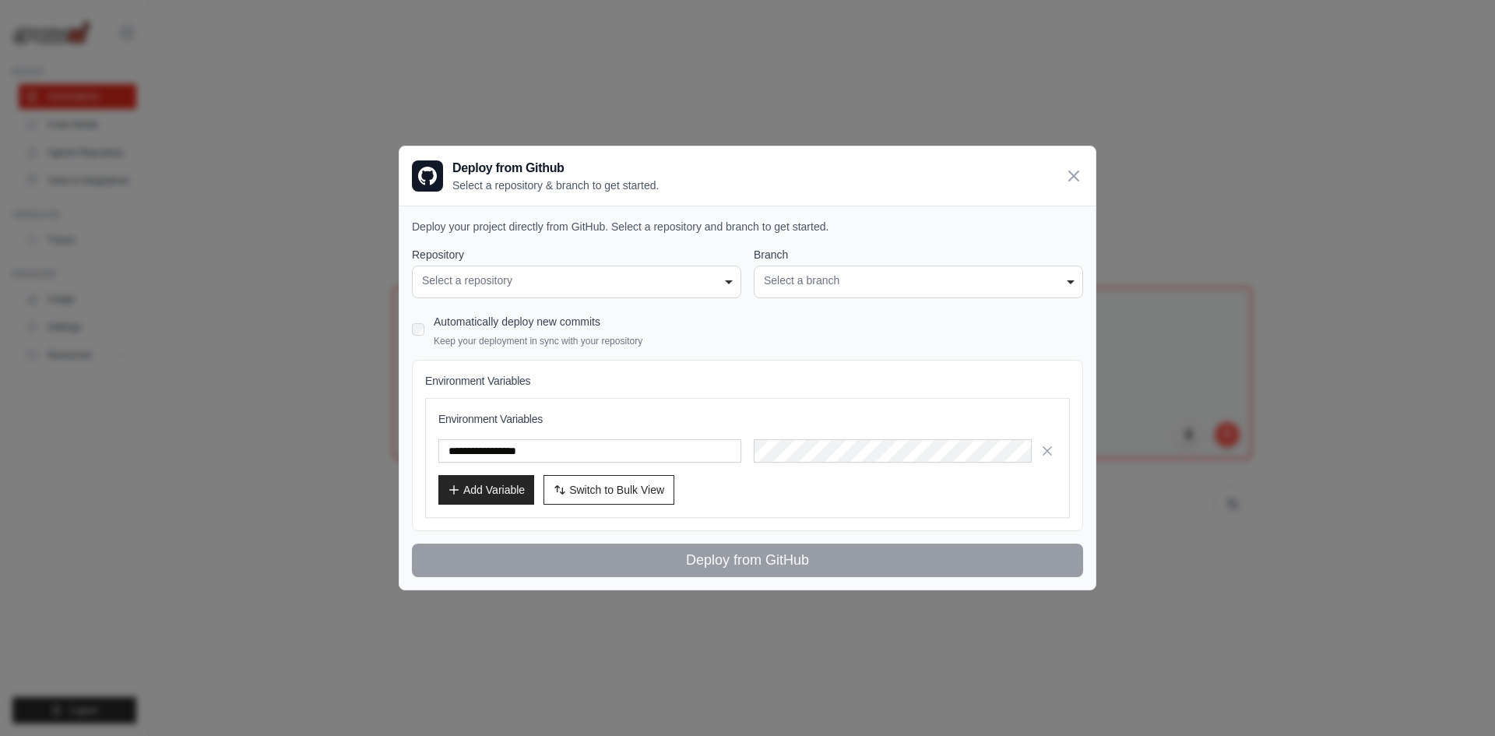
click at [723, 278] on div "Select a repository" at bounding box center [576, 281] width 309 height 16
click at [572, 319] on label "Automatically deploy new commits" at bounding box center [517, 321] width 167 height 12
click at [643, 274] on div "Select a repository" at bounding box center [576, 281] width 309 height 16
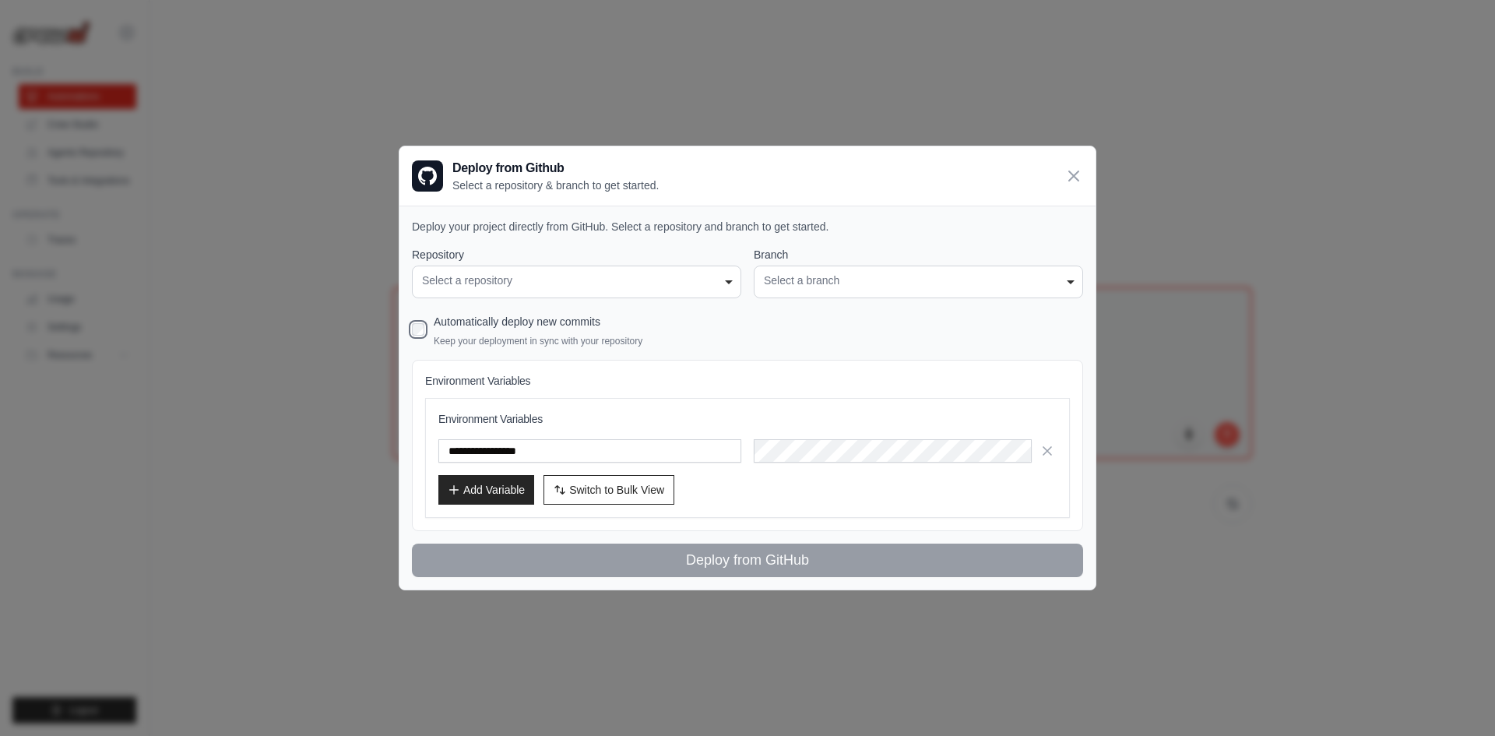
click at [643, 274] on div "Select a repository" at bounding box center [576, 281] width 309 height 16
click at [727, 456] on input "**********" at bounding box center [589, 450] width 303 height 23
click at [656, 340] on div "Automatically deploy new commits Keep your deployment in sync with your reposit…" at bounding box center [747, 329] width 671 height 37
click at [778, 280] on div "Select a branch" at bounding box center [918, 281] width 309 height 16
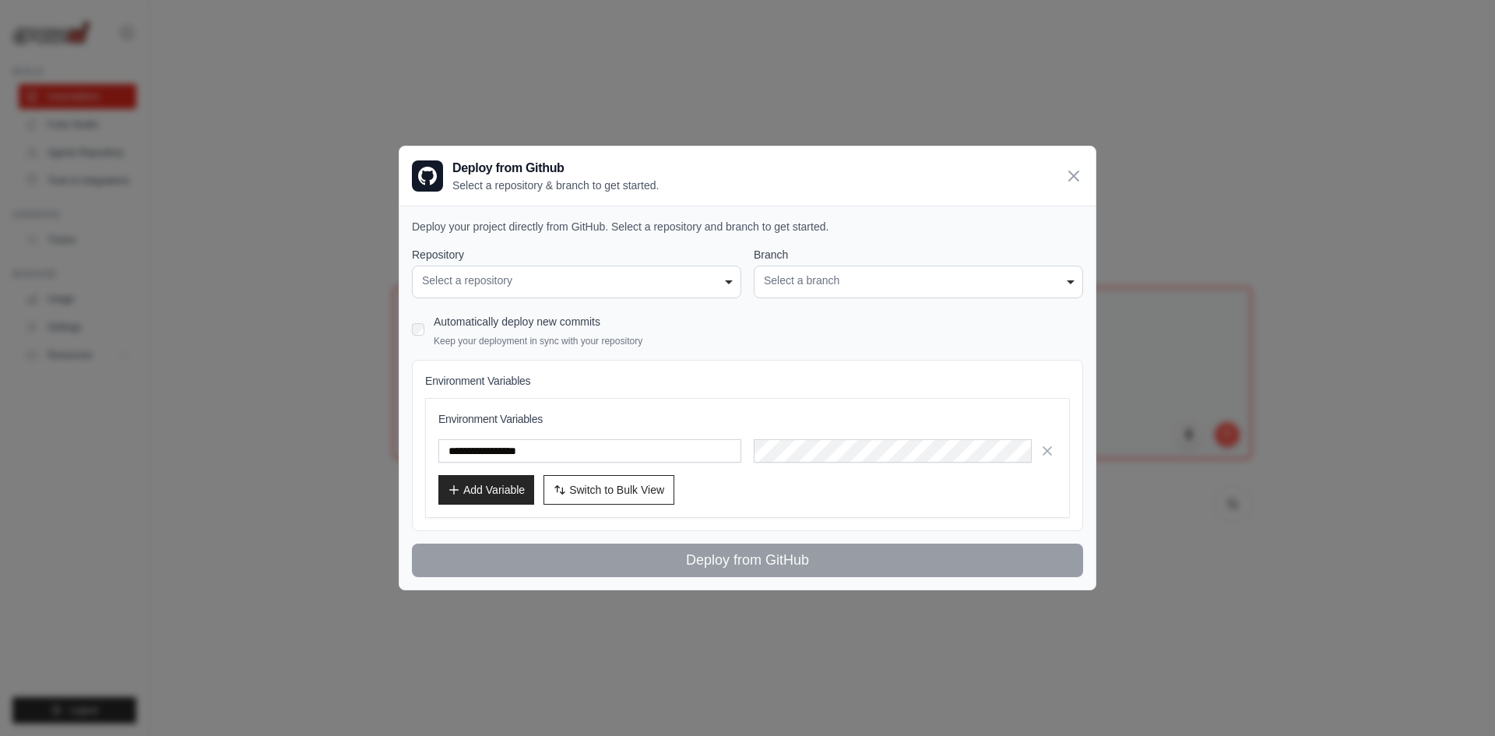
click at [778, 280] on div "Select a branch" at bounding box center [918, 281] width 309 height 16
click at [790, 502] on div "Add Variable Switch to Bulk View Switch to Table View" at bounding box center [747, 490] width 618 height 30
click at [1047, 456] on icon "button" at bounding box center [1048, 451] width 16 height 16
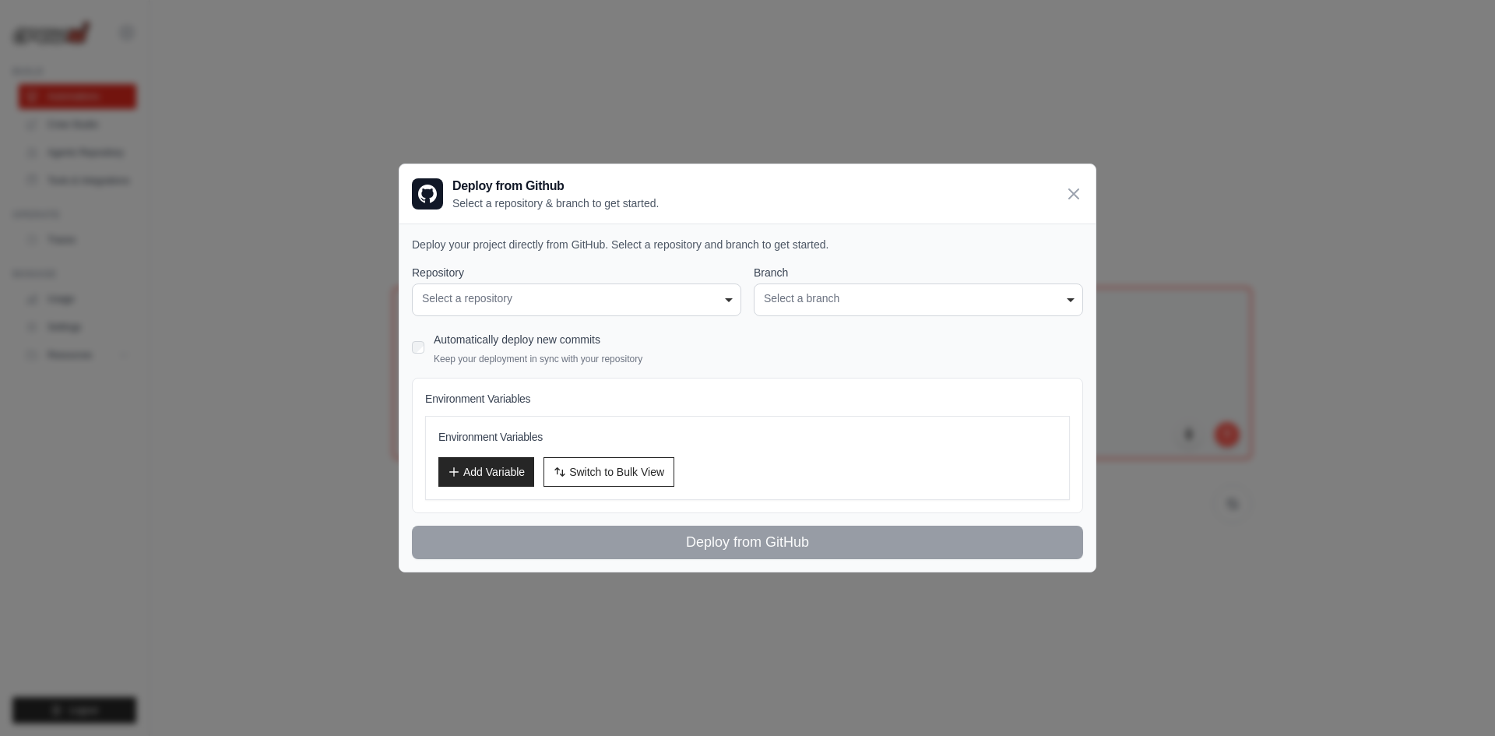
click at [581, 311] on div "**********" at bounding box center [576, 299] width 329 height 33
click at [822, 306] on div "Select a branch" at bounding box center [918, 298] width 309 height 16
click at [1071, 193] on icon at bounding box center [1074, 194] width 19 height 19
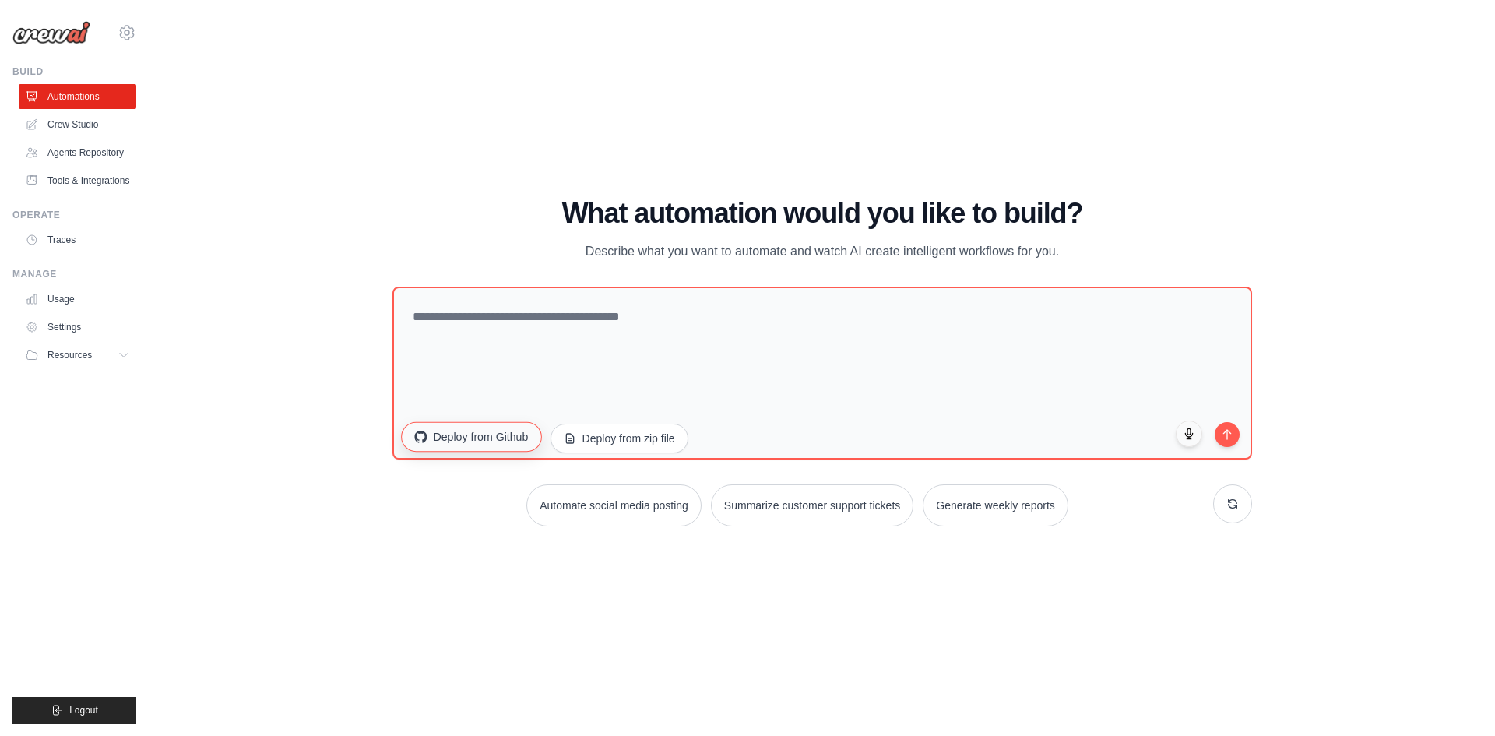
click at [494, 431] on button "Deploy from Github" at bounding box center [471, 436] width 140 height 30
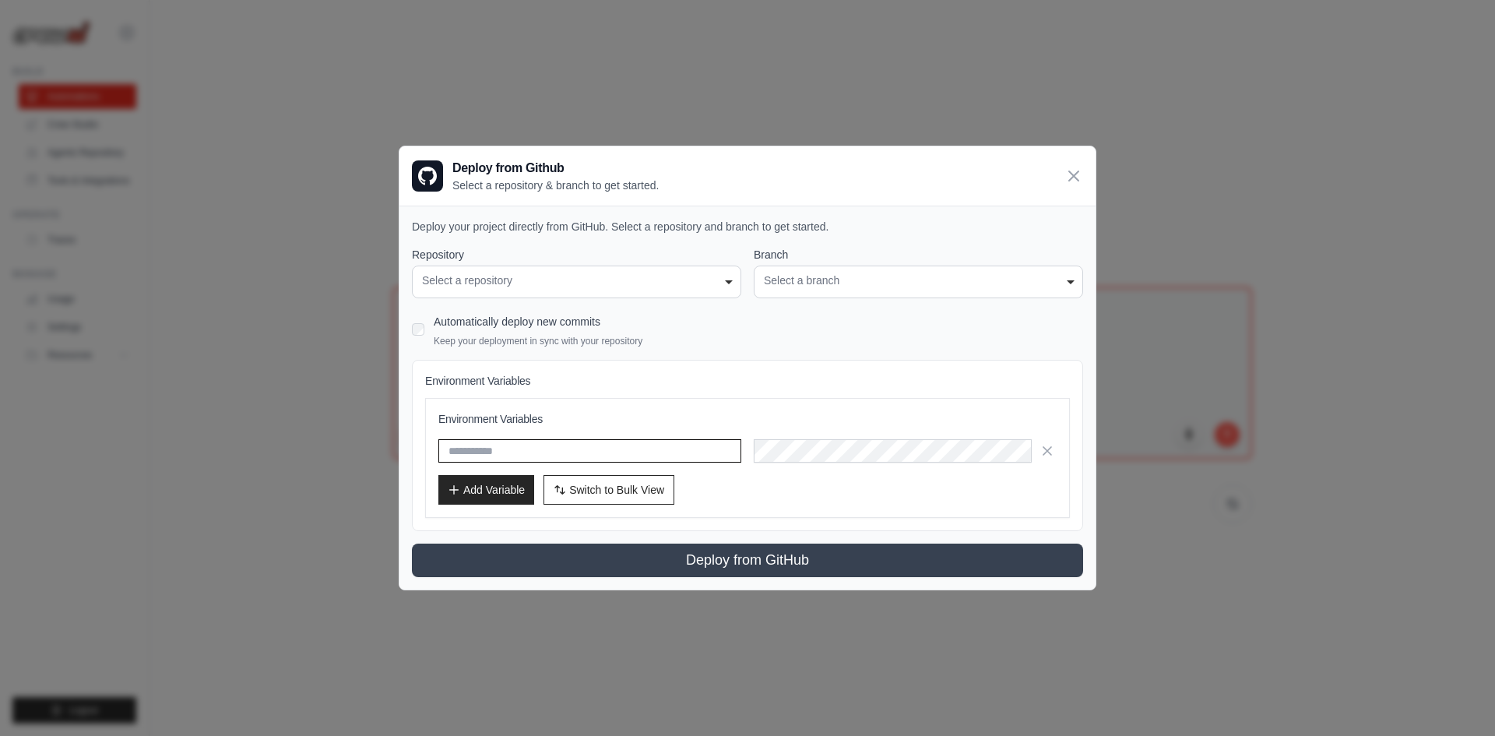
type input "**********"
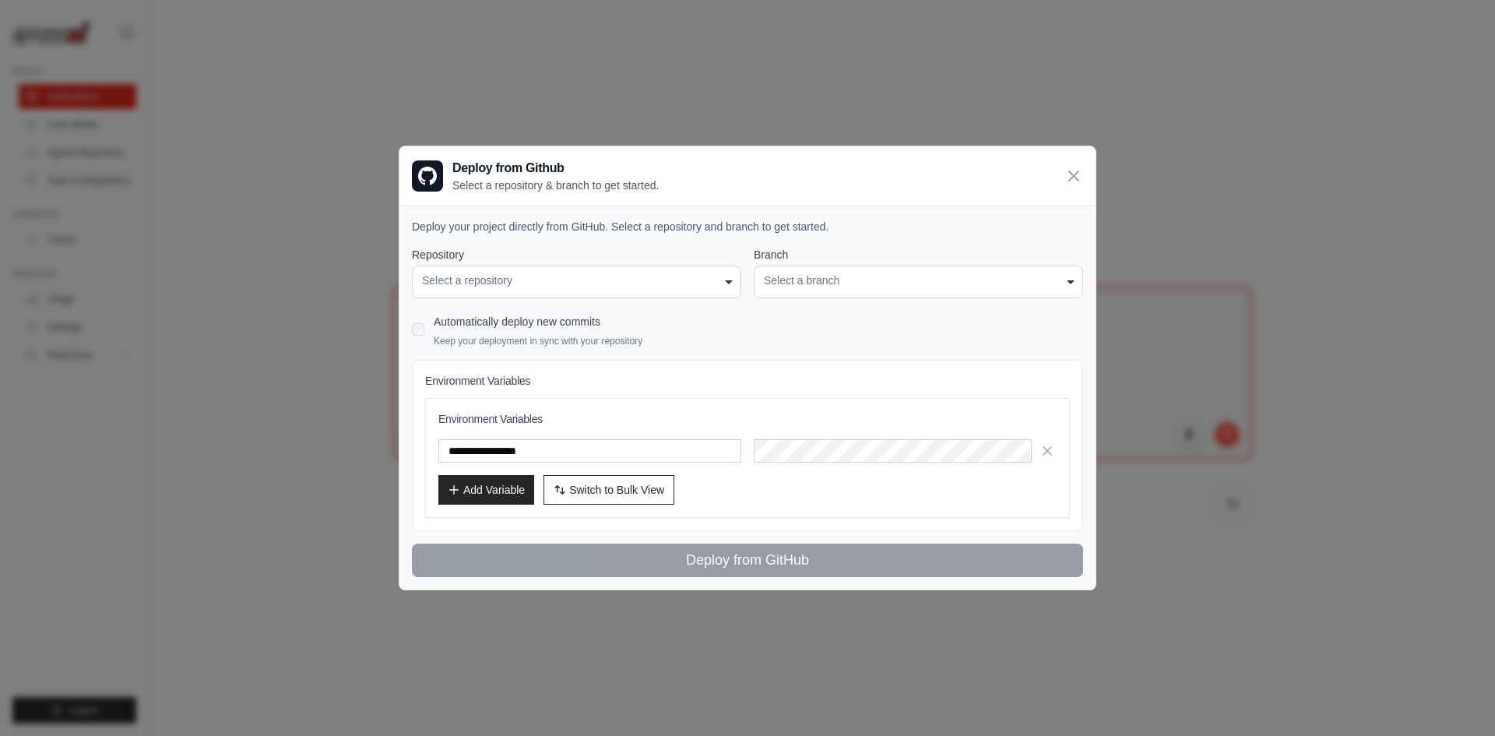
click at [591, 280] on div "Select a repository" at bounding box center [576, 281] width 309 height 16
click at [828, 278] on div "Select a branch" at bounding box center [918, 281] width 309 height 16
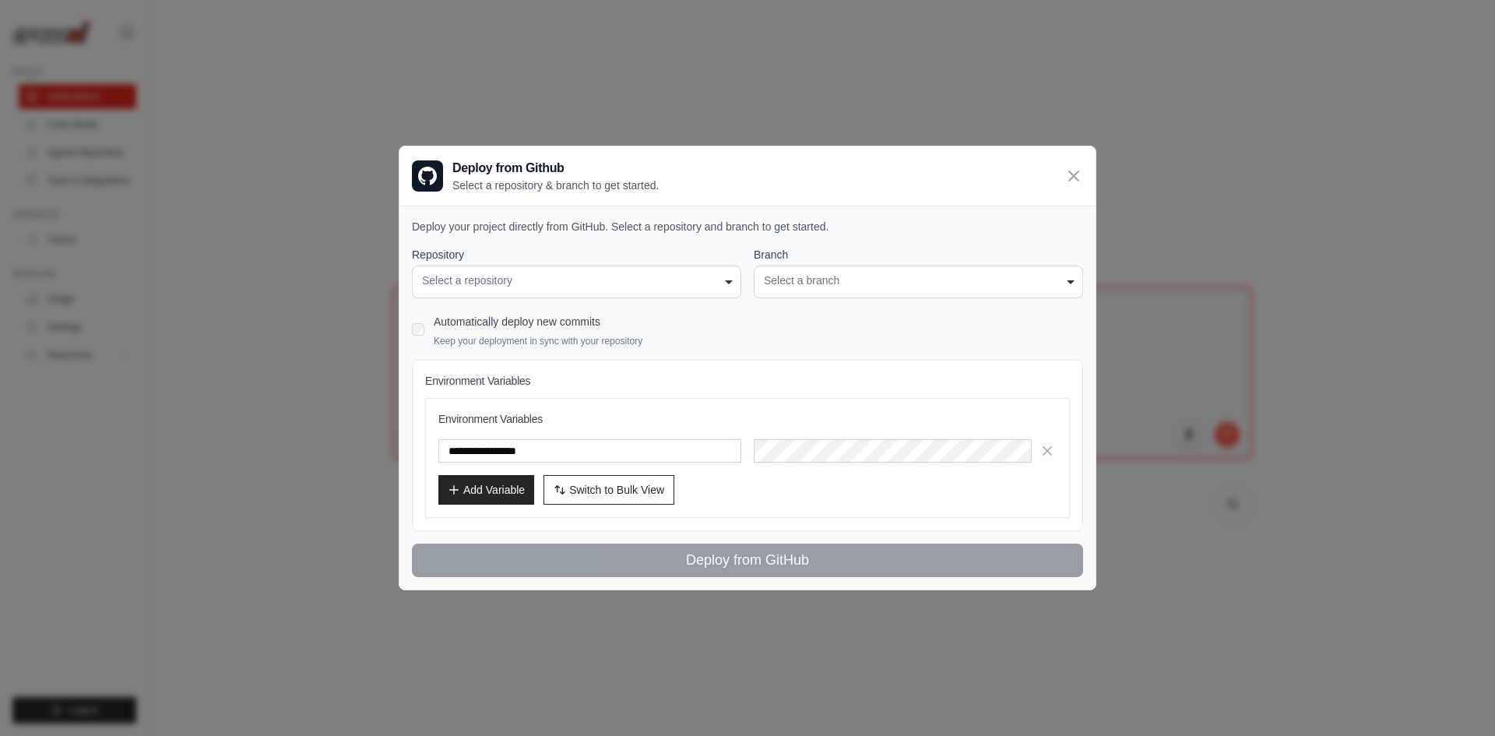
click at [828, 278] on div "Select a branch" at bounding box center [918, 281] width 309 height 16
click at [1062, 171] on div "Deploy from Github Select a repository & branch to get started." at bounding box center [747, 175] width 696 height 59
click at [1073, 169] on icon at bounding box center [1074, 176] width 19 height 19
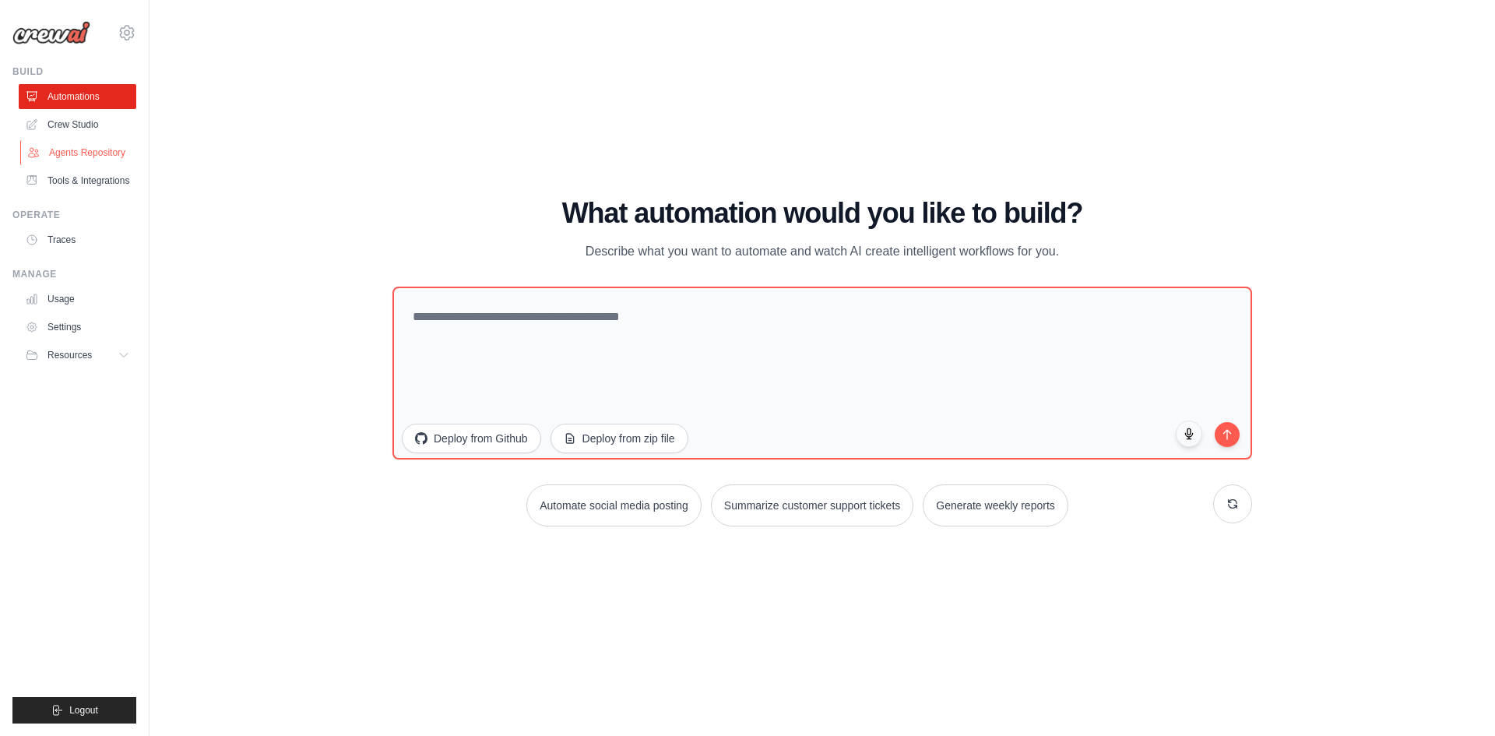
click at [105, 150] on link "Agents Repository" at bounding box center [79, 152] width 118 height 25
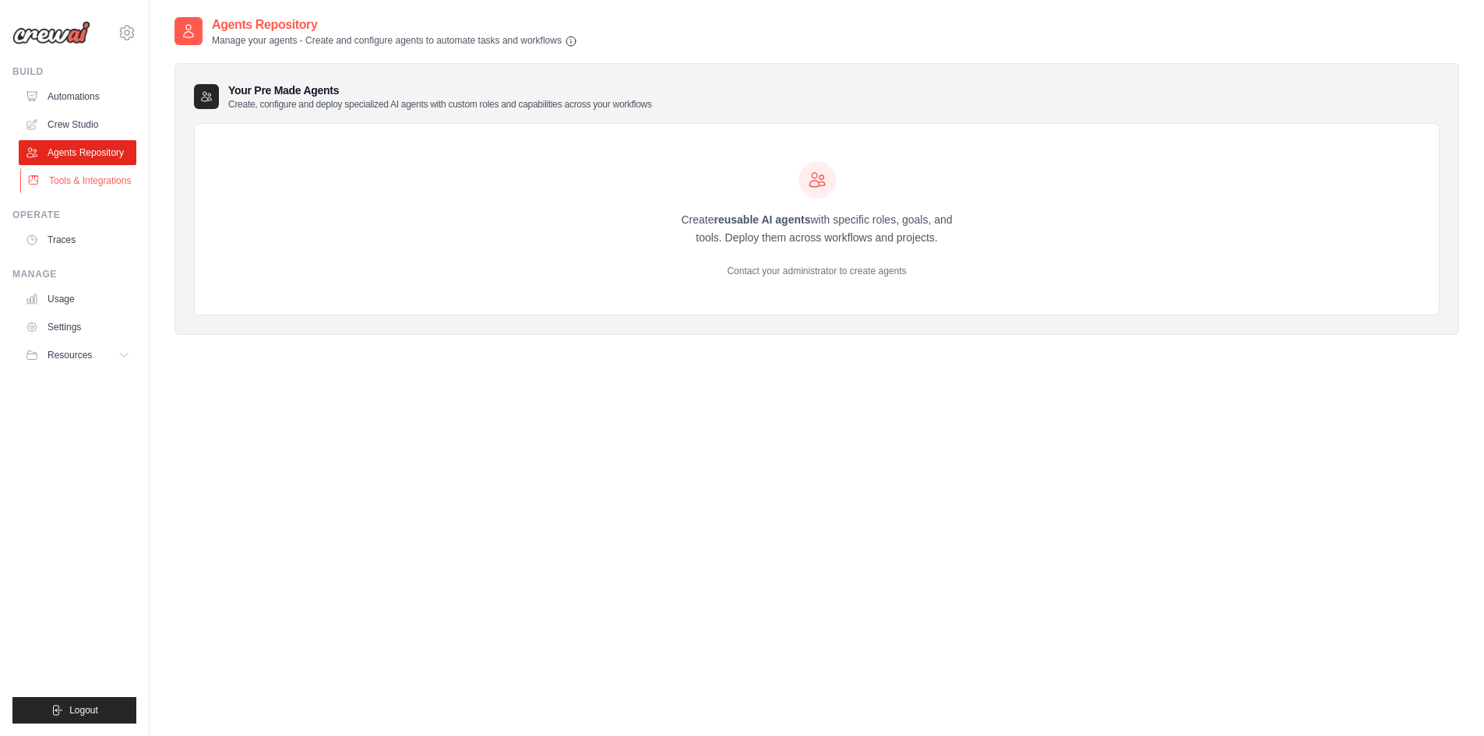
click at [105, 181] on link "Tools & Integrations" at bounding box center [79, 180] width 118 height 25
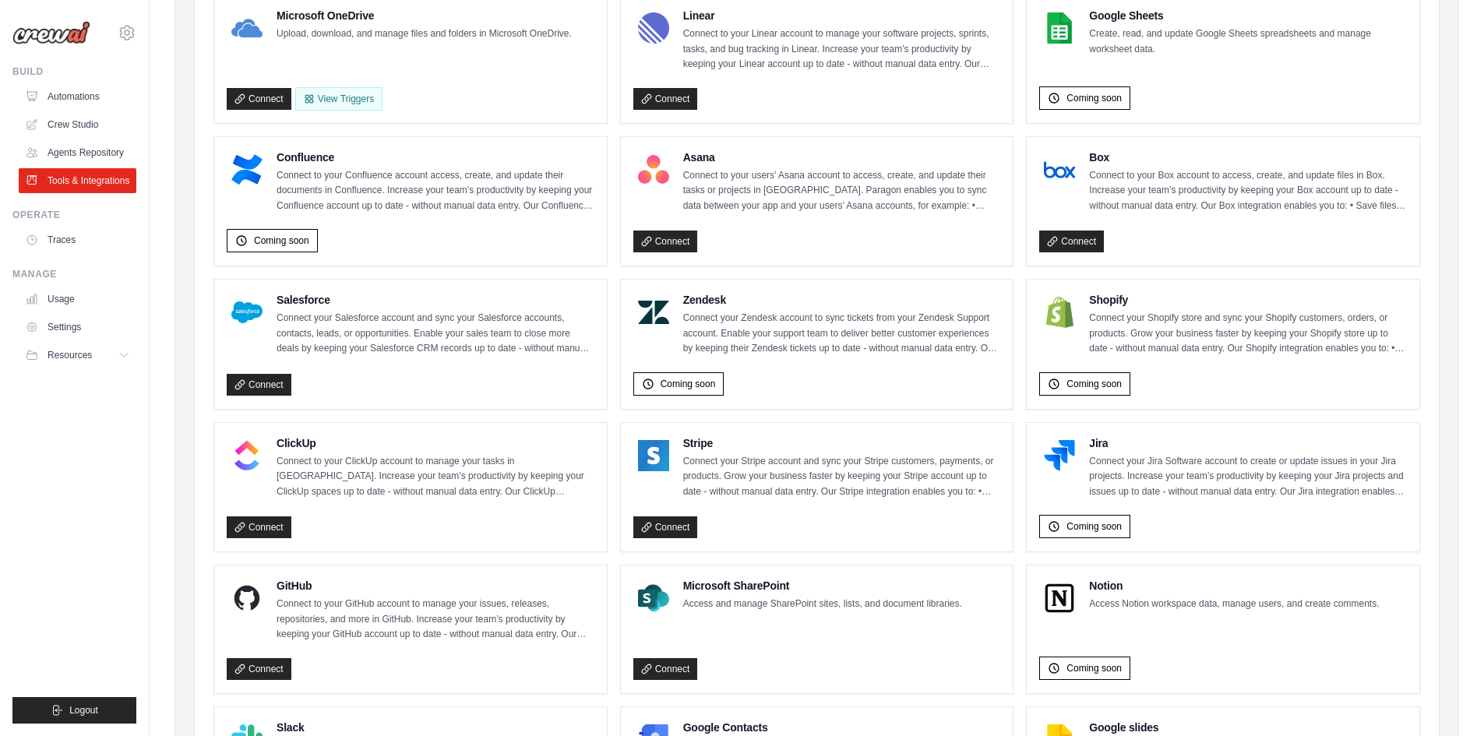
scroll to position [701, 0]
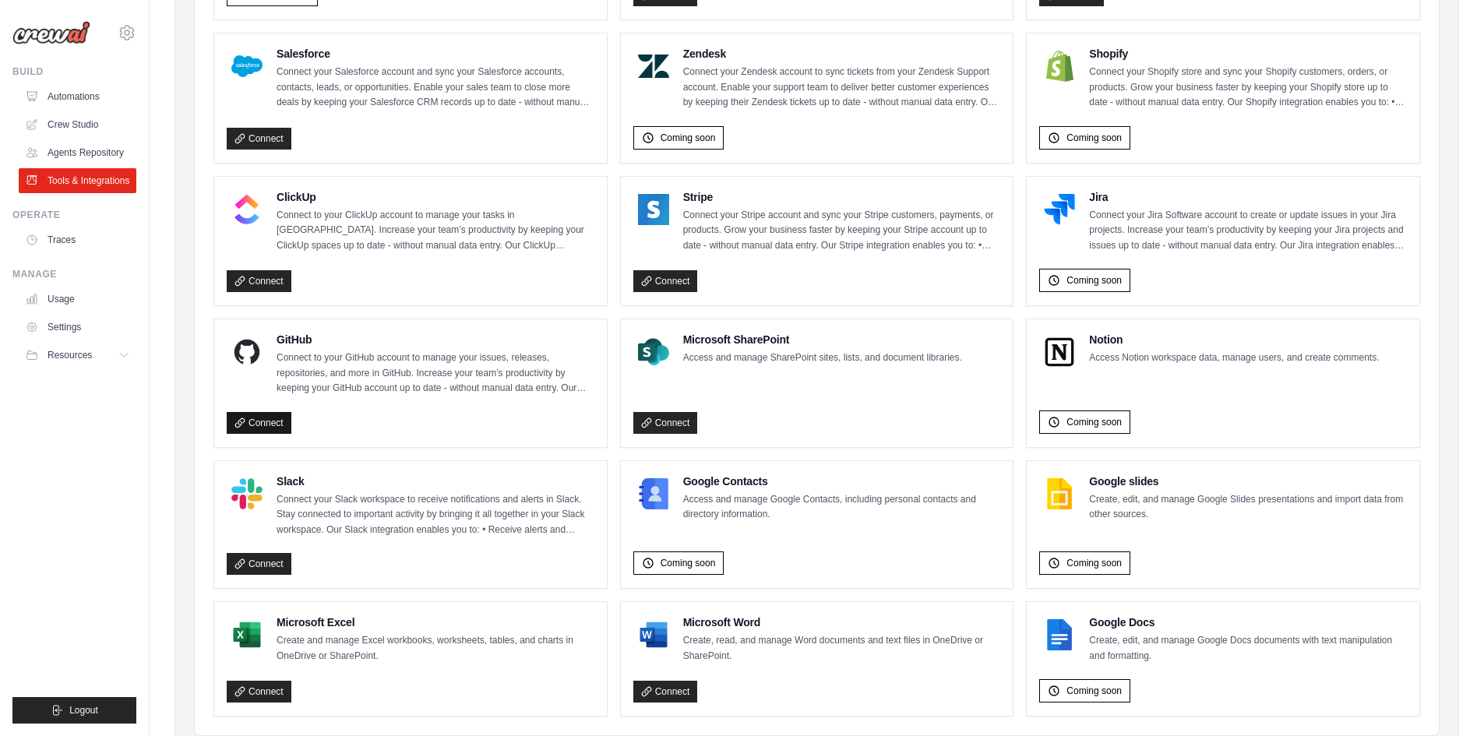
click at [262, 417] on link "Connect" at bounding box center [259, 423] width 65 height 22
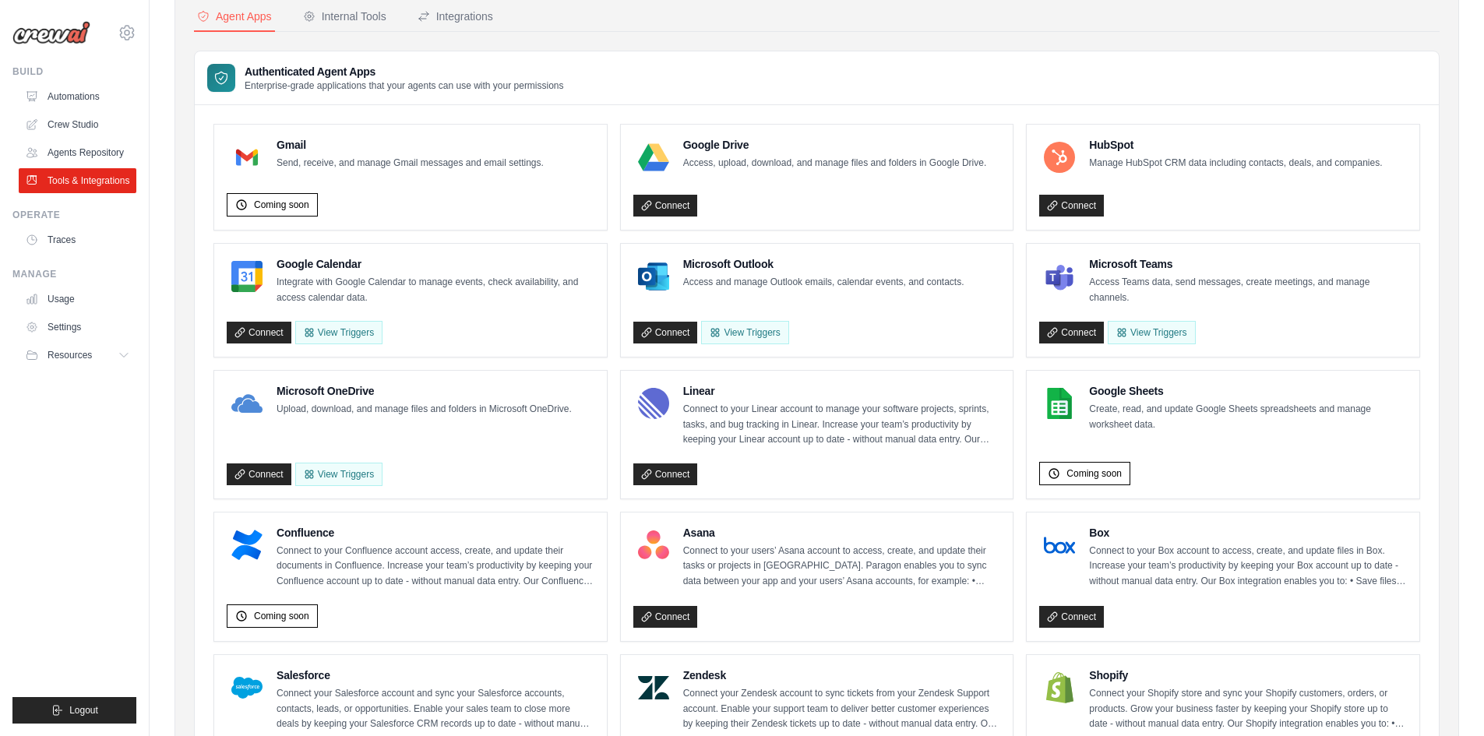
scroll to position [60, 0]
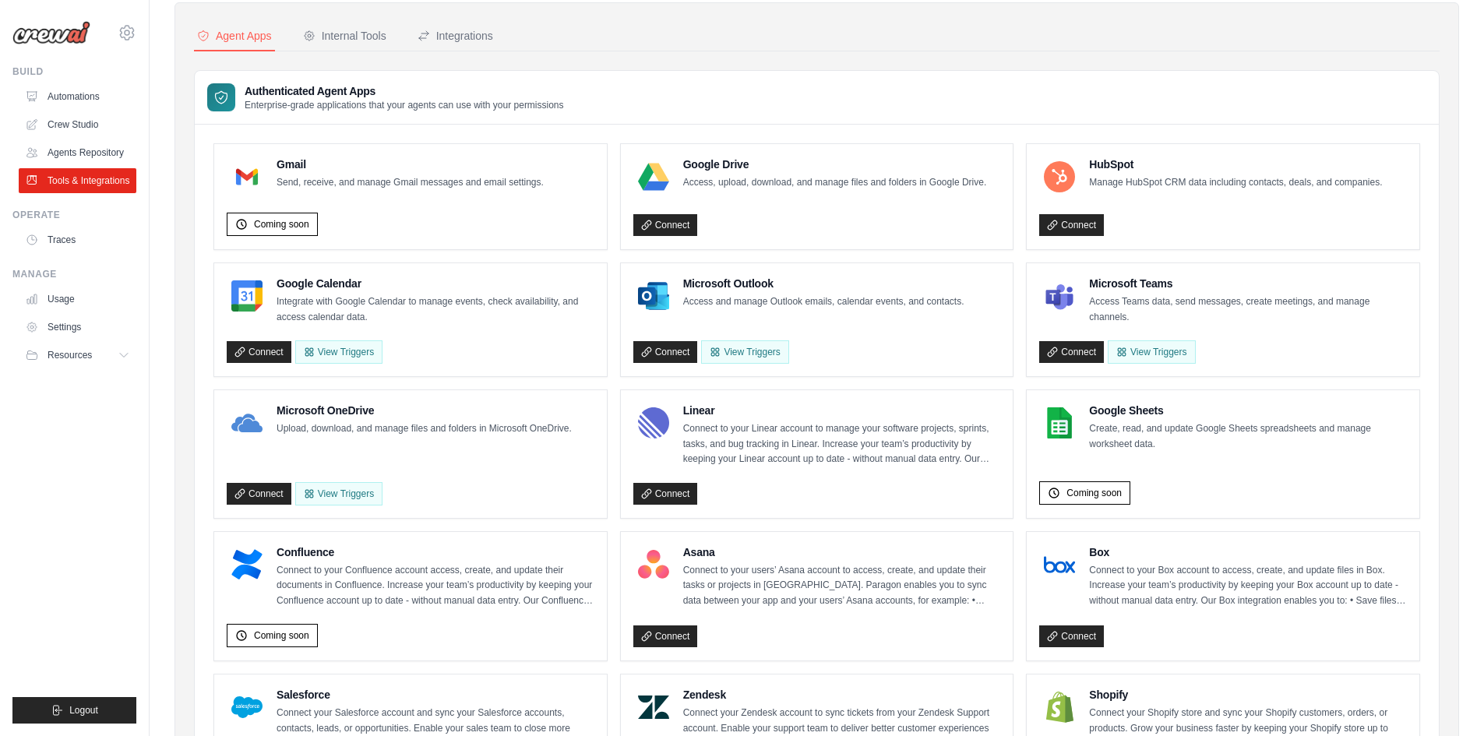
click at [93, 77] on div "Build" at bounding box center [74, 71] width 124 height 12
click at [90, 90] on link "Automations" at bounding box center [79, 96] width 118 height 25
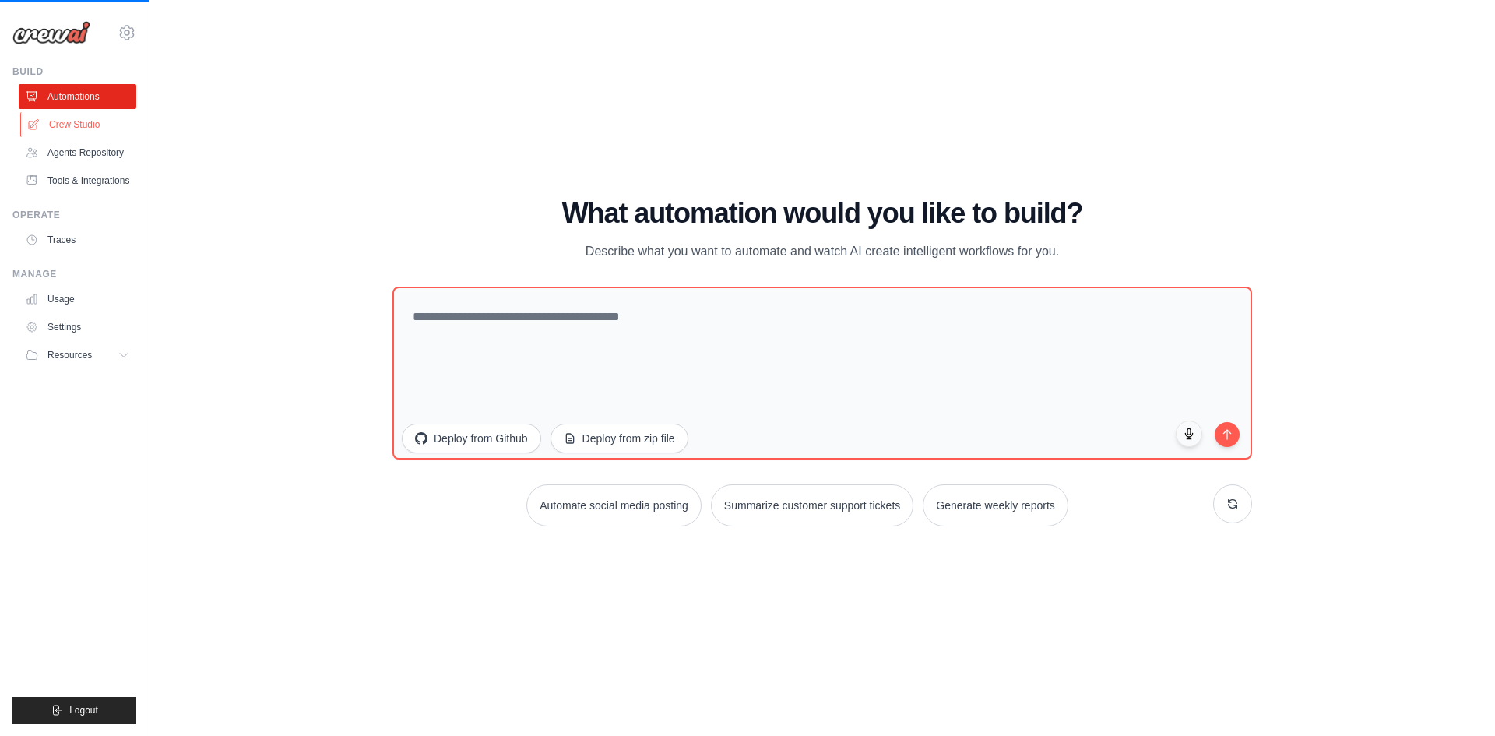
click at [88, 114] on link "Crew Studio" at bounding box center [79, 124] width 118 height 25
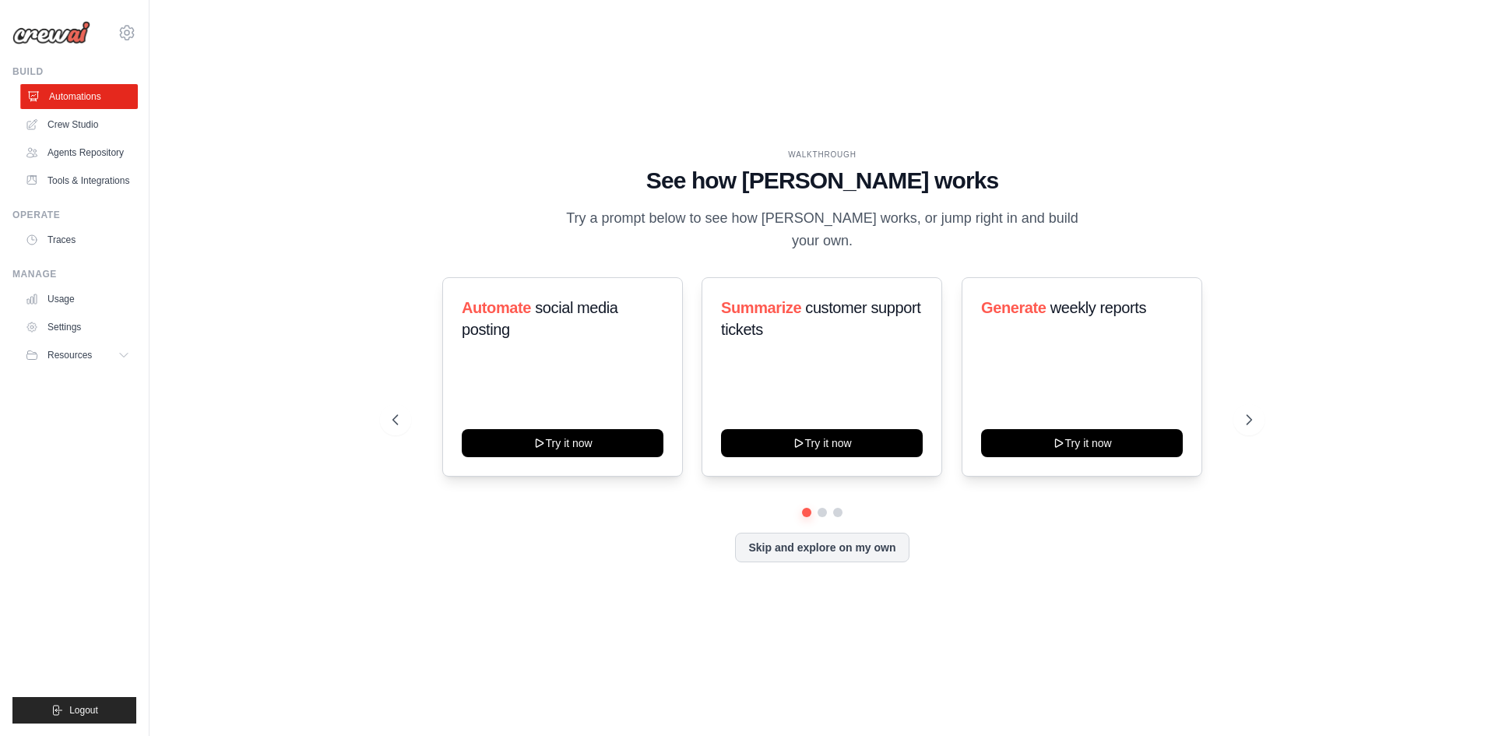
click at [90, 87] on link "Automations" at bounding box center [79, 96] width 118 height 25
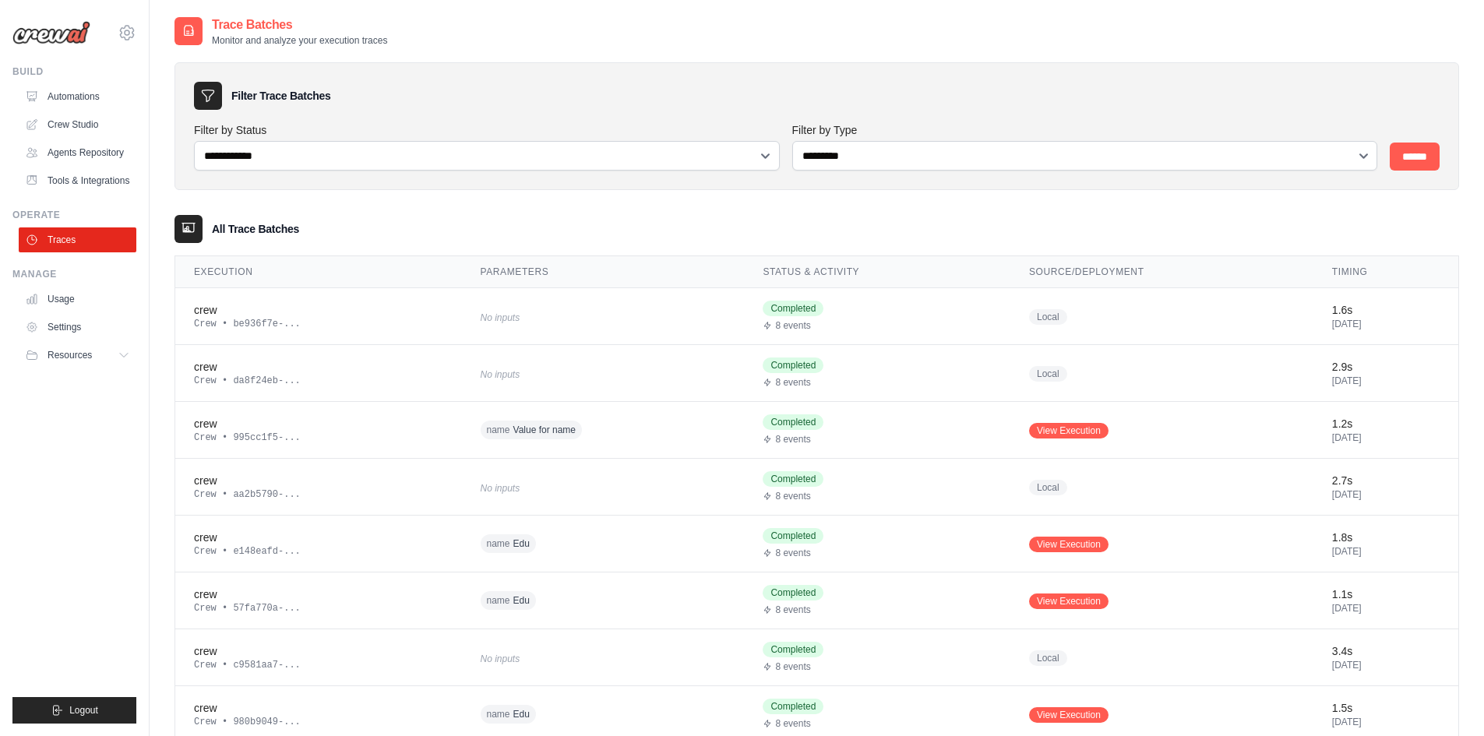
click at [542, 174] on div "**********" at bounding box center [816, 126] width 1284 height 128
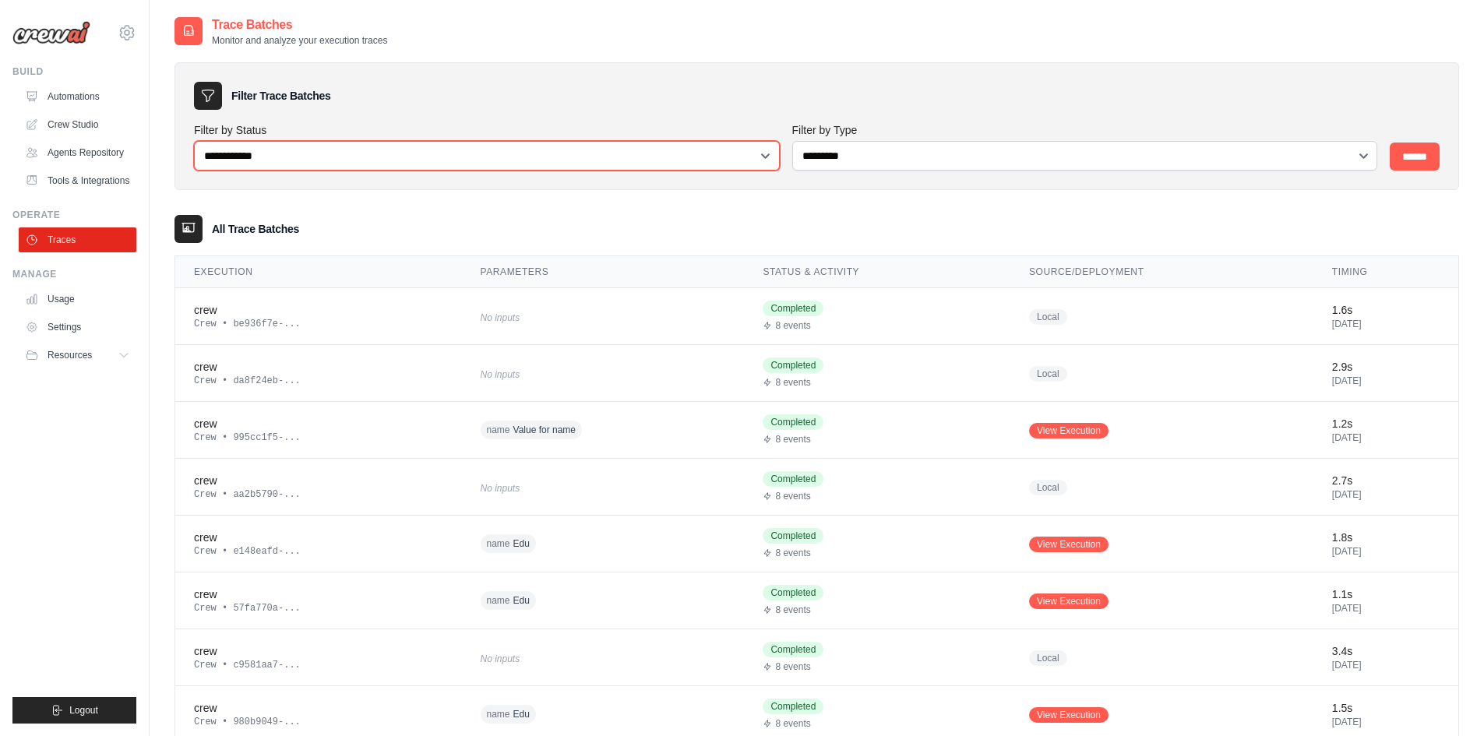
click at [539, 162] on select "**********" at bounding box center [487, 156] width 586 height 30
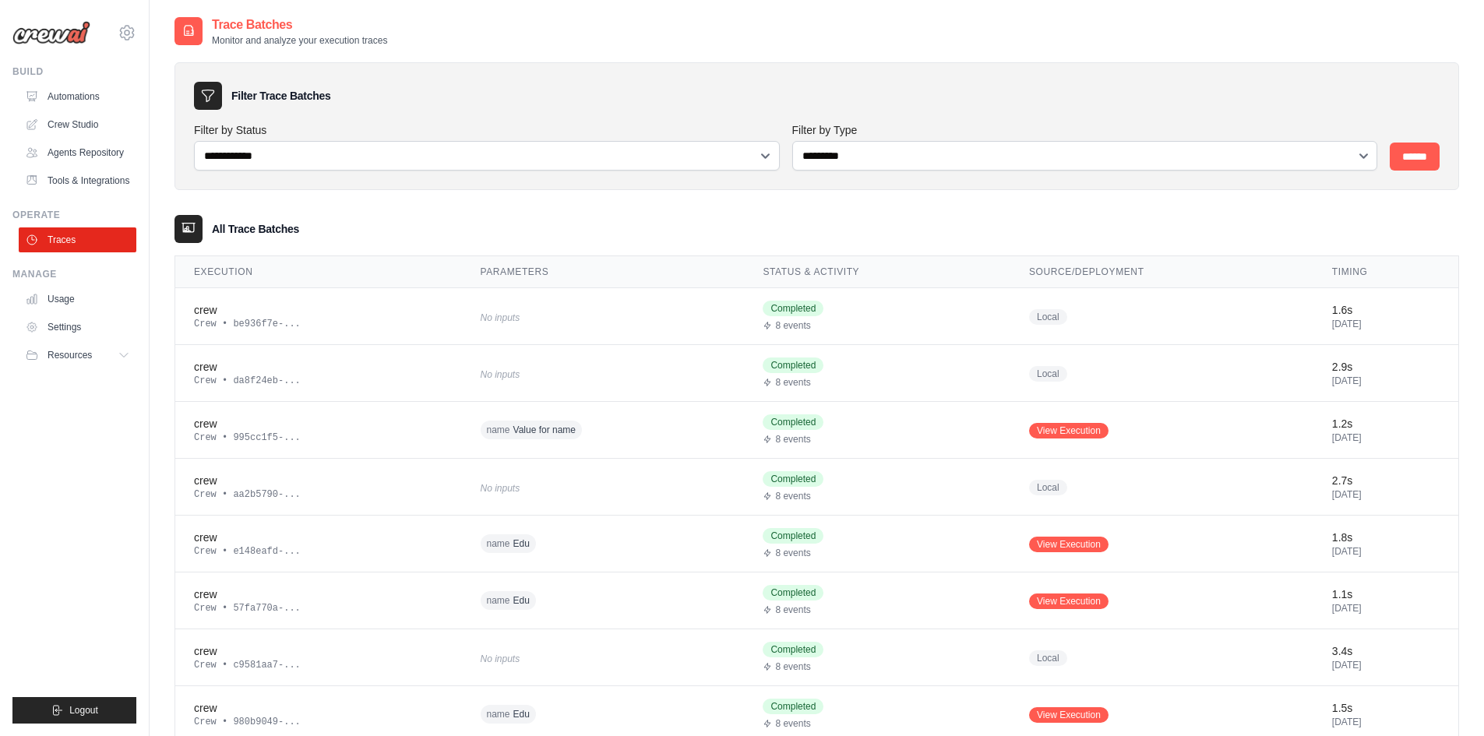
click at [592, 87] on div "Filter Trace Batches" at bounding box center [816, 96] width 1245 height 28
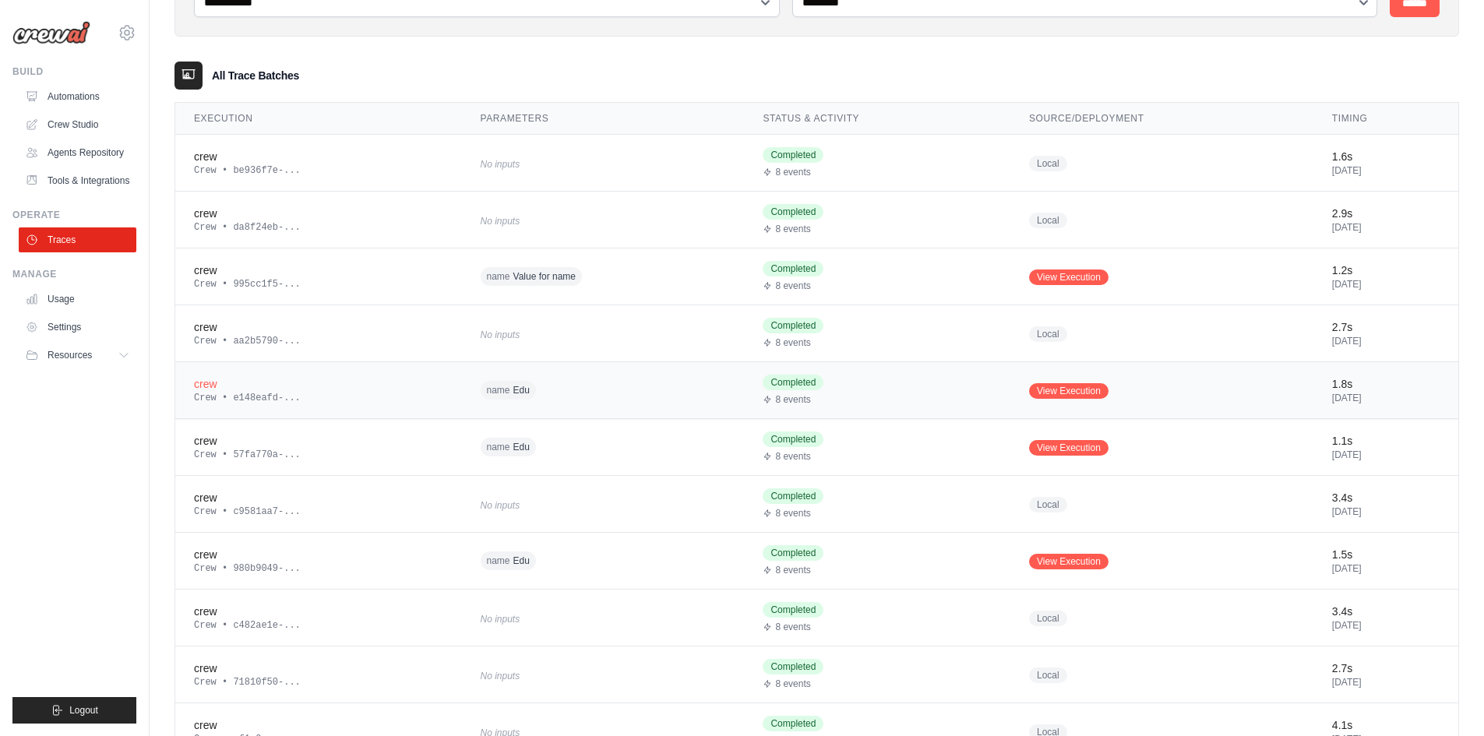
scroll to position [62, 0]
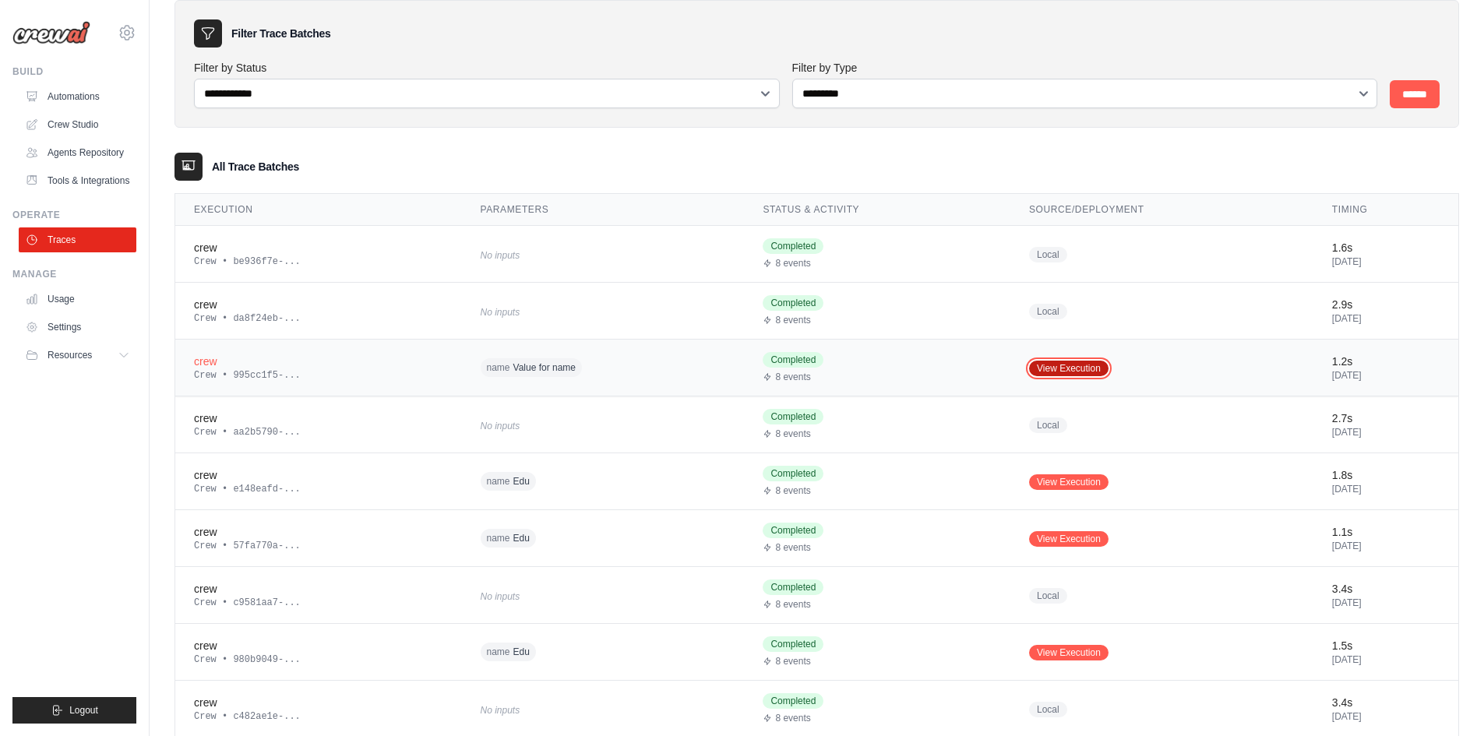
click at [1047, 366] on link "View Execution" at bounding box center [1068, 369] width 79 height 16
click at [1041, 258] on span "Local" at bounding box center [1048, 255] width 38 height 16
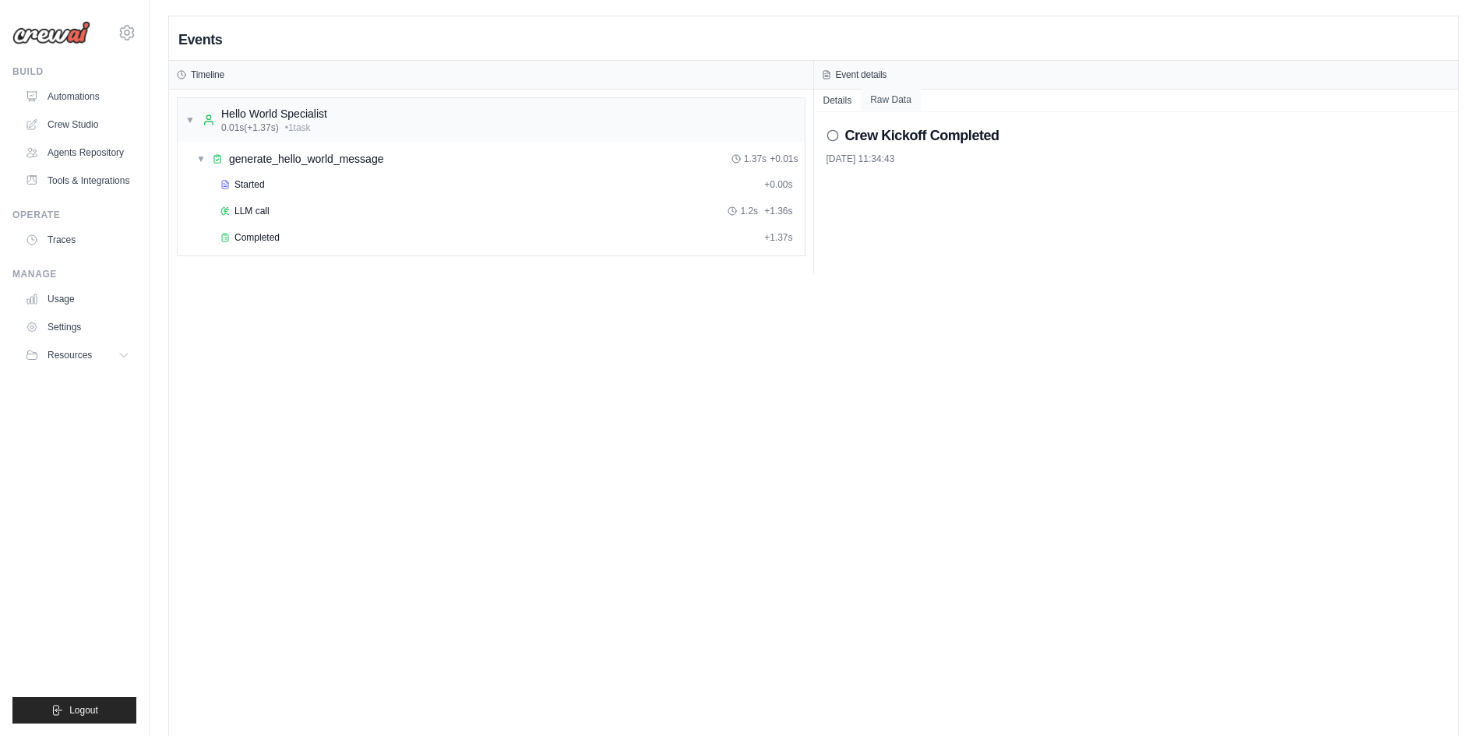
click at [906, 92] on button "Raw Data" at bounding box center [891, 100] width 60 height 22
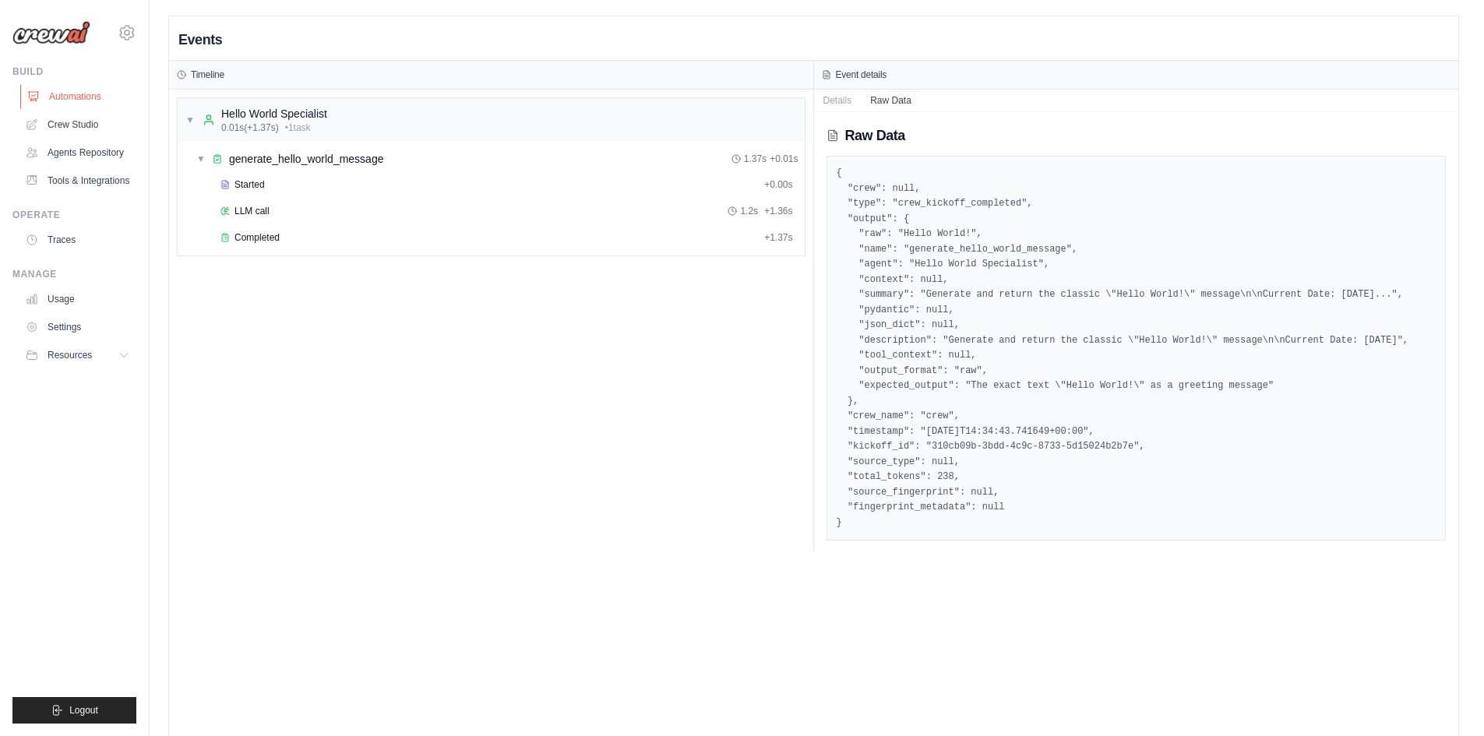
click at [90, 100] on link "Automations" at bounding box center [79, 96] width 118 height 25
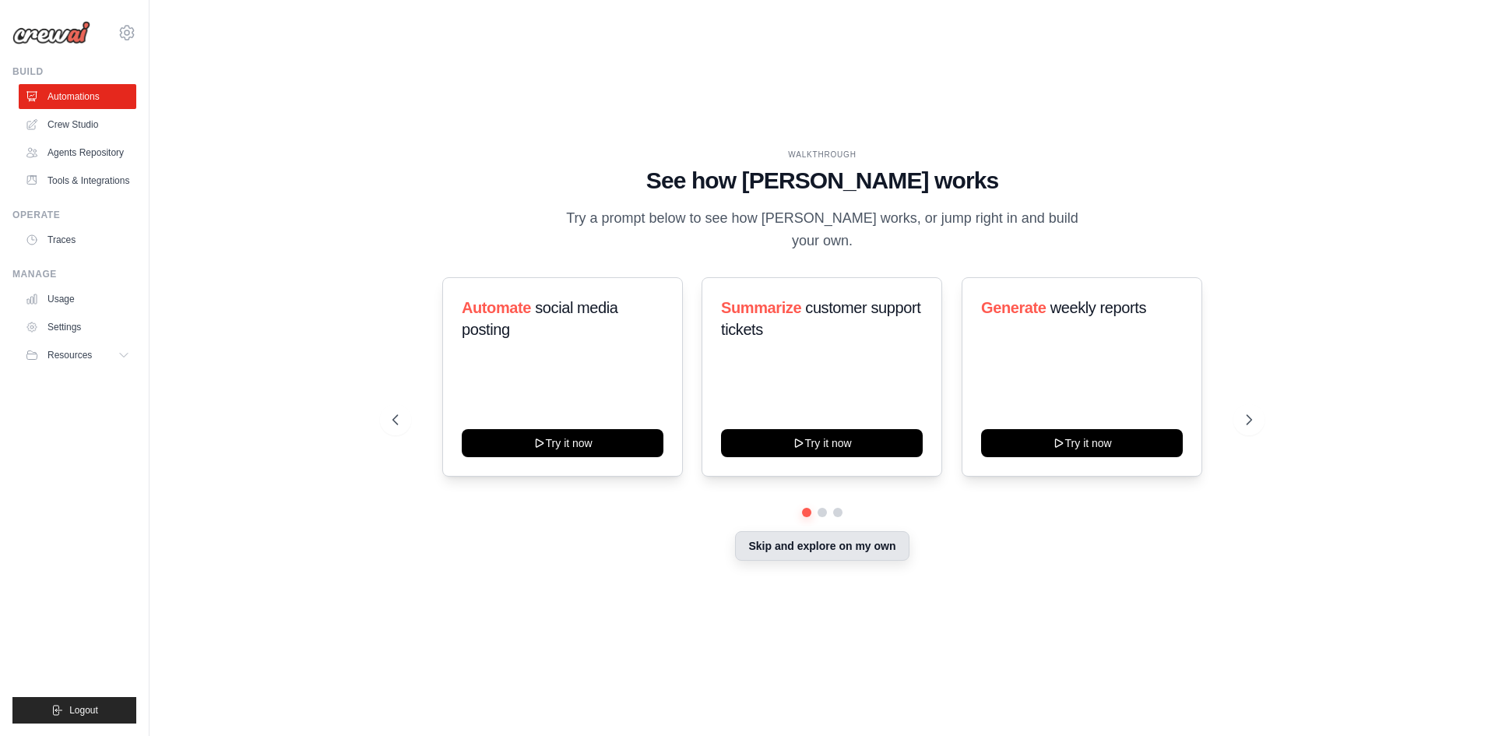
click at [877, 537] on button "Skip and explore on my own" at bounding box center [822, 546] width 174 height 30
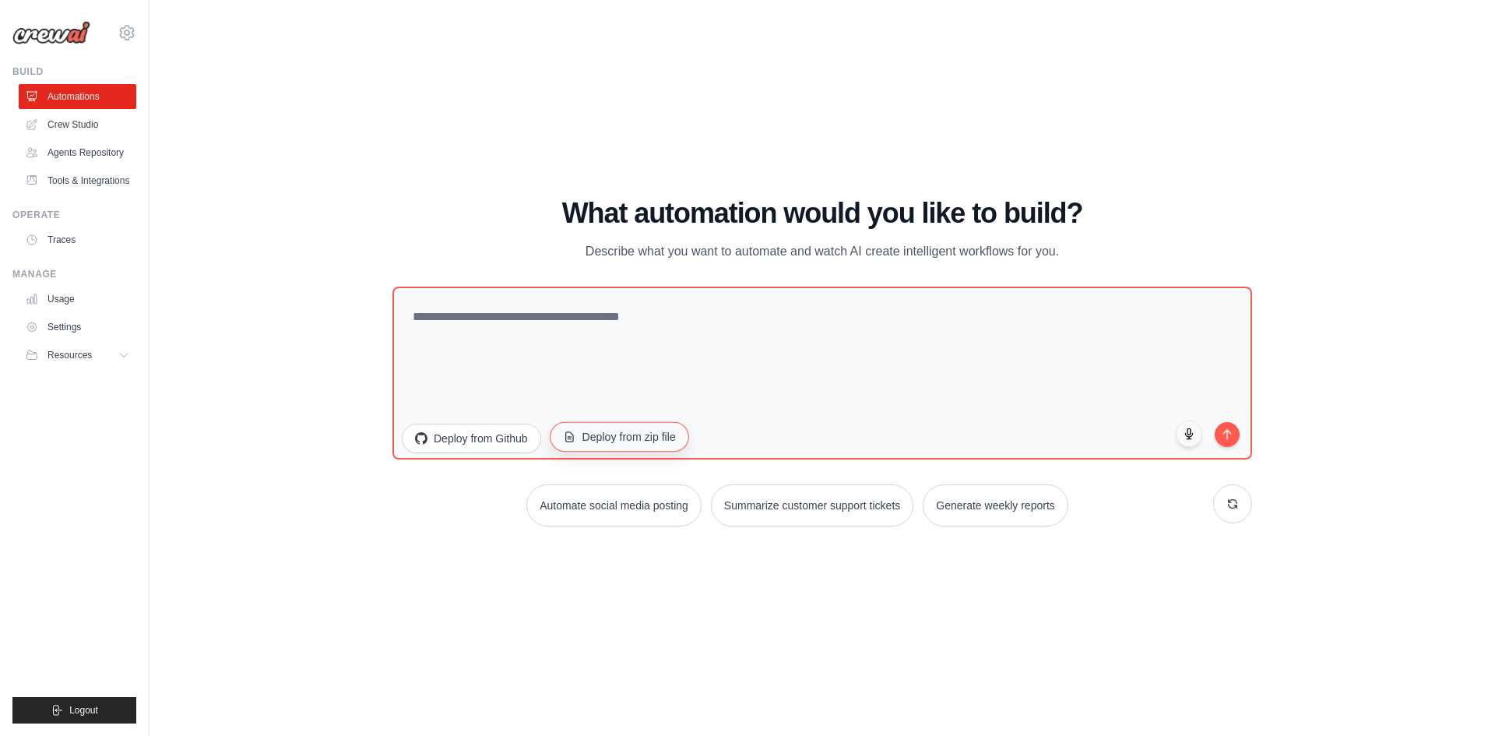
click at [614, 427] on button "Deploy from zip file" at bounding box center [619, 436] width 139 height 30
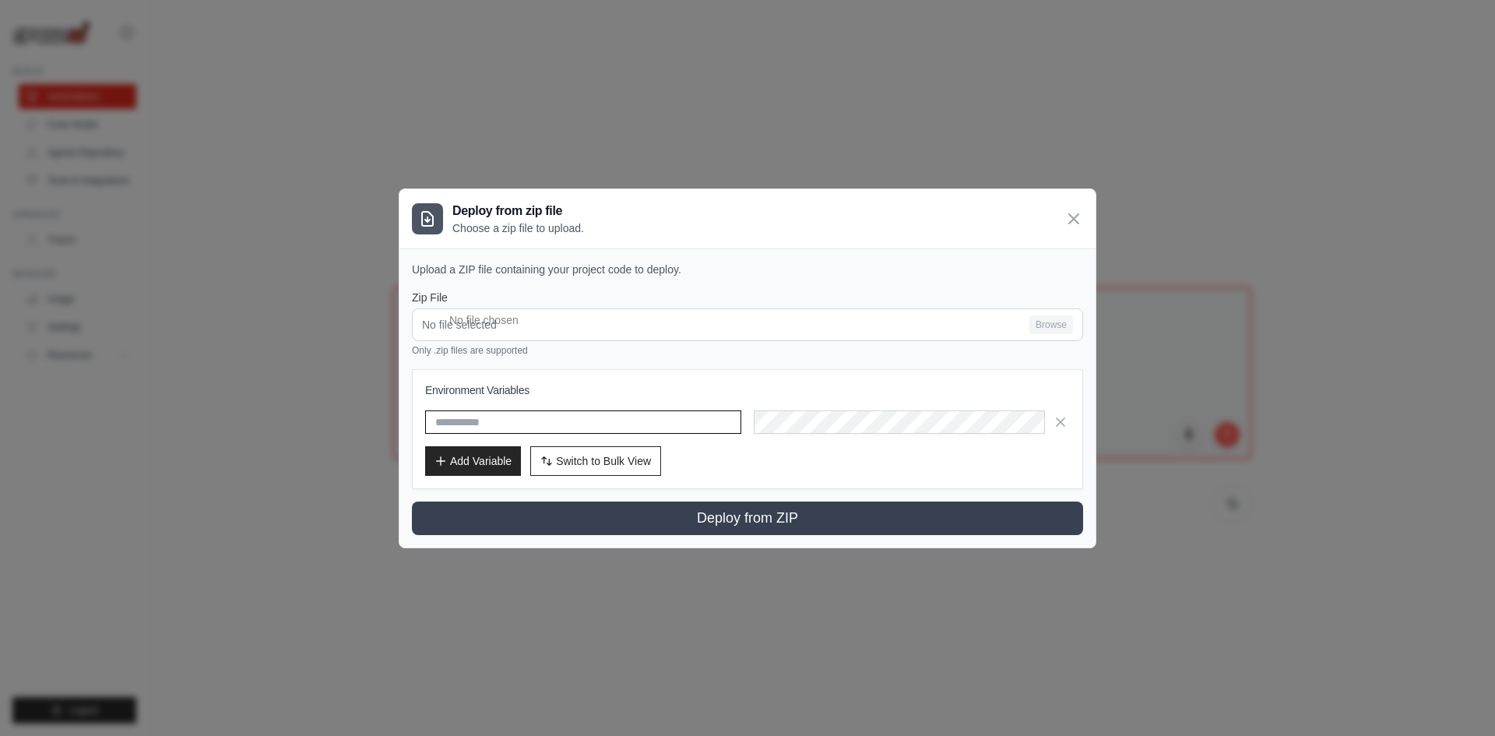
type input "**********"
click at [585, 465] on span "Switch to Bulk View" at bounding box center [603, 461] width 95 height 16
type textarea "**********"
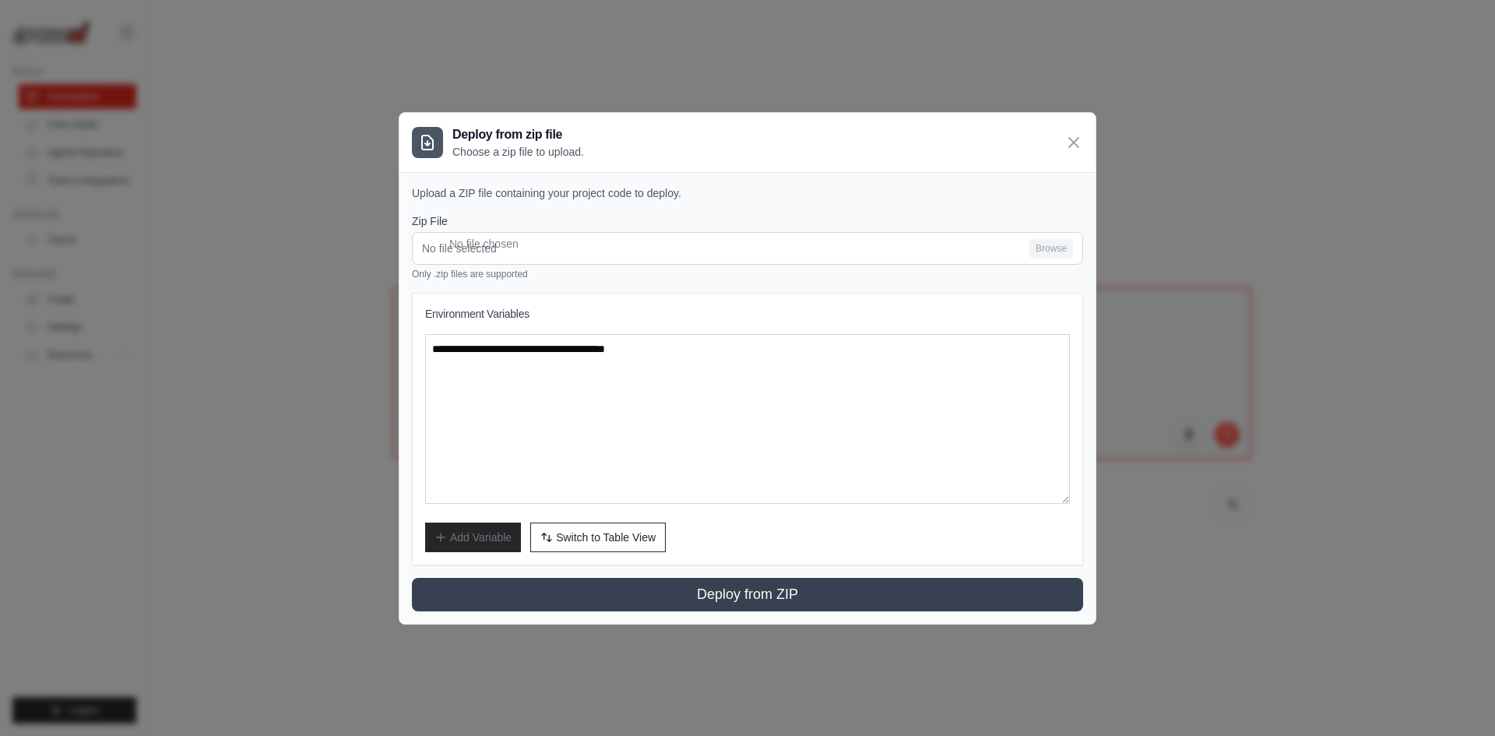
click at [1080, 133] on icon at bounding box center [1074, 142] width 19 height 19
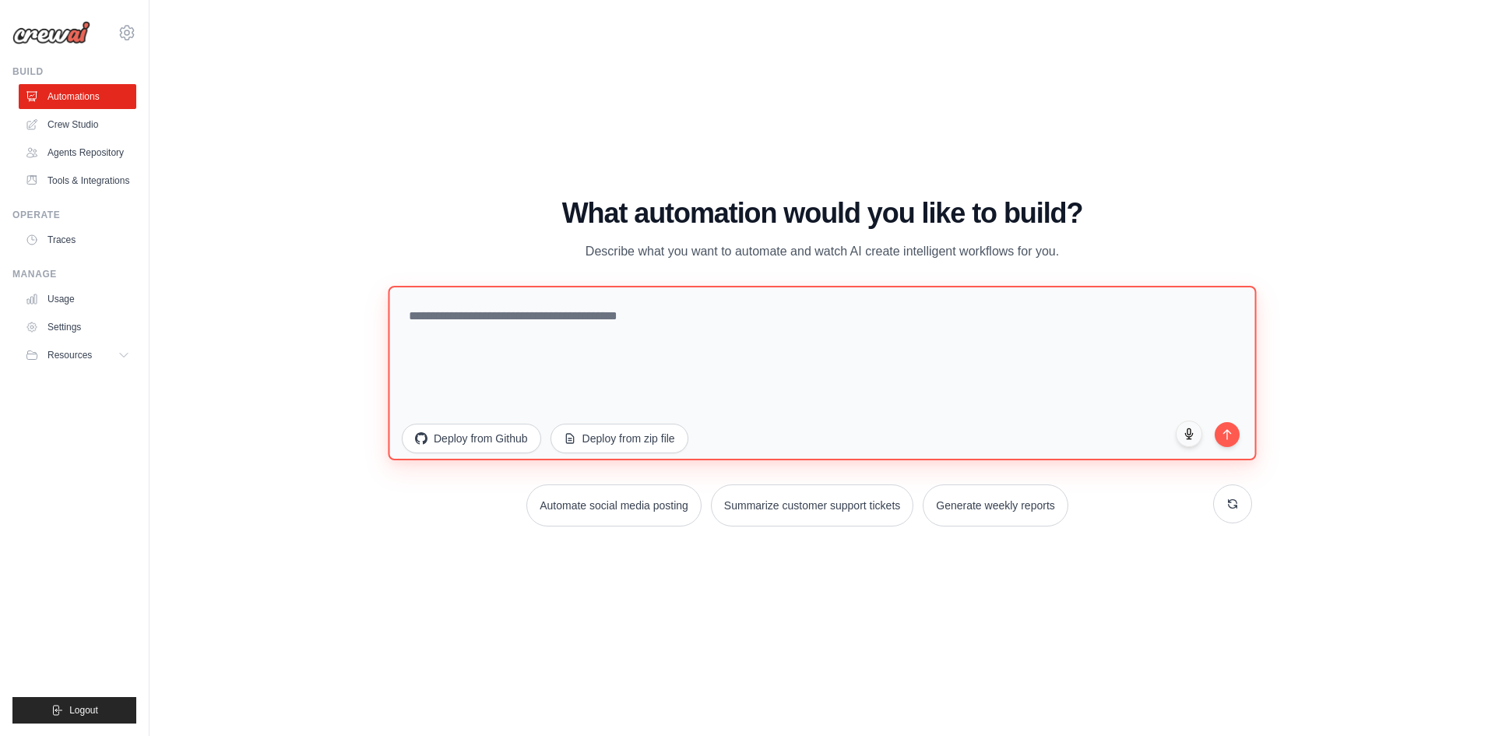
click at [396, 294] on textarea at bounding box center [822, 372] width 868 height 174
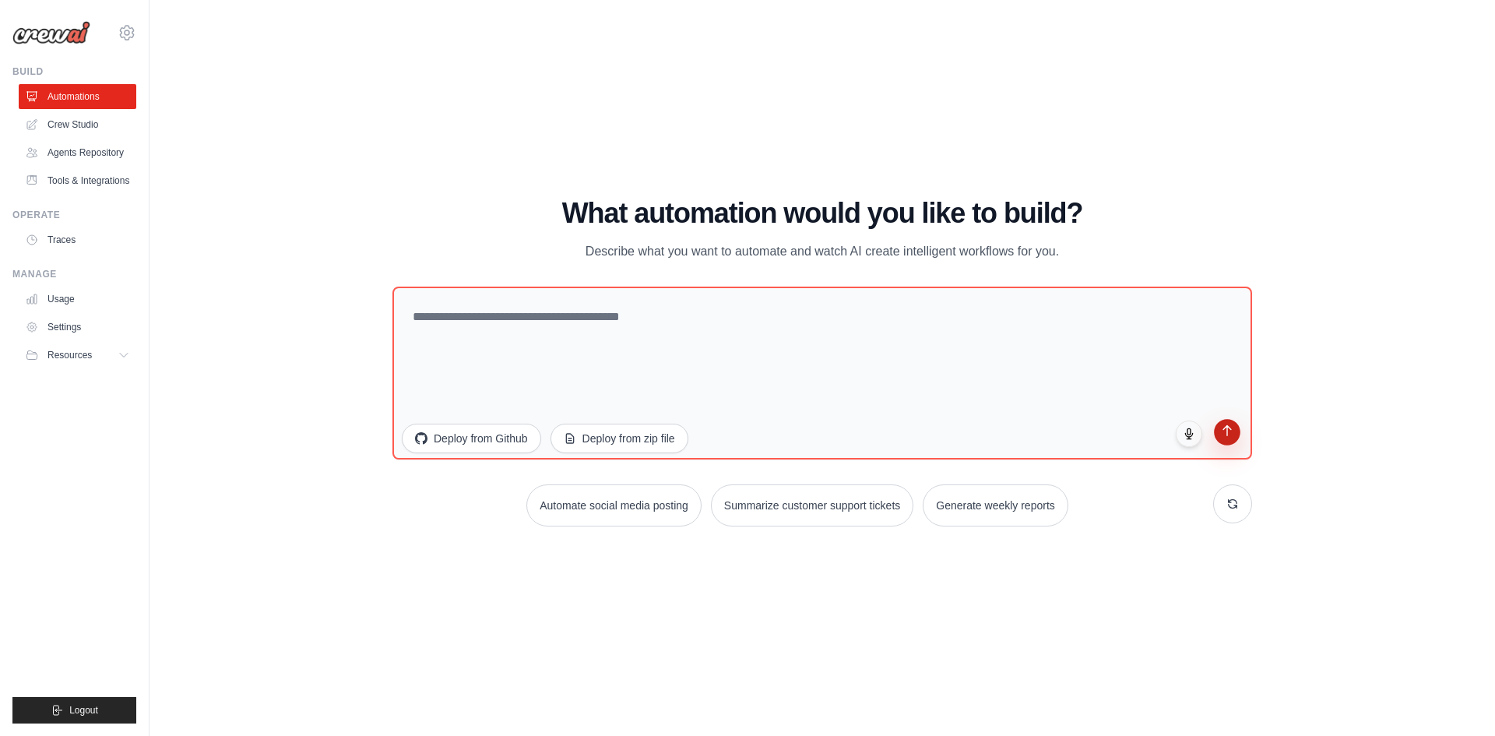
click at [1230, 433] on icon "submit" at bounding box center [1227, 430] width 13 height 13
click at [1336, 349] on div "WALKTHROUGH See how [PERSON_NAME] works Try a prompt below to see how [PERSON_N…" at bounding box center [822, 368] width 1296 height 705
click at [1209, 502] on div "Automate social media posting Summarize customer support tickets Generate weekl…" at bounding box center [822, 505] width 860 height 42
click at [1237, 505] on icon at bounding box center [1233, 503] width 12 height 12
click at [1234, 509] on button at bounding box center [1232, 503] width 39 height 39
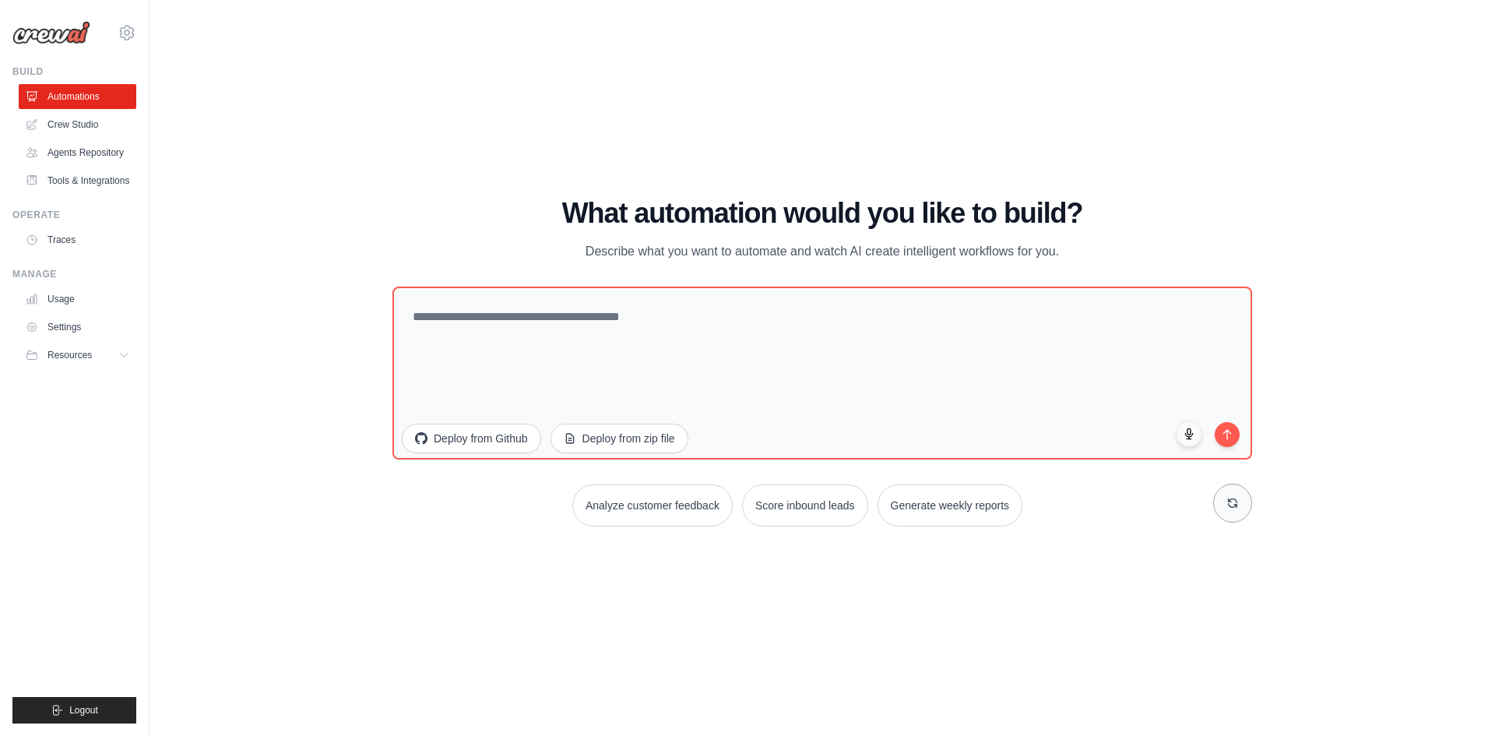
click at [1220, 510] on button at bounding box center [1232, 503] width 39 height 39
click at [1217, 510] on button at bounding box center [1232, 503] width 39 height 39
click at [461, 431] on button "Deploy from Github" at bounding box center [471, 436] width 140 height 30
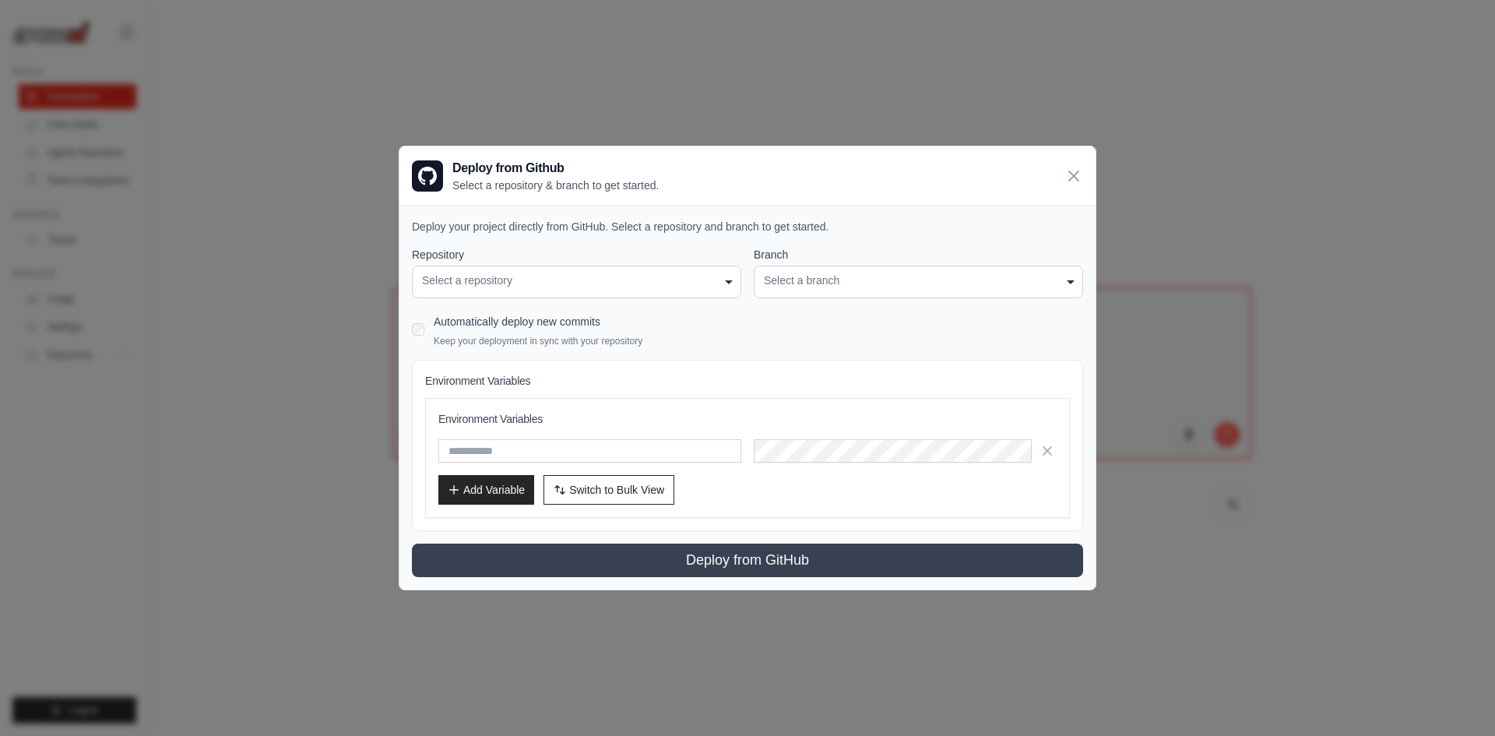
type input "**********"
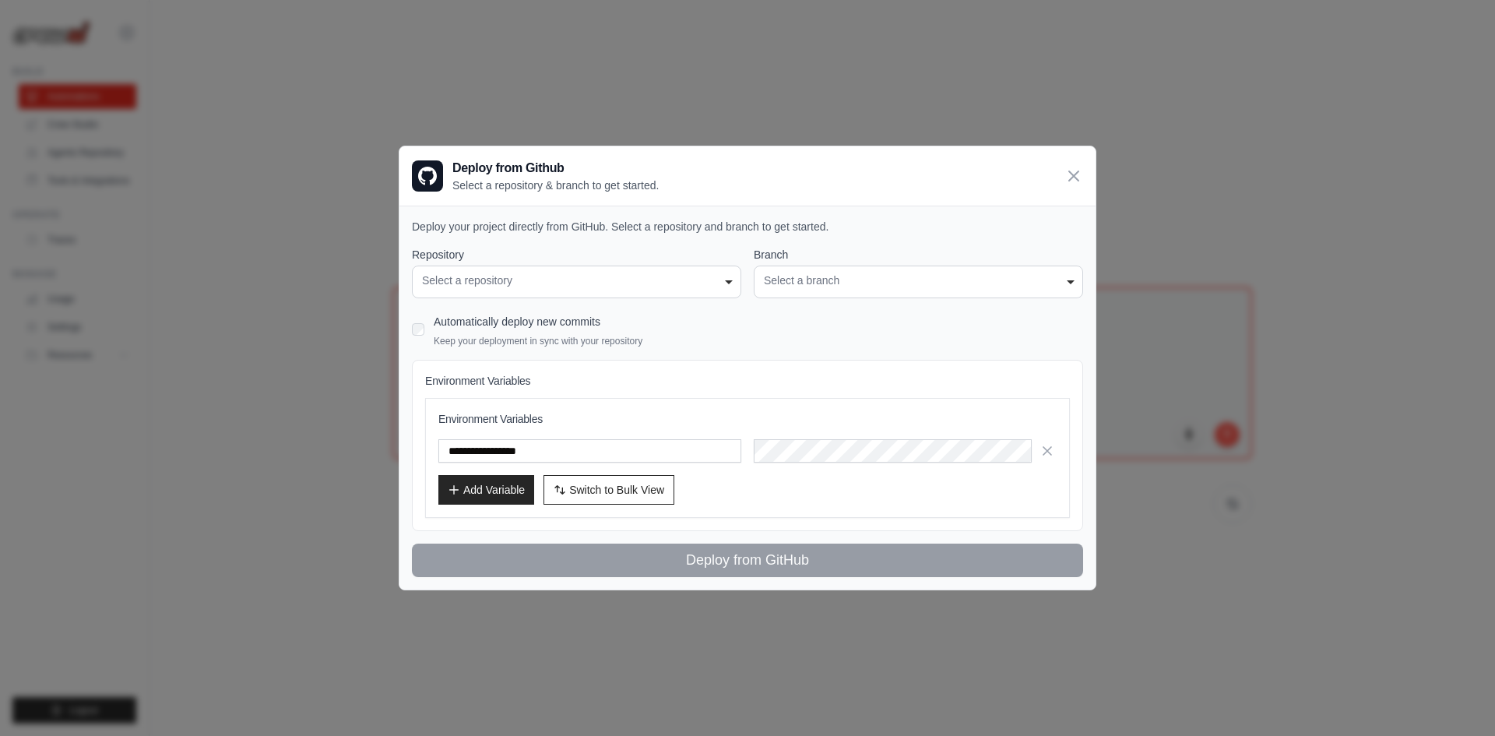
click at [569, 283] on div "Select a repository" at bounding box center [576, 281] width 309 height 16
click at [933, 278] on div "Select a branch" at bounding box center [918, 281] width 309 height 16
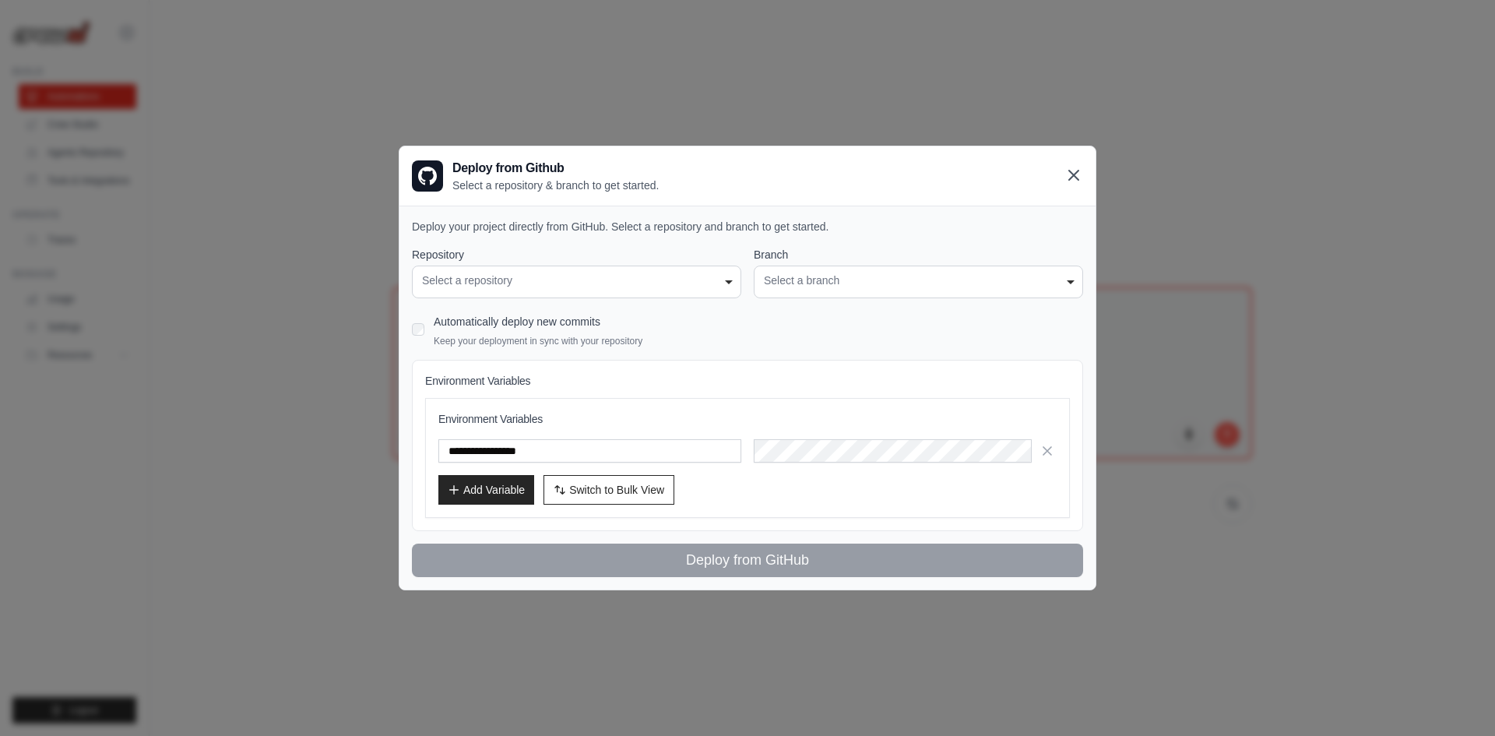
click at [1073, 182] on icon at bounding box center [1074, 175] width 19 height 19
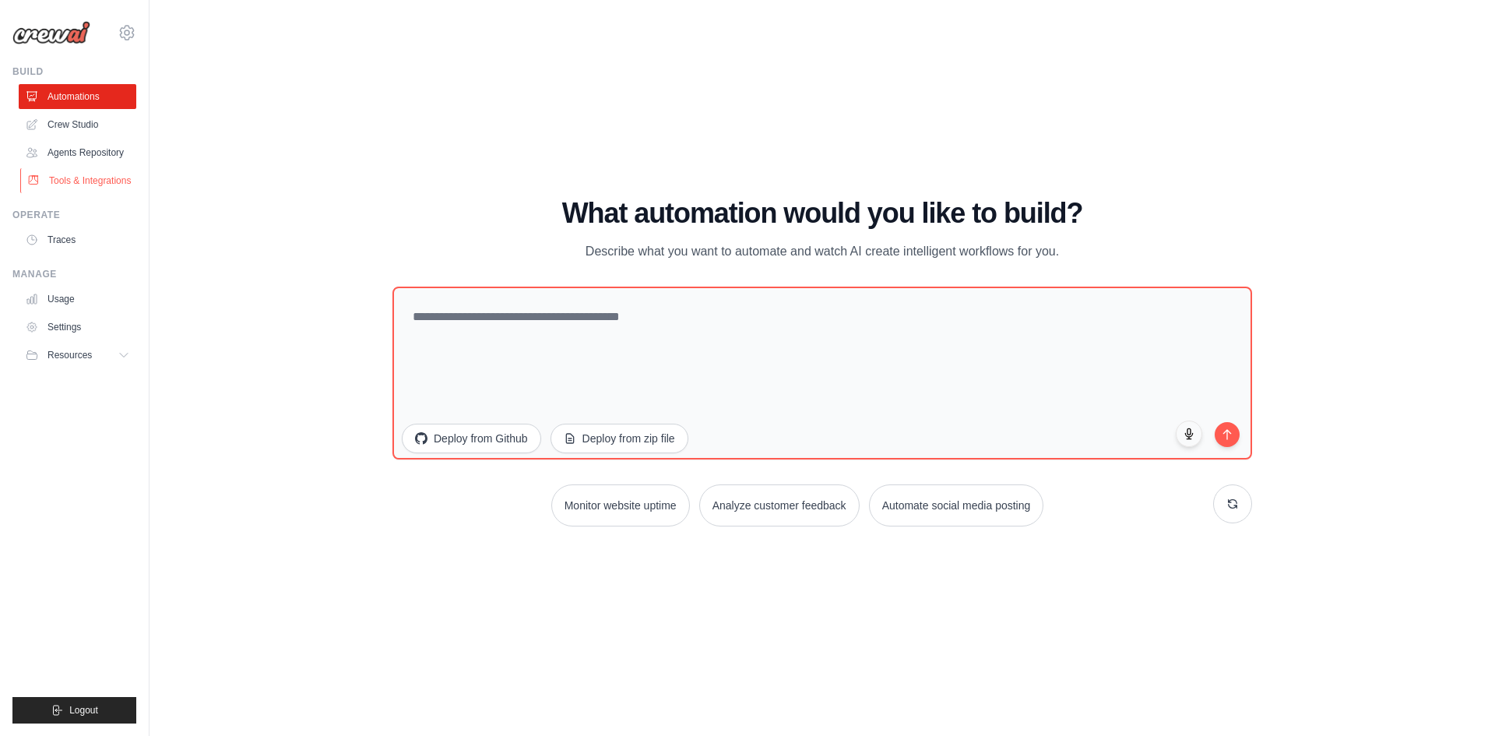
click at [98, 177] on link "Tools & Integrations" at bounding box center [79, 180] width 118 height 25
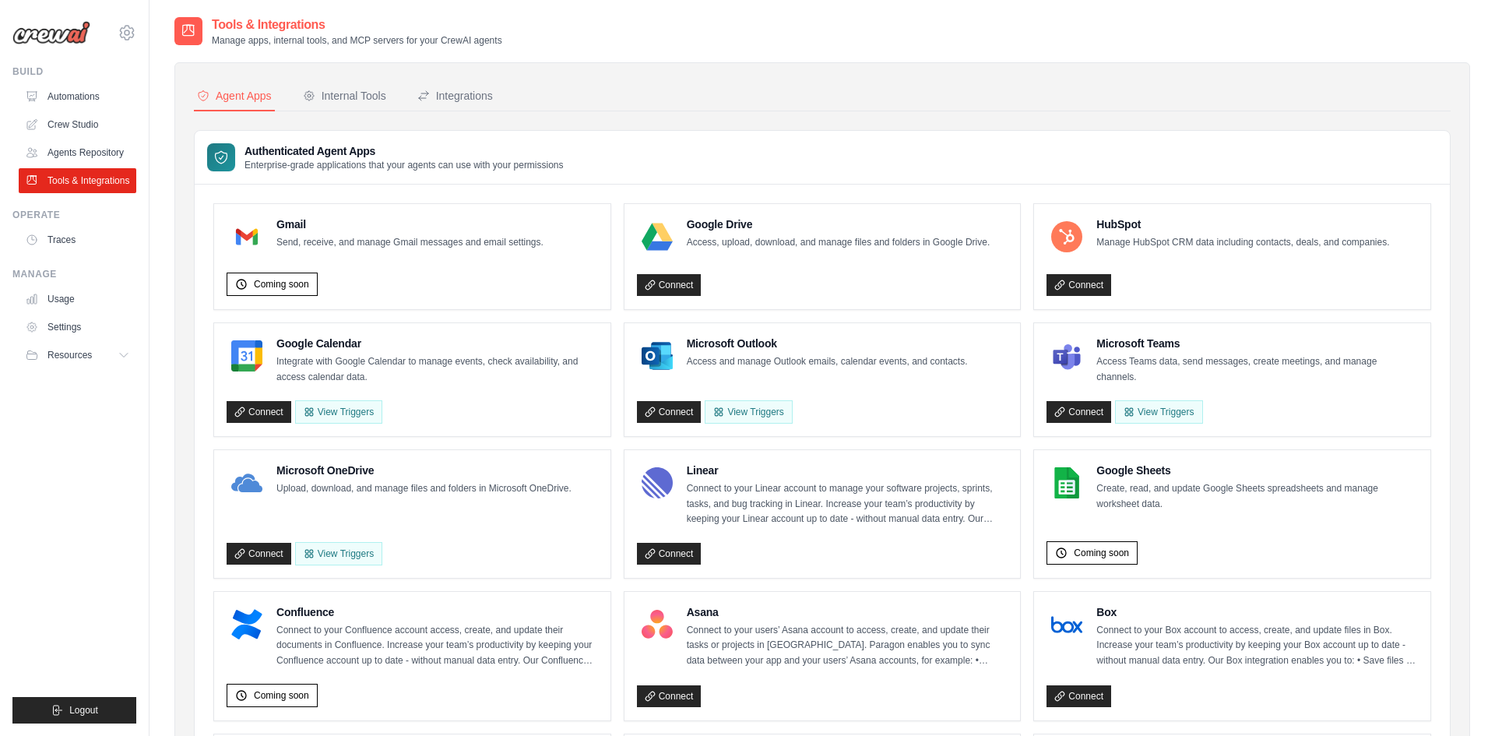
click at [100, 159] on link "Agents Repository" at bounding box center [78, 152] width 118 height 25
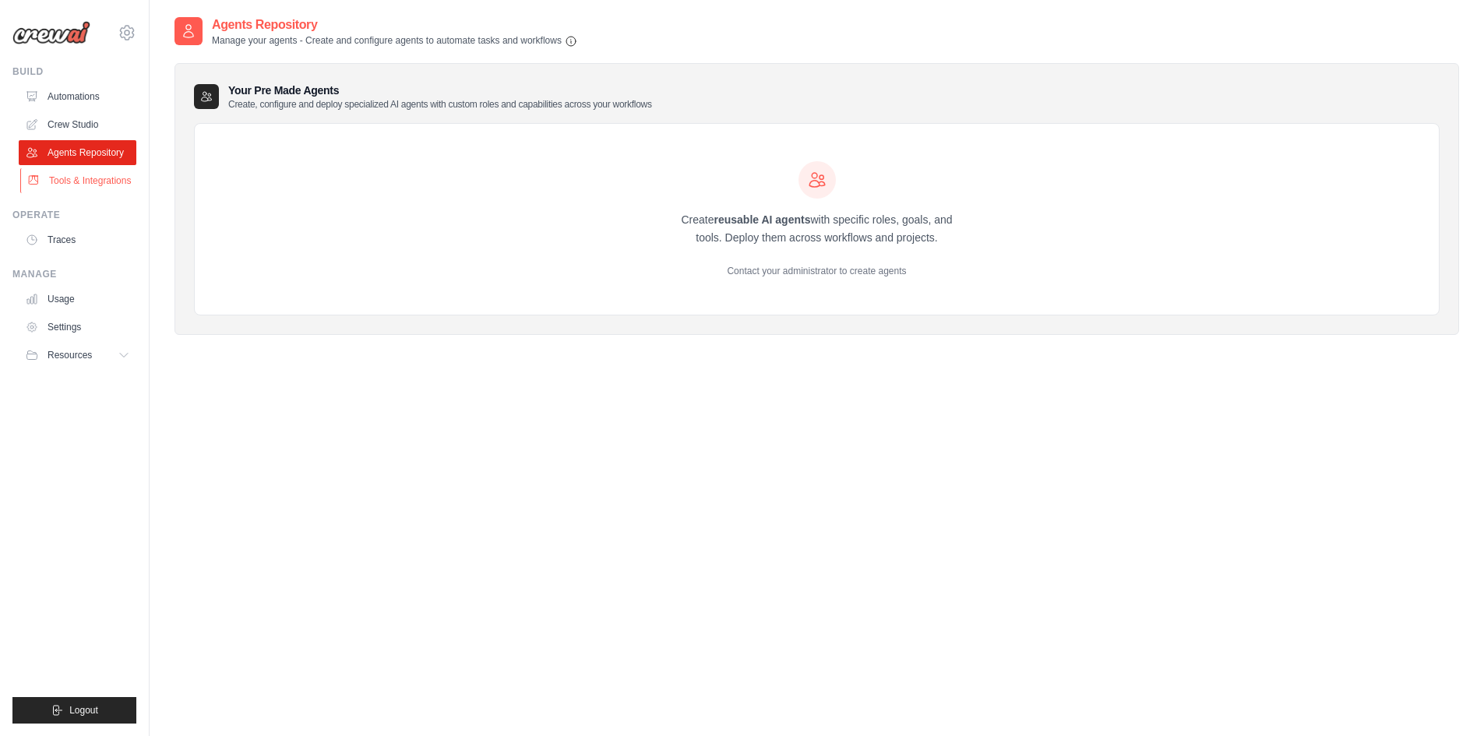
click at [101, 177] on link "Tools & Integrations" at bounding box center [79, 180] width 118 height 25
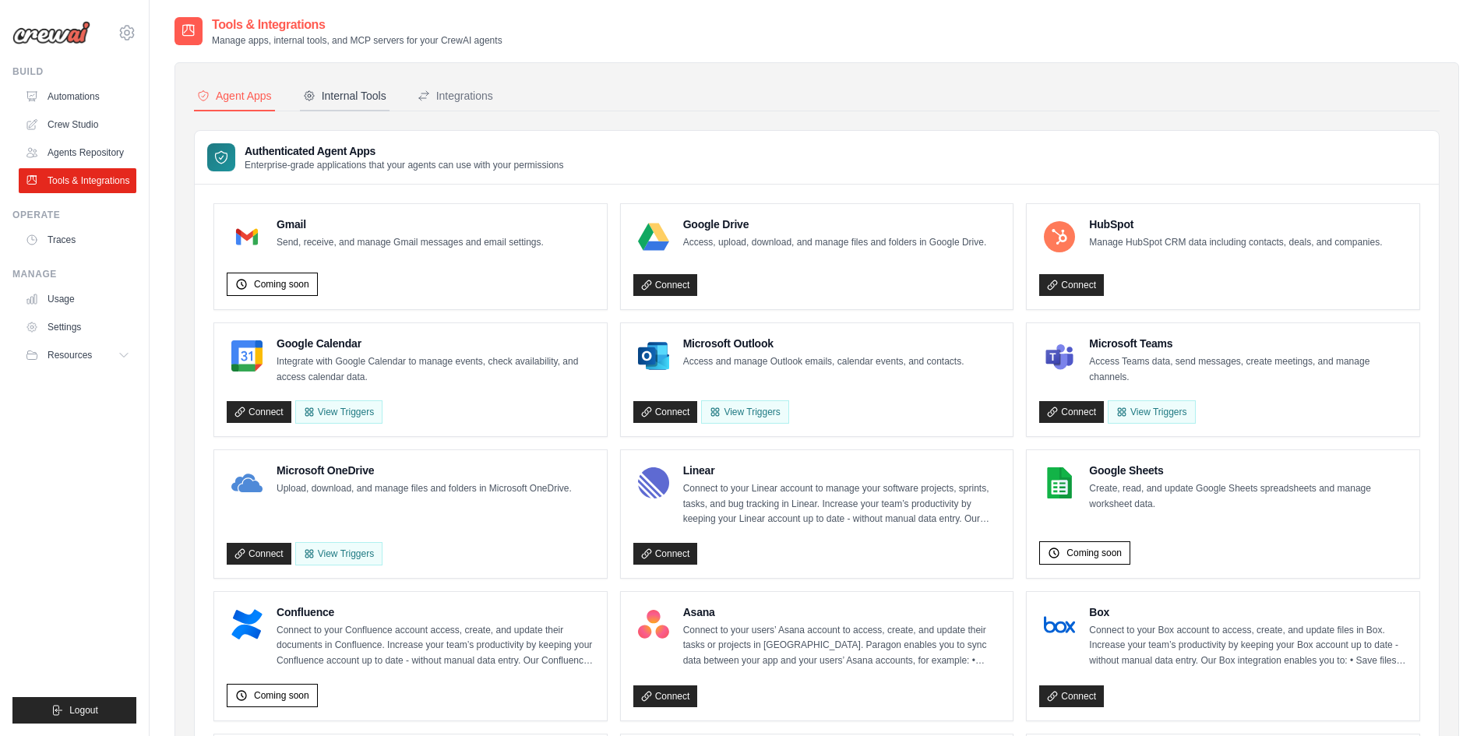
click at [369, 88] on div "Internal Tools" at bounding box center [344, 96] width 83 height 16
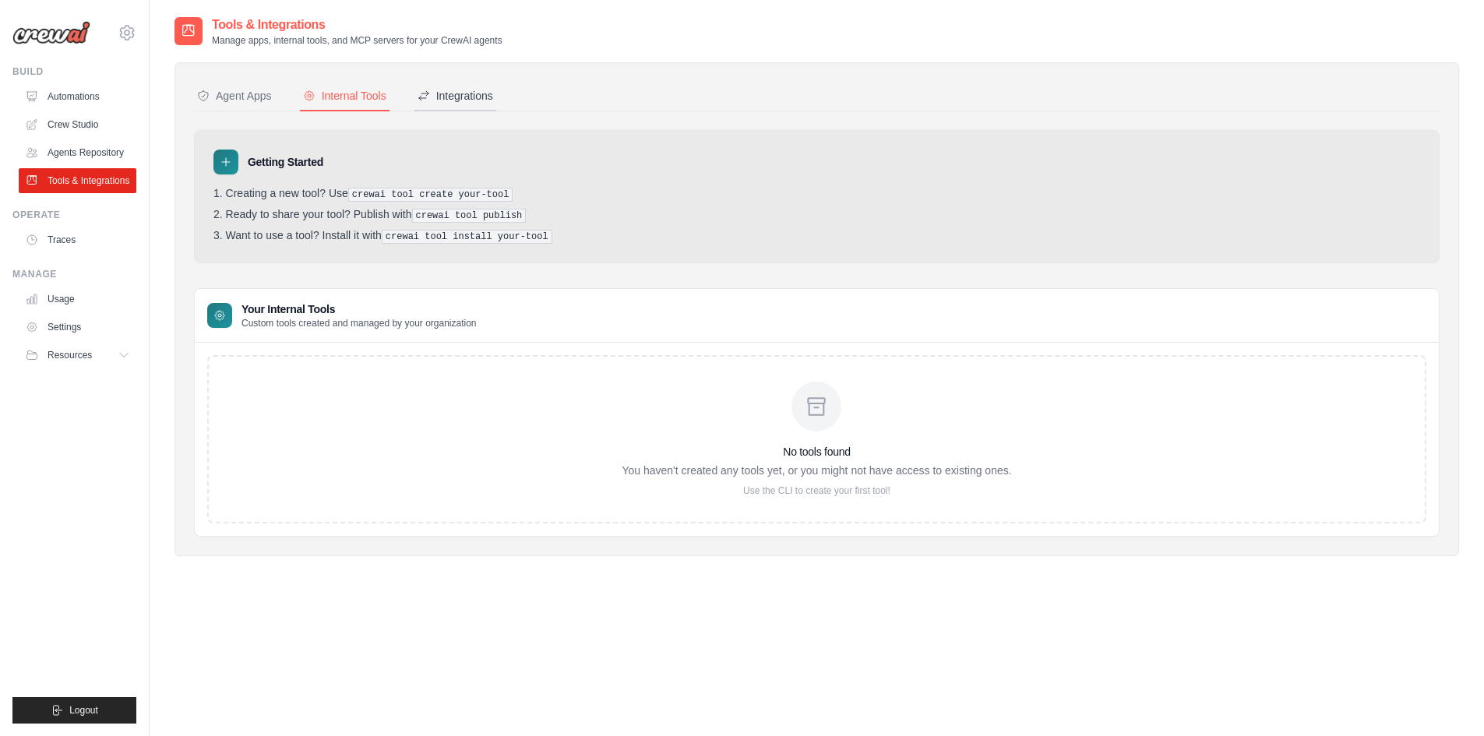
click at [479, 90] on div "Integrations" at bounding box center [455, 96] width 76 height 16
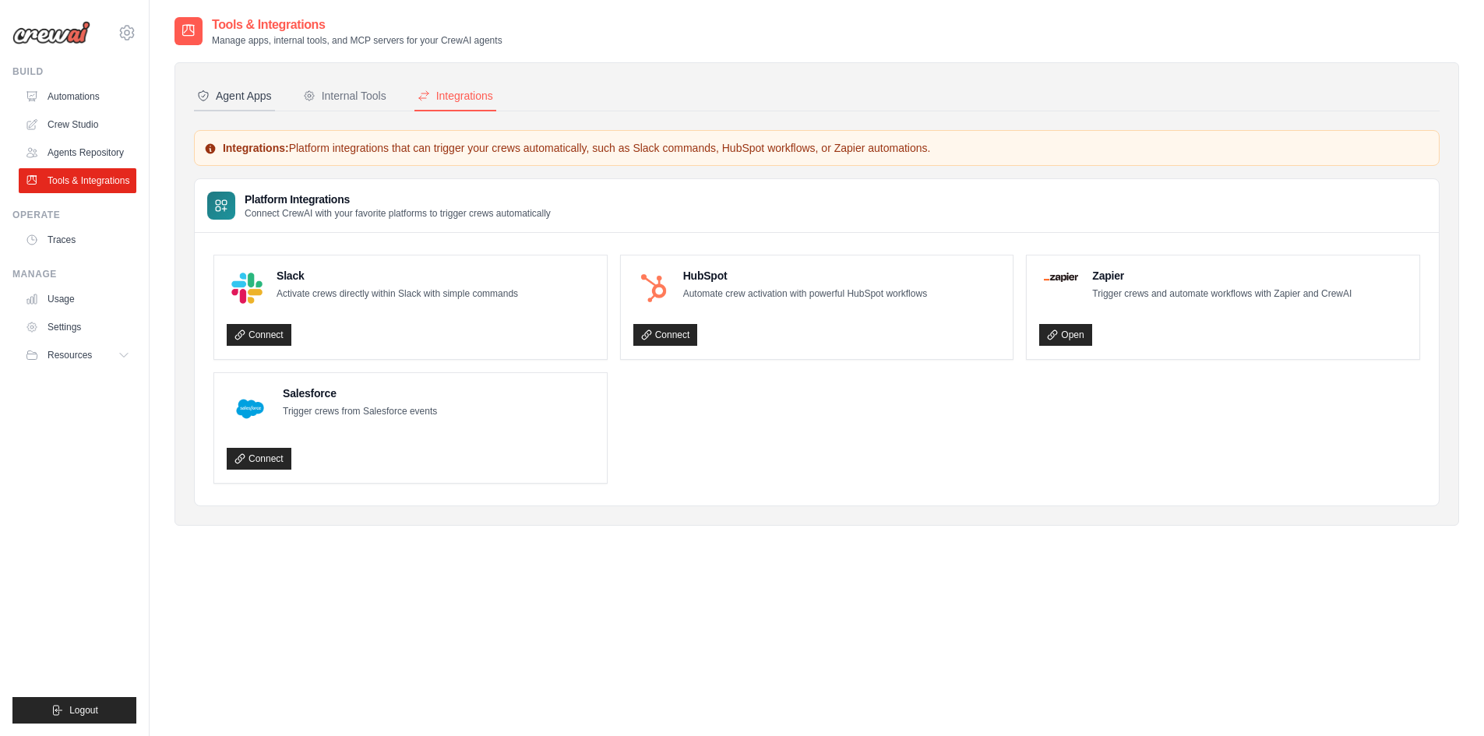
click at [231, 98] on div "Agent Apps" at bounding box center [234, 96] width 75 height 16
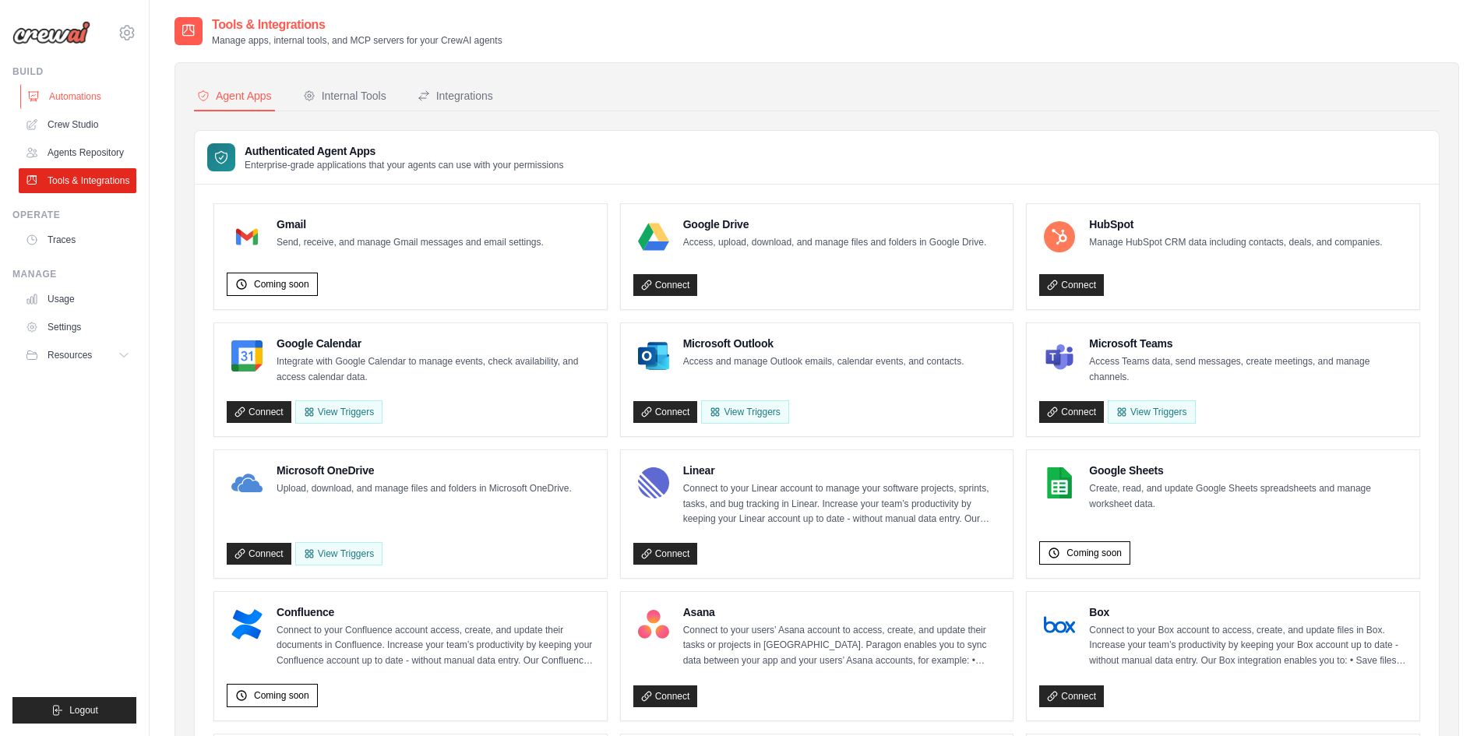
click at [96, 98] on link "Automations" at bounding box center [79, 96] width 118 height 25
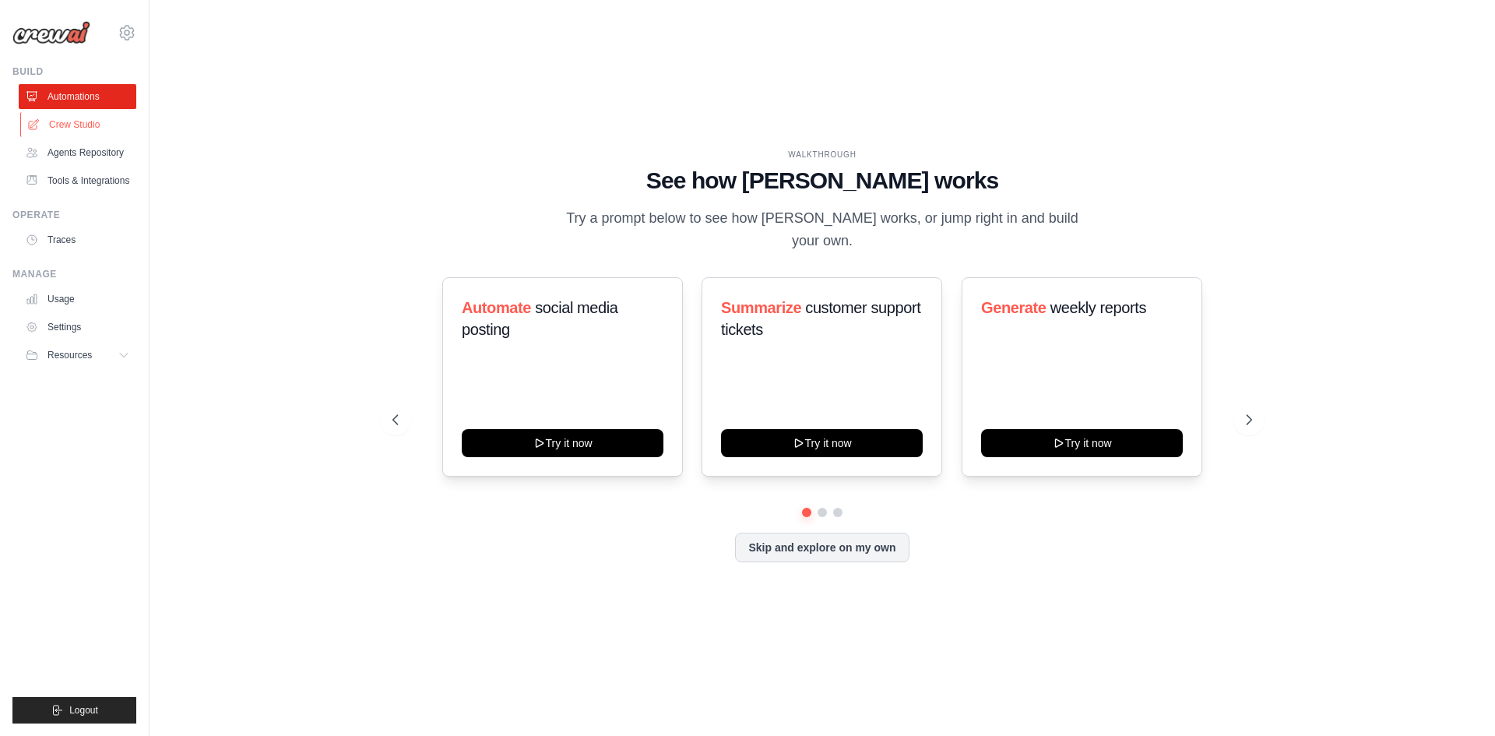
click at [87, 127] on link "Crew Studio" at bounding box center [79, 124] width 118 height 25
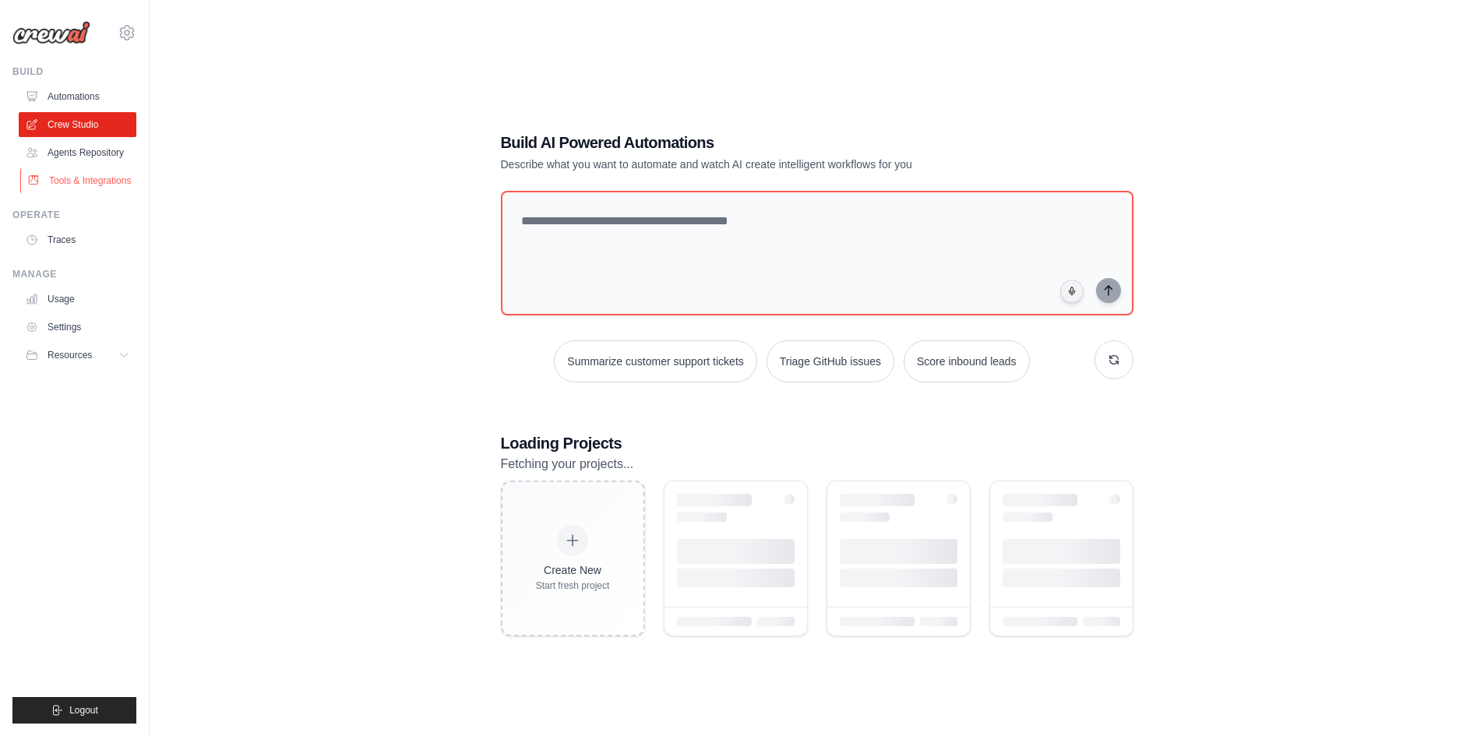
click at [112, 185] on link "Tools & Integrations" at bounding box center [79, 180] width 118 height 25
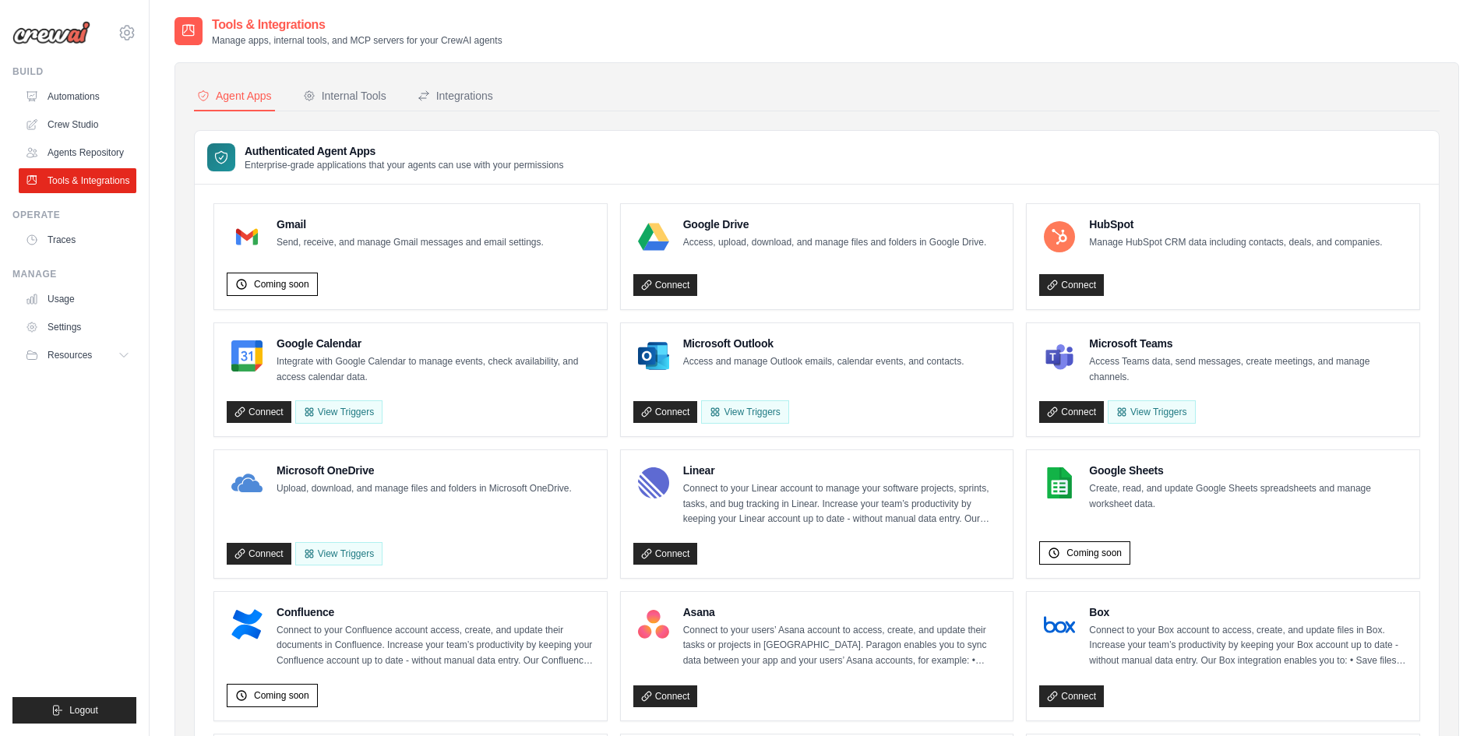
click at [90, 83] on div "Build Automations Crew Studio Agents Repository Tools & Integrations" at bounding box center [74, 129] width 124 height 128
click at [72, 93] on link "Automations" at bounding box center [79, 96] width 118 height 25
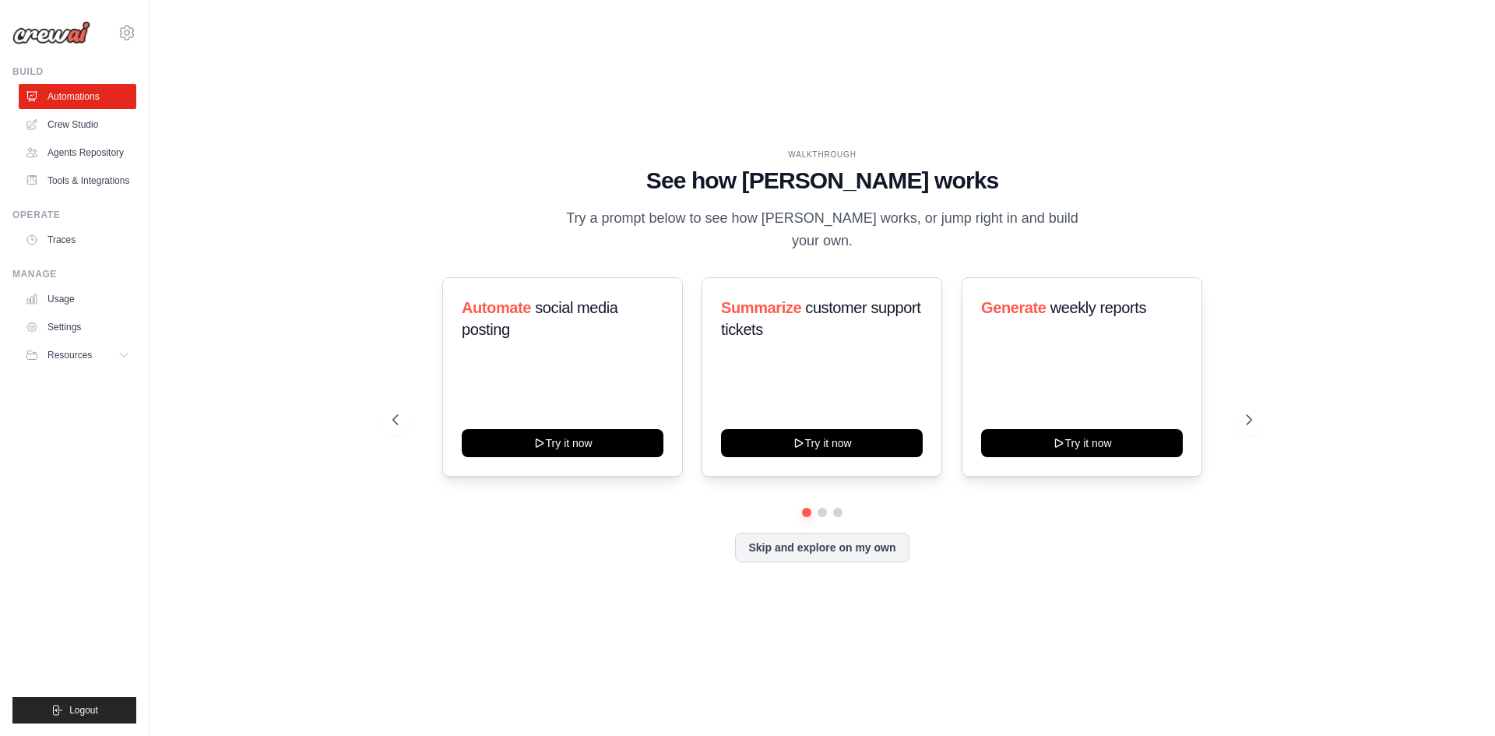
click at [569, 536] on div "Skip and explore on my own" at bounding box center [822, 548] width 860 height 30
click at [252, 366] on div "WALKTHROUGH See how [PERSON_NAME] works Try a prompt below to see how [PERSON_N…" at bounding box center [822, 368] width 1296 height 705
click at [885, 531] on button "Skip and explore on my own" at bounding box center [822, 546] width 174 height 30
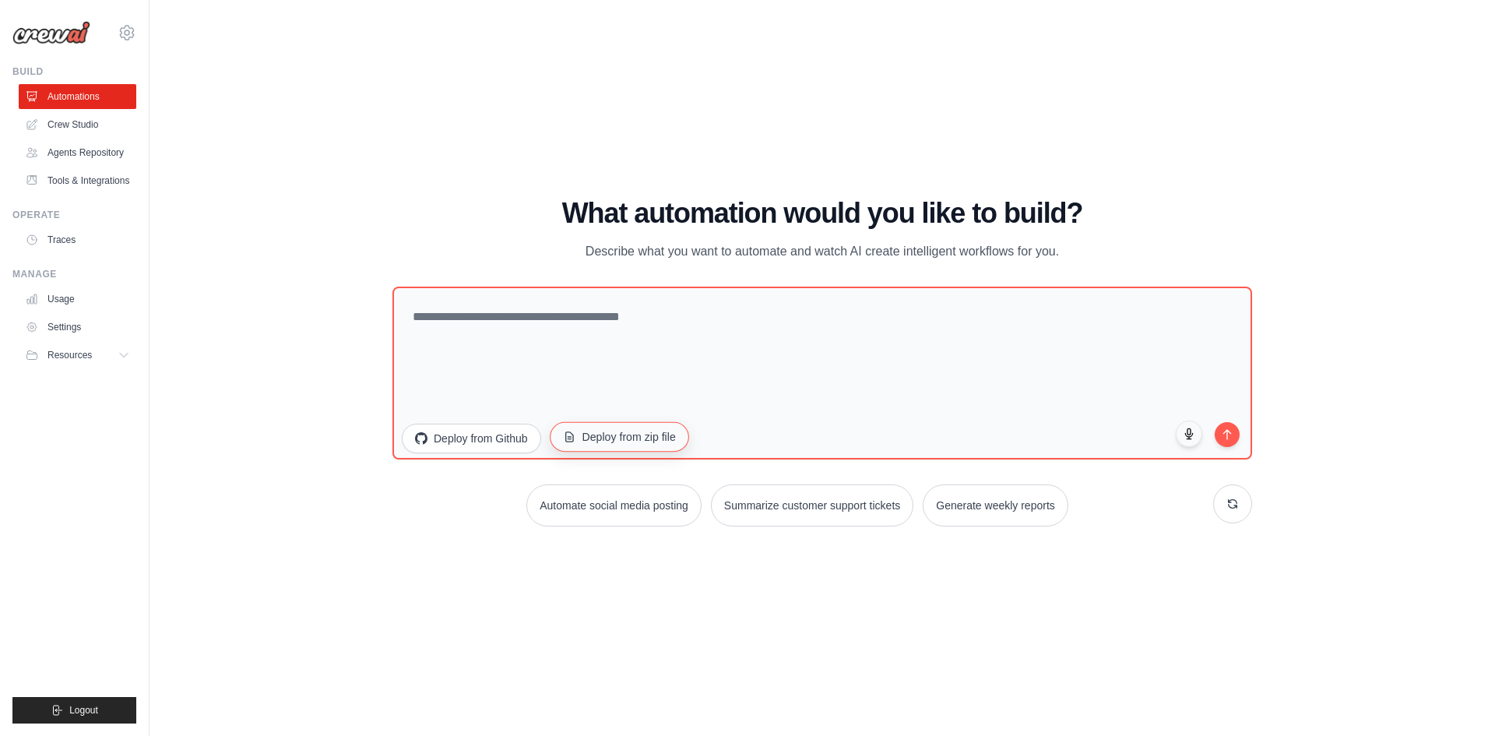
click at [621, 440] on button "Deploy from zip file" at bounding box center [619, 436] width 139 height 30
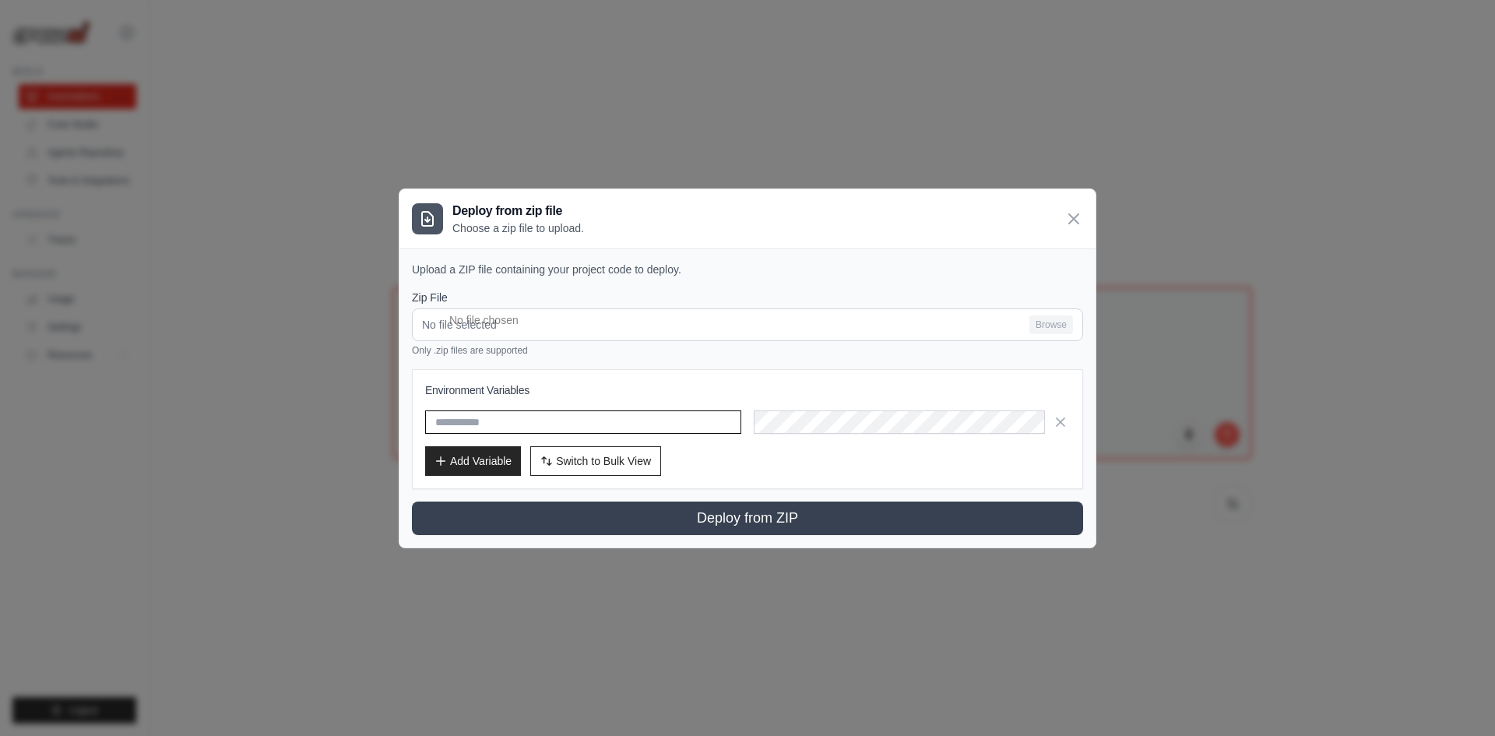
type input "**********"
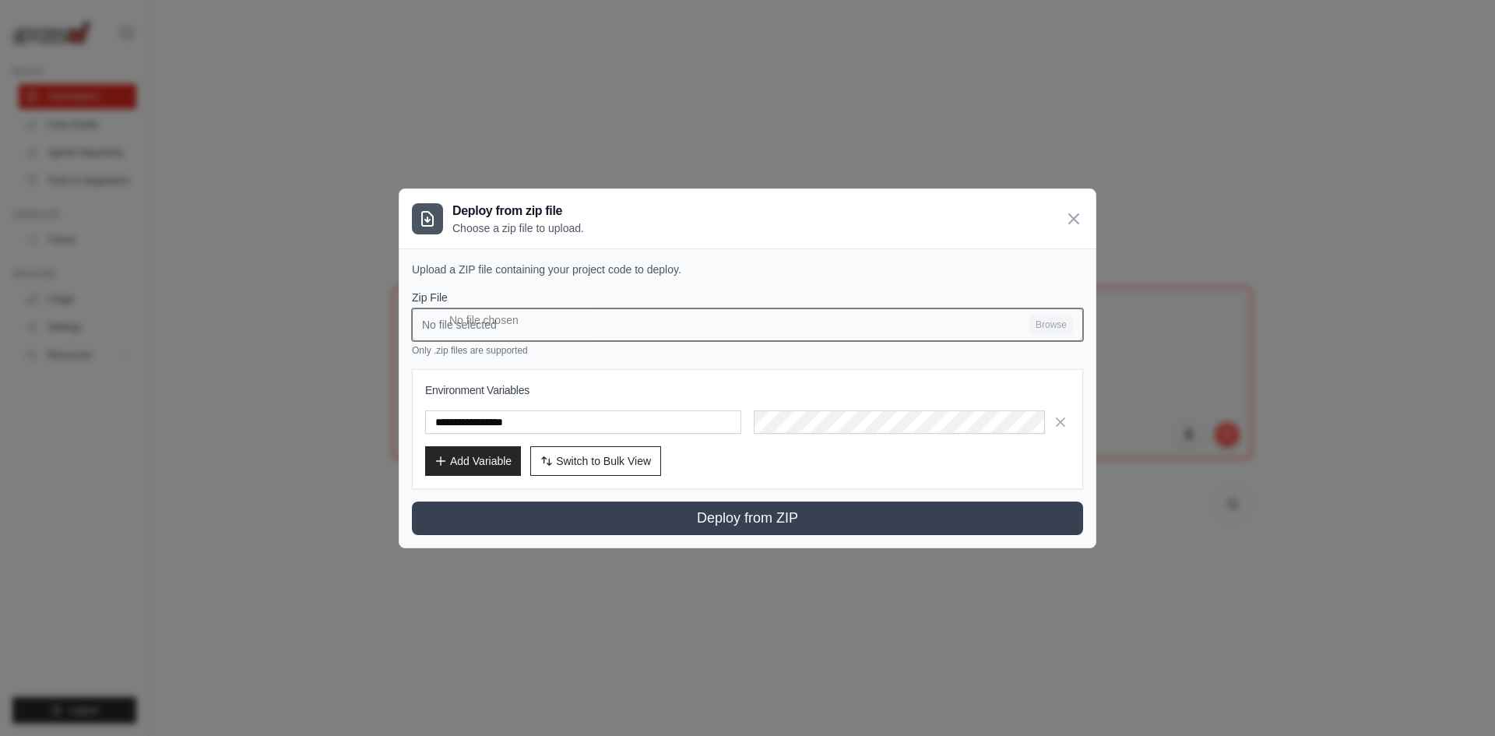
click at [1046, 325] on input "No file selected Browse" at bounding box center [747, 324] width 671 height 33
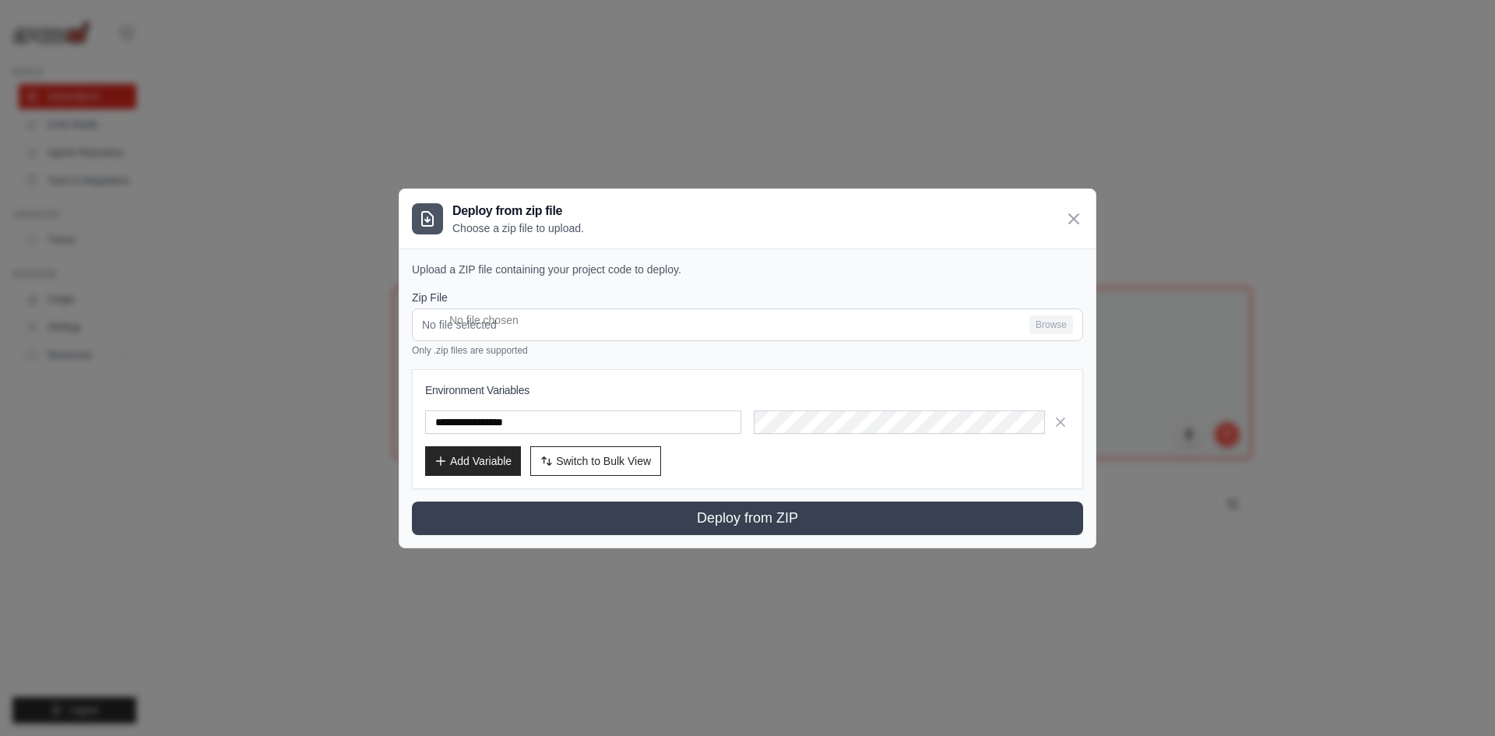
click at [1076, 215] on icon at bounding box center [1073, 218] width 9 height 9
click at [1076, 215] on h1 "What automation would you like to build?" at bounding box center [822, 213] width 860 height 31
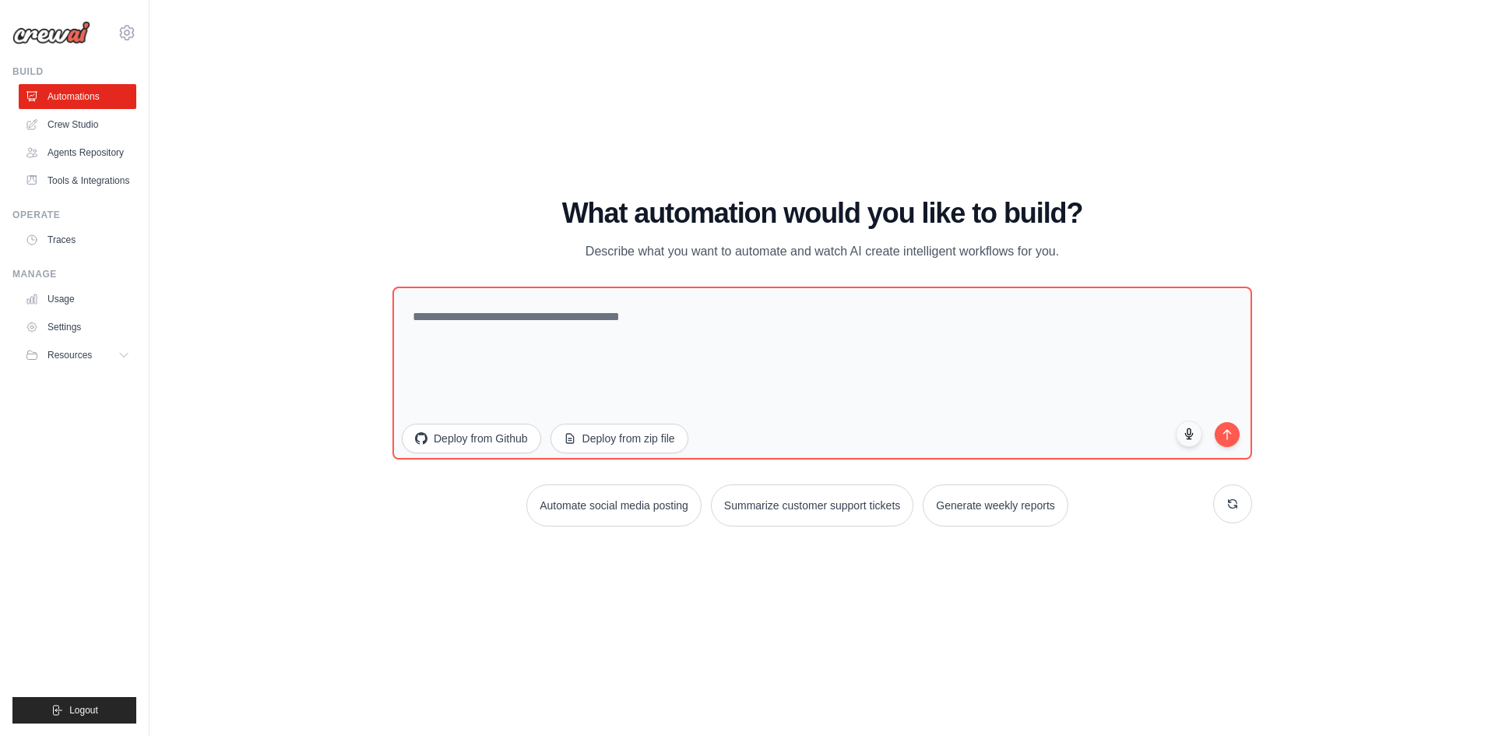
drag, startPoint x: 595, startPoint y: 442, endPoint x: 75, endPoint y: 138, distance: 602.4
click at [626, 433] on html "[EMAIL_ADDRESS][DOMAIN_NAME] Ambev - SAZ Your organization" at bounding box center [747, 368] width 1495 height 736
click at [74, 128] on link "Crew Studio" at bounding box center [79, 124] width 118 height 25
